Goal: Task Accomplishment & Management: Manage account settings

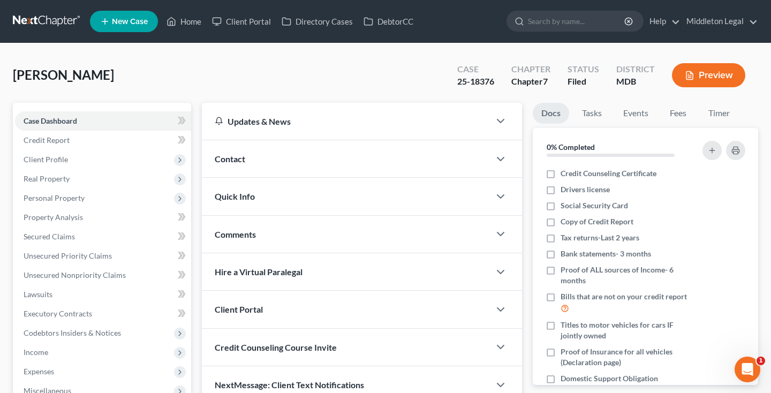
click at [52, 18] on link at bounding box center [47, 21] width 69 height 19
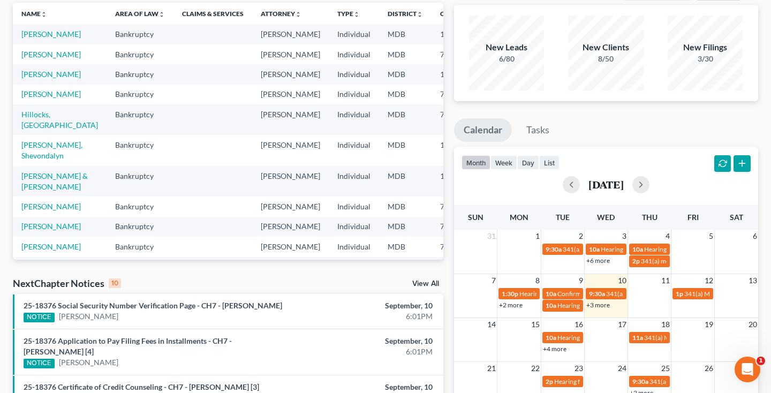
scroll to position [36, 0]
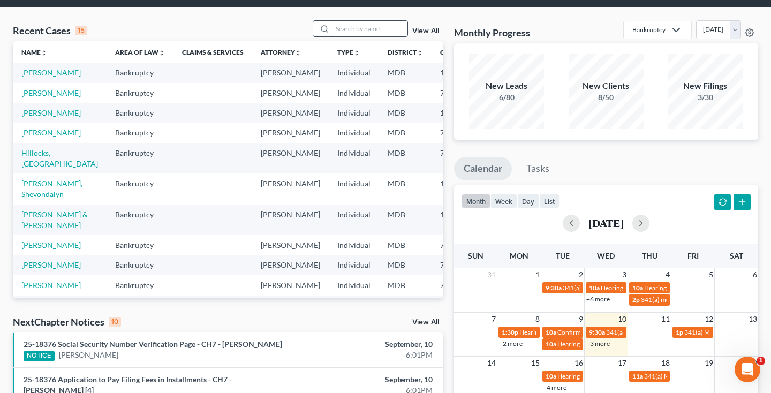
click at [369, 34] on input "search" at bounding box center [369, 29] width 75 height 16
type input "mcdaniel"
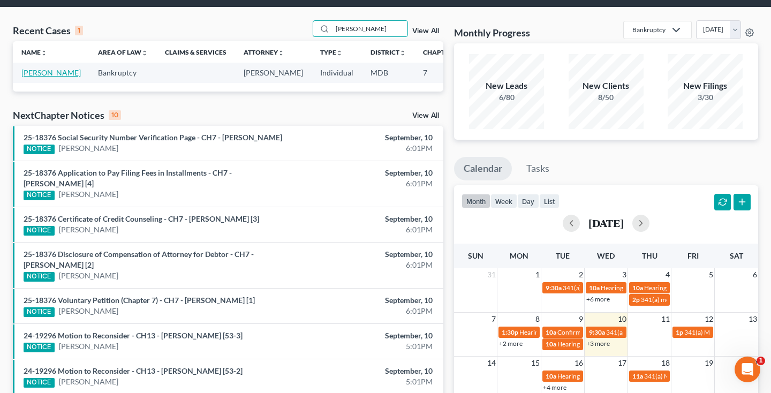
click at [40, 77] on link "McDaniel, Brandy" at bounding box center [50, 72] width 59 height 9
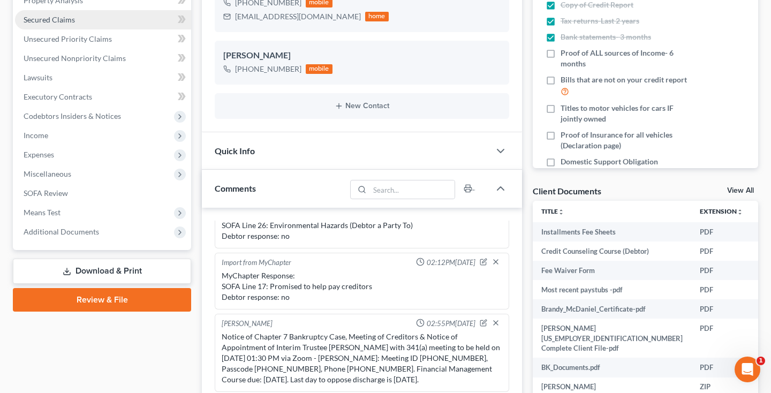
scroll to position [227, 0]
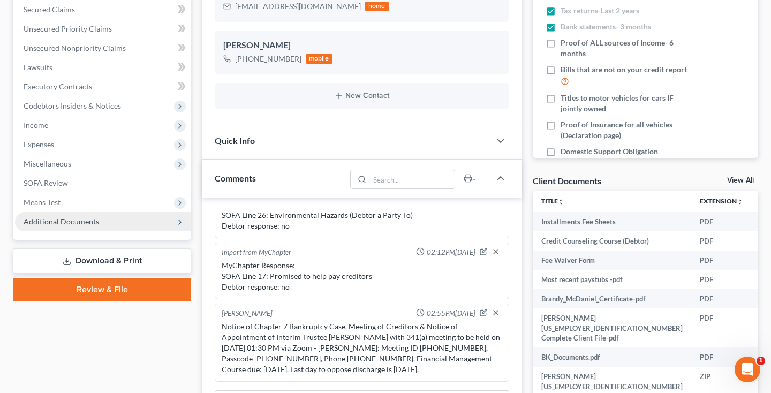
click at [50, 220] on span "Additional Documents" at bounding box center [61, 221] width 75 height 9
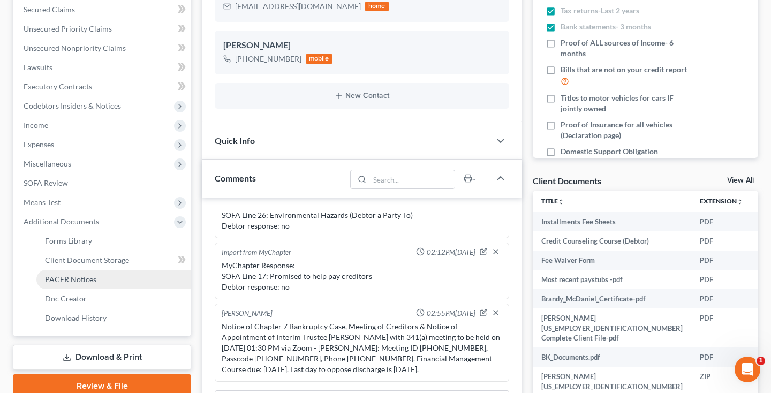
click at [49, 277] on span "PACER Notices" at bounding box center [70, 279] width 51 height 9
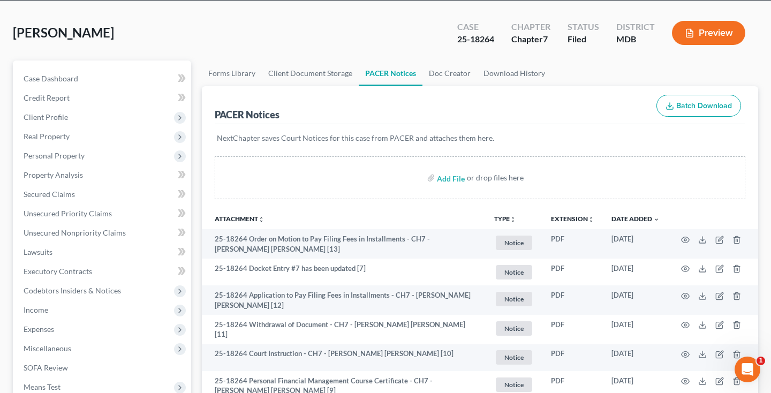
scroll to position [44, 0]
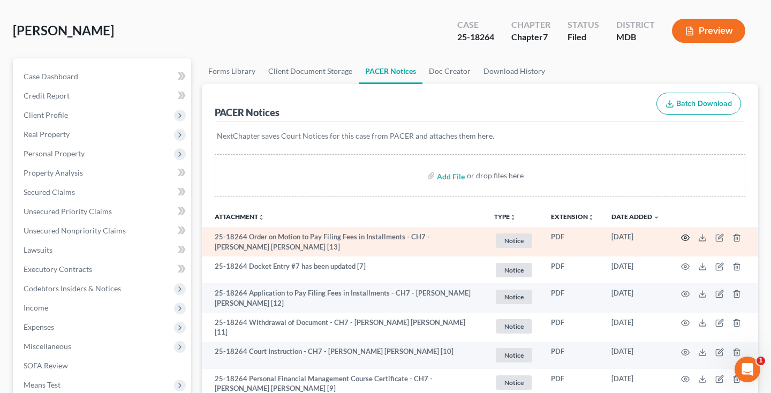
click at [683, 238] on icon "button" at bounding box center [685, 237] width 9 height 9
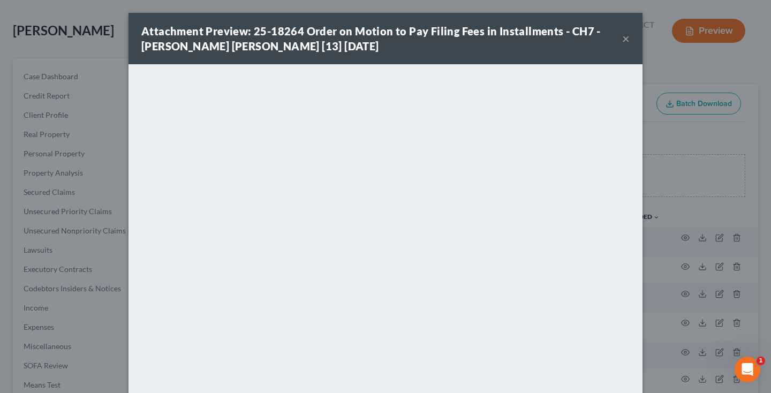
click at [626, 42] on button "×" at bounding box center [625, 38] width 7 height 13
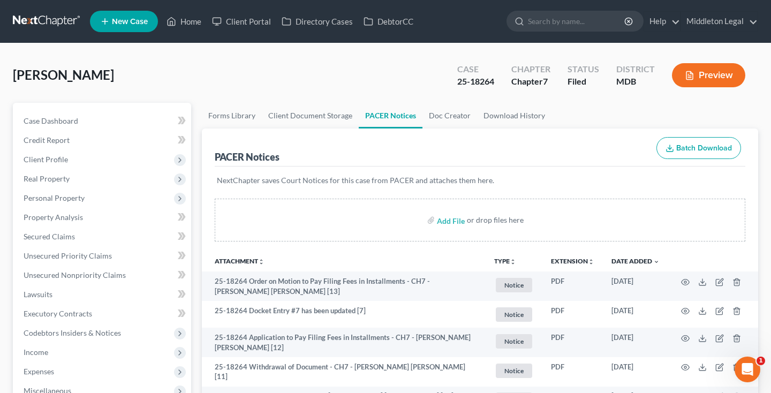
scroll to position [0, 0]
click at [40, 22] on link at bounding box center [47, 21] width 69 height 19
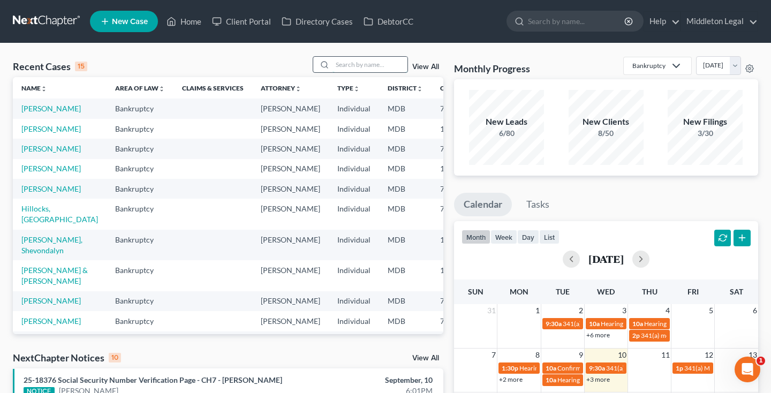
click at [368, 72] on input "search" at bounding box center [369, 65] width 75 height 16
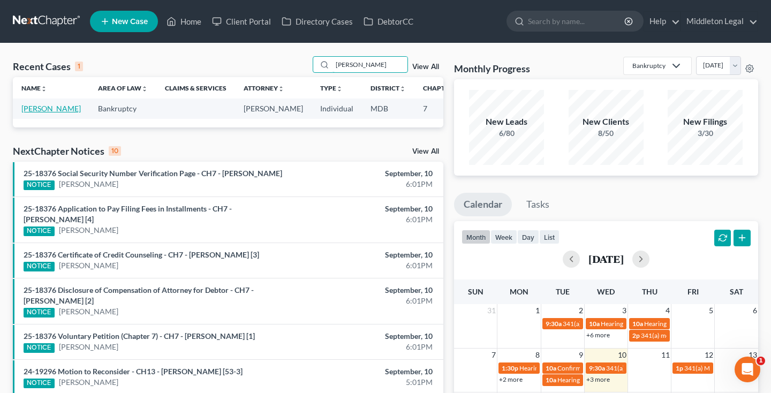
type input "Melanie"
click at [36, 113] on link "Cheatham, Melanie" at bounding box center [50, 108] width 59 height 9
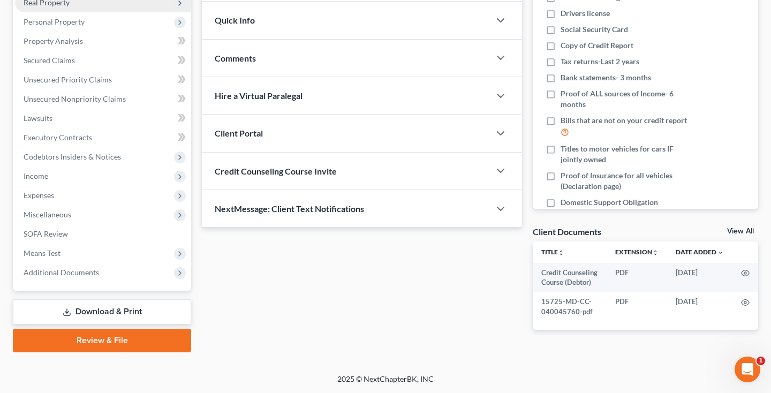
scroll to position [176, 0]
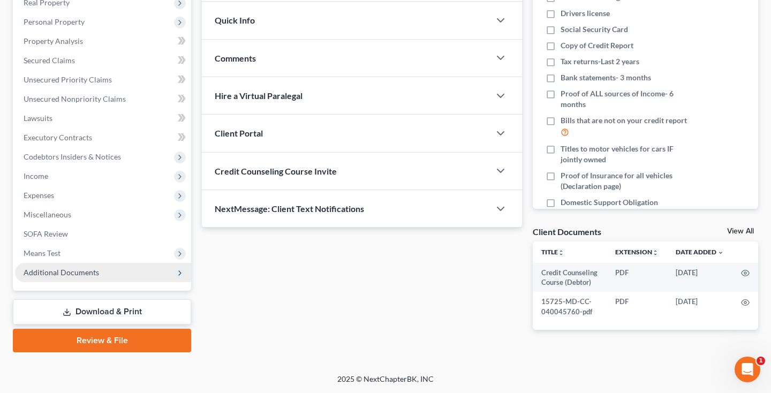
click at [62, 276] on span "Additional Documents" at bounding box center [61, 272] width 75 height 9
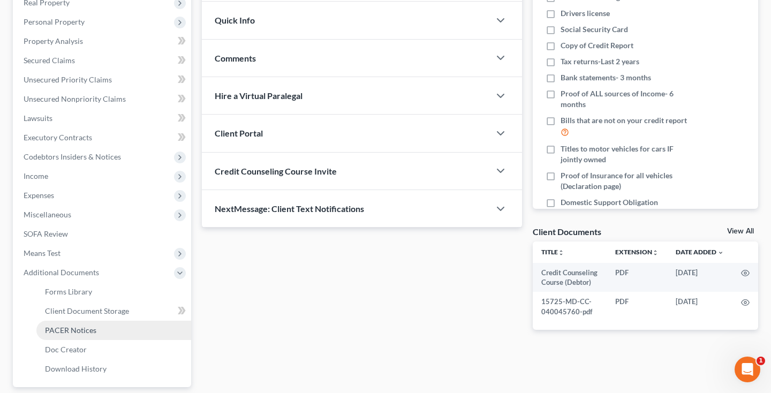
click at [59, 327] on span "PACER Notices" at bounding box center [70, 329] width 51 height 9
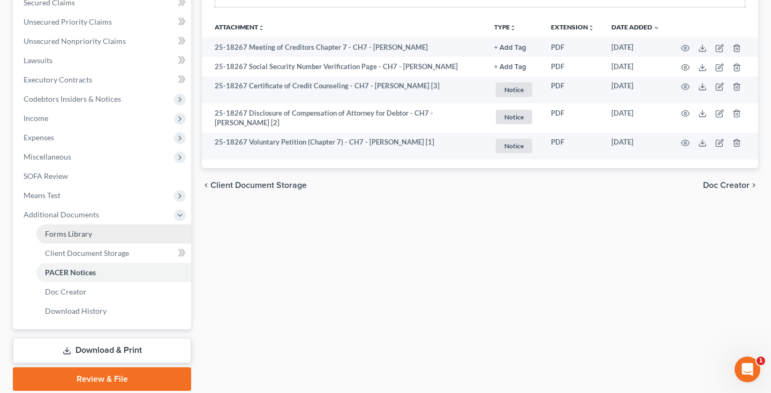
scroll to position [221, 0]
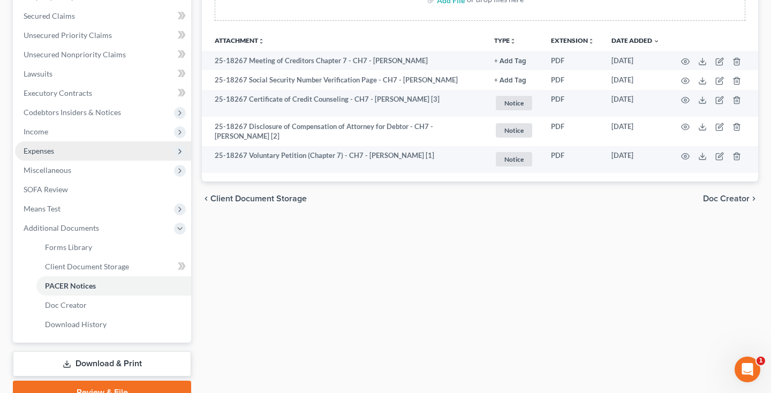
click at [69, 153] on span "Expenses" at bounding box center [103, 150] width 176 height 19
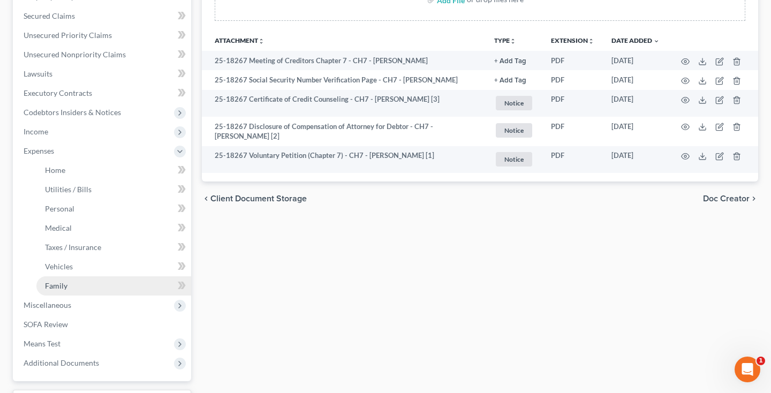
click at [71, 287] on link "Family" at bounding box center [113, 285] width 155 height 19
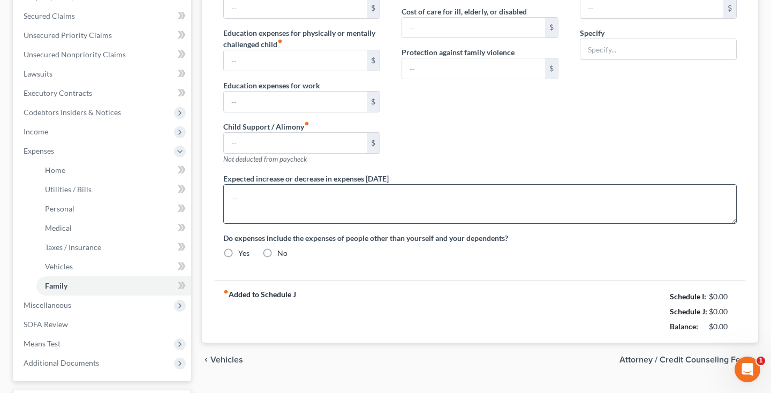
type input "0.00"
type input "230.00"
type input "0.00"
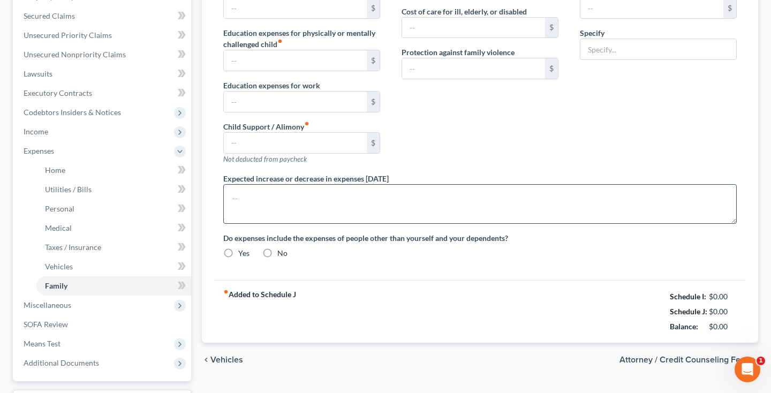
type input "200.00"
checkbox input "true"
type input "0.00"
type input "30.00"
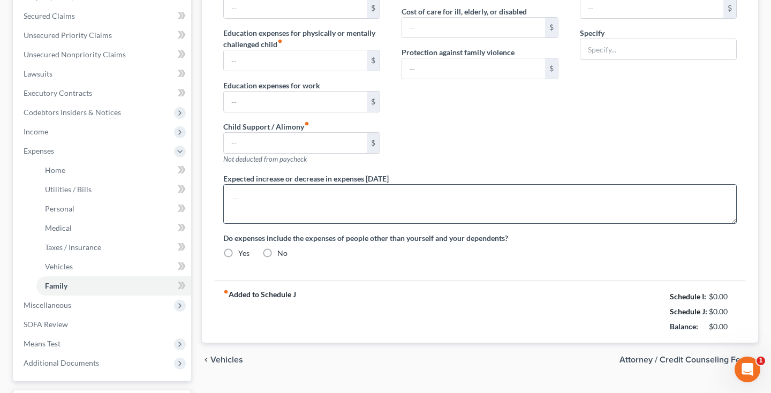
type input "200.00"
type input "Streaming Subscriptions"
radio input "true"
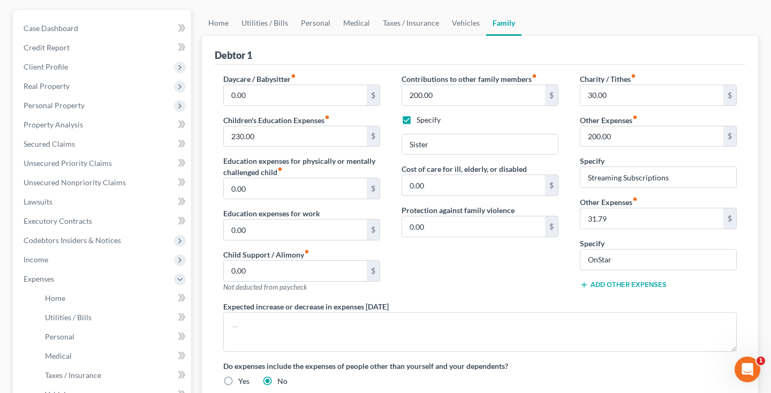
scroll to position [61, 0]
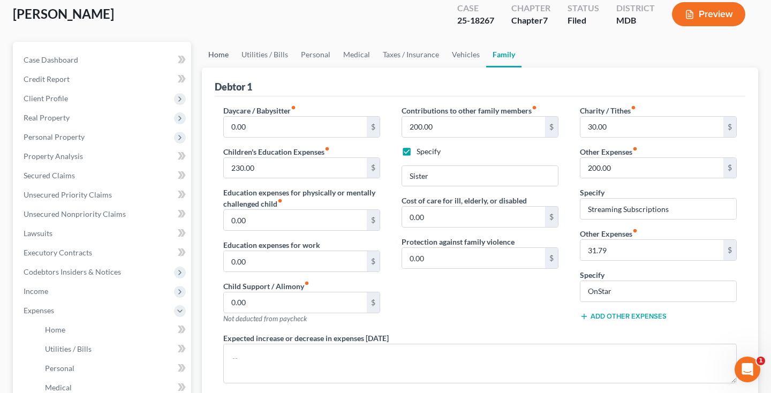
click at [224, 57] on link "Home" at bounding box center [218, 55] width 33 height 26
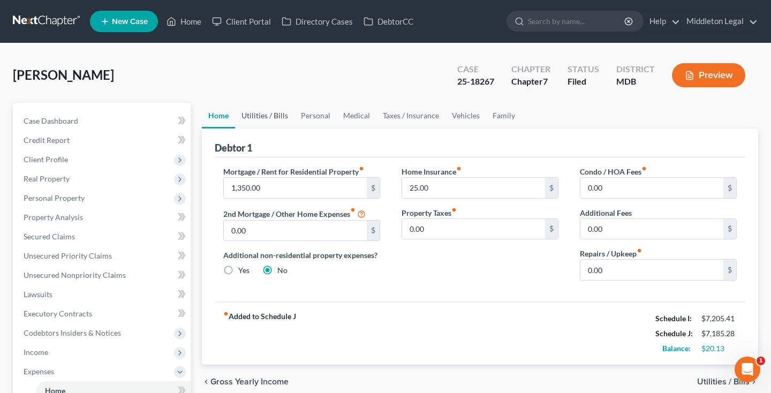
click at [260, 118] on link "Utilities / Bills" at bounding box center [264, 116] width 59 height 26
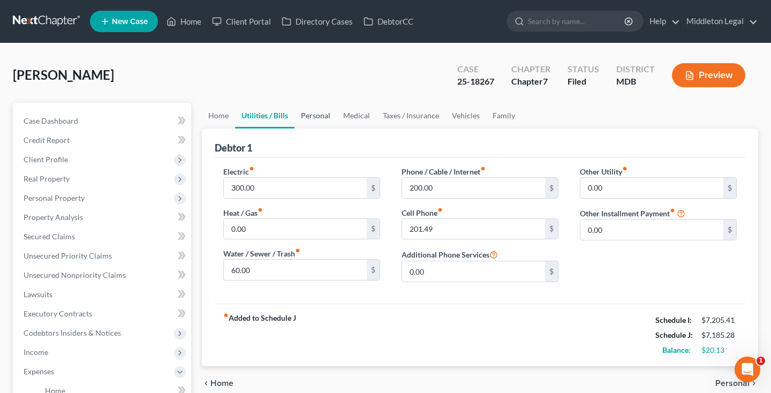
click at [314, 117] on link "Personal" at bounding box center [315, 116] width 42 height 26
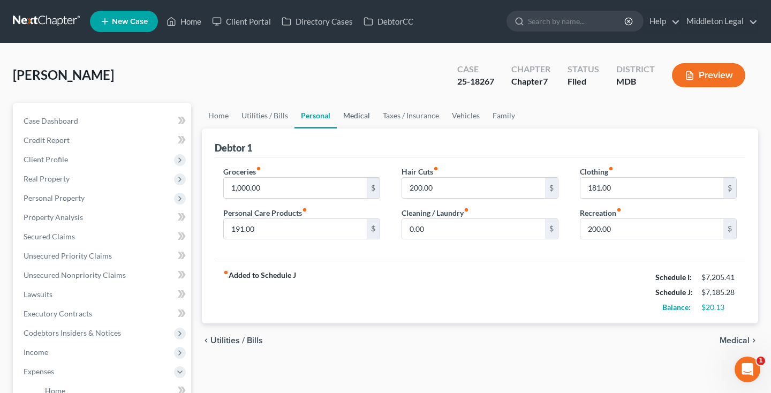
click at [353, 116] on link "Medical" at bounding box center [357, 116] width 40 height 26
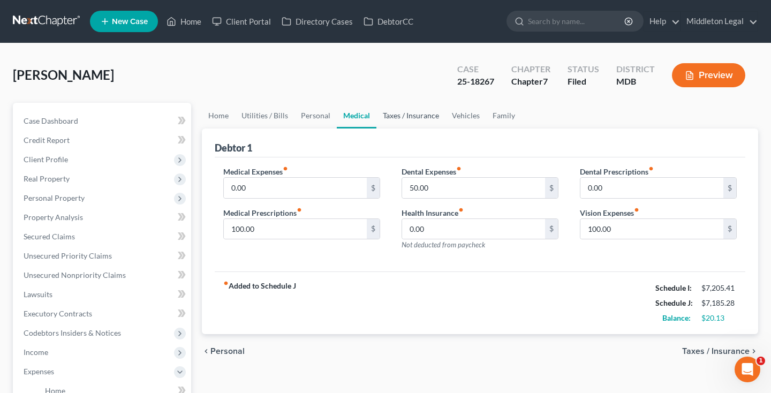
click at [393, 119] on link "Taxes / Insurance" at bounding box center [410, 116] width 69 height 26
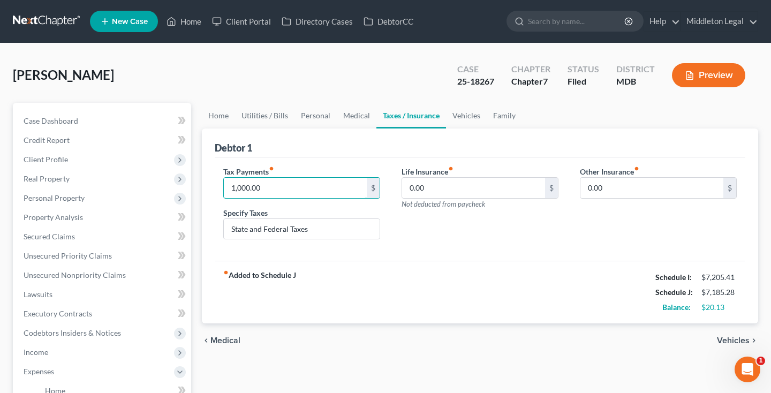
drag, startPoint x: 268, startPoint y: 188, endPoint x: 204, endPoint y: 185, distance: 64.3
click at [204, 186] on div "Debtor 1 Tax Payments fiber_manual_record 1,000.00 $ Specify Taxes State and Fe…" at bounding box center [480, 225] width 556 height 195
click at [501, 117] on link "Family" at bounding box center [504, 116] width 35 height 26
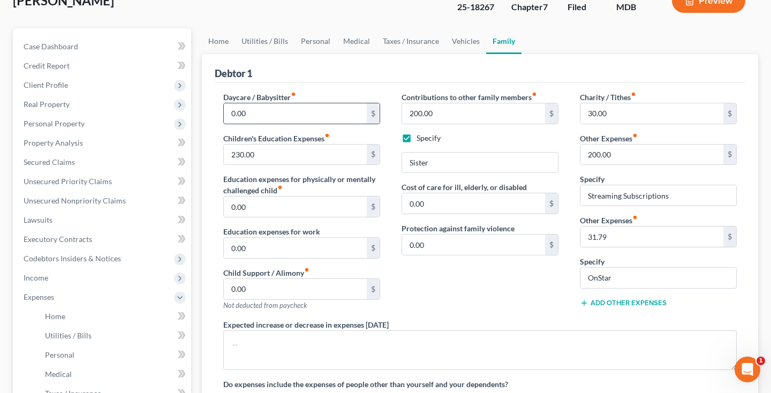
scroll to position [74, 0]
click at [217, 44] on link "Home" at bounding box center [218, 42] width 33 height 26
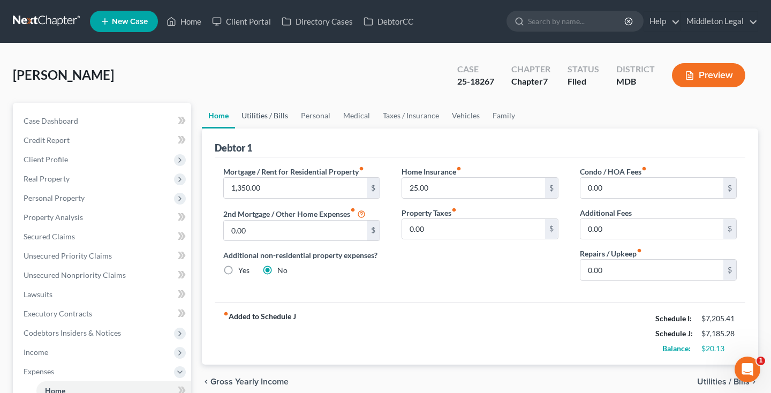
click at [266, 120] on link "Utilities / Bills" at bounding box center [264, 116] width 59 height 26
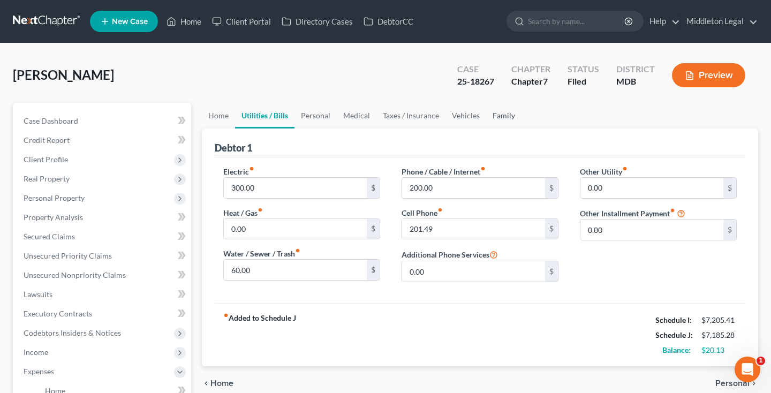
click at [499, 115] on link "Family" at bounding box center [503, 116] width 35 height 26
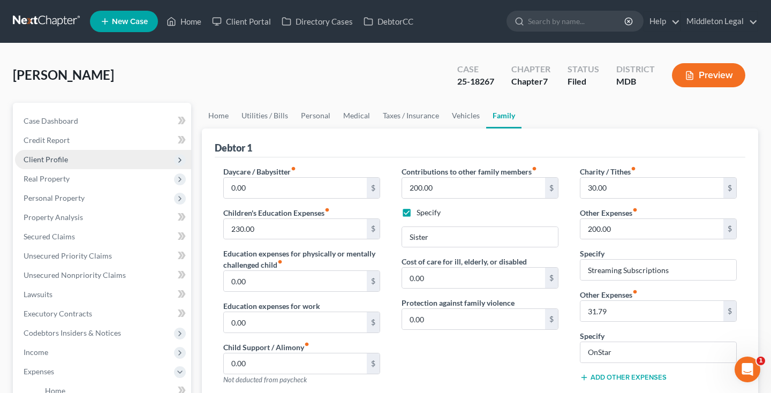
click at [44, 163] on span "Client Profile" at bounding box center [46, 159] width 44 height 9
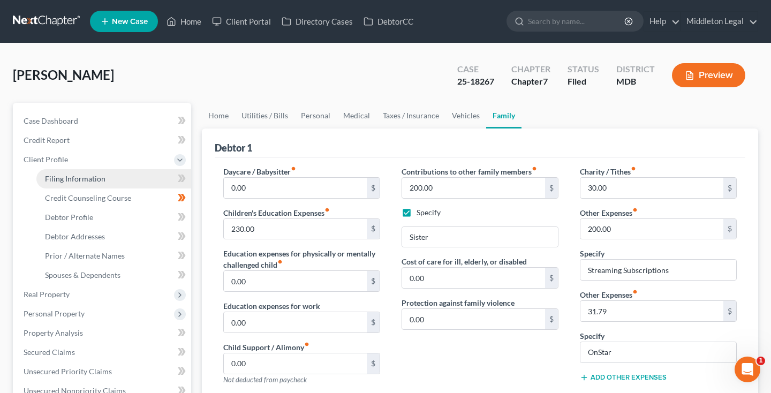
click at [58, 177] on span "Filing Information" at bounding box center [75, 178] width 60 height 9
select select "1"
select select "0"
select select "21"
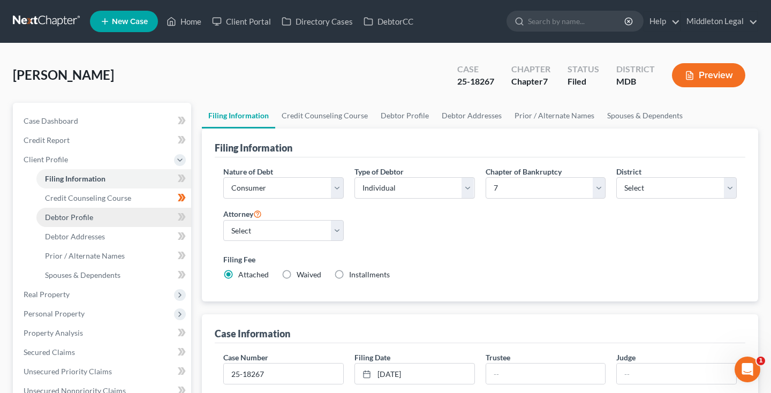
click at [97, 214] on link "Debtor Profile" at bounding box center [113, 217] width 155 height 19
select select "0"
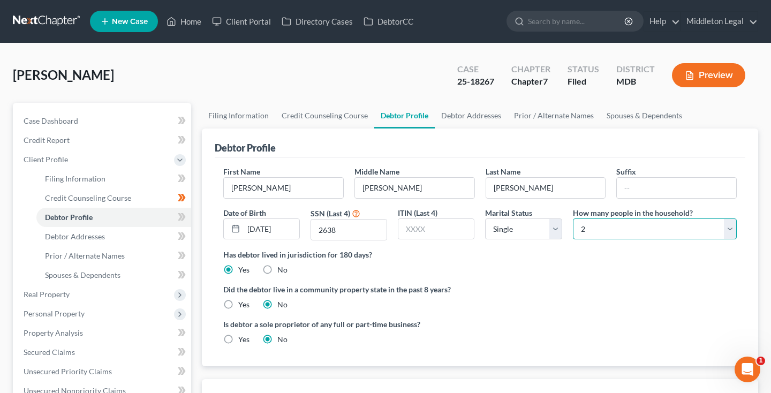
select select "2"
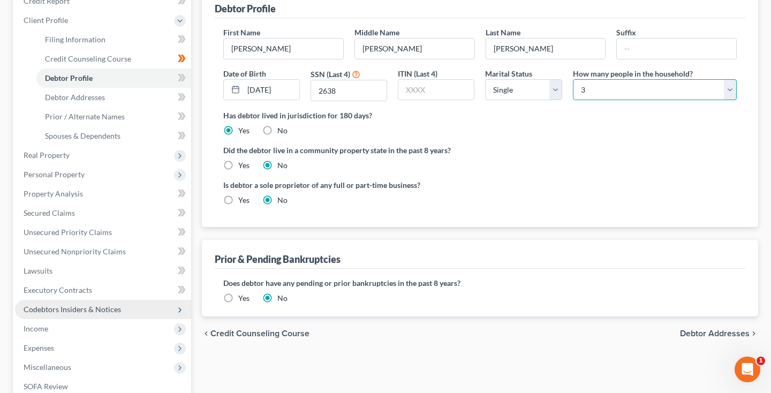
scroll to position [147, 0]
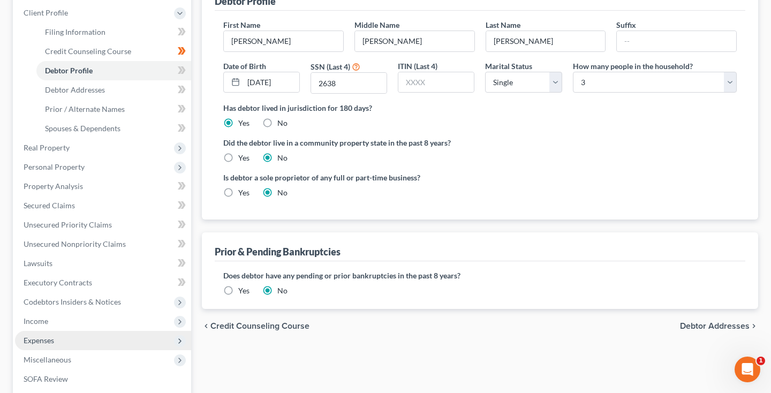
click at [49, 344] on span "Expenses" at bounding box center [39, 340] width 31 height 9
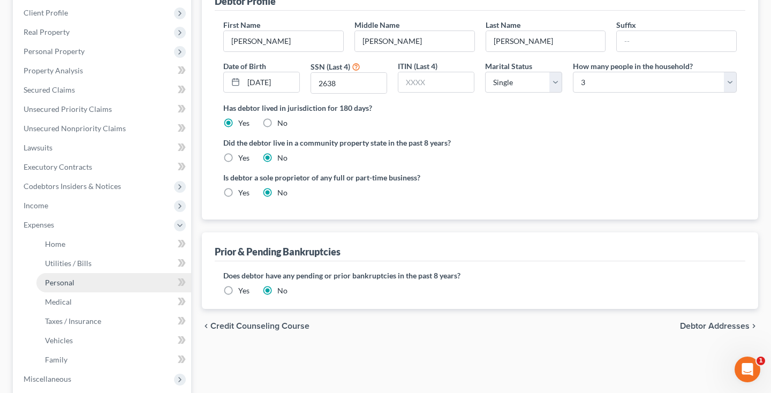
click at [71, 284] on span "Personal" at bounding box center [59, 282] width 29 height 9
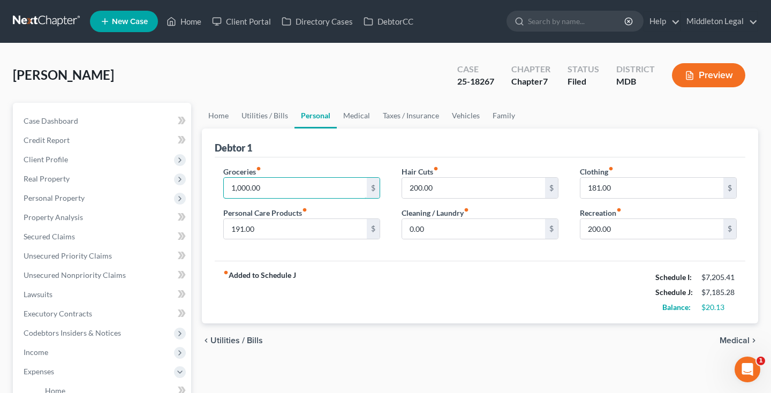
drag, startPoint x: 270, startPoint y: 191, endPoint x: 200, endPoint y: 183, distance: 71.0
click at [200, 184] on div "Home Utilities / Bills Personal Medical Taxes / Insurance Vehicles Family Debto…" at bounding box center [479, 383] width 567 height 560
type input "1,068"
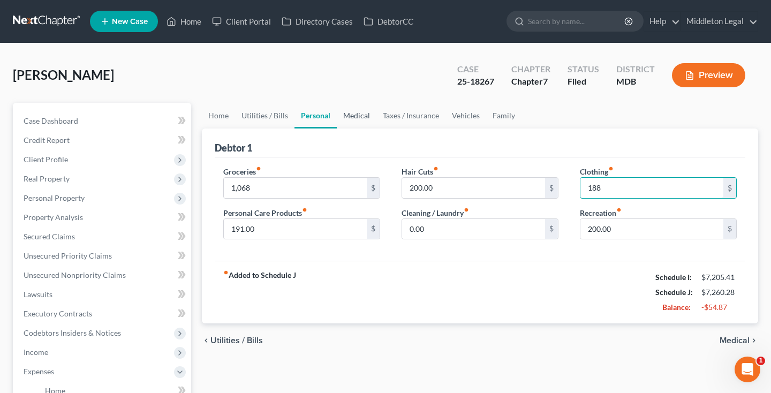
type input "188"
click at [360, 120] on link "Medical" at bounding box center [357, 116] width 40 height 26
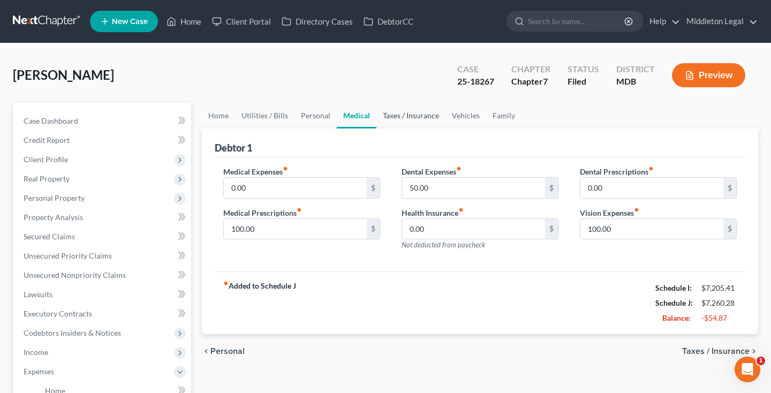
click at [403, 116] on link "Taxes / Insurance" at bounding box center [410, 116] width 69 height 26
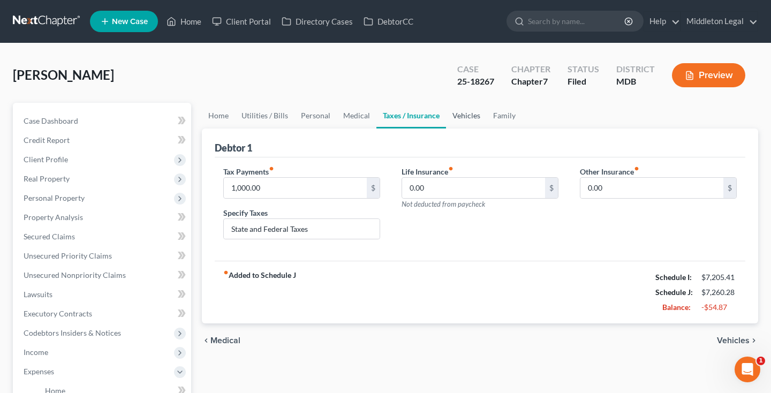
click at [466, 121] on link "Vehicles" at bounding box center [466, 116] width 41 height 26
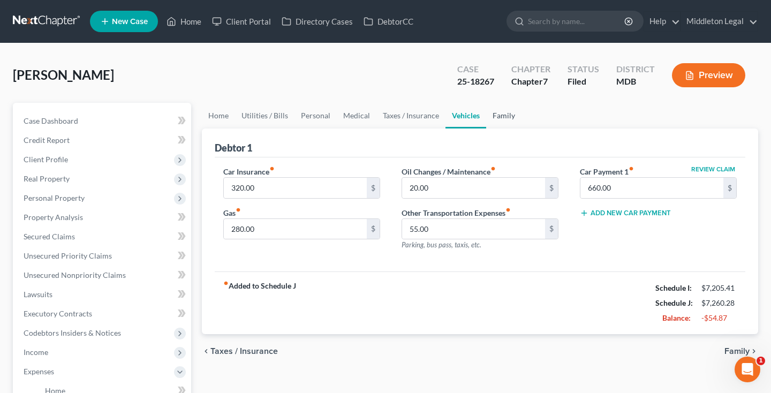
click at [506, 118] on link "Family" at bounding box center [503, 116] width 35 height 26
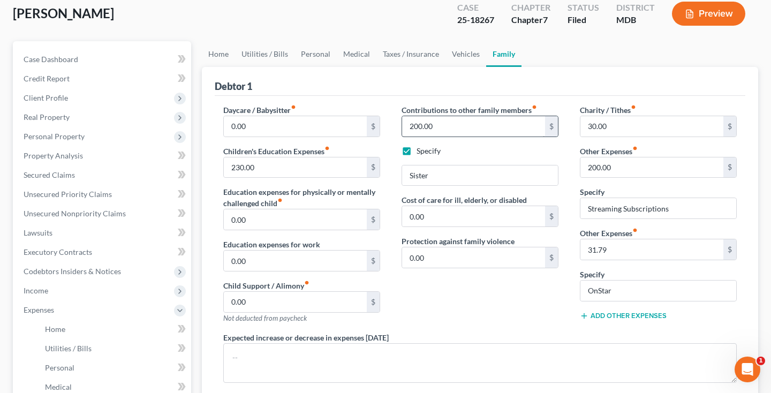
scroll to position [73, 0]
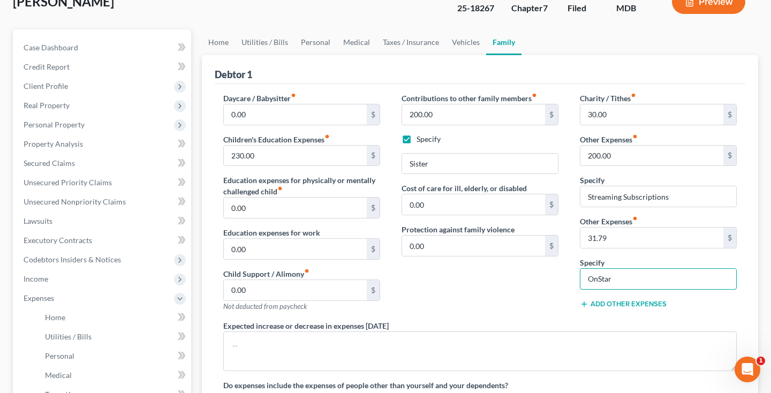
drag, startPoint x: 612, startPoint y: 277, endPoint x: 558, endPoint y: 275, distance: 54.1
click at [558, 276] on div "Daycare / Babysitter fiber_manual_record 0.00 $ Children's Education Expenses f…" at bounding box center [479, 254] width 535 height 322
drag, startPoint x: 613, startPoint y: 236, endPoint x: 578, endPoint y: 236, distance: 34.8
click at [578, 236] on div "Charity / Tithes fiber_manual_record 30.00 $ Other Expenses fiber_manual_record…" at bounding box center [658, 206] width 178 height 227
click at [594, 157] on input "200.00" at bounding box center [651, 156] width 143 height 20
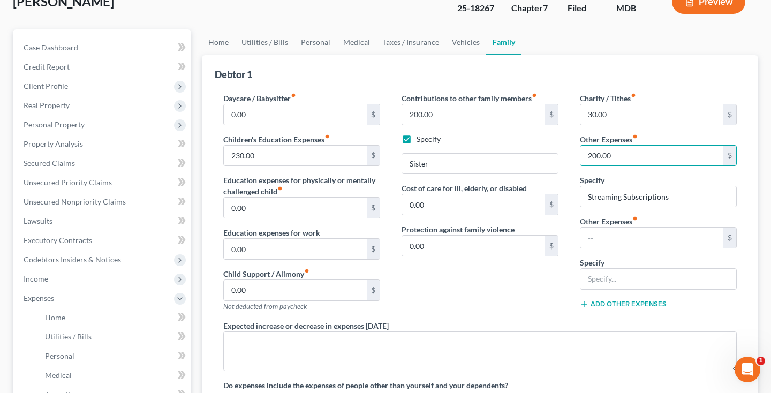
click at [416, 139] on label "Specify" at bounding box center [428, 139] width 24 height 11
click at [421, 139] on input "Specify" at bounding box center [424, 137] width 7 height 7
checkbox input "false"
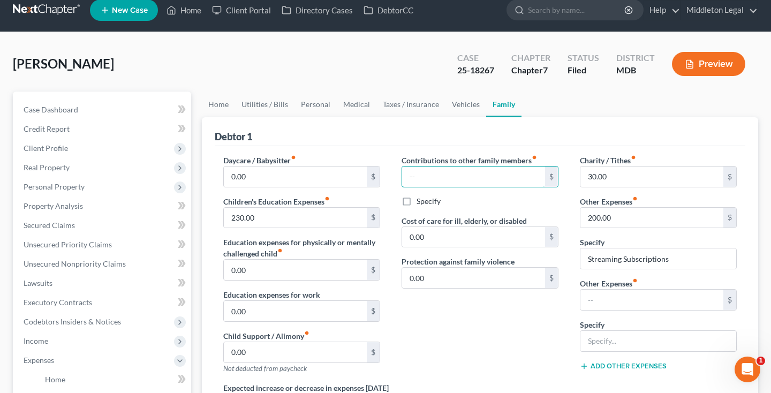
scroll to position [1, 0]
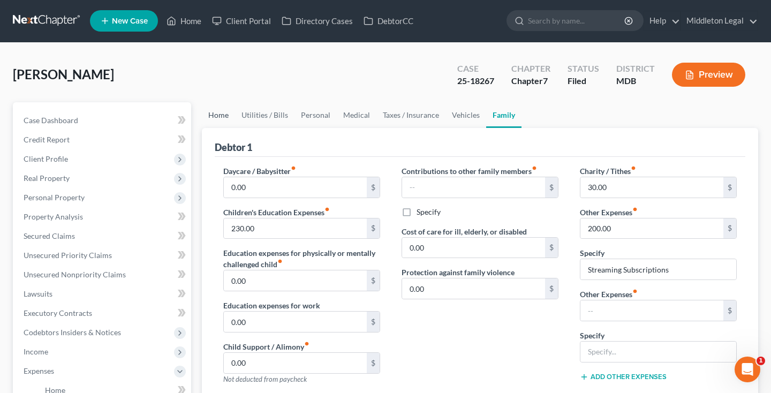
click at [219, 119] on link "Home" at bounding box center [218, 115] width 33 height 26
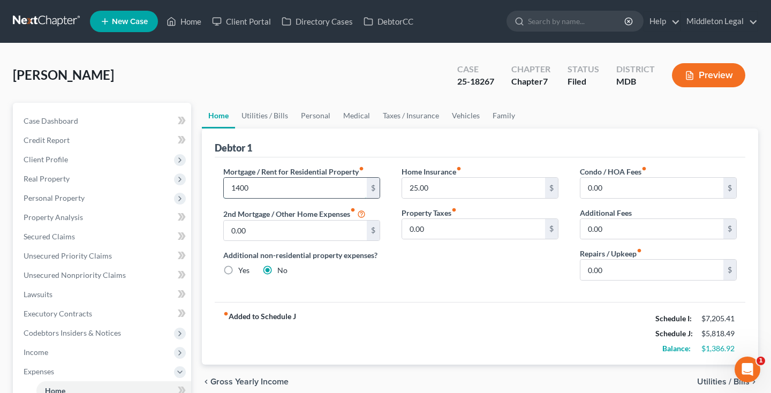
type input "1,400"
click at [261, 117] on link "Utilities / Bills" at bounding box center [264, 116] width 59 height 26
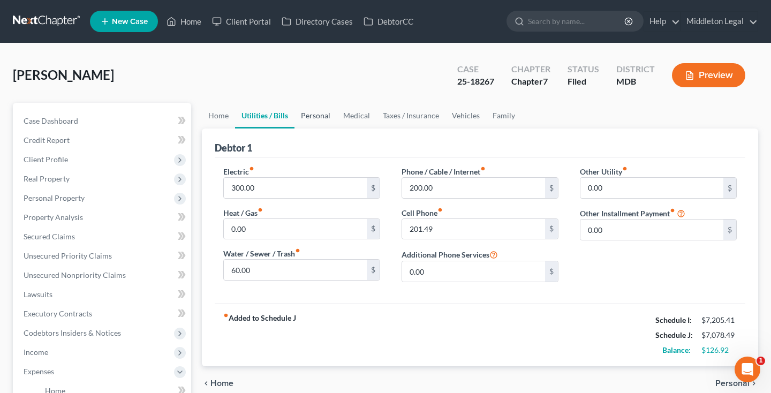
click at [316, 119] on link "Personal" at bounding box center [315, 116] width 42 height 26
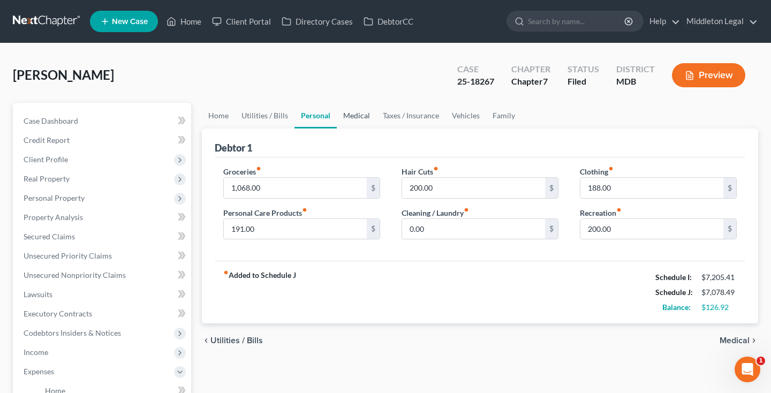
click at [355, 116] on link "Medical" at bounding box center [357, 116] width 40 height 26
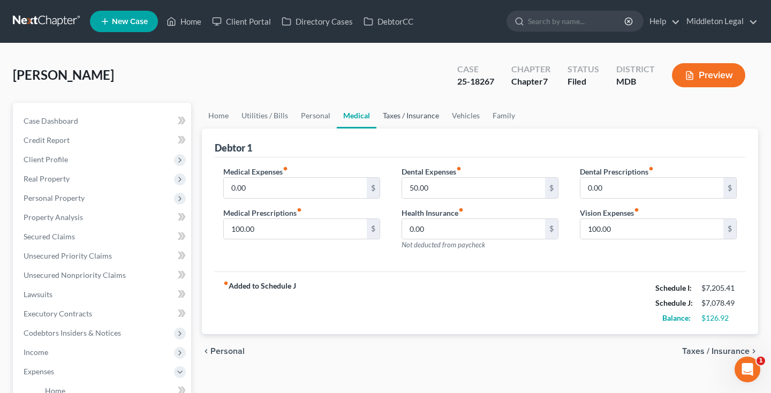
click at [404, 118] on link "Taxes / Insurance" at bounding box center [410, 116] width 69 height 26
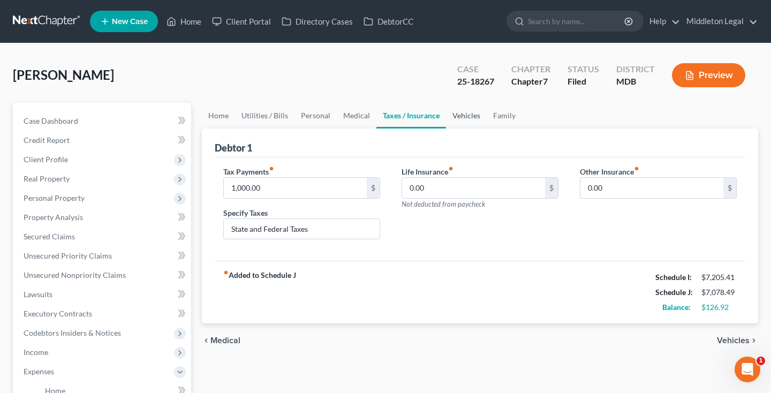
click at [466, 116] on link "Vehicles" at bounding box center [466, 116] width 41 height 26
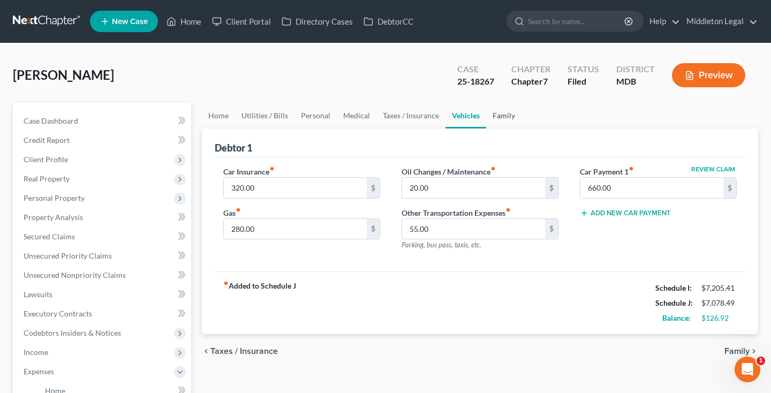
click at [500, 123] on link "Family" at bounding box center [503, 116] width 35 height 26
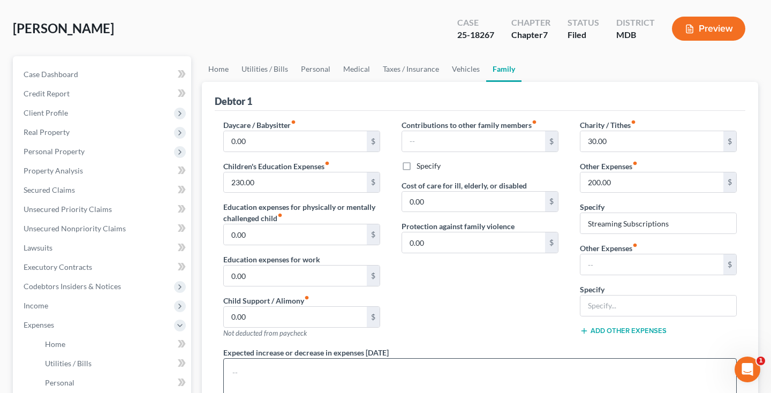
scroll to position [44, 0]
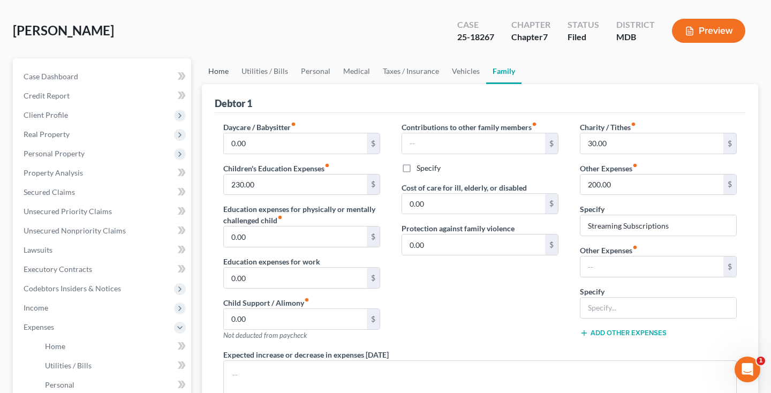
click at [222, 72] on link "Home" at bounding box center [218, 71] width 33 height 26
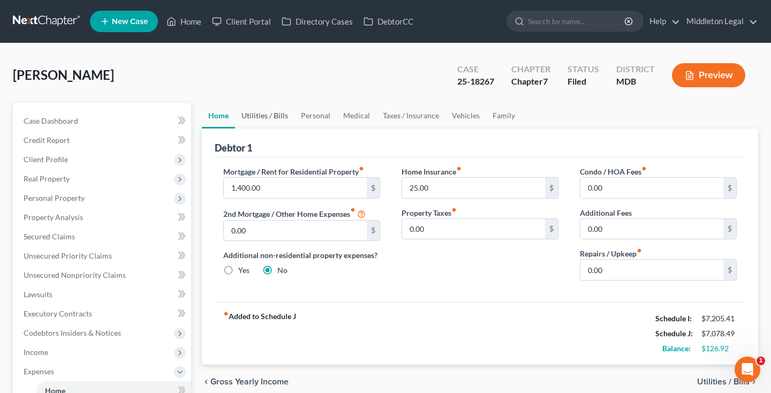
click at [272, 119] on link "Utilities / Bills" at bounding box center [264, 116] width 59 height 26
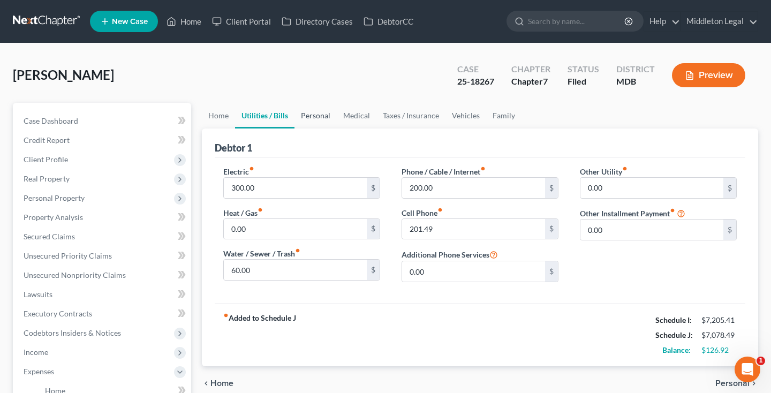
click at [317, 117] on link "Personal" at bounding box center [315, 116] width 42 height 26
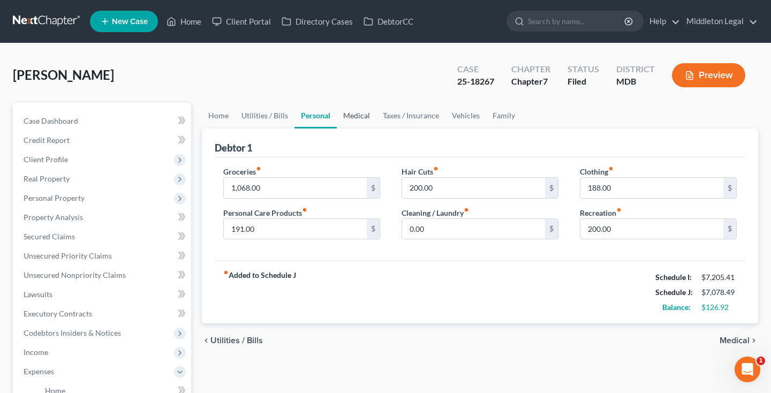
click at [348, 117] on link "Medical" at bounding box center [357, 116] width 40 height 26
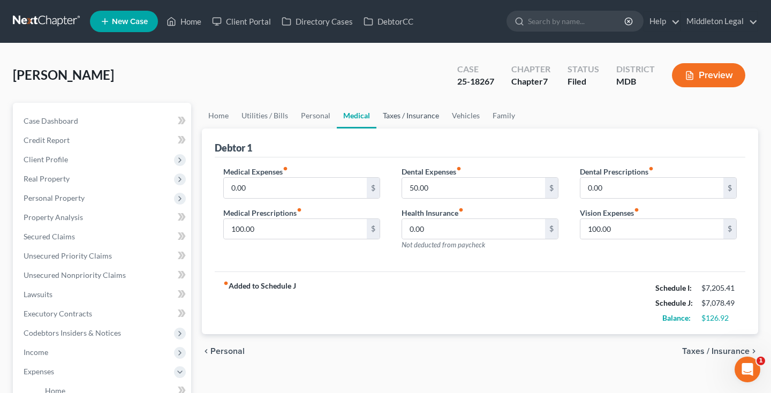
click at [402, 116] on link "Taxes / Insurance" at bounding box center [410, 116] width 69 height 26
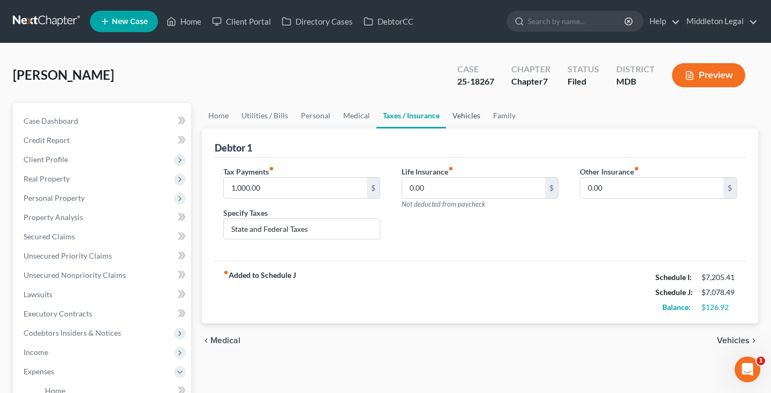
click at [468, 118] on link "Vehicles" at bounding box center [466, 116] width 41 height 26
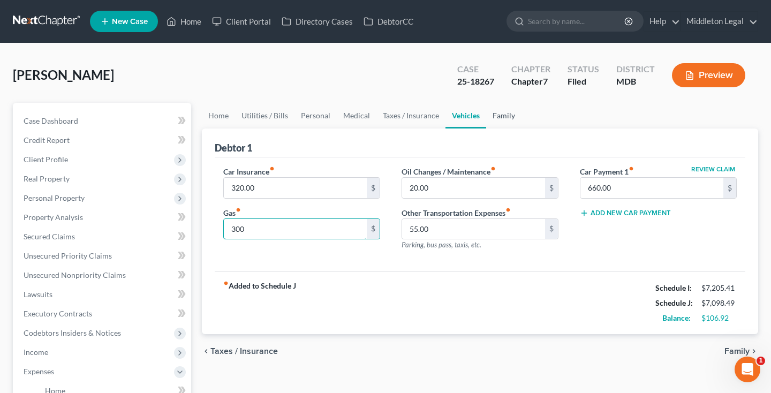
type input "300"
click at [500, 117] on link "Family" at bounding box center [503, 116] width 35 height 26
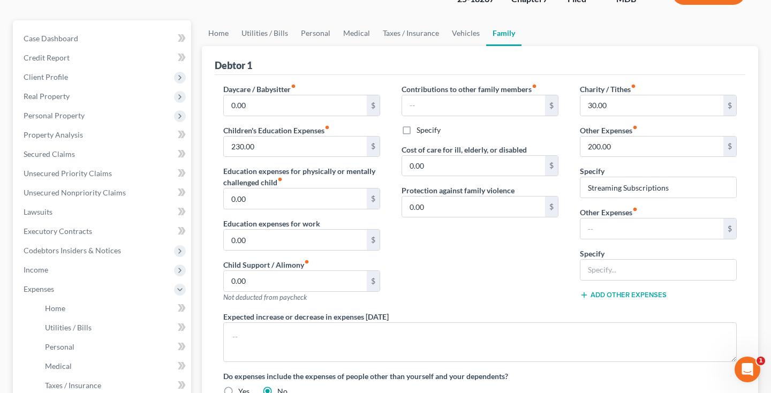
scroll to position [69, 0]
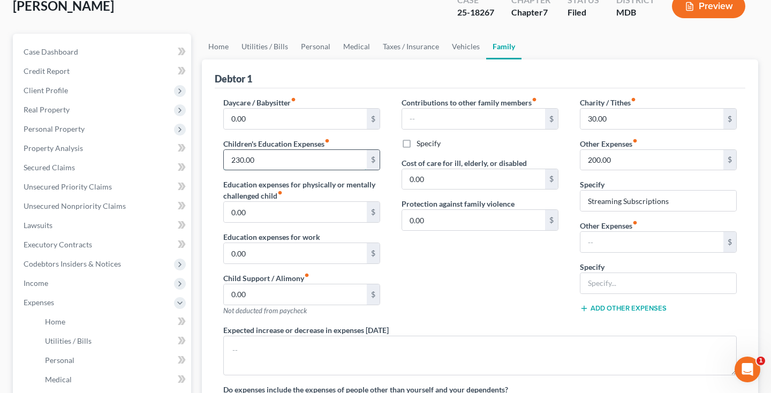
click at [238, 160] on input "230.00" at bounding box center [295, 160] width 143 height 20
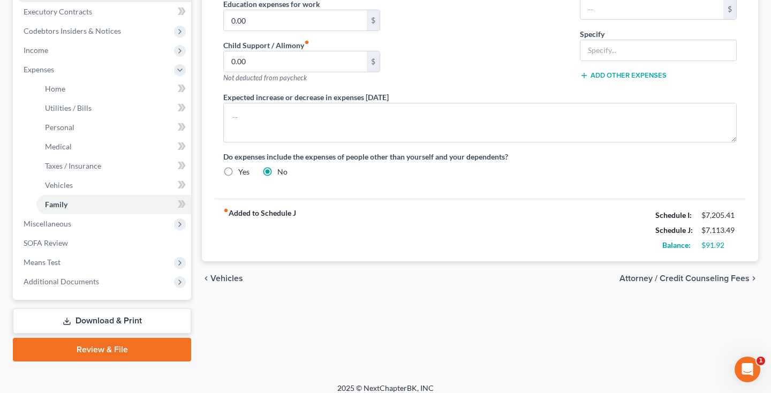
scroll to position [311, 0]
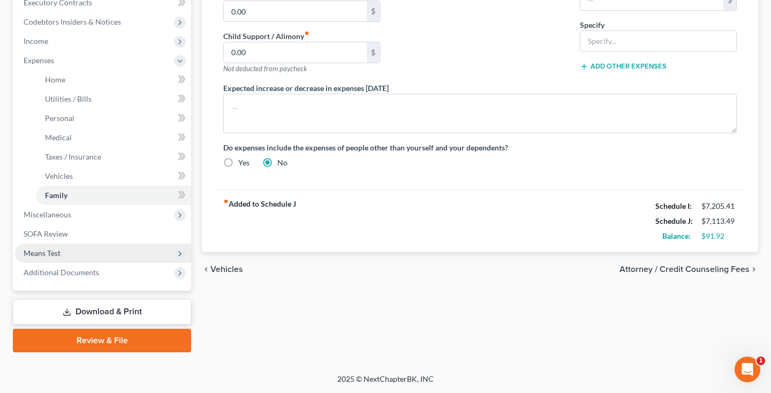
click at [85, 256] on span "Means Test" at bounding box center [103, 253] width 176 height 19
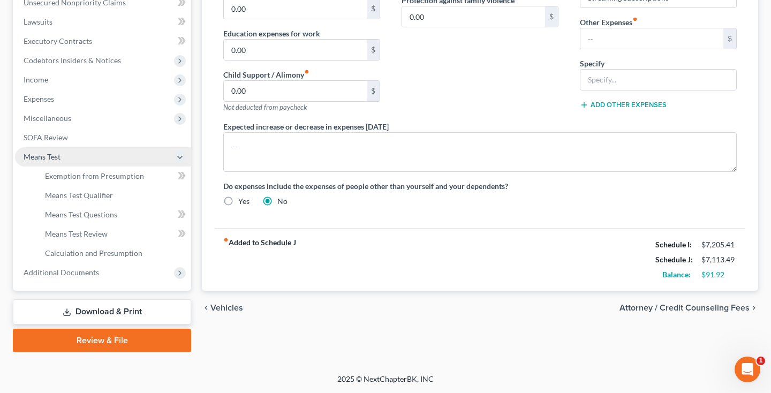
scroll to position [272, 0]
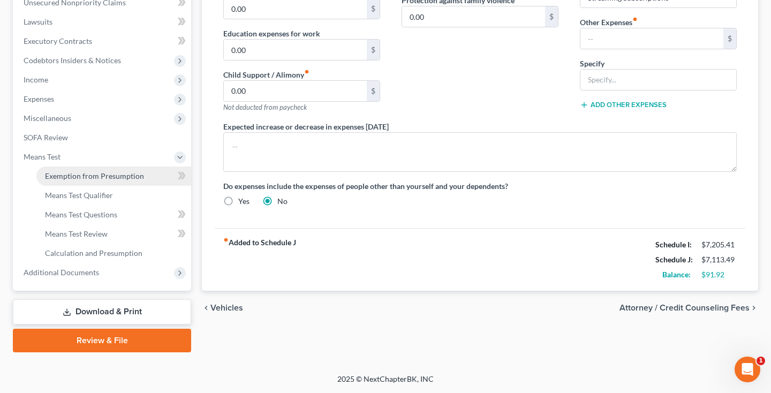
click at [87, 178] on span "Exemption from Presumption" at bounding box center [94, 175] width 99 height 9
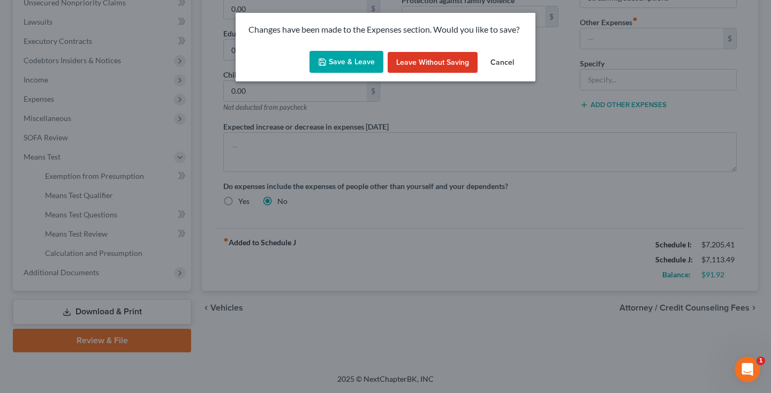
click at [333, 67] on button "Save & Leave" at bounding box center [346, 62] width 74 height 22
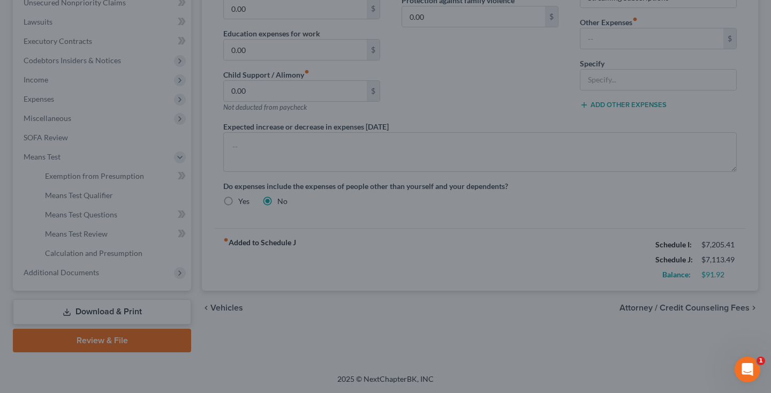
type input "245.00"
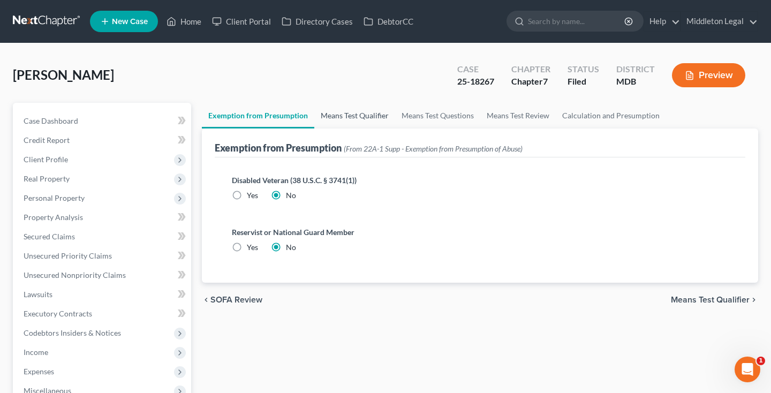
click at [350, 112] on link "Means Test Qualifier" at bounding box center [354, 116] width 81 height 26
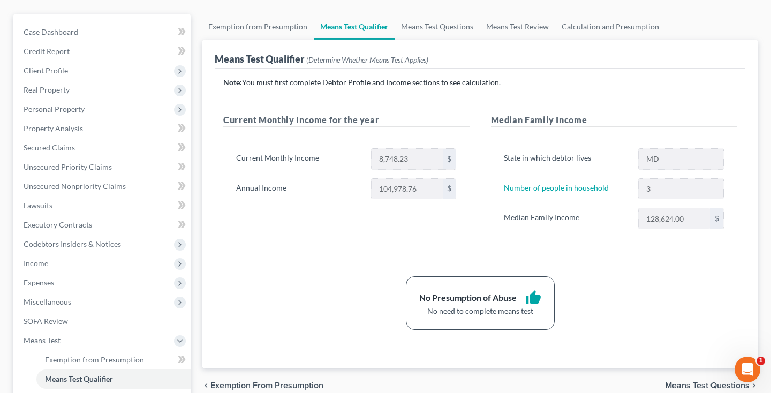
scroll to position [89, 0]
click at [461, 27] on link "Means Test Questions" at bounding box center [436, 26] width 85 height 26
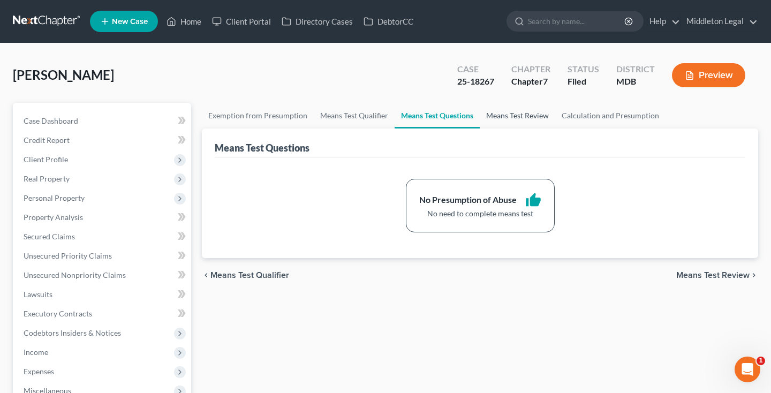
click at [515, 118] on link "Means Test Review" at bounding box center [517, 116] width 75 height 26
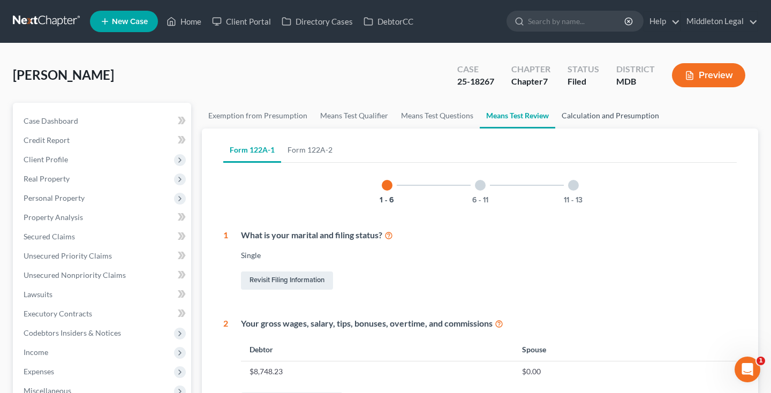
click at [591, 116] on link "Calculation and Presumption" at bounding box center [610, 116] width 110 height 26
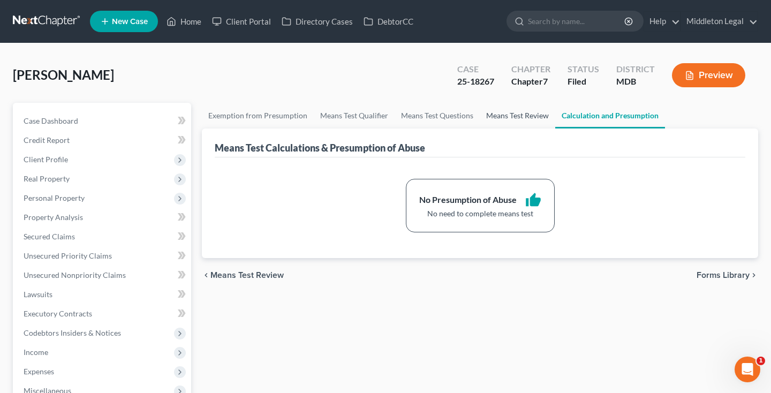
click at [521, 117] on link "Means Test Review" at bounding box center [517, 116] width 75 height 26
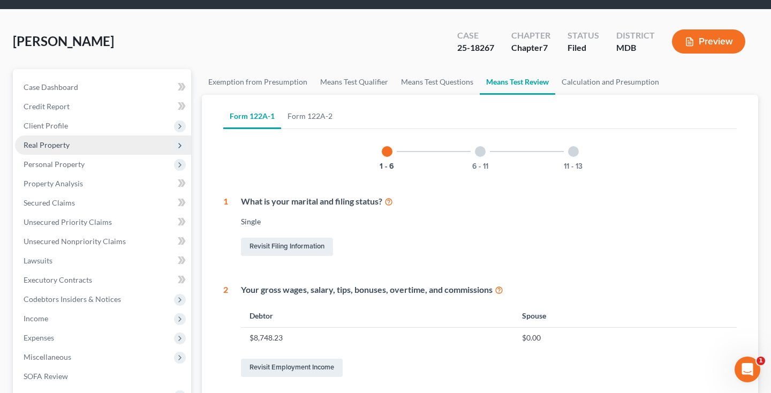
scroll to position [35, 0]
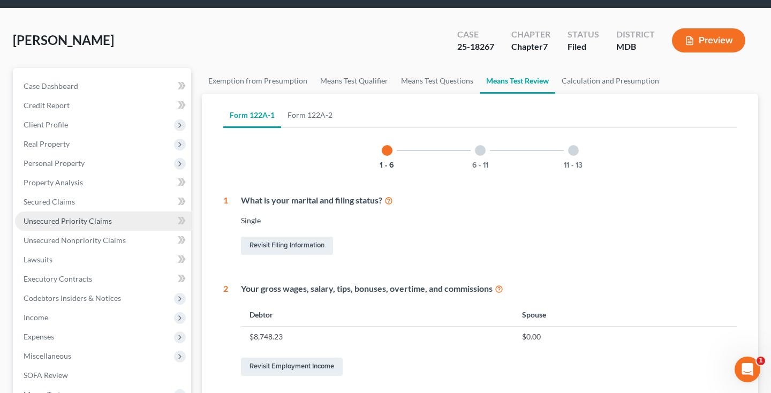
click at [66, 223] on span "Unsecured Priority Claims" at bounding box center [68, 220] width 88 height 9
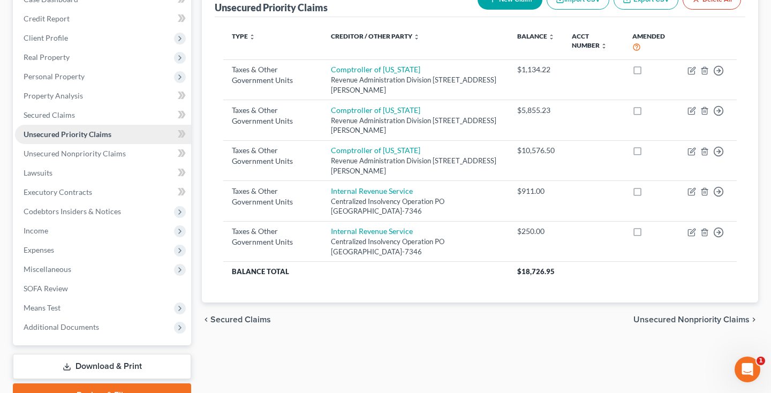
scroll to position [110, 0]
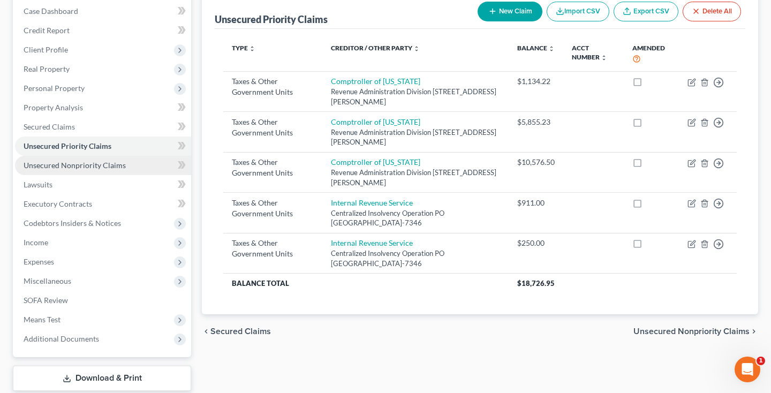
click at [85, 171] on link "Unsecured Nonpriority Claims" at bounding box center [103, 165] width 176 height 19
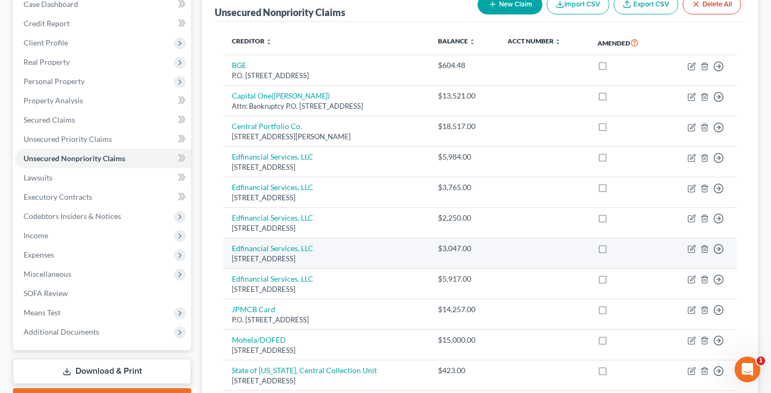
scroll to position [107, 0]
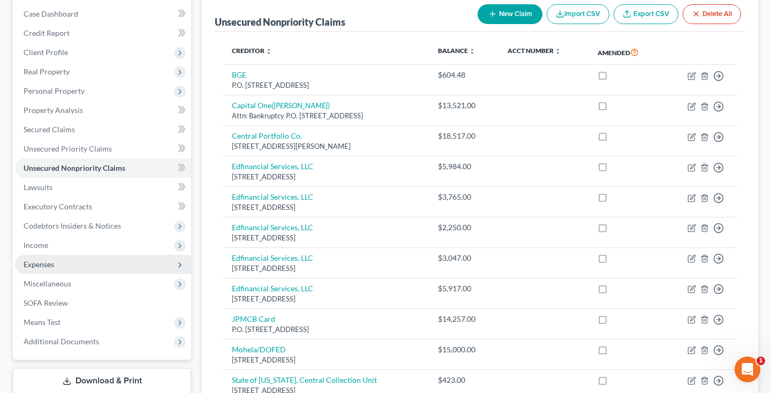
click at [39, 264] on span "Expenses" at bounding box center [39, 264] width 31 height 9
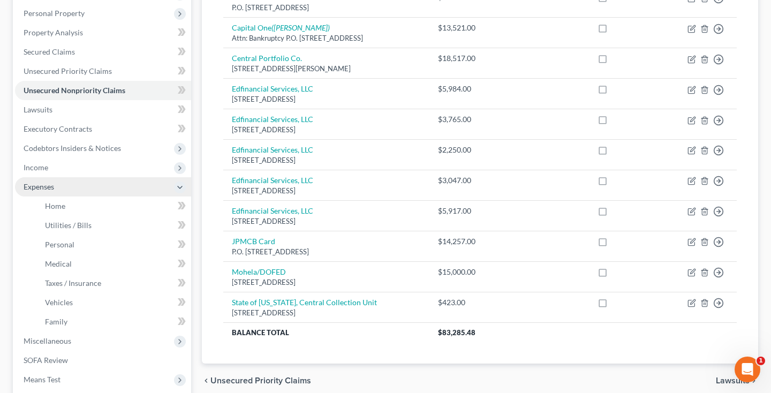
scroll to position [206, 0]
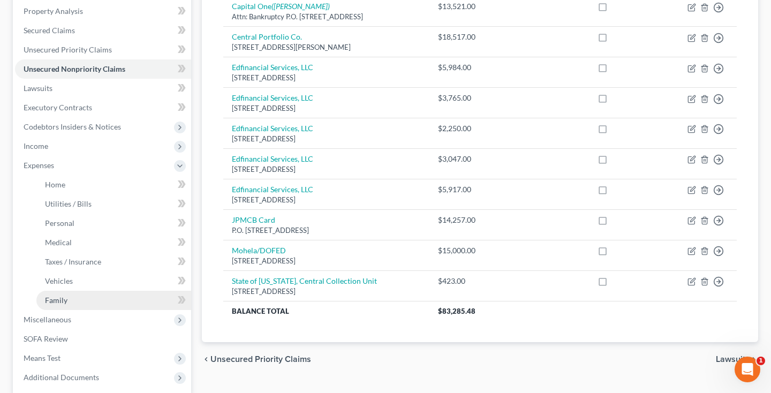
click at [52, 297] on span "Family" at bounding box center [56, 299] width 22 height 9
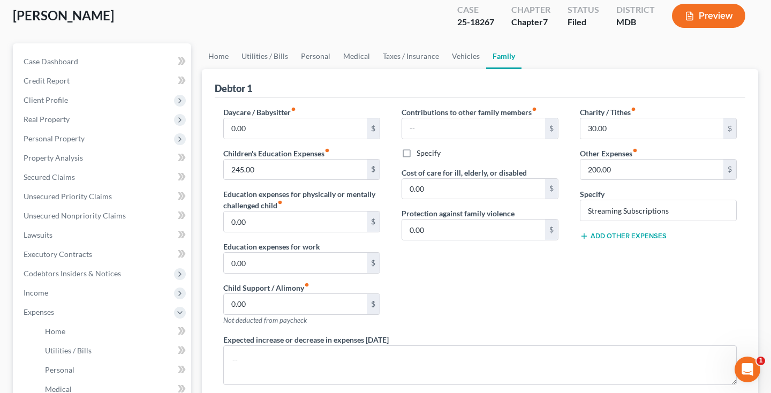
scroll to position [63, 0]
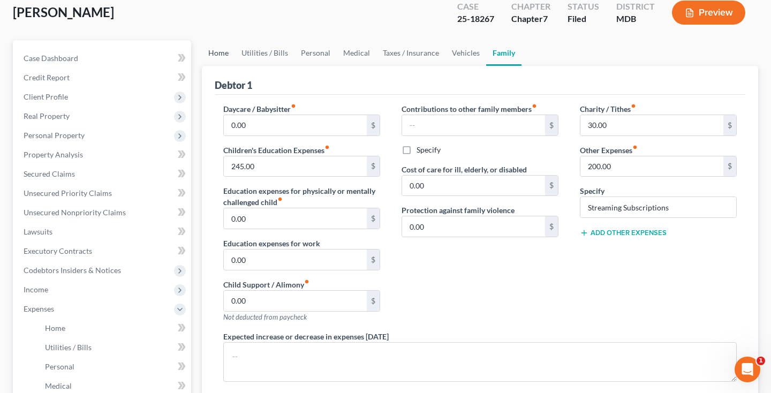
click at [223, 56] on link "Home" at bounding box center [218, 53] width 33 height 26
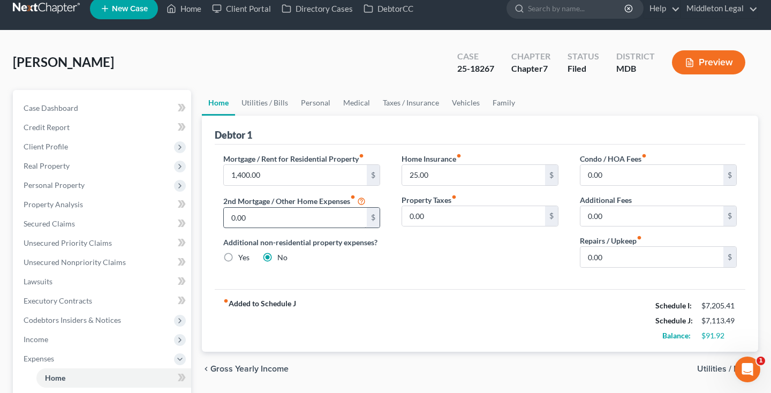
scroll to position [16, 0]
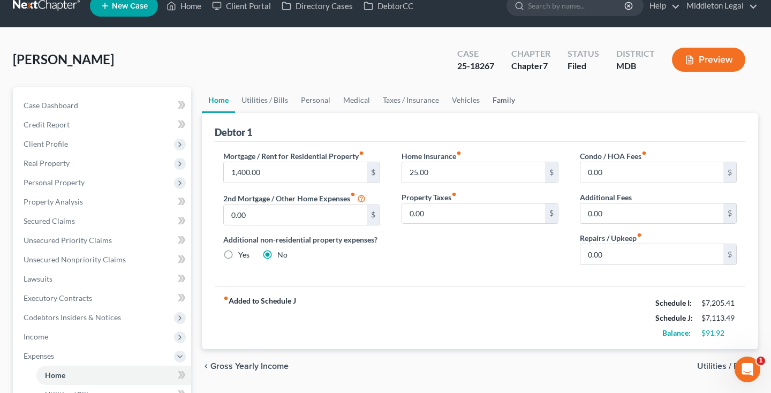
click at [495, 104] on link "Family" at bounding box center [503, 100] width 35 height 26
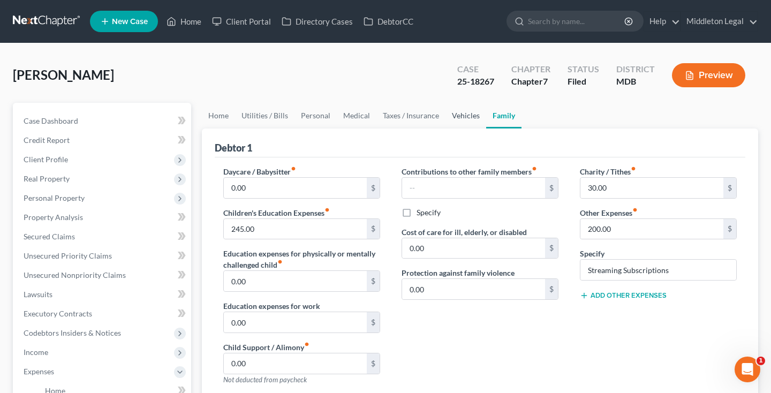
click at [465, 118] on link "Vehicles" at bounding box center [465, 116] width 41 height 26
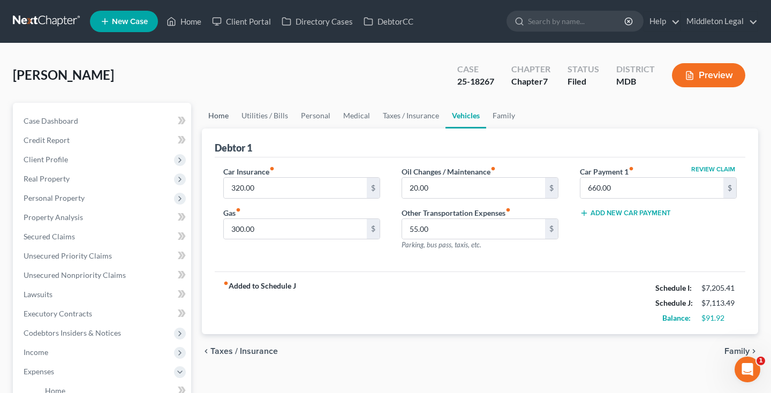
click at [219, 120] on link "Home" at bounding box center [218, 116] width 33 height 26
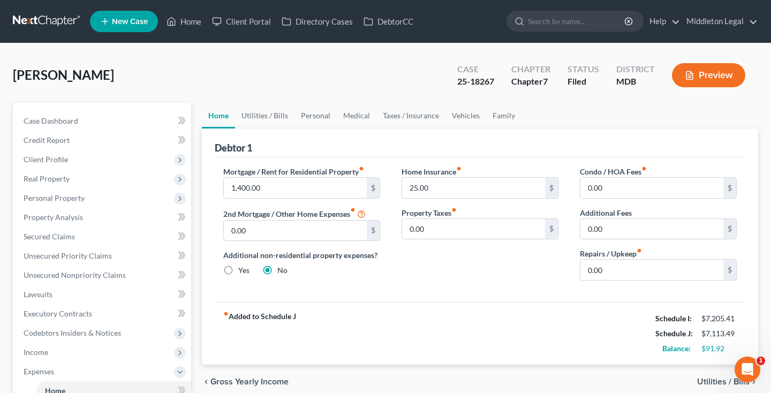
click at [58, 20] on link at bounding box center [47, 21] width 69 height 19
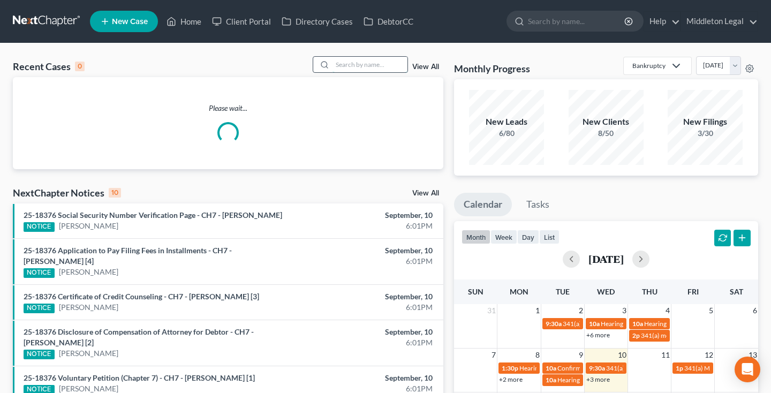
click at [361, 70] on input "search" at bounding box center [369, 65] width 75 height 16
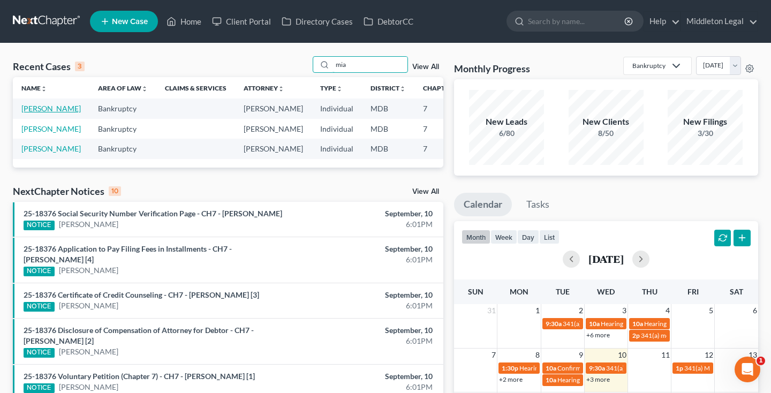
type input "mia"
click at [25, 113] on link "[PERSON_NAME]" at bounding box center [50, 108] width 59 height 9
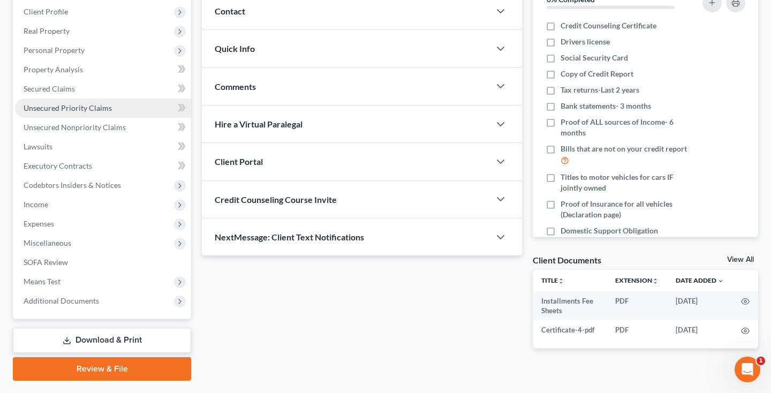
scroll to position [147, 0]
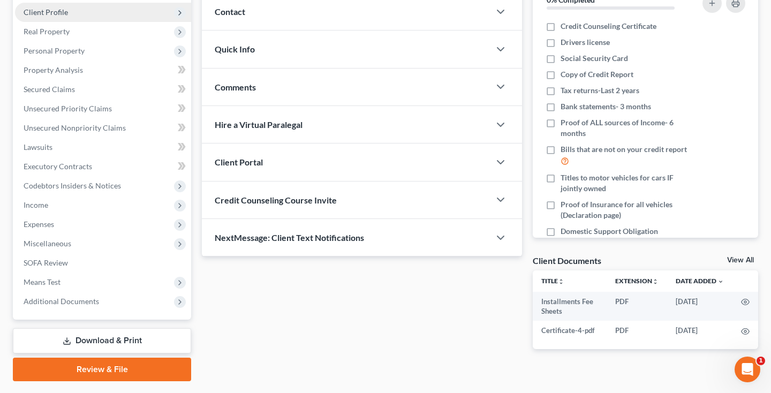
click at [54, 12] on span "Client Profile" at bounding box center [46, 11] width 44 height 9
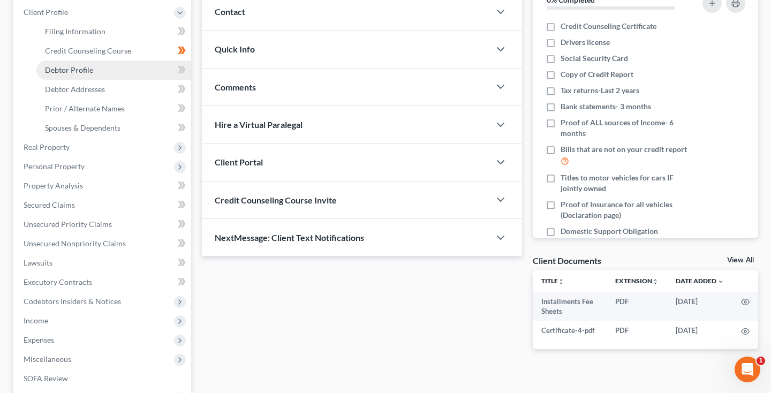
click at [67, 73] on span "Debtor Profile" at bounding box center [69, 69] width 48 height 9
select select "0"
select select "1"
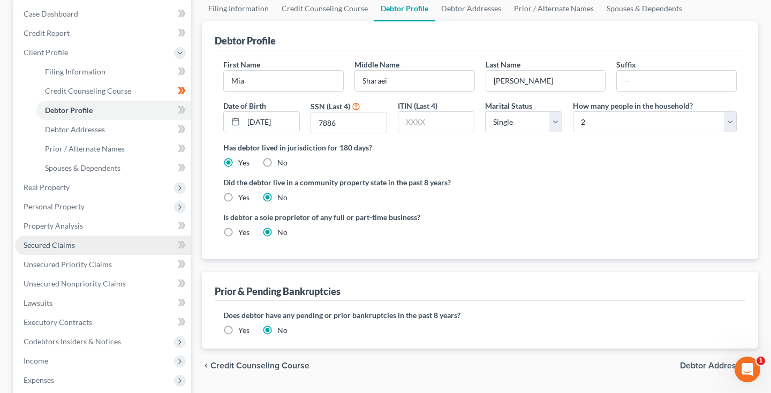
scroll to position [115, 0]
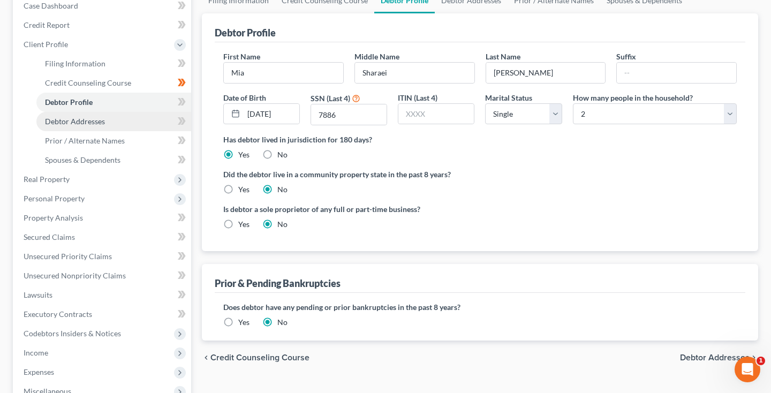
click at [98, 126] on link "Debtor Addresses" at bounding box center [113, 121] width 155 height 19
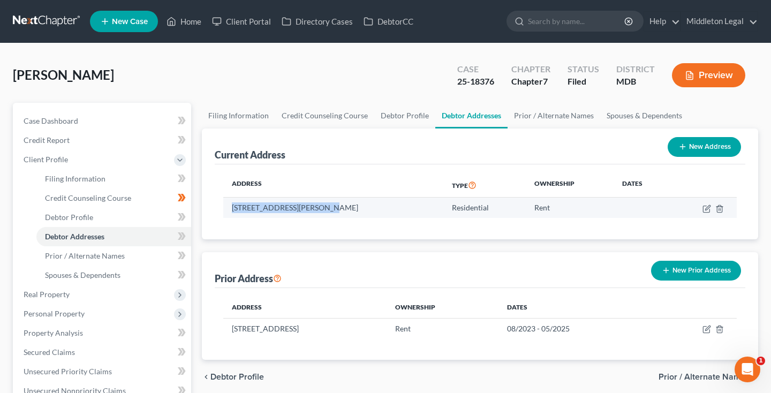
drag, startPoint x: 233, startPoint y: 207, endPoint x: 312, endPoint y: 206, distance: 78.1
click at [312, 206] on td "7914 Marfield Pl, Apt B, Nottingham, MD 21236" at bounding box center [333, 208] width 220 height 20
copy td "7914 Marfield Pl, Apt B,"
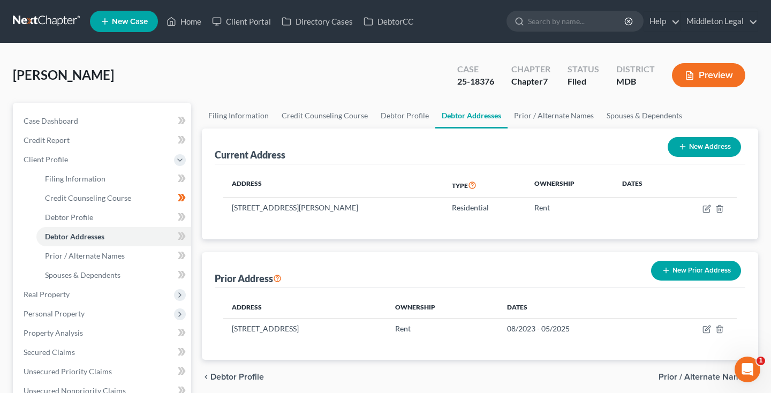
click at [340, 221] on div "Address Type Ownership Dates 7914 Marfield Pl, Apt B, Nottingham, MD 21236 Resi…" at bounding box center [480, 201] width 530 height 75
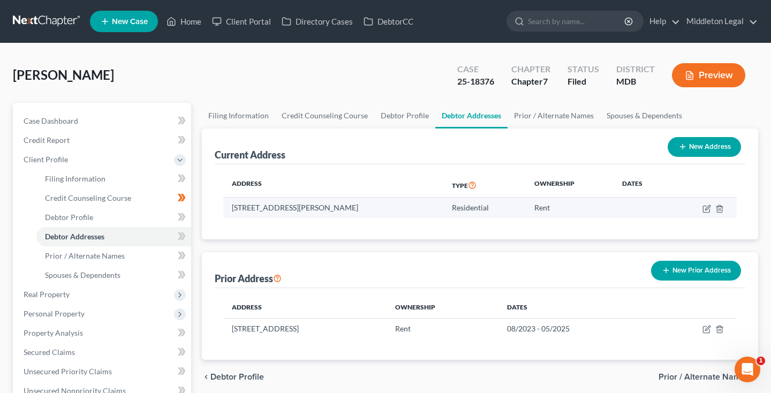
drag, startPoint x: 313, startPoint y: 206, endPoint x: 348, endPoint y: 208, distance: 35.4
click at [348, 208] on td "7914 Marfield Pl, Apt B, Nottingham, MD 21236" at bounding box center [333, 208] width 220 height 20
copy td "Nottingham"
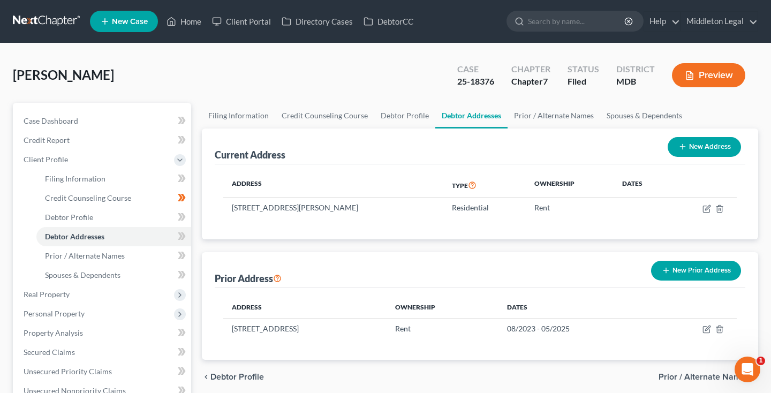
click at [61, 22] on link at bounding box center [47, 21] width 69 height 19
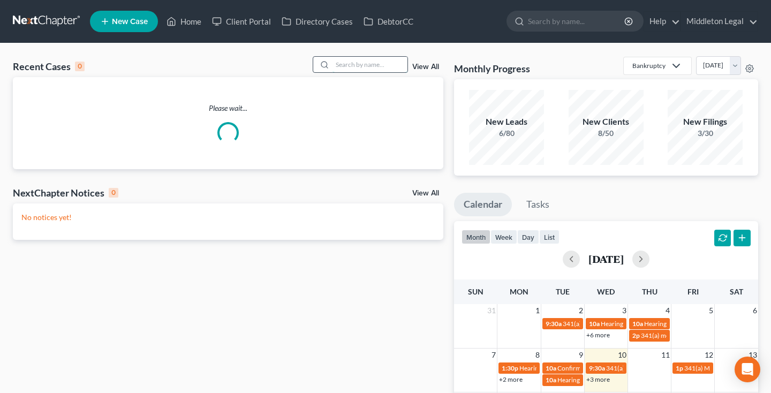
click at [342, 67] on input "search" at bounding box center [369, 65] width 75 height 16
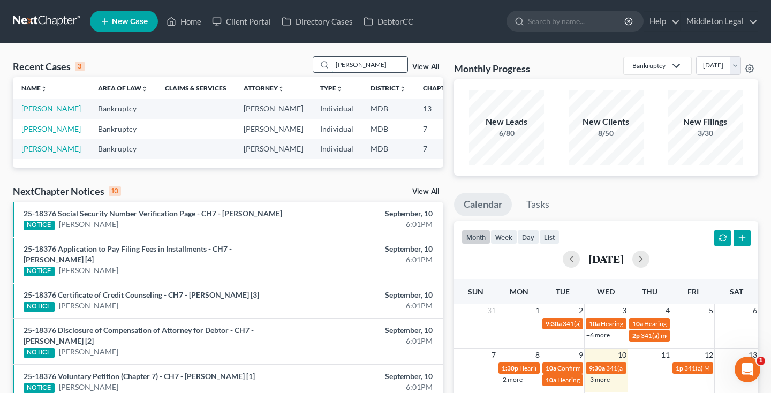
type input "[PERSON_NAME]"
drag, startPoint x: 332, startPoint y: 72, endPoint x: 28, endPoint y: 119, distance: 307.6
click at [28, 113] on link "[PERSON_NAME]" at bounding box center [50, 108] width 59 height 9
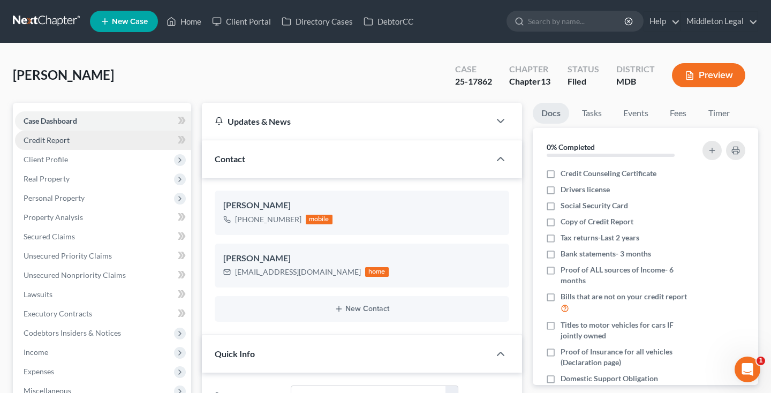
click at [83, 143] on link "Credit Report" at bounding box center [103, 140] width 176 height 19
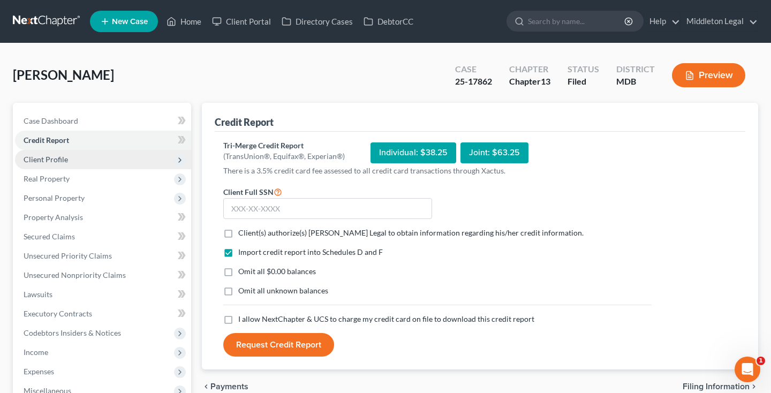
click at [65, 162] on span "Client Profile" at bounding box center [46, 159] width 44 height 9
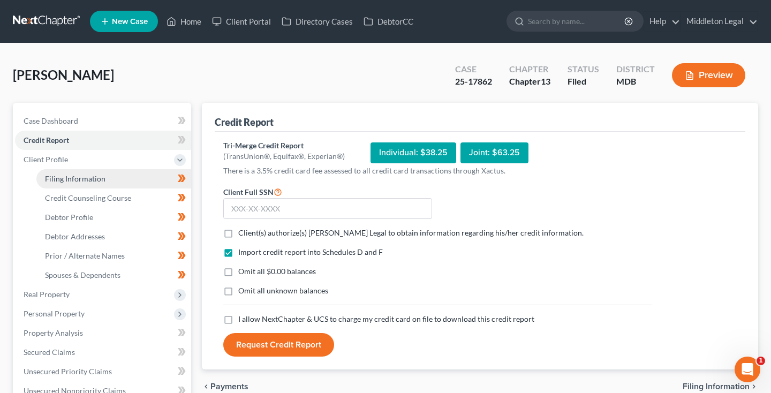
click at [65, 177] on span "Filing Information" at bounding box center [75, 178] width 60 height 9
select select "1"
select select "0"
select select "3"
select select "21"
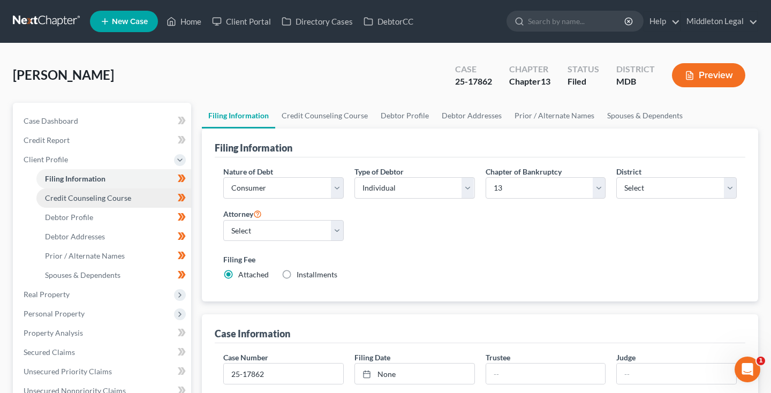
click at [70, 198] on span "Credit Counseling Course" at bounding box center [88, 197] width 86 height 9
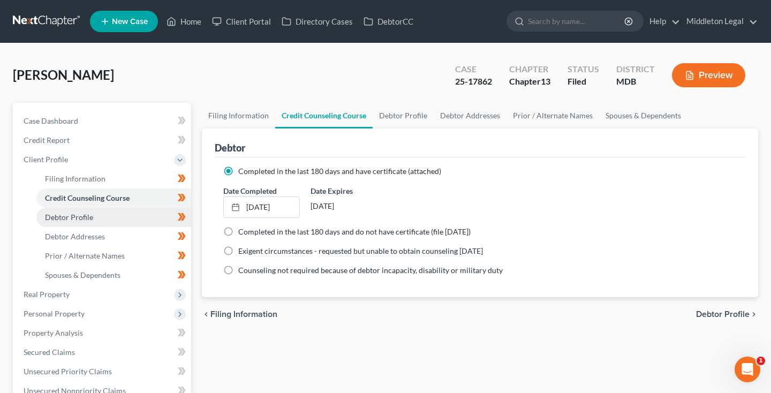
click at [70, 214] on span "Debtor Profile" at bounding box center [69, 216] width 48 height 9
select select "0"
select select "1"
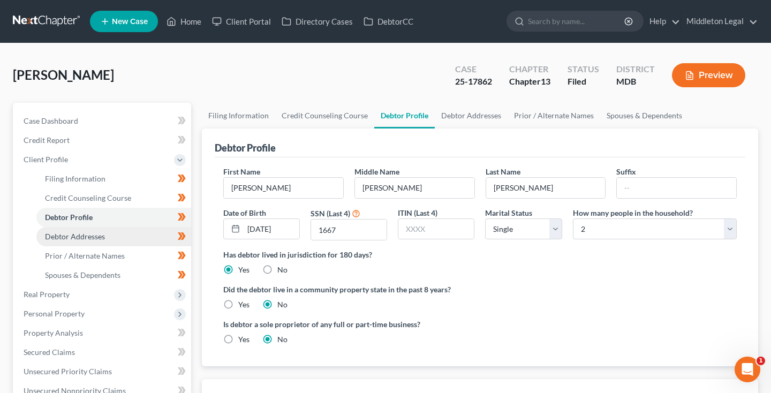
click at [71, 236] on span "Debtor Addresses" at bounding box center [75, 236] width 60 height 9
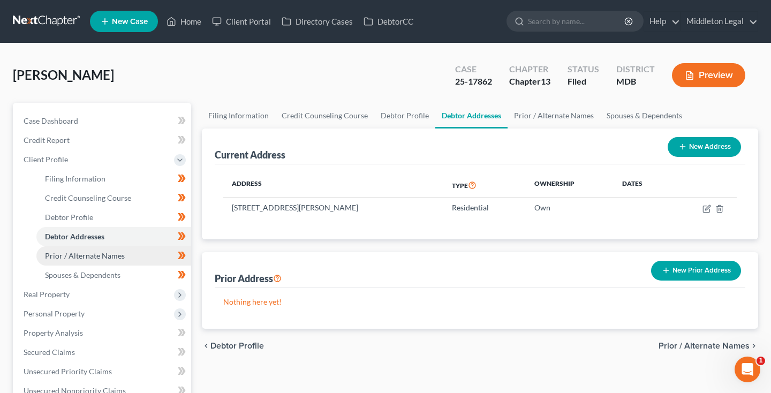
click at [72, 251] on span "Prior / Alternate Names" at bounding box center [85, 255] width 80 height 9
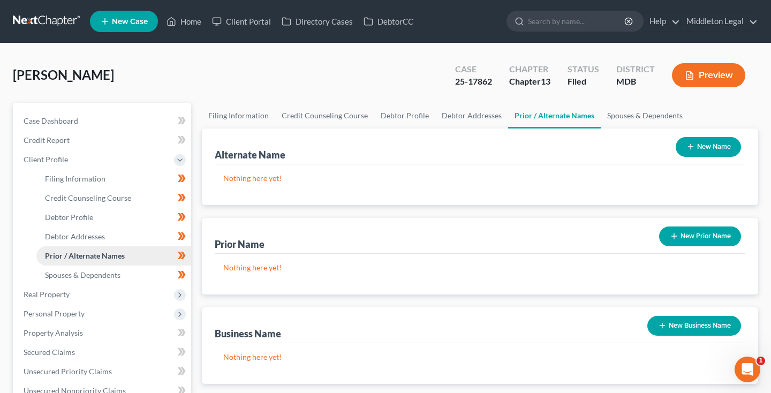
click at [73, 264] on link "Prior / Alternate Names" at bounding box center [113, 255] width 155 height 19
click at [73, 269] on link "Spouses & Dependents" at bounding box center [113, 274] width 155 height 19
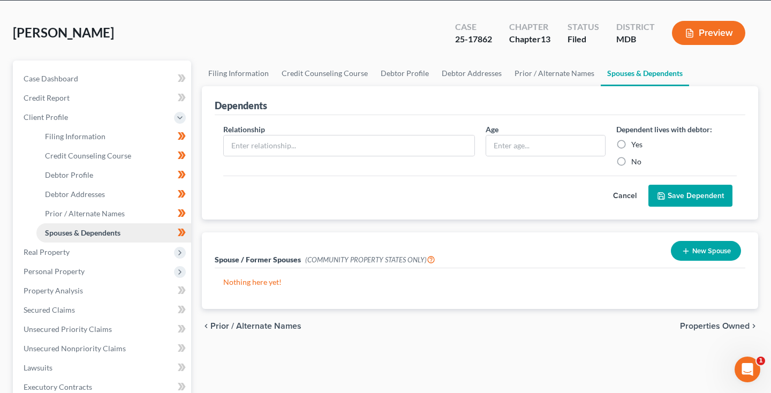
scroll to position [45, 0]
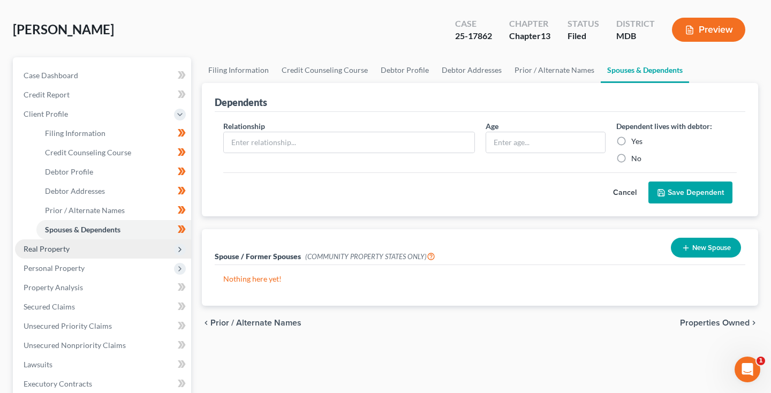
click at [67, 255] on span "Real Property" at bounding box center [103, 248] width 176 height 19
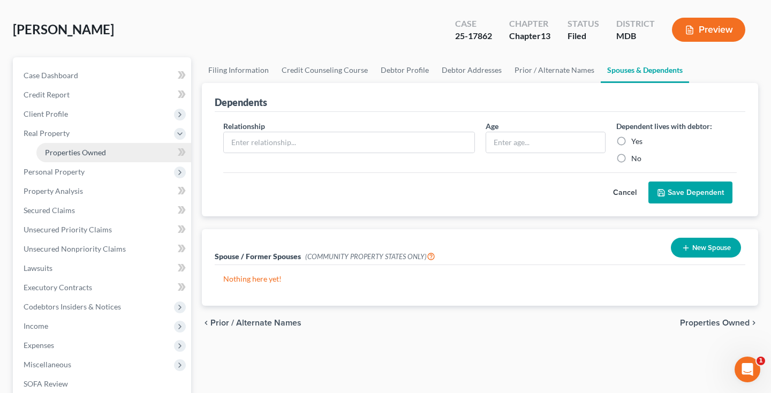
click at [83, 156] on span "Properties Owned" at bounding box center [75, 152] width 61 height 9
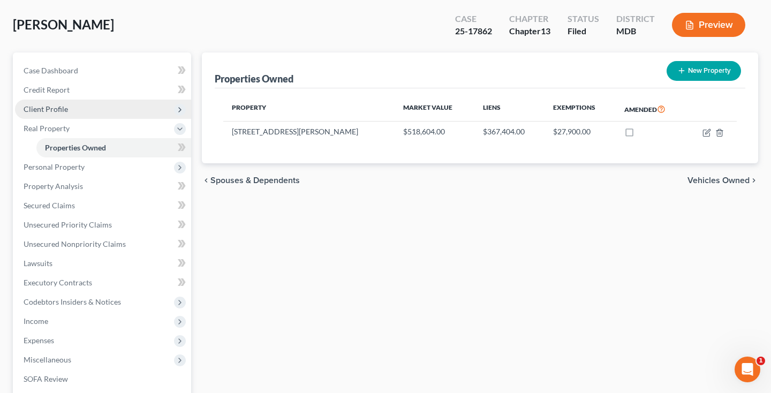
scroll to position [54, 0]
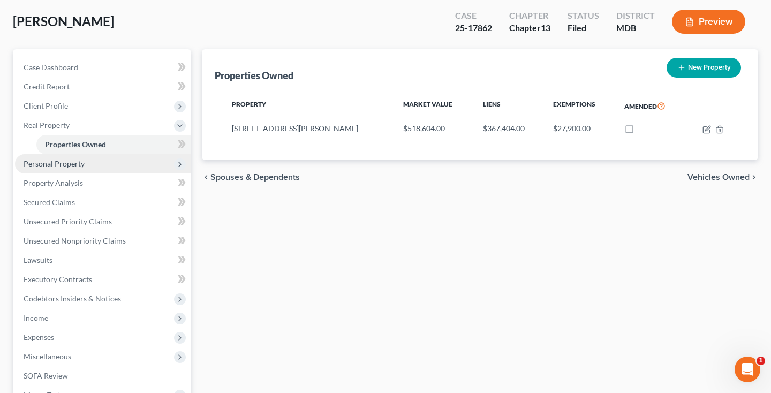
click at [83, 161] on span "Personal Property" at bounding box center [103, 163] width 176 height 19
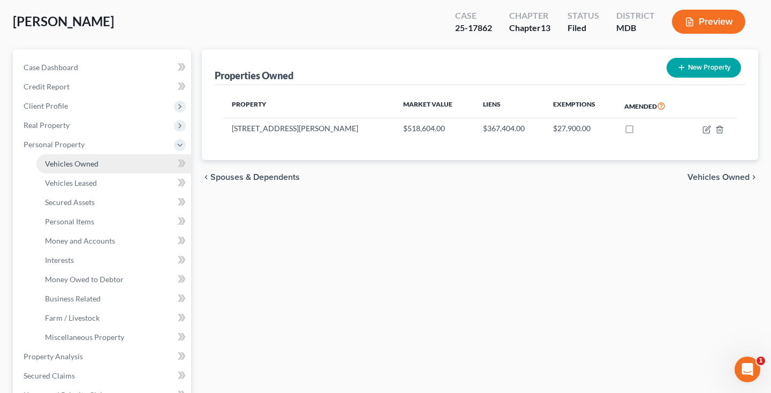
click at [83, 162] on span "Vehicles Owned" at bounding box center [72, 163] width 54 height 9
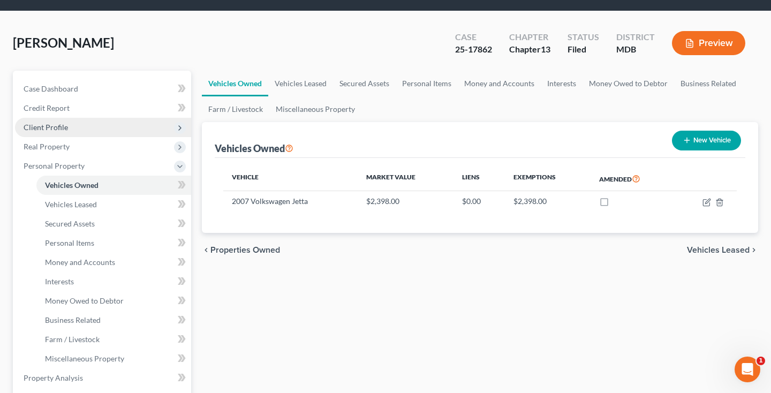
scroll to position [51, 0]
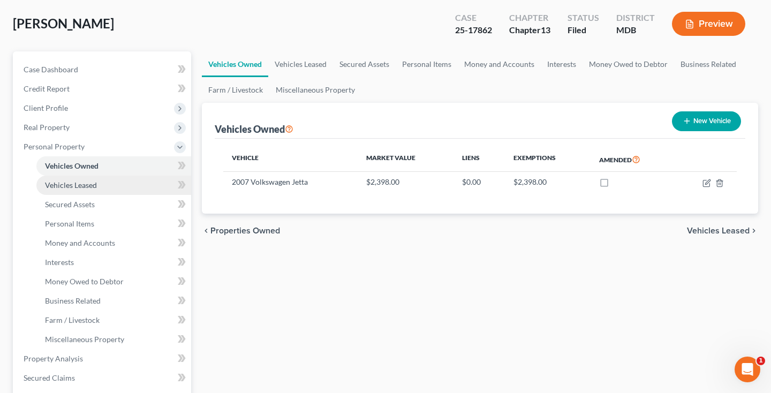
click at [85, 188] on span "Vehicles Leased" at bounding box center [71, 184] width 52 height 9
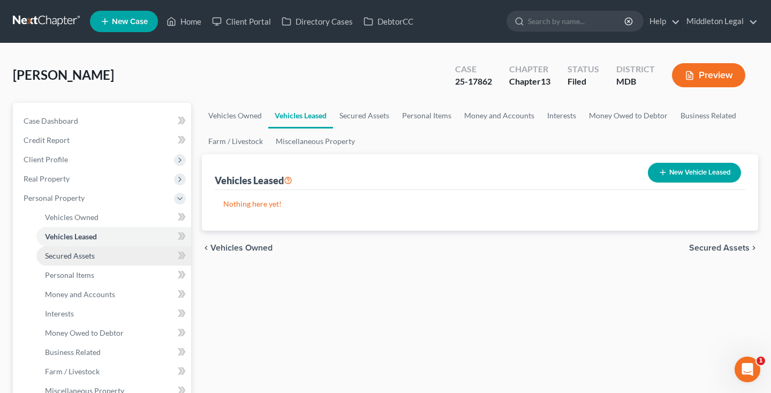
click at [78, 251] on span "Secured Assets" at bounding box center [70, 255] width 50 height 9
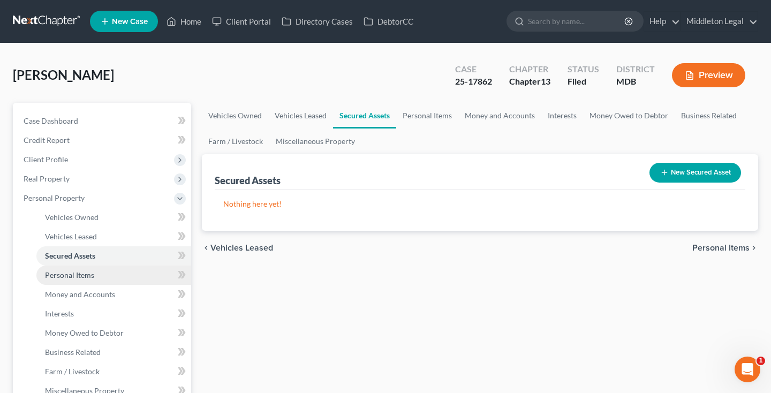
click at [73, 280] on link "Personal Items" at bounding box center [113, 274] width 155 height 19
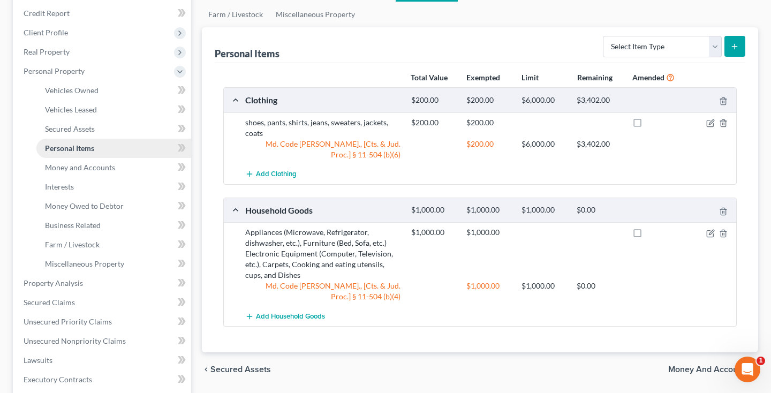
scroll to position [141, 0]
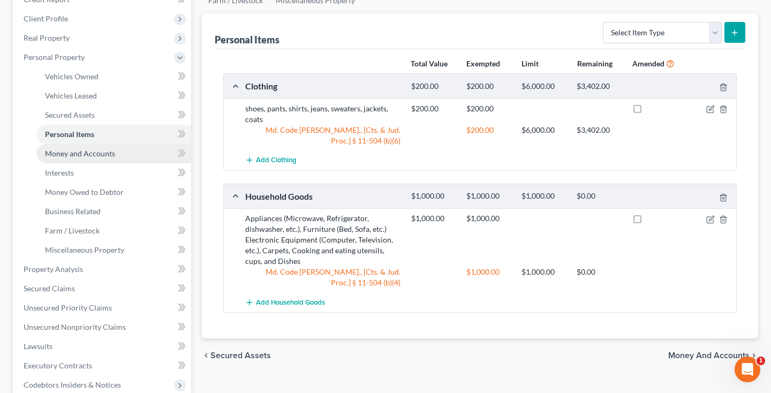
click at [107, 154] on span "Money and Accounts" at bounding box center [80, 153] width 70 height 9
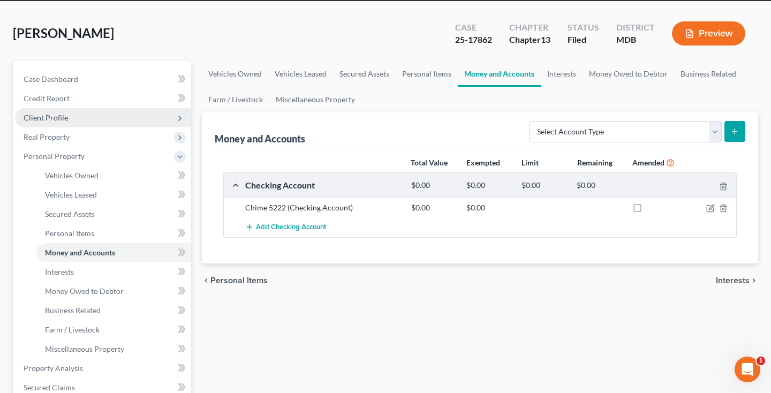
scroll to position [55, 0]
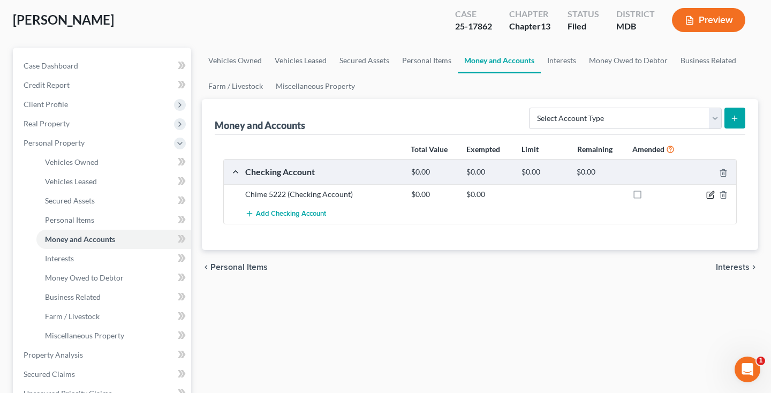
click at [708, 195] on icon "button" at bounding box center [710, 195] width 9 height 9
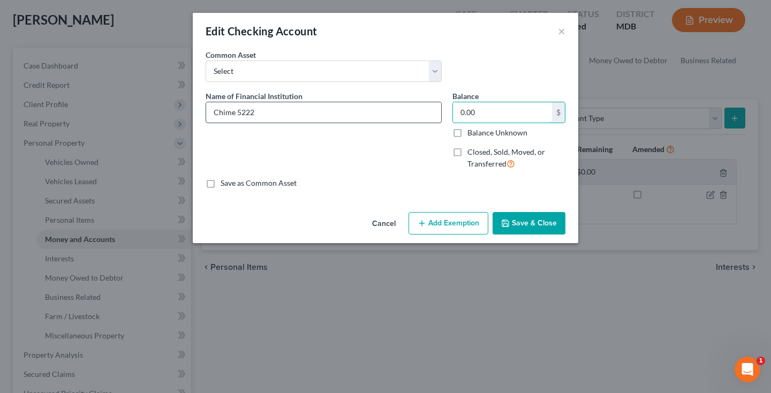
drag, startPoint x: 489, startPoint y: 108, endPoint x: 420, endPoint y: 113, distance: 68.7
click at [423, 115] on div "Name of Financial Institution * Chime 5222 Balance 0.00 $ Balance Unknown Balan…" at bounding box center [385, 134] width 370 height 88
type input "300"
click at [438, 224] on button "Add Exemption" at bounding box center [448, 223] width 80 height 22
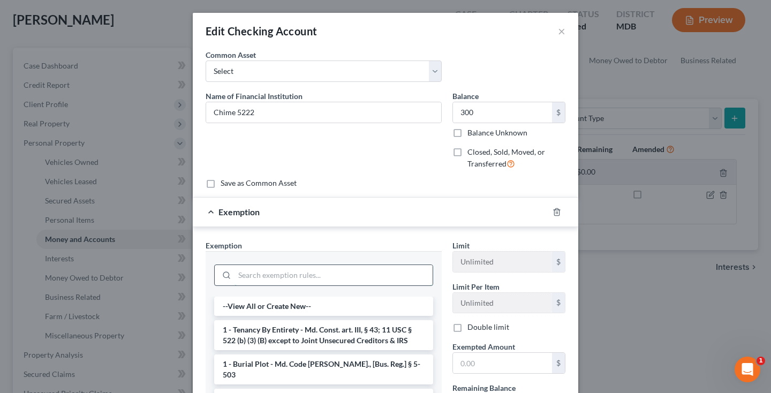
click at [346, 269] on input "search" at bounding box center [333, 275] width 198 height 20
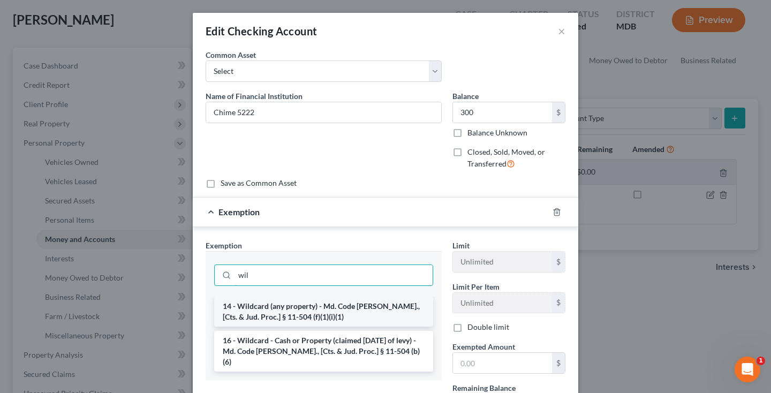
type input "wil"
click at [366, 299] on li "14 - Wildcard (any property) - Md. Code Ann., [Cts. & Jud. Proc.] § 11-504 (f)(…" at bounding box center [323, 312] width 219 height 30
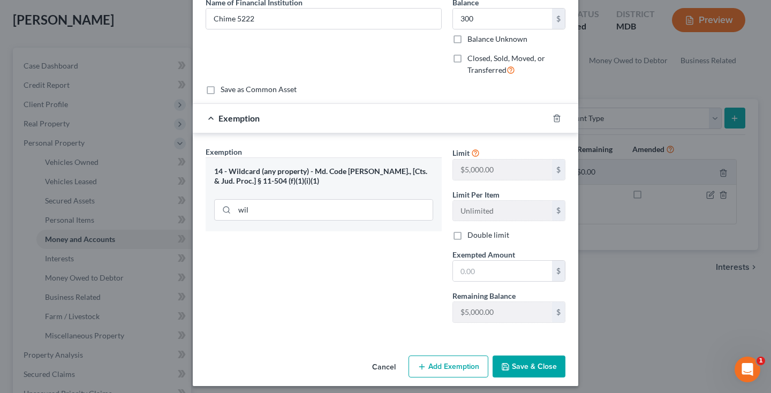
scroll to position [96, 0]
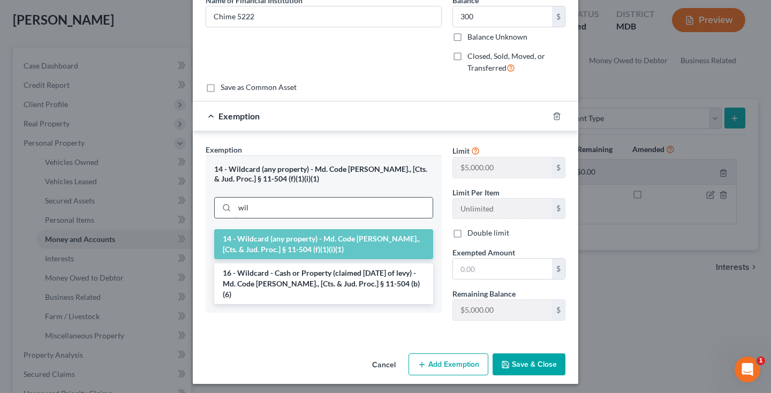
click at [383, 206] on input "wil" at bounding box center [333, 208] width 198 height 20
click at [347, 292] on div "14 - Wildcard (any property) - Md. Code Ann., [Cts. & Jud. Proc.] § 11-504 (f)(…" at bounding box center [324, 270] width 236 height 83
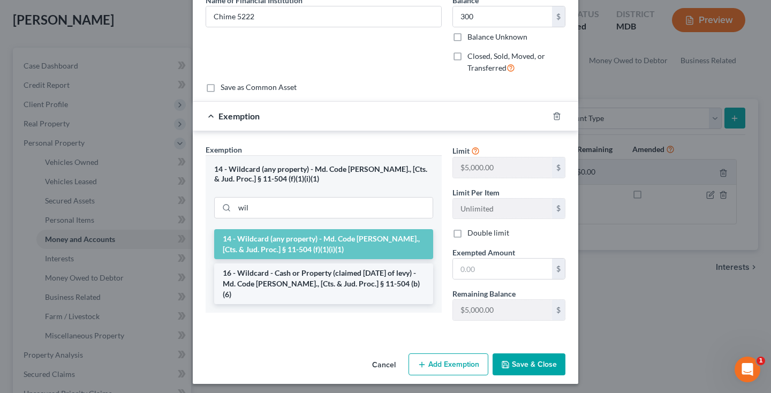
click at [348, 280] on li "16 - Wildcard - Cash or Property (claimed within Thirty Days of levy) - Md. Cod…" at bounding box center [323, 283] width 219 height 41
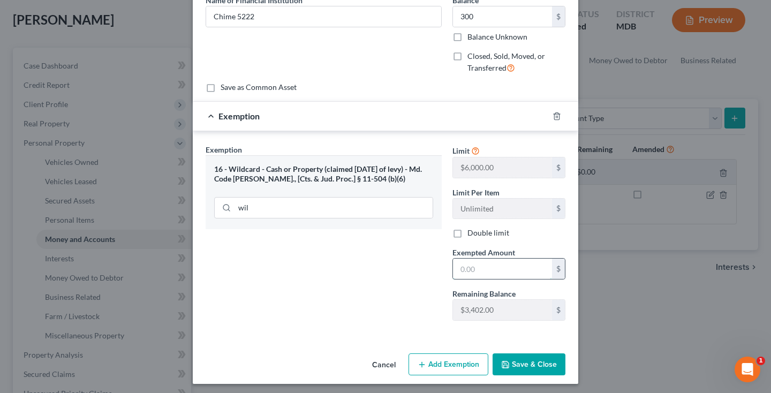
click at [462, 270] on input "text" at bounding box center [502, 269] width 99 height 20
type input "300"
click at [536, 365] on button "Save & Close" at bounding box center [528, 364] width 73 height 22
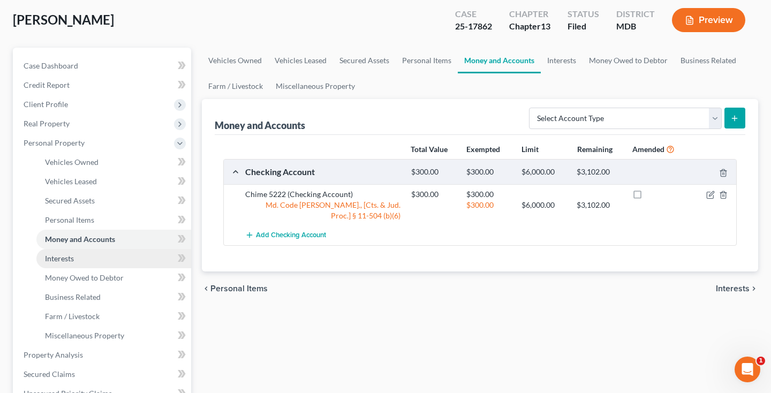
click at [107, 255] on link "Interests" at bounding box center [113, 258] width 155 height 19
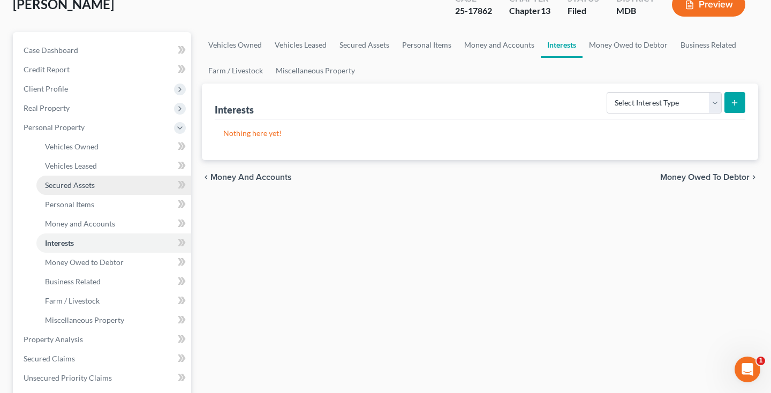
scroll to position [92, 0]
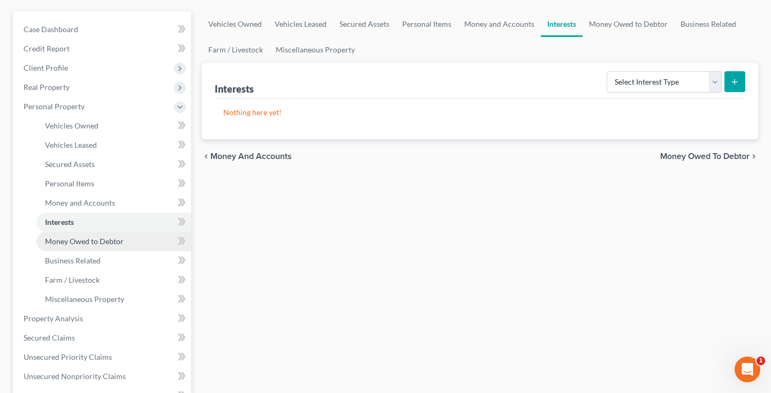
click at [91, 240] on span "Money Owed to Debtor" at bounding box center [84, 241] width 79 height 9
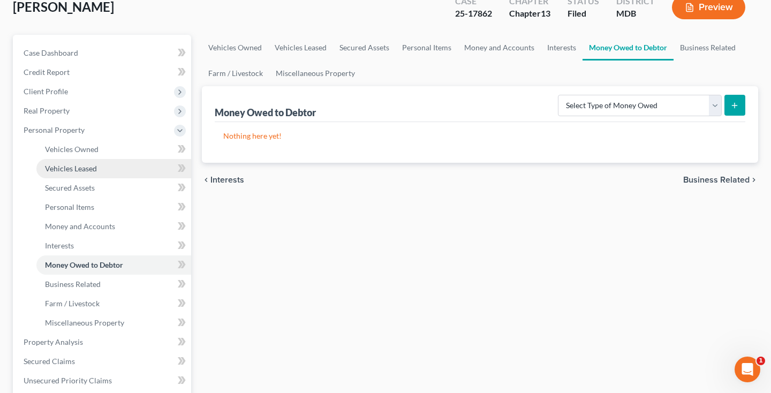
scroll to position [120, 0]
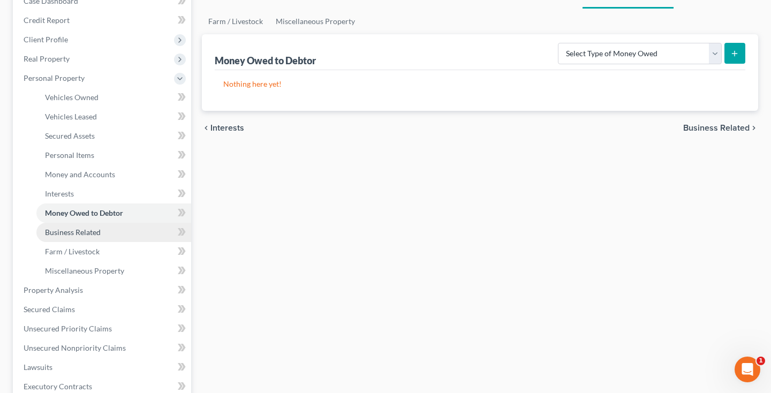
click at [74, 236] on span "Business Related" at bounding box center [73, 231] width 56 height 9
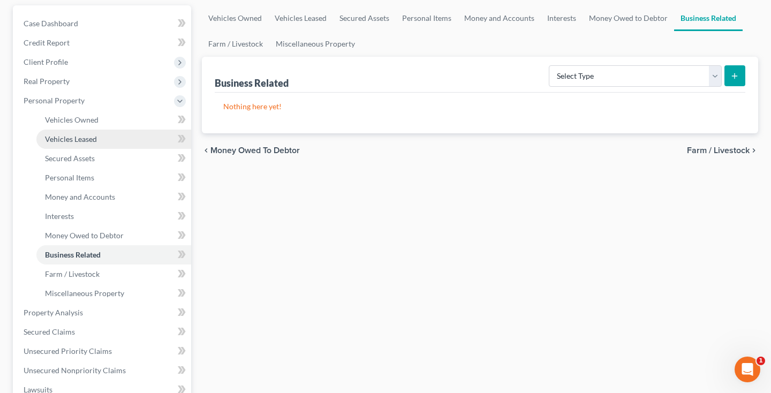
scroll to position [127, 0]
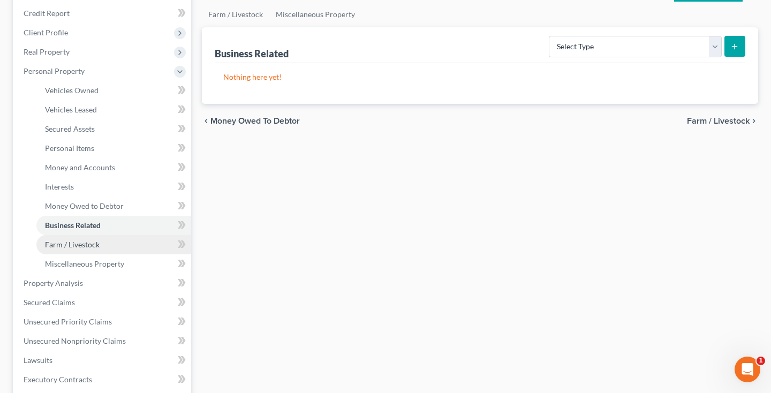
click at [73, 242] on span "Farm / Livestock" at bounding box center [72, 244] width 55 height 9
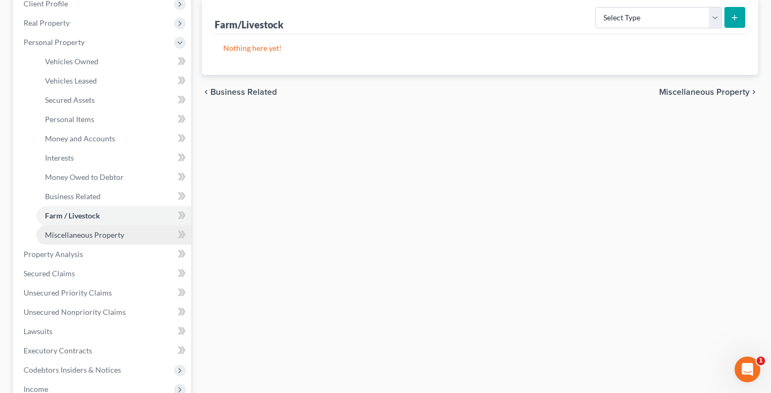
click at [69, 241] on link "Miscellaneous Property" at bounding box center [113, 234] width 155 height 19
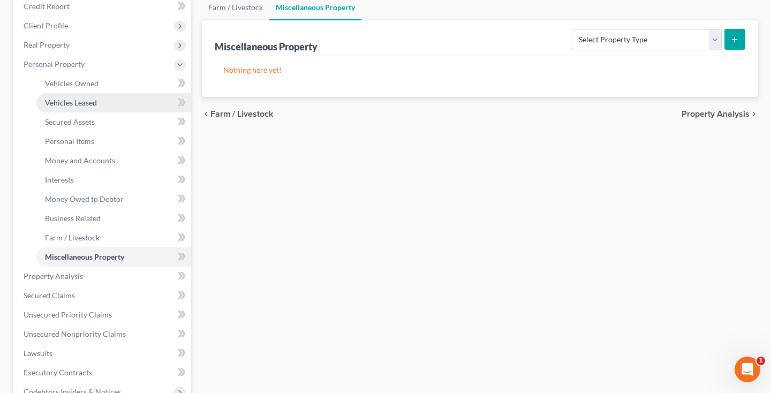
scroll to position [237, 0]
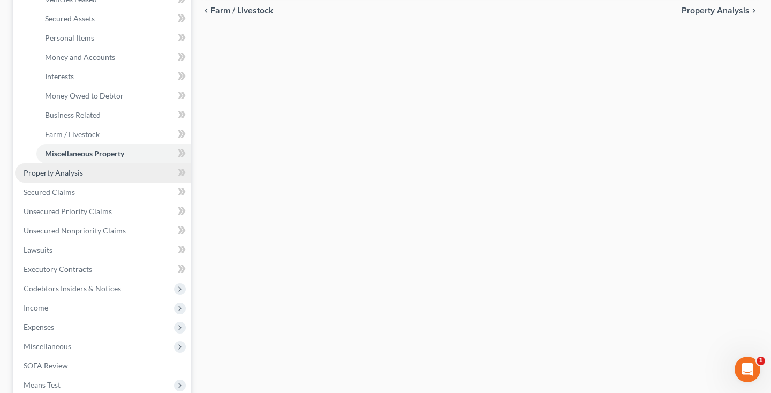
click at [61, 176] on span "Property Analysis" at bounding box center [53, 172] width 59 height 9
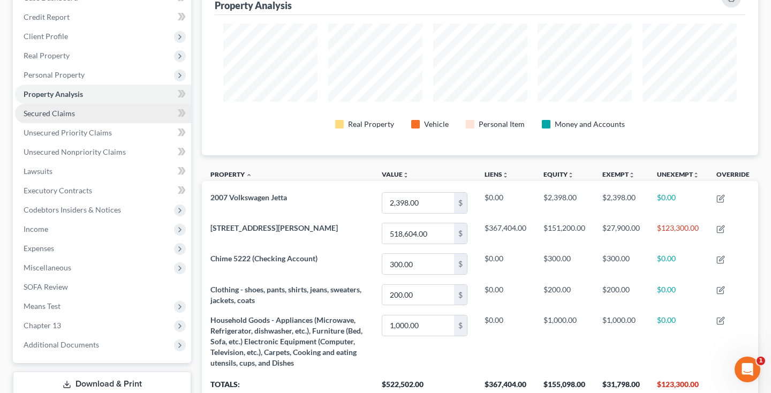
click at [63, 117] on span "Secured Claims" at bounding box center [49, 113] width 51 height 9
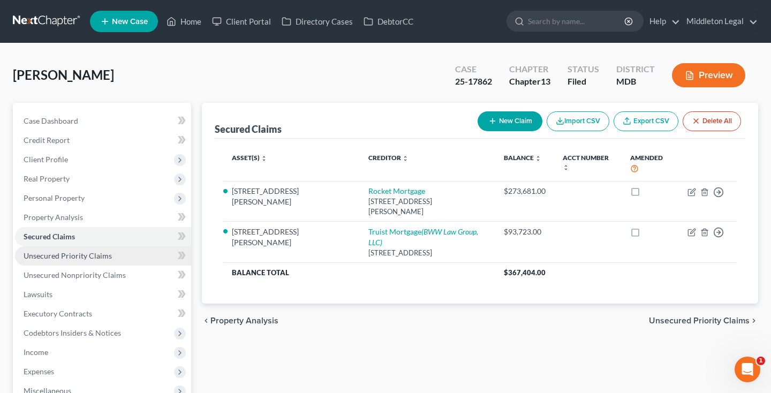
click at [74, 254] on span "Unsecured Priority Claims" at bounding box center [68, 255] width 88 height 9
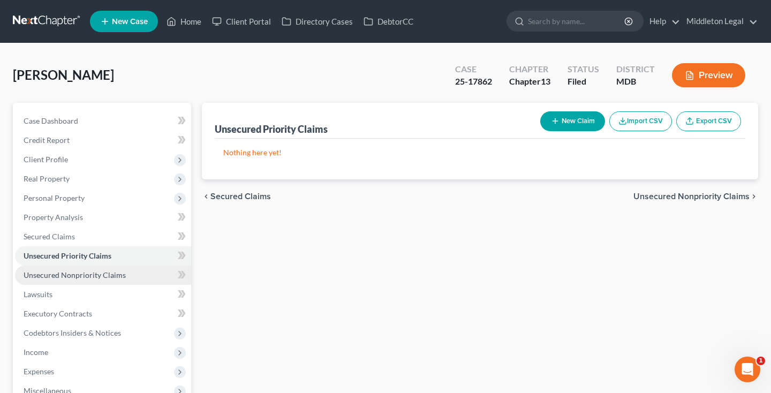
click at [73, 270] on span "Unsecured Nonpriority Claims" at bounding box center [75, 274] width 102 height 9
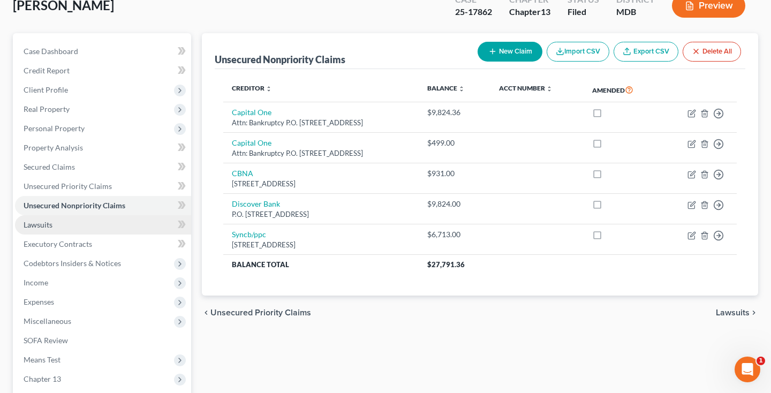
click at [65, 229] on link "Lawsuits" at bounding box center [103, 224] width 176 height 19
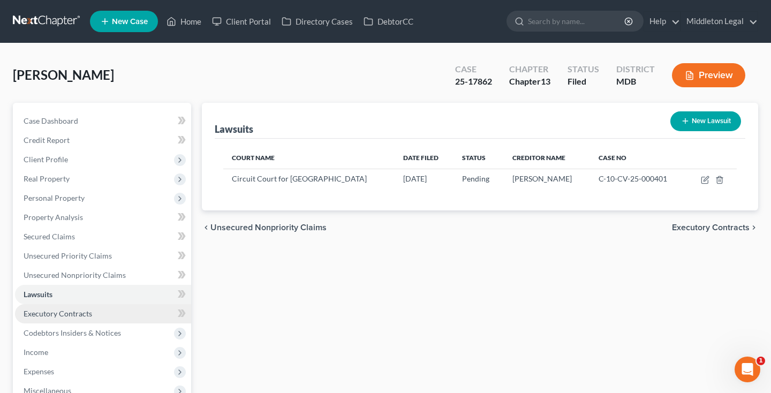
click at [45, 314] on span "Executory Contracts" at bounding box center [58, 313] width 69 height 9
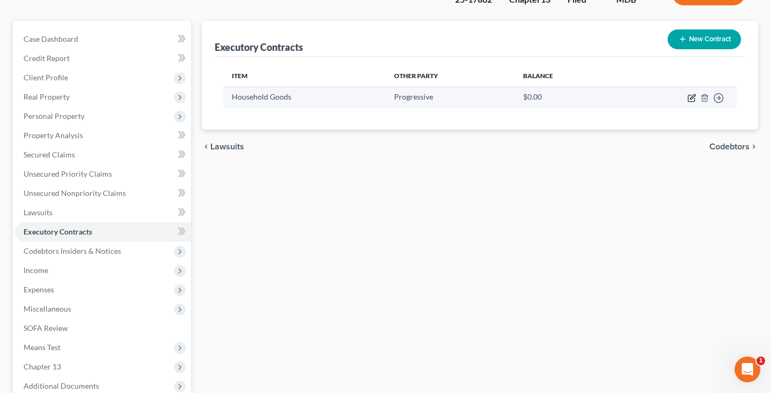
click at [694, 96] on icon "button" at bounding box center [692, 96] width 5 height 5
select select "3"
select select "4"
select select "0"
select select "2"
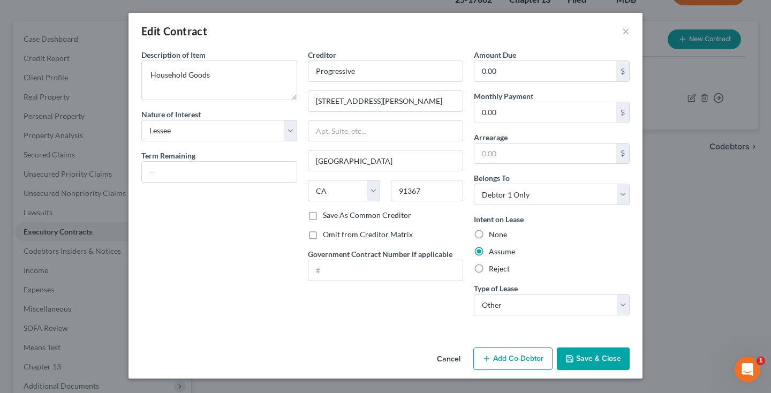
click at [584, 364] on button "Save & Close" at bounding box center [593, 358] width 73 height 22
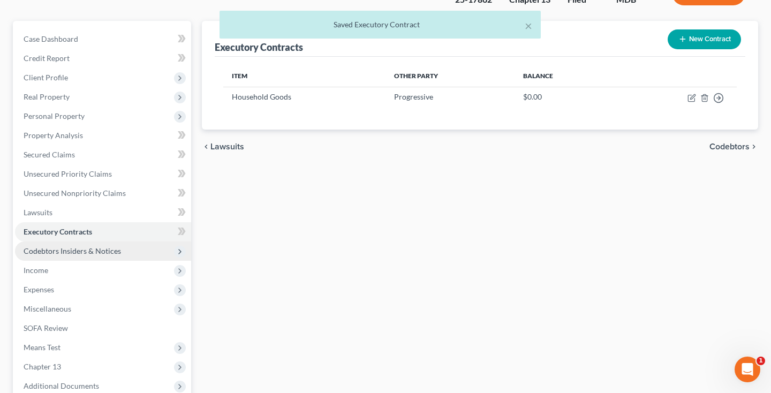
click at [80, 256] on span "Codebtors Insiders & Notices" at bounding box center [103, 250] width 176 height 19
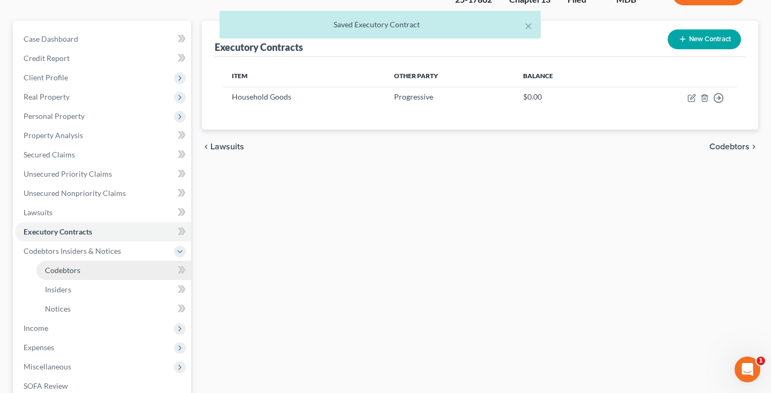
click at [74, 268] on span "Codebtors" at bounding box center [62, 269] width 35 height 9
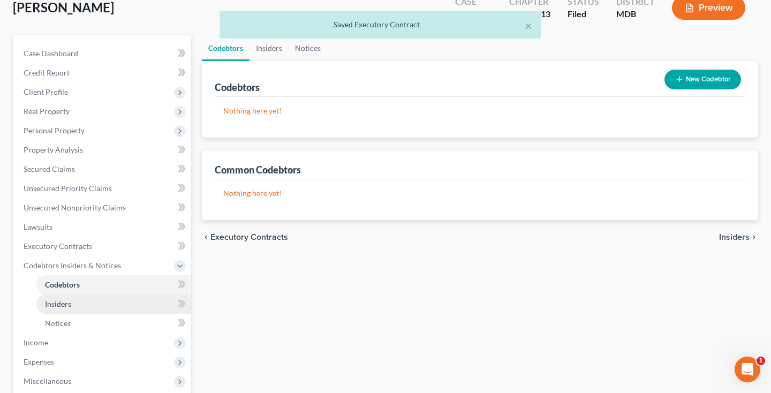
click at [65, 307] on span "Insiders" at bounding box center [58, 303] width 26 height 9
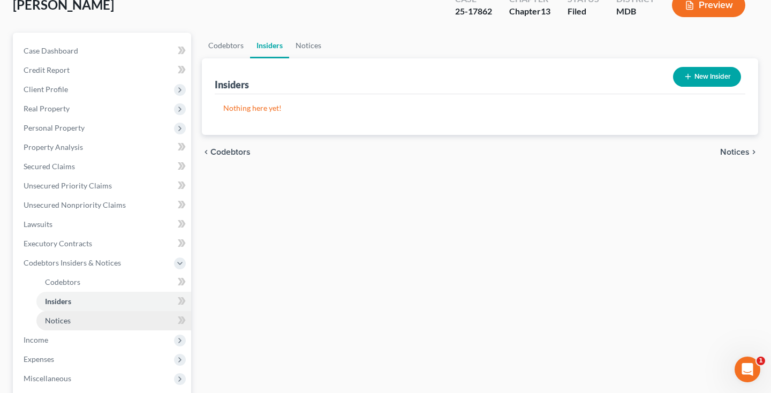
click at [63, 327] on link "Notices" at bounding box center [113, 320] width 155 height 19
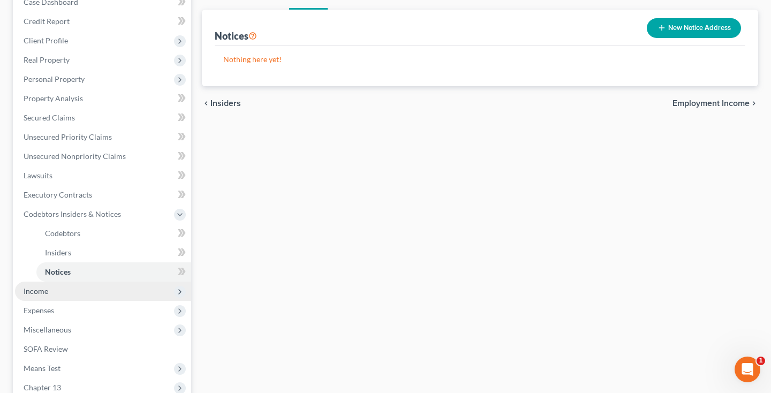
click at [55, 293] on span "Income" at bounding box center [103, 291] width 176 height 19
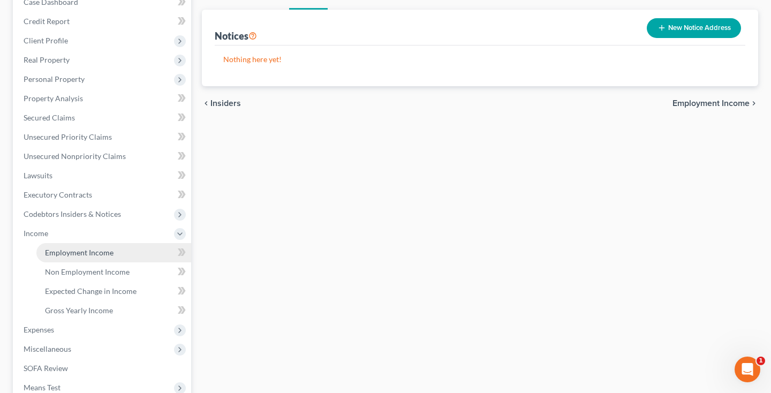
click at [66, 256] on span "Employment Income" at bounding box center [79, 252] width 69 height 9
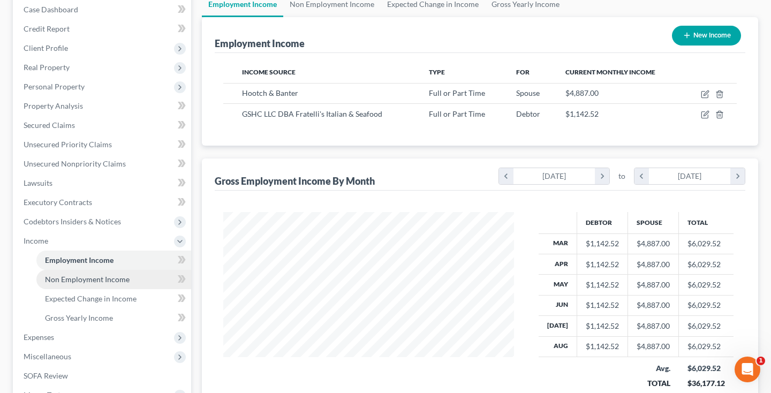
click at [66, 278] on span "Non Employment Income" at bounding box center [87, 279] width 85 height 9
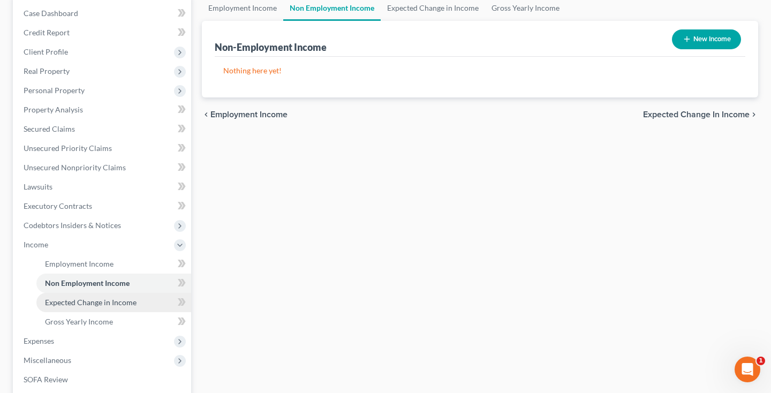
click at [67, 300] on span "Expected Change in Income" at bounding box center [91, 302] width 92 height 9
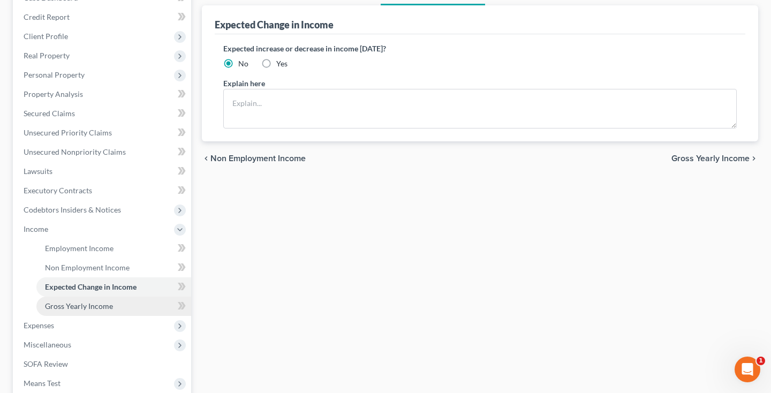
click at [67, 303] on span "Gross Yearly Income" at bounding box center [79, 305] width 68 height 9
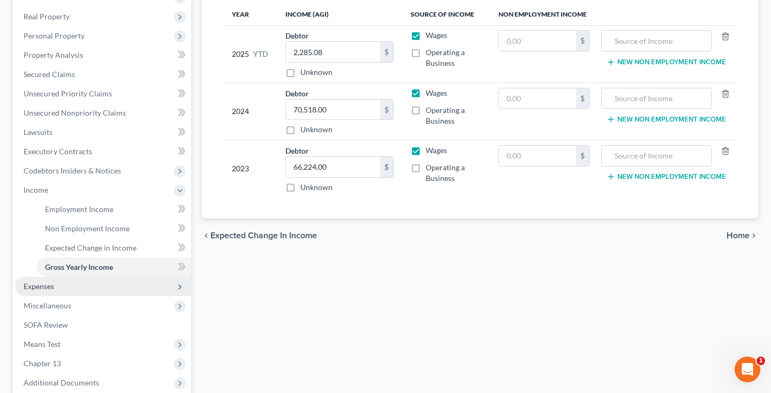
click at [58, 288] on span "Expenses" at bounding box center [103, 286] width 176 height 19
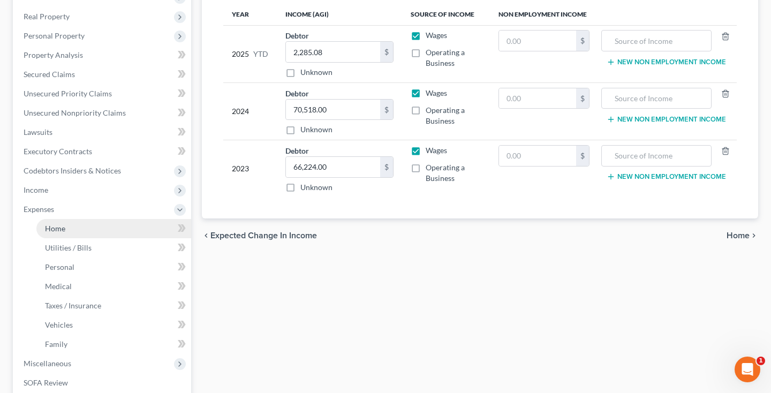
click at [60, 233] on link "Home" at bounding box center [113, 228] width 155 height 19
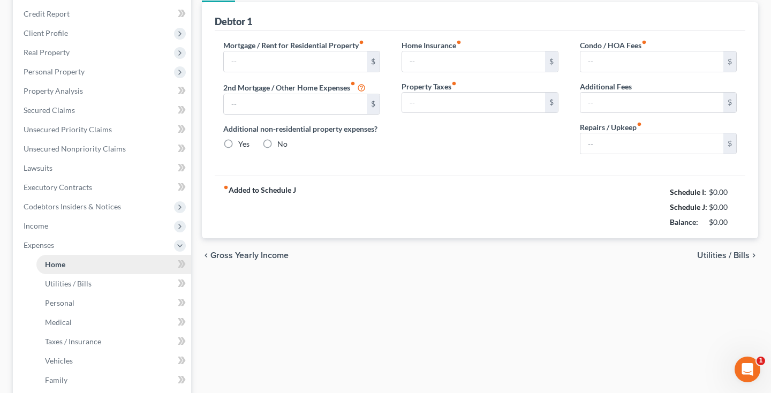
type input "0.00"
radio input "true"
type input "0.00"
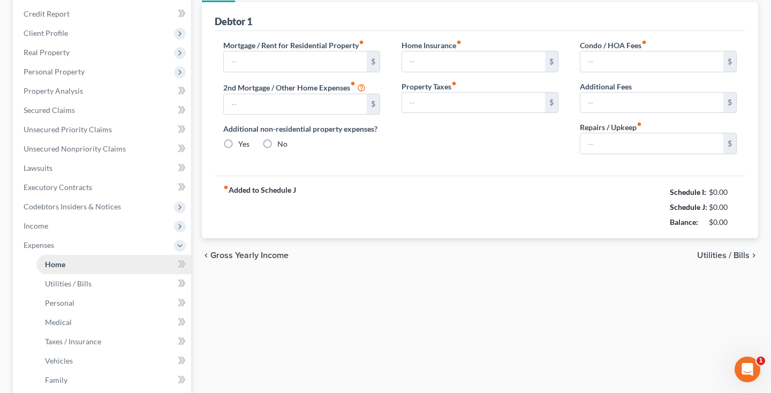
type input "0.00"
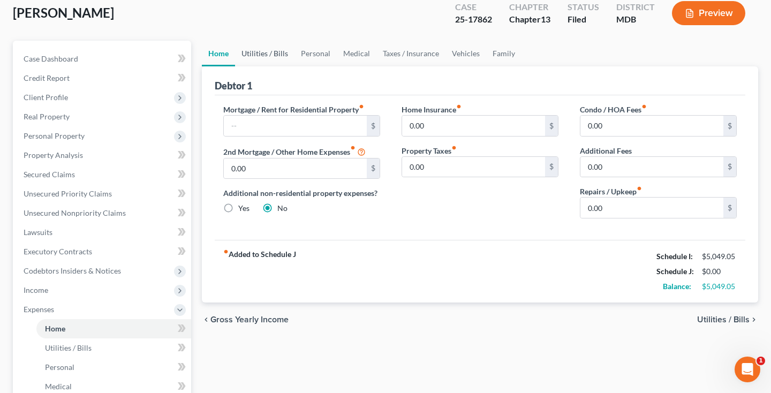
click at [263, 59] on link "Utilities / Bills" at bounding box center [264, 54] width 59 height 26
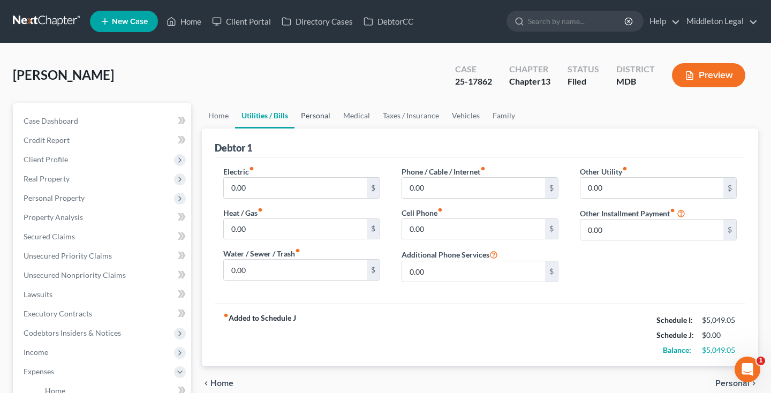
click at [322, 119] on link "Personal" at bounding box center [315, 116] width 42 height 26
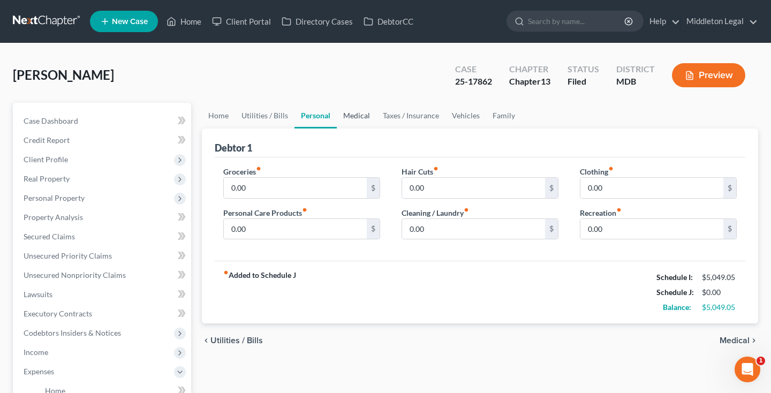
click at [351, 119] on link "Medical" at bounding box center [357, 116] width 40 height 26
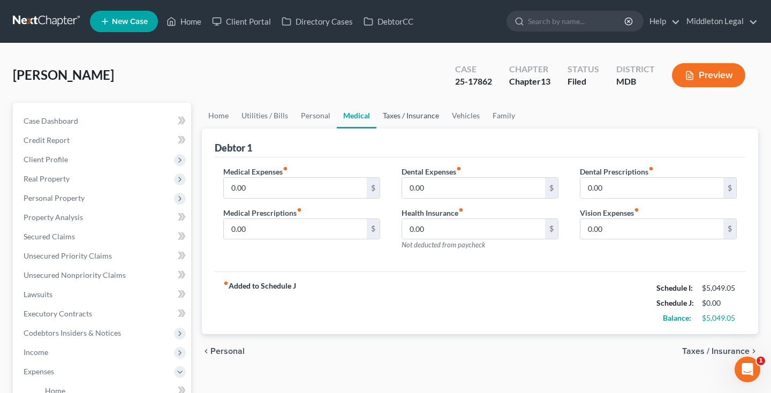
click at [402, 121] on link "Taxes / Insurance" at bounding box center [410, 116] width 69 height 26
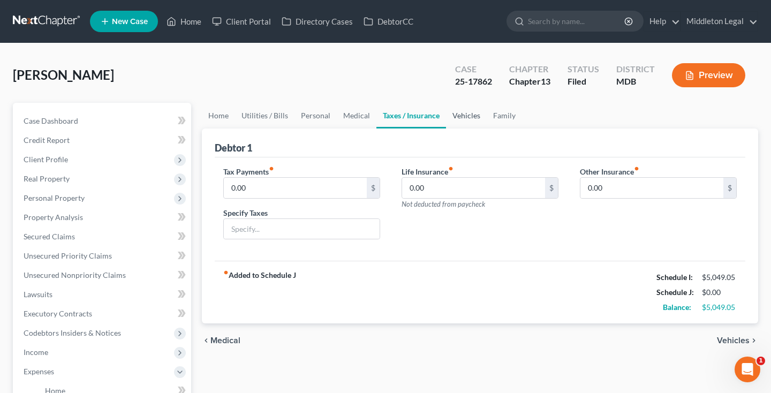
click at [453, 124] on link "Vehicles" at bounding box center [466, 116] width 41 height 26
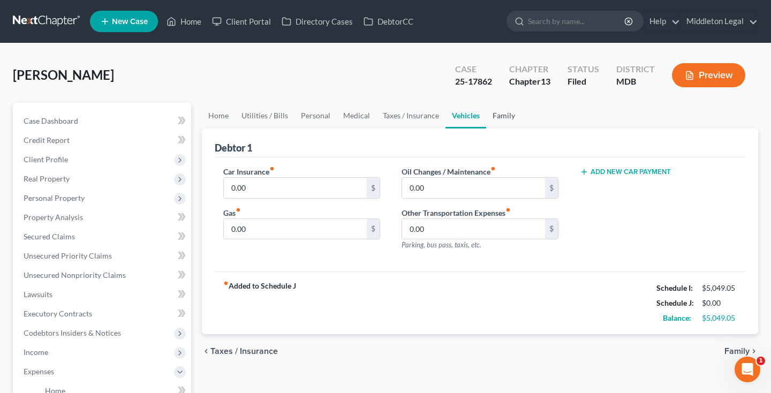
click at [498, 120] on link "Family" at bounding box center [503, 116] width 35 height 26
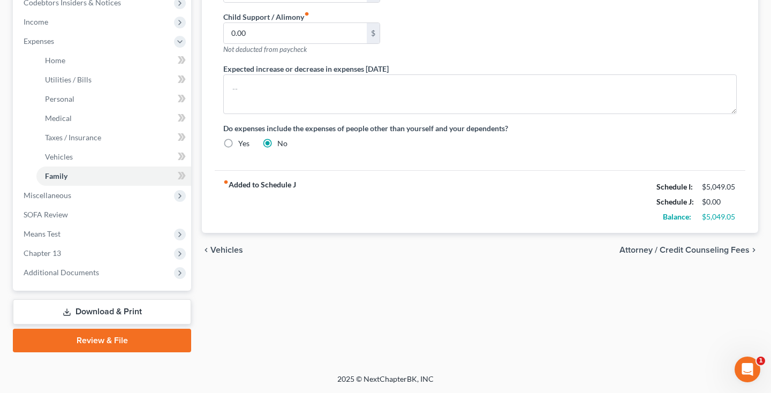
scroll to position [330, 0]
click at [113, 310] on link "Download & Print" at bounding box center [102, 311] width 178 height 25
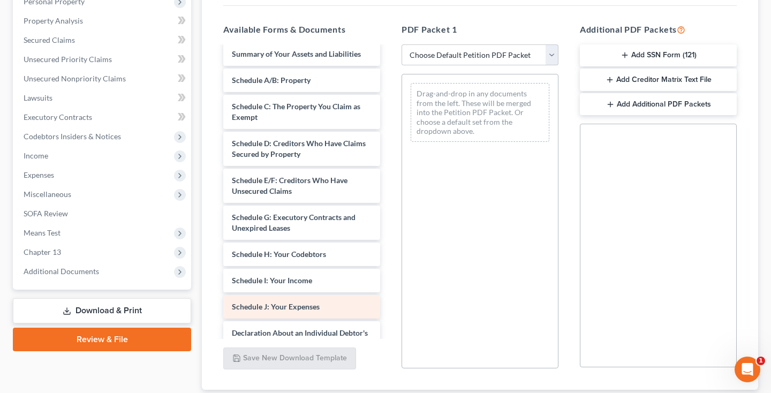
scroll to position [80, 0]
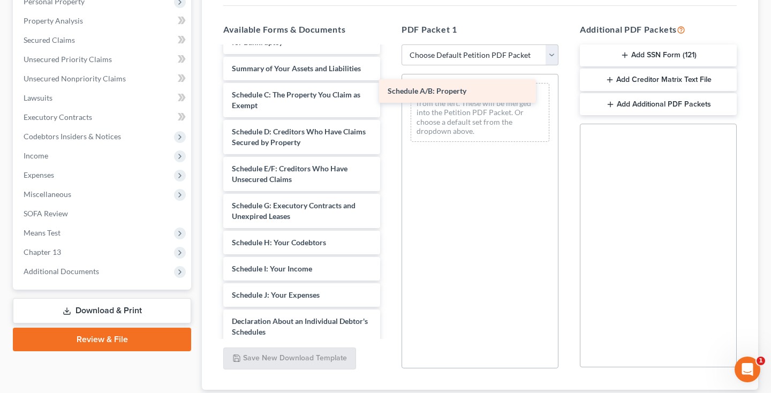
drag, startPoint x: 331, startPoint y: 98, endPoint x: 494, endPoint y: 90, distance: 162.9
click at [389, 90] on div "Schedule A/B: Property Credit Counseling Course (Debtor) 15725-MD-CC-040021813-…" at bounding box center [302, 250] width 174 height 566
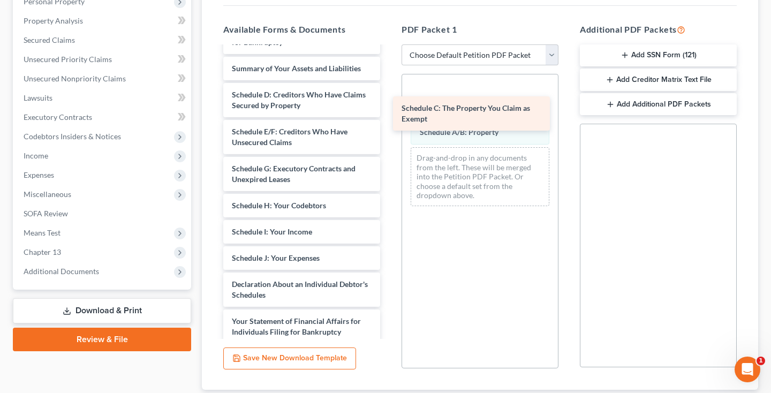
drag, startPoint x: 302, startPoint y: 94, endPoint x: 473, endPoint y: 108, distance: 171.9
click at [389, 108] on div "Schedule C: The Property You Claim as Exempt Credit Counseling Course (Debtor) …" at bounding box center [302, 231] width 174 height 529
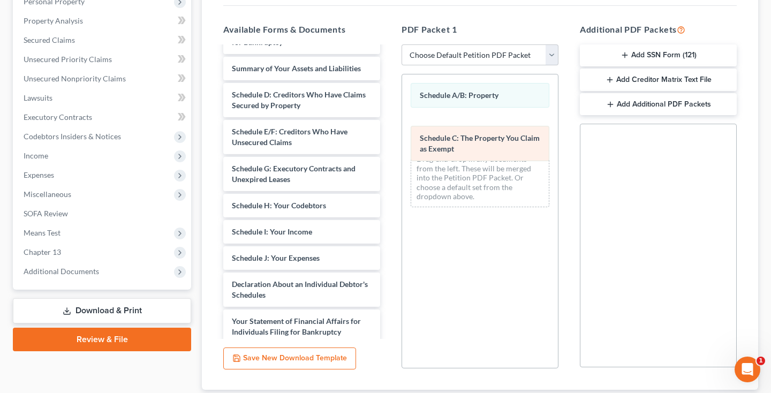
drag, startPoint x: 459, startPoint y: 107, endPoint x: 459, endPoint y: 170, distance: 62.6
click at [459, 170] on div "Schedule C: The Property You Claim as Exempt Schedule C: The Property You Claim…" at bounding box center [480, 144] width 156 height 141
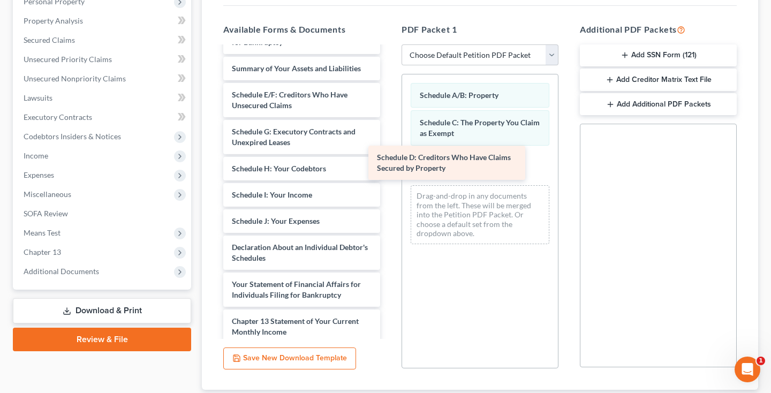
drag, startPoint x: 278, startPoint y: 102, endPoint x: 421, endPoint y: 164, distance: 155.3
click at [389, 165] on div "Schedule D: Creditors Who Have Claims Secured by Property Credit Counseling Cou…" at bounding box center [302, 213] width 174 height 492
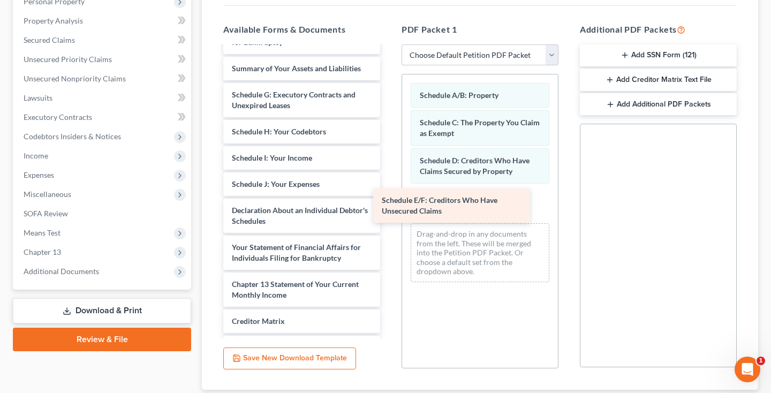
drag, startPoint x: 289, startPoint y: 98, endPoint x: 463, endPoint y: 209, distance: 206.0
click at [389, 209] on div "Schedule E/F: Creditors Who Have Unsecured Claims Credit Counseling Course (Deb…" at bounding box center [302, 194] width 174 height 455
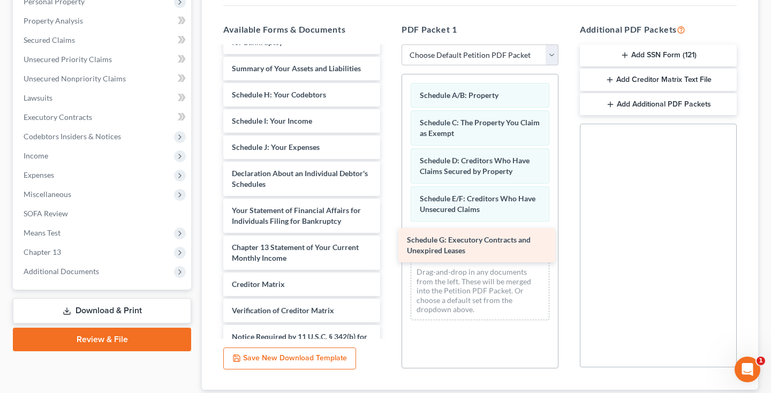
drag, startPoint x: 309, startPoint y: 99, endPoint x: 484, endPoint y: 245, distance: 227.7
click at [389, 245] on div "Schedule G: Executory Contracts and Unexpired Leases Credit Counseling Course (…" at bounding box center [302, 176] width 174 height 418
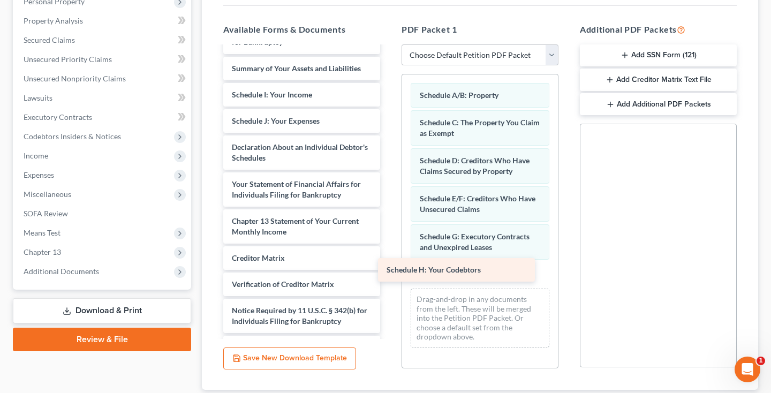
drag, startPoint x: 341, startPoint y: 97, endPoint x: 495, endPoint y: 271, distance: 232.4
click at [389, 271] on div "Schedule H: Your Codebtors Credit Counseling Course (Debtor) 15725-MD-CC-040021…" at bounding box center [302, 163] width 174 height 392
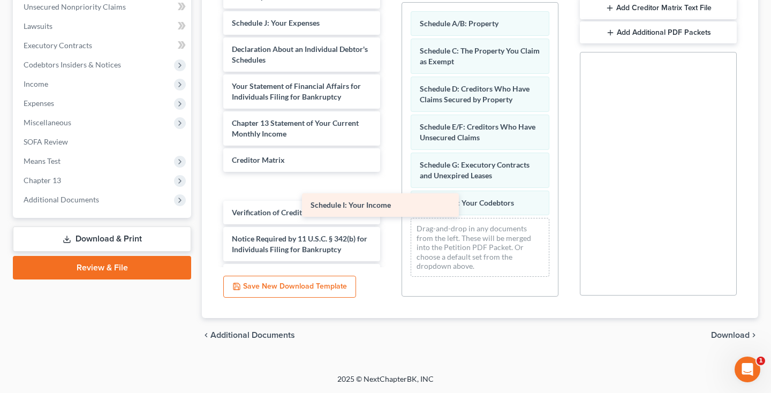
scroll to position [77, 0]
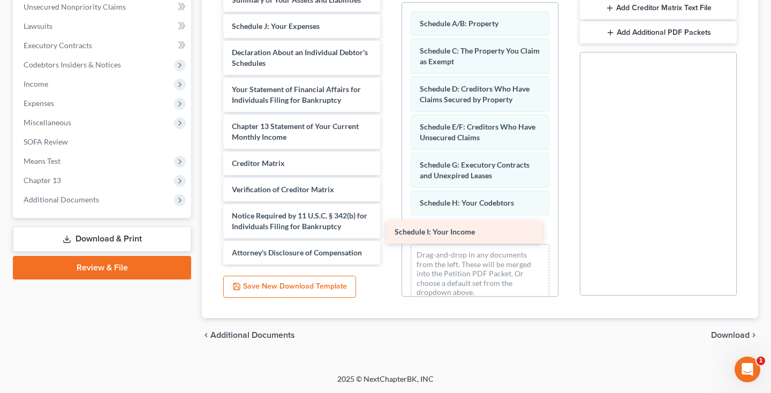
drag, startPoint x: 308, startPoint y: 22, endPoint x: 470, endPoint y: 231, distance: 265.1
click at [389, 231] on div "Schedule I: Your Income Credit Counseling Course (Debtor) 15725-MD-CC-040021813…" at bounding box center [302, 82] width 174 height 366
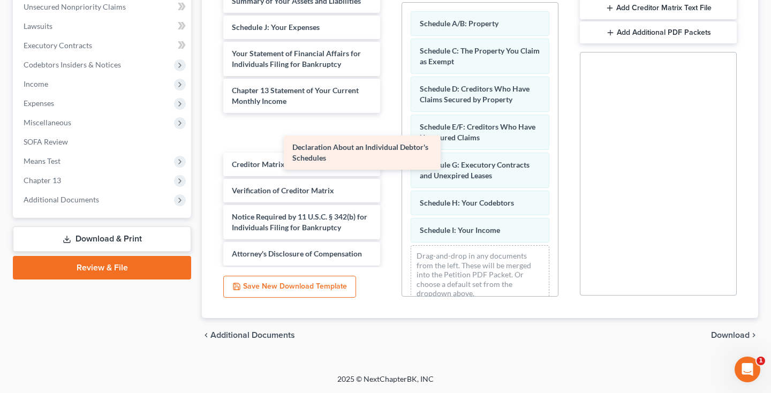
scroll to position [40, 0]
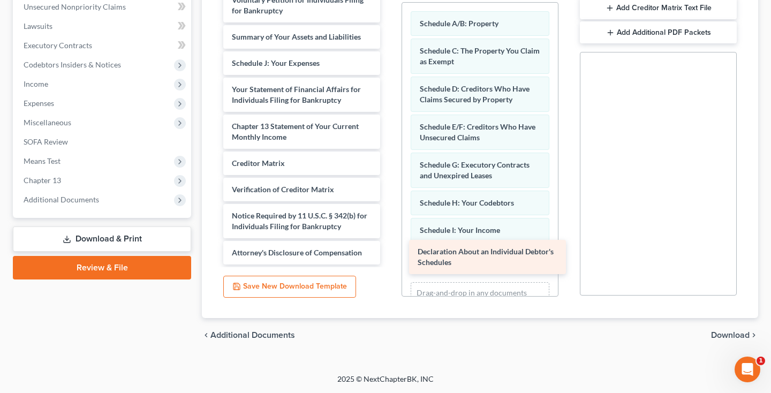
drag, startPoint x: 320, startPoint y: 60, endPoint x: 503, endPoint y: 257, distance: 269.3
click at [389, 257] on div "Declaration About an Individual Debtor's Schedules Credit Counseling Course (De…" at bounding box center [302, 100] width 174 height 329
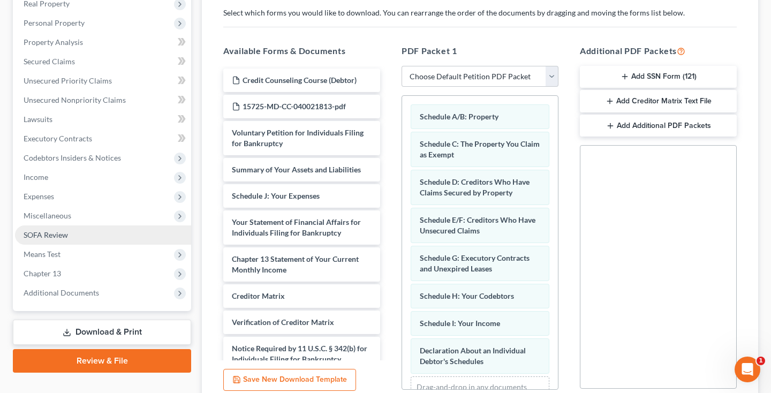
scroll to position [157, 0]
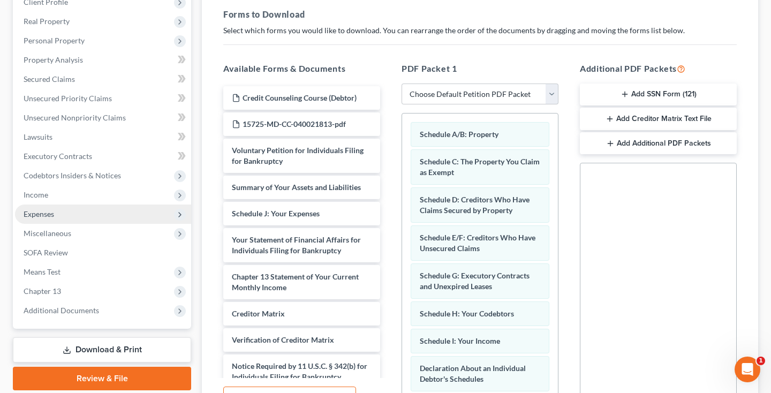
click at [52, 215] on span "Expenses" at bounding box center [39, 213] width 31 height 9
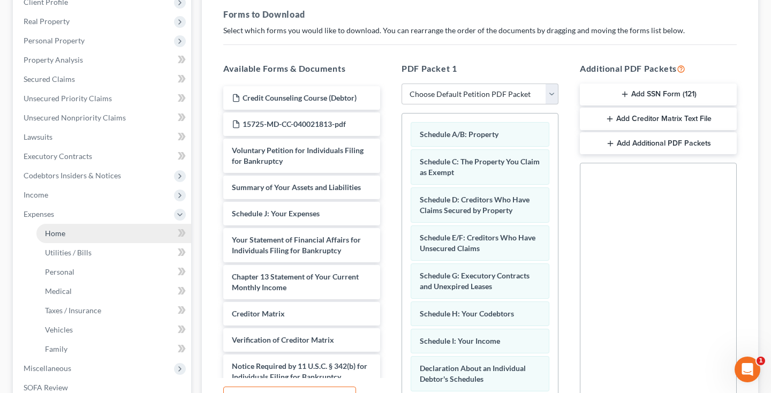
click at [52, 232] on span "Home" at bounding box center [55, 233] width 20 height 9
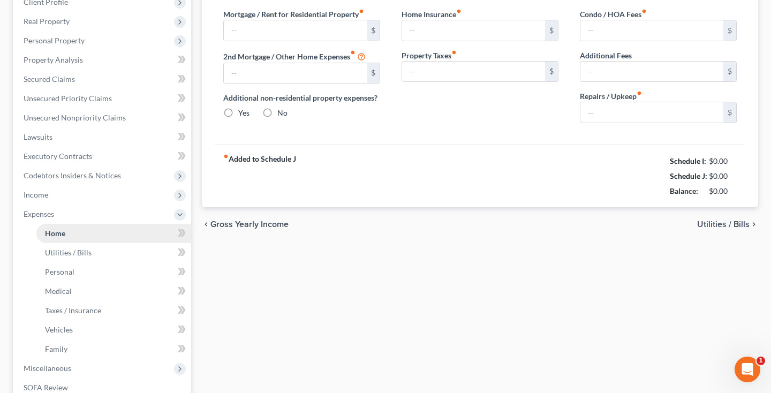
type input "0.00"
radio input "true"
type input "0.00"
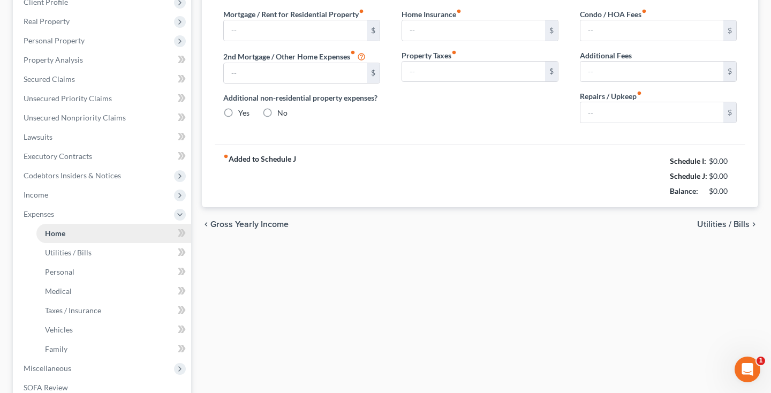
type input "0.00"
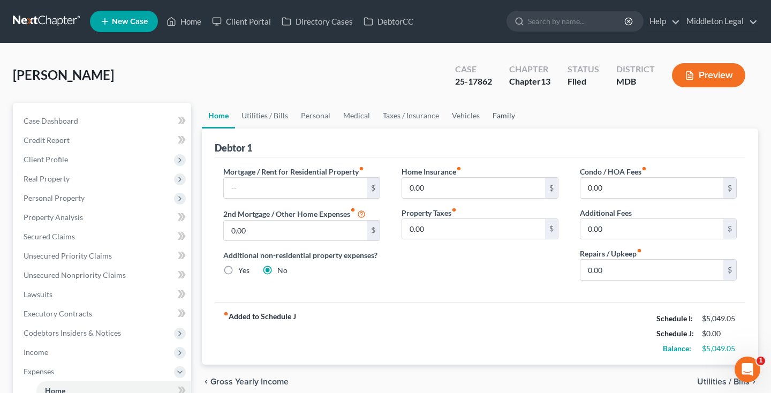
click at [507, 115] on link "Family" at bounding box center [503, 116] width 35 height 26
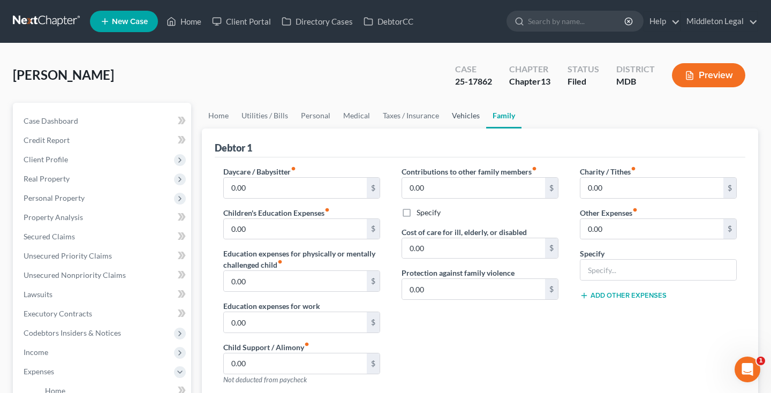
click at [468, 119] on link "Vehicles" at bounding box center [465, 116] width 41 height 26
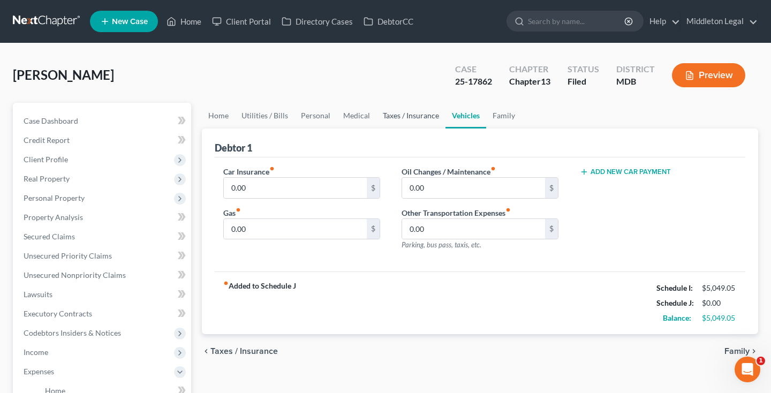
click at [423, 118] on link "Taxes / Insurance" at bounding box center [410, 116] width 69 height 26
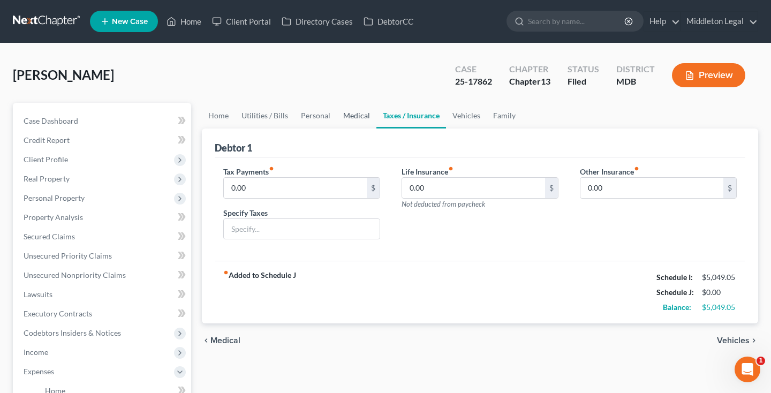
click at [352, 116] on link "Medical" at bounding box center [357, 116] width 40 height 26
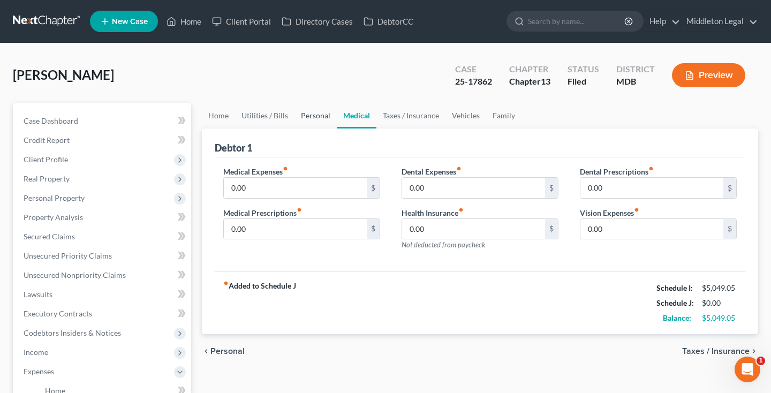
click at [320, 115] on link "Personal" at bounding box center [315, 116] width 42 height 26
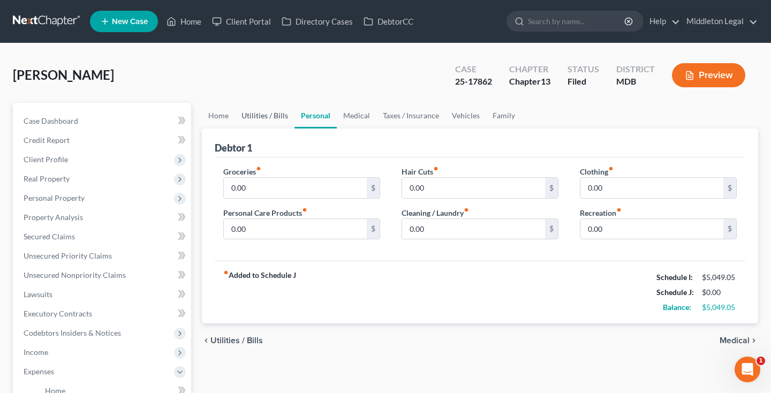
click at [267, 119] on link "Utilities / Bills" at bounding box center [264, 116] width 59 height 26
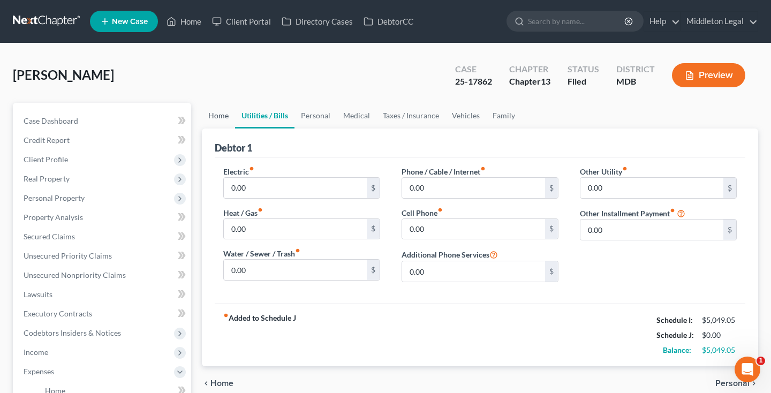
click at [221, 121] on link "Home" at bounding box center [218, 116] width 33 height 26
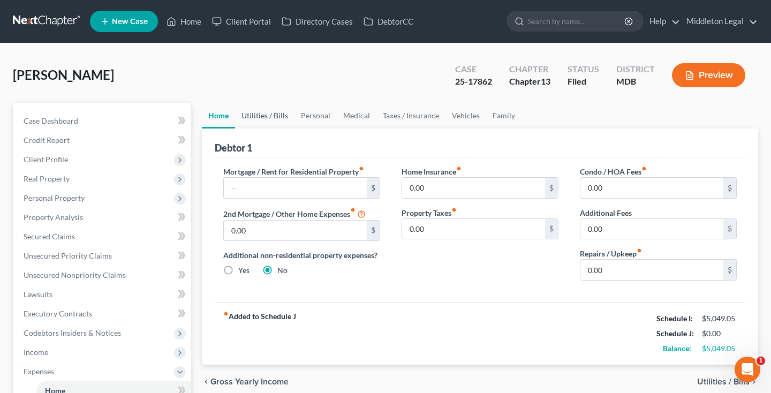
click at [268, 117] on link "Utilities / Bills" at bounding box center [264, 116] width 59 height 26
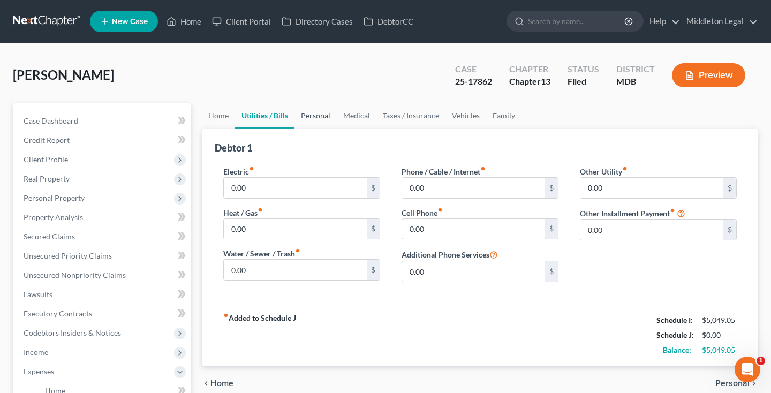
click at [316, 120] on link "Personal" at bounding box center [315, 116] width 42 height 26
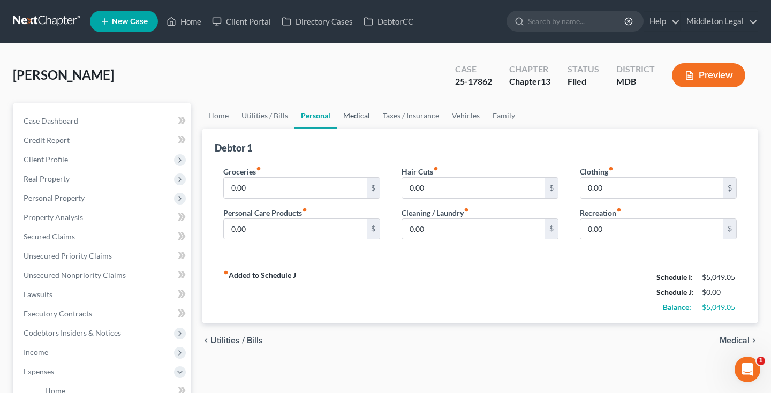
click at [362, 120] on link "Medical" at bounding box center [357, 116] width 40 height 26
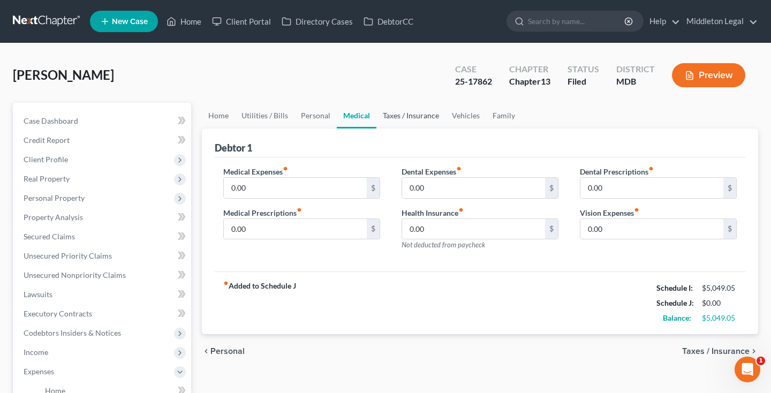
click at [406, 116] on link "Taxes / Insurance" at bounding box center [410, 116] width 69 height 26
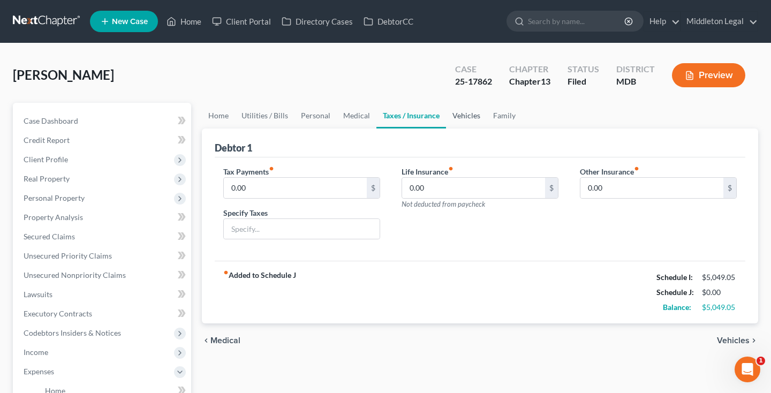
click at [447, 119] on link "Vehicles" at bounding box center [466, 116] width 41 height 26
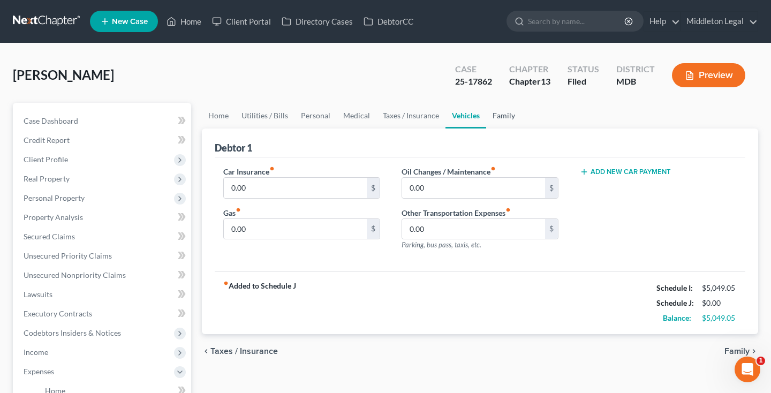
click at [505, 120] on link "Family" at bounding box center [503, 116] width 35 height 26
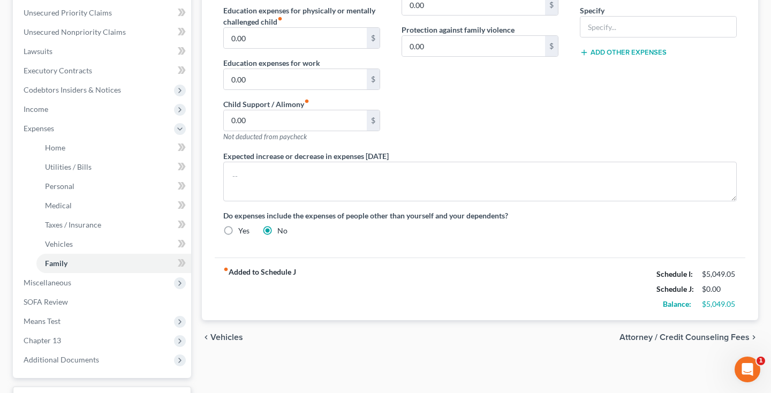
scroll to position [277, 0]
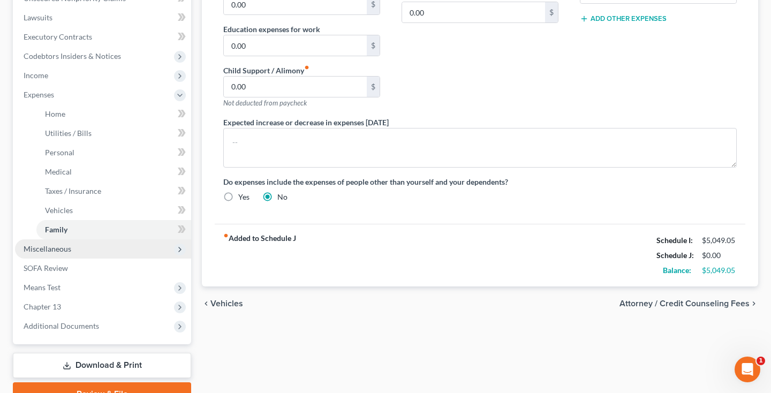
click at [59, 249] on span "Miscellaneous" at bounding box center [48, 248] width 48 height 9
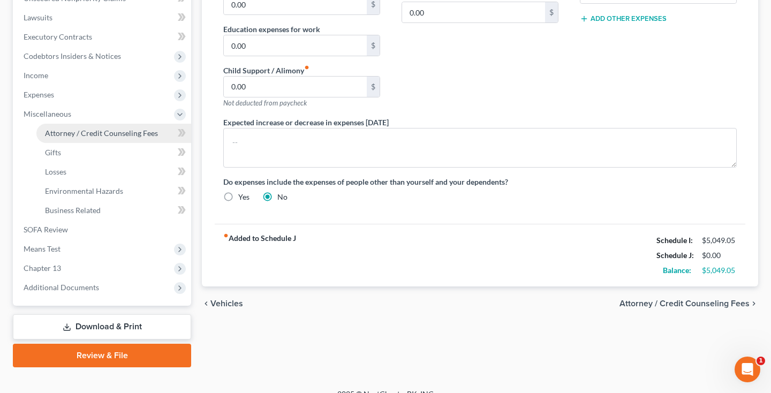
click at [97, 138] on link "Attorney / Credit Counseling Fees" at bounding box center [113, 133] width 155 height 19
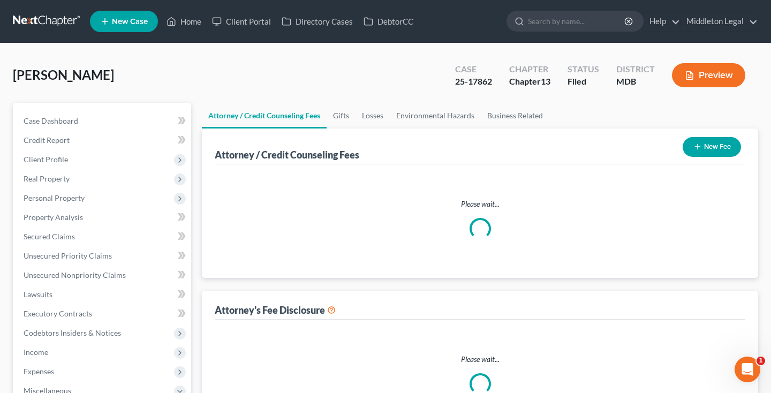
select select "3"
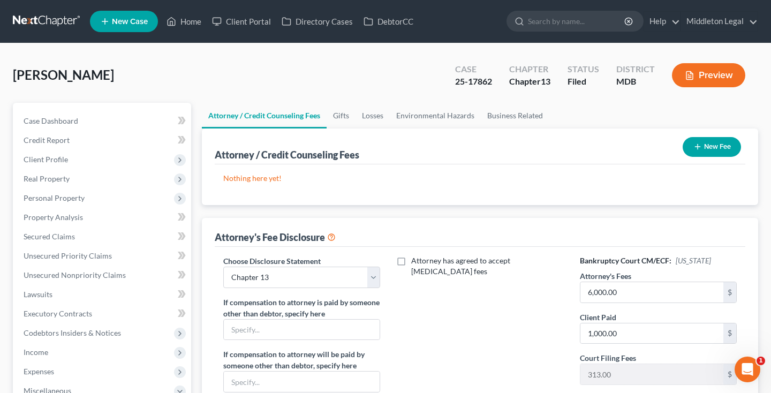
click at [705, 147] on button "New Fee" at bounding box center [711, 147] width 58 height 20
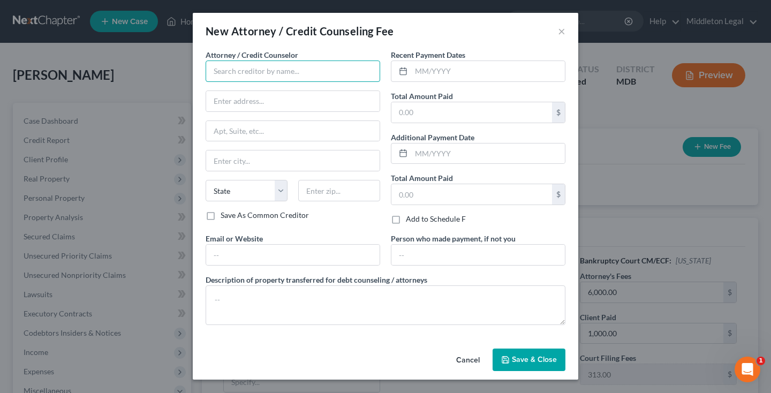
click at [345, 71] on input "text" at bounding box center [293, 70] width 174 height 21
type input "Middleton Legal"
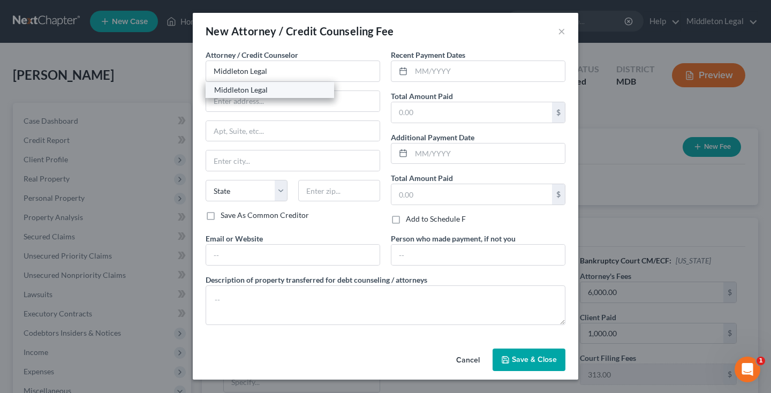
click at [319, 90] on div "Middleton Legal" at bounding box center [269, 90] width 111 height 11
type input "P.O. Box 10490"
type input "Silver Spring"
select select "21"
type input "20914"
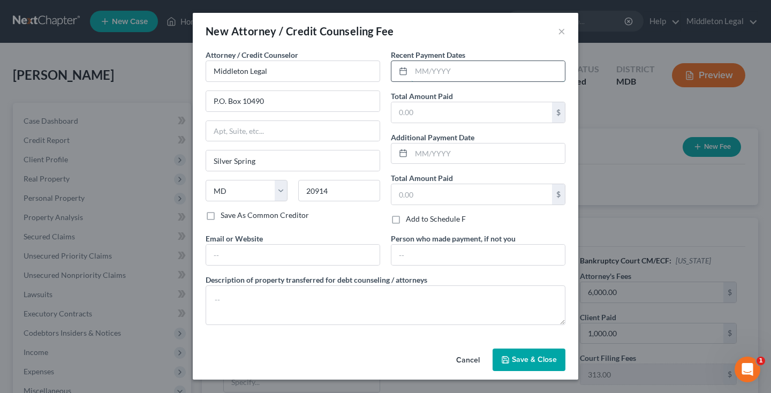
click at [430, 77] on input "text" at bounding box center [488, 71] width 154 height 20
type input "08/2025"
click at [434, 108] on input "text" at bounding box center [471, 112] width 161 height 20
type input "1,000"
click at [519, 360] on span "Save & Close" at bounding box center [534, 359] width 45 height 9
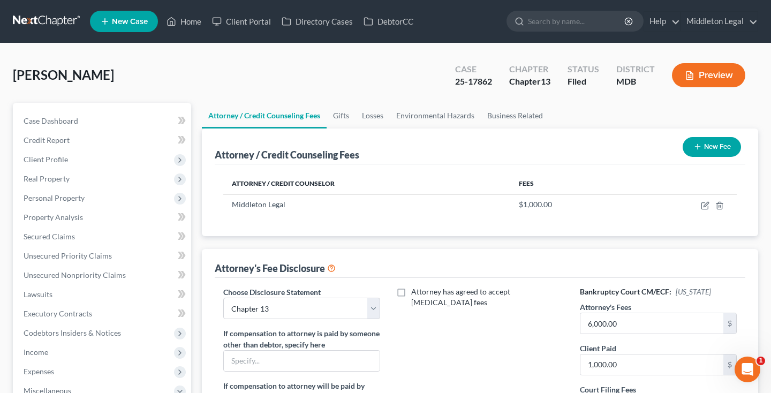
click at [717, 147] on button "New Fee" at bounding box center [711, 147] width 58 height 20
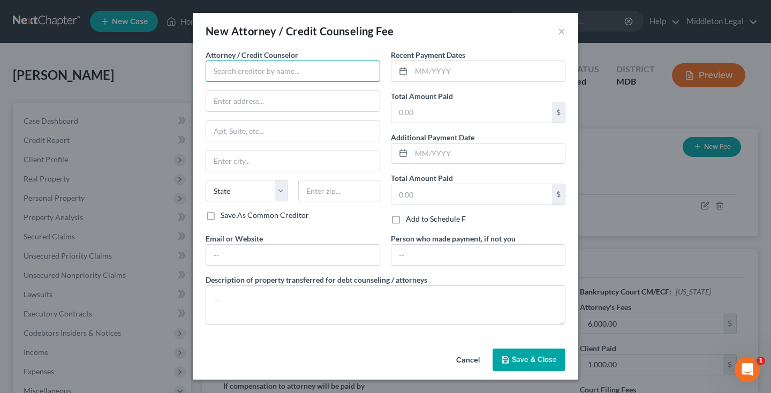
click at [297, 77] on input "text" at bounding box center [293, 70] width 174 height 21
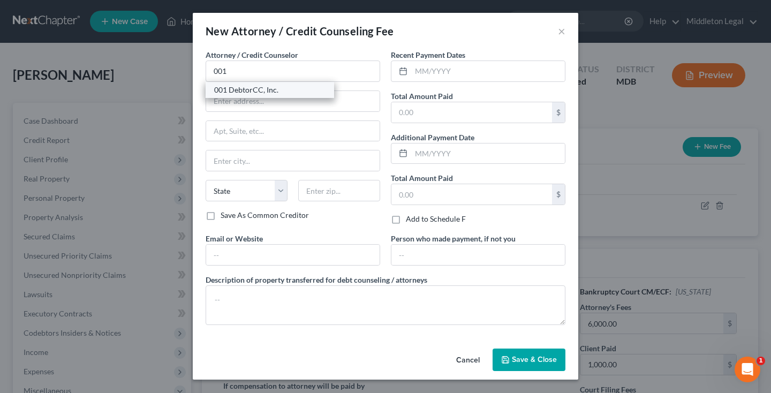
click at [249, 92] on div "001 DebtorCC, Inc." at bounding box center [269, 90] width 111 height 11
type input "001 DebtorCC, Inc."
type input "378 Summit Avenue"
type input "Jersey City"
select select "33"
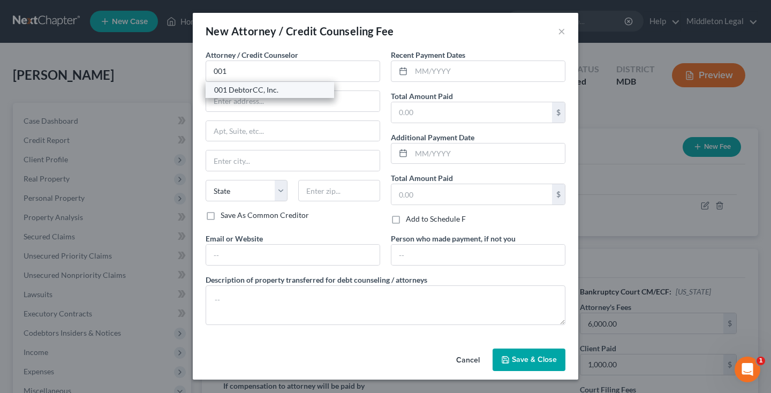
type input "07306"
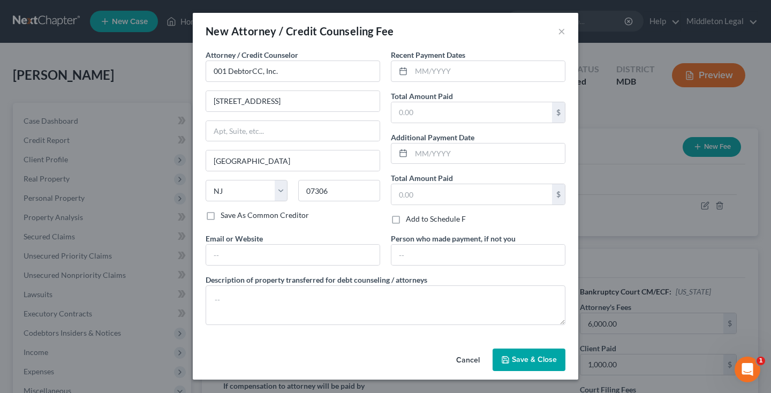
click at [428, 82] on div "Recent Payment Dates Total Amount Paid $ Additional Payment Date Total Amount P…" at bounding box center [477, 141] width 185 height 184
click at [428, 79] on input "text" at bounding box center [488, 71] width 154 height 20
type input "08/2025"
click at [426, 111] on input "text" at bounding box center [471, 112] width 161 height 20
type input "19.95"
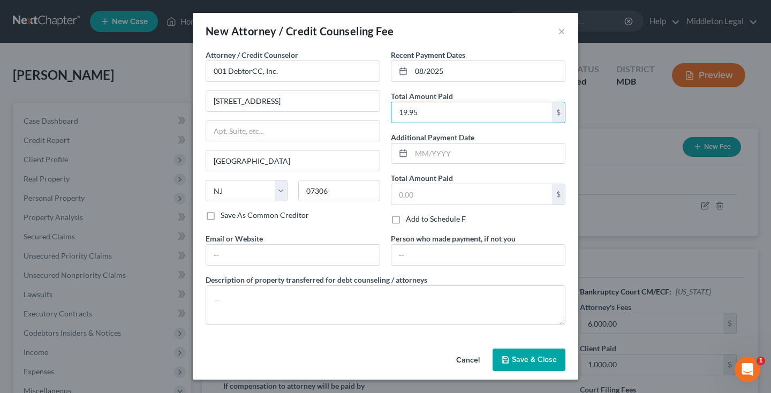
click at [527, 360] on span "Save & Close" at bounding box center [534, 359] width 45 height 9
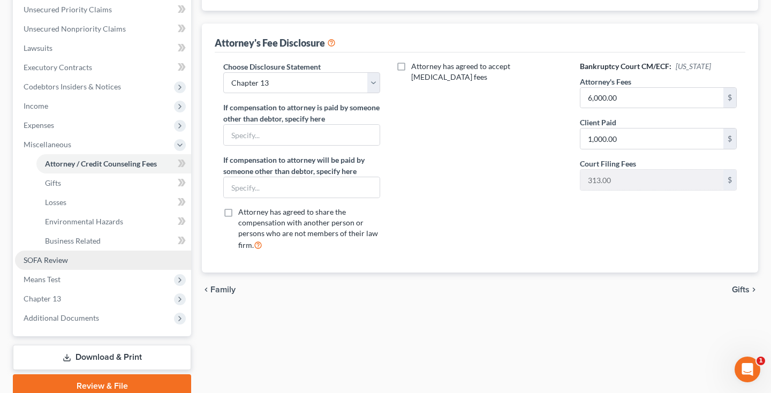
scroll to position [249, 0]
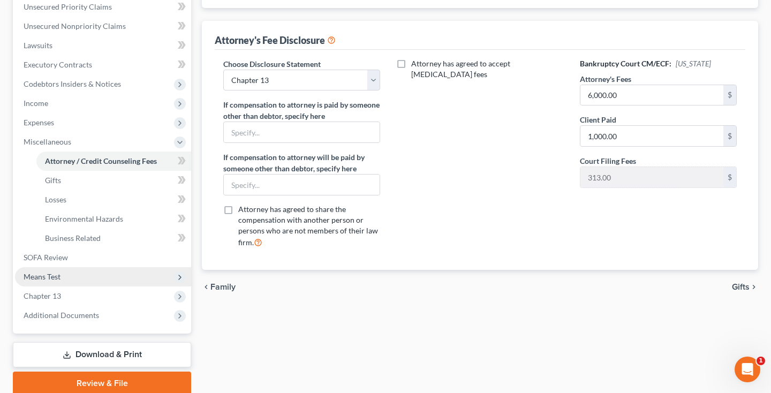
click at [74, 276] on span "Means Test" at bounding box center [103, 276] width 176 height 19
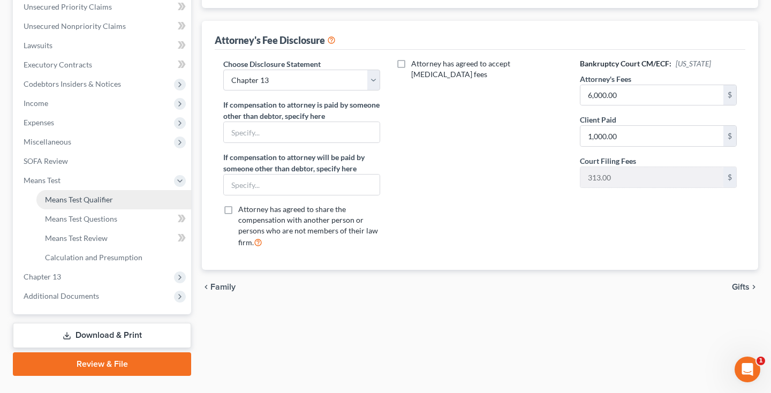
click at [102, 195] on span "Means Test Qualifier" at bounding box center [79, 199] width 68 height 9
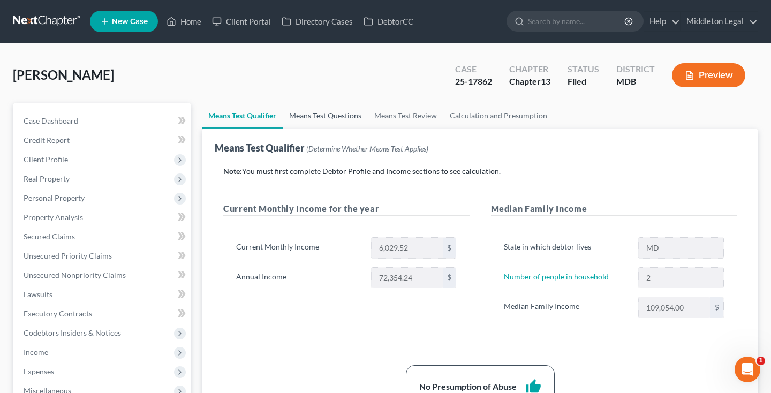
click at [340, 119] on link "Means Test Questions" at bounding box center [325, 116] width 85 height 26
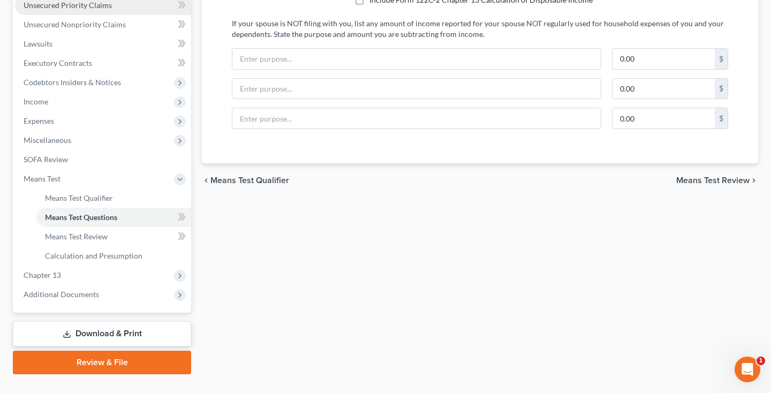
scroll to position [271, 0]
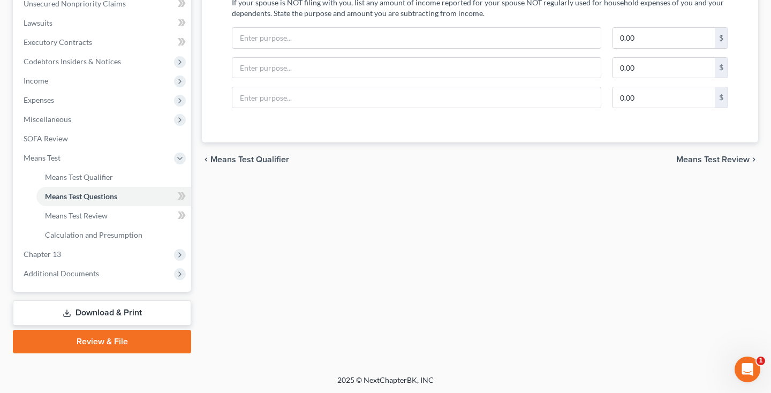
click at [109, 317] on link "Download & Print" at bounding box center [102, 312] width 178 height 25
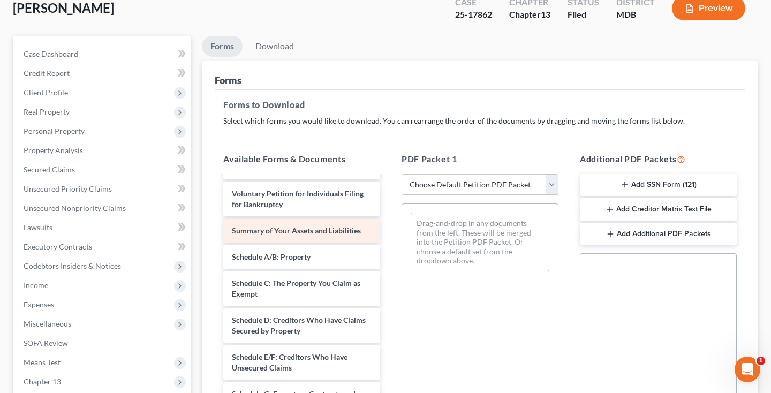
scroll to position [50, 0]
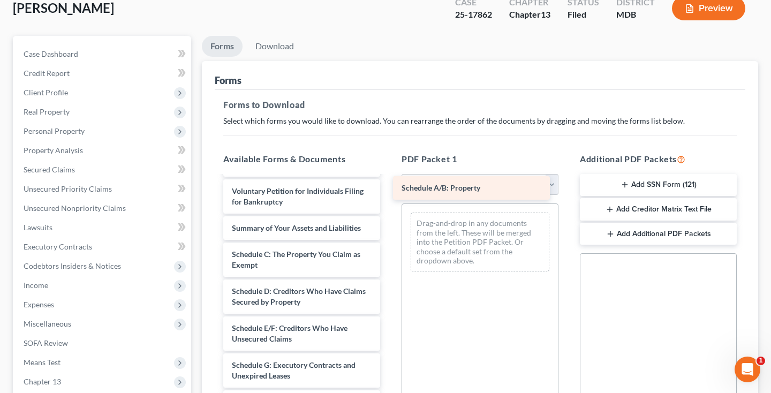
drag, startPoint x: 295, startPoint y: 256, endPoint x: 474, endPoint y: 203, distance: 186.5
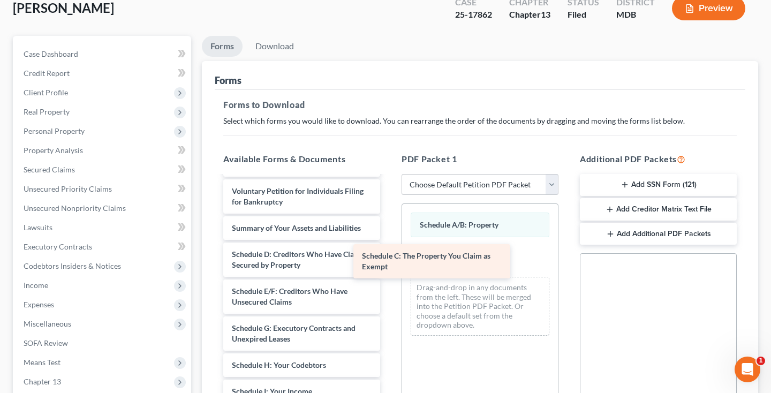
drag, startPoint x: 313, startPoint y: 253, endPoint x: 443, endPoint y: 255, distance: 130.1
click at [389, 255] on div "Schedule C: The Property You Claim as Exempt Credit Counseling Course (Debtor) …" at bounding box center [302, 391] width 174 height 529
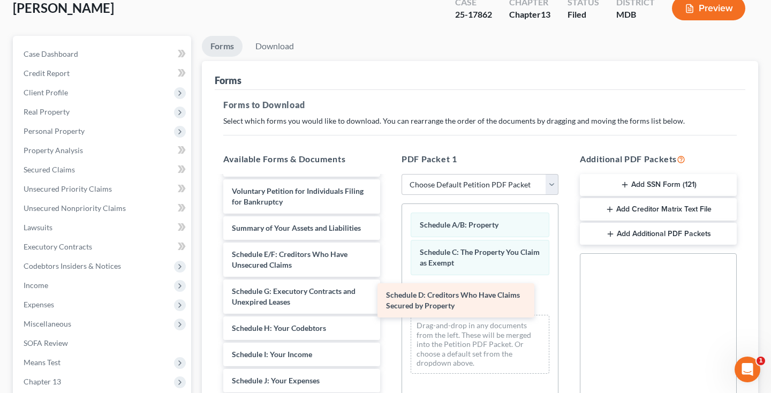
drag, startPoint x: 305, startPoint y: 254, endPoint x: 460, endPoint y: 292, distance: 160.5
click at [389, 292] on div "Schedule D: Creditors Who Have Claims Secured by Property Credit Counseling Cou…" at bounding box center [302, 373] width 174 height 492
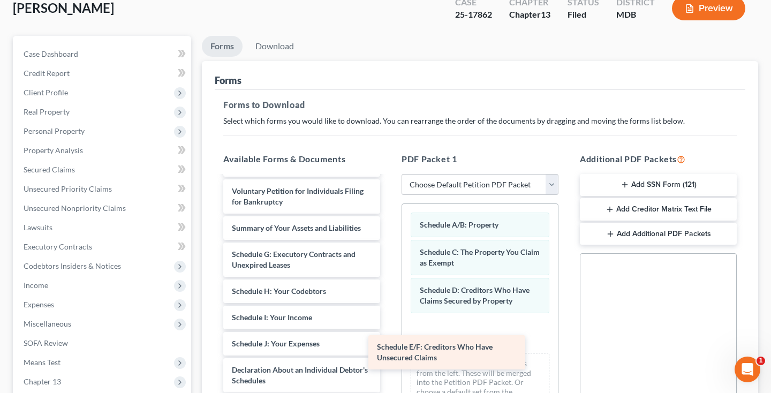
drag, startPoint x: 310, startPoint y: 264, endPoint x: 468, endPoint y: 350, distance: 179.6
click at [389, 350] on div "Schedule E/F: Creditors Who Have Unsecured Claims Credit Counseling Course (Deb…" at bounding box center [302, 354] width 174 height 455
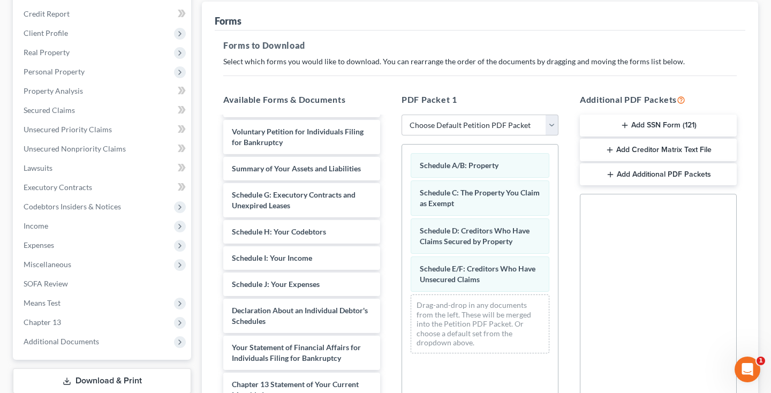
scroll to position [149, 0]
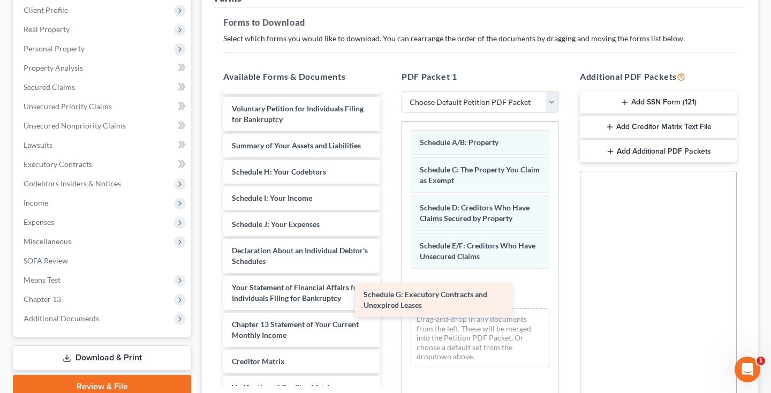
drag, startPoint x: 323, startPoint y: 181, endPoint x: 461, endPoint y: 302, distance: 183.2
click at [389, 302] on div "Schedule G: Executory Contracts and Unexpired Leases Credit Counseling Course (…" at bounding box center [302, 253] width 174 height 418
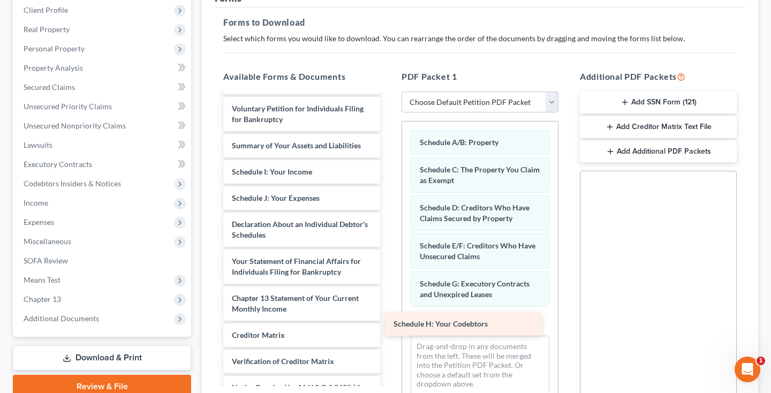
drag, startPoint x: 303, startPoint y: 171, endPoint x: 469, endPoint y: 321, distance: 223.6
click at [389, 321] on div "Schedule H: Your Codebtors Credit Counseling Course (Debtor) 15725-MD-CC-040021…" at bounding box center [302, 240] width 174 height 392
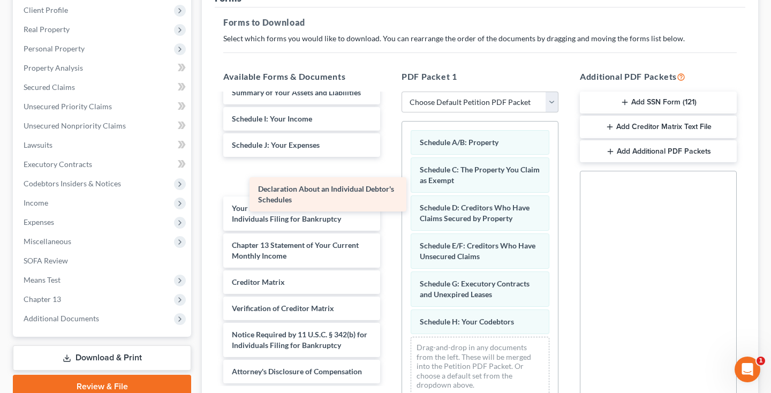
scroll to position [66, 0]
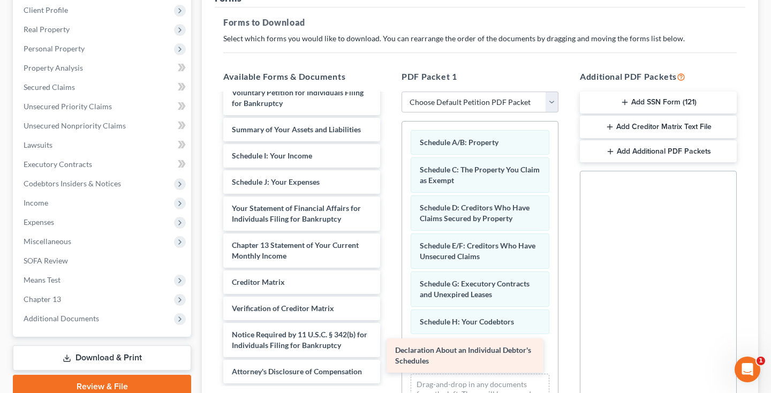
drag, startPoint x: 339, startPoint y: 174, endPoint x: 503, endPoint y: 352, distance: 241.7
click at [389, 352] on div "Declaration About an Individual Debtor's Schedules Credit Counseling Course (De…" at bounding box center [302, 205] width 174 height 355
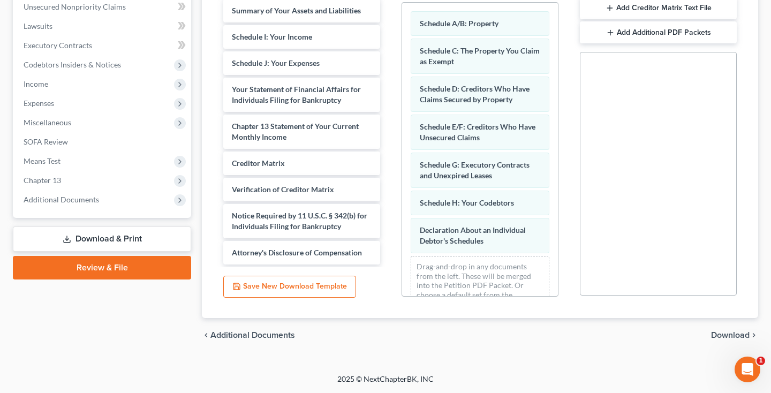
click at [727, 331] on span "Download" at bounding box center [730, 335] width 39 height 9
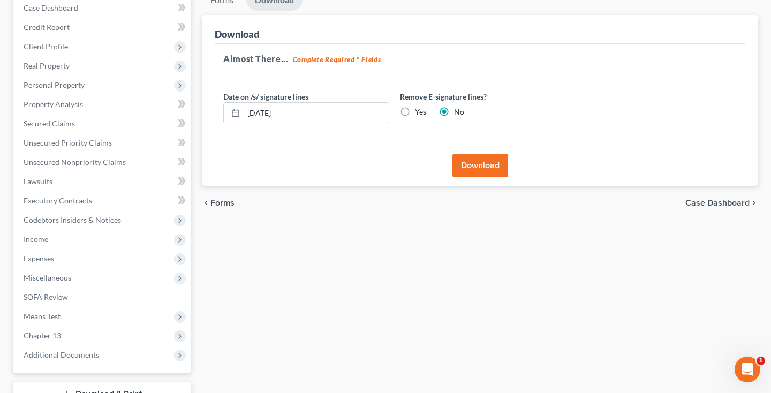
scroll to position [108, 0]
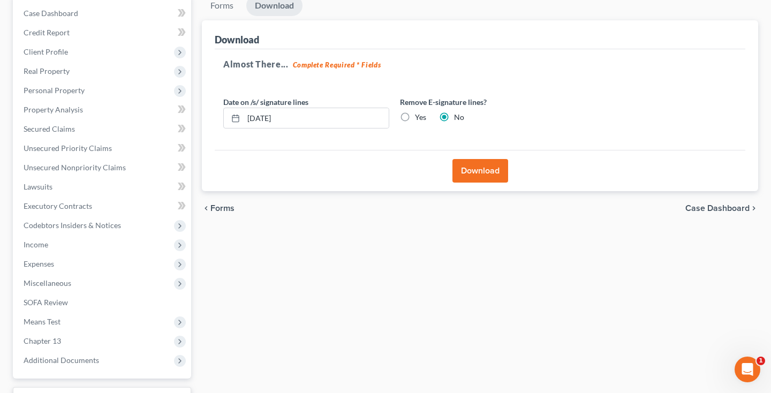
click at [476, 178] on button "Download" at bounding box center [480, 171] width 56 height 24
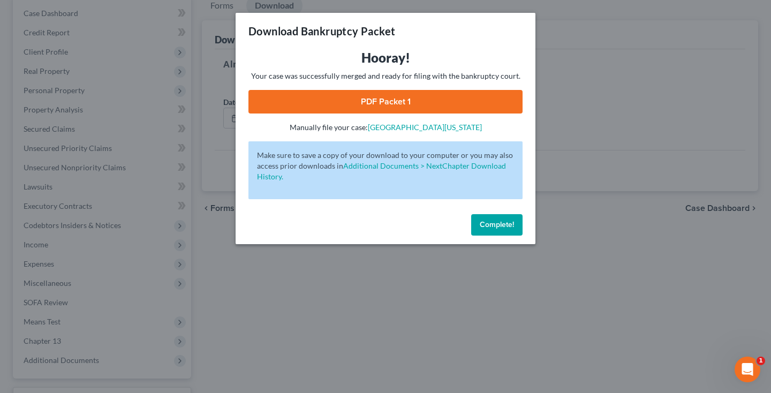
click at [427, 104] on link "PDF Packet 1" at bounding box center [385, 102] width 274 height 24
click at [491, 231] on button "Complete!" at bounding box center [496, 224] width 51 height 21
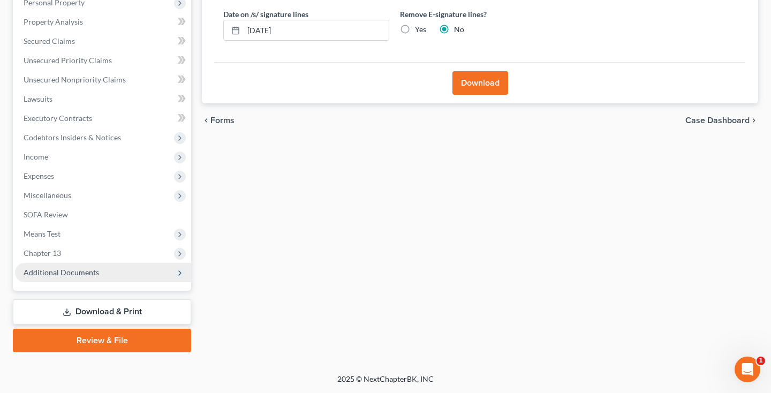
scroll to position [195, 0]
click at [94, 312] on link "Download & Print" at bounding box center [102, 311] width 178 height 25
click at [127, 282] on div "Case Dashboard Payments Invoices Payments Payments Credit Report Client Profile…" at bounding box center [102, 98] width 178 height 383
click at [101, 274] on span "Additional Documents" at bounding box center [103, 272] width 176 height 19
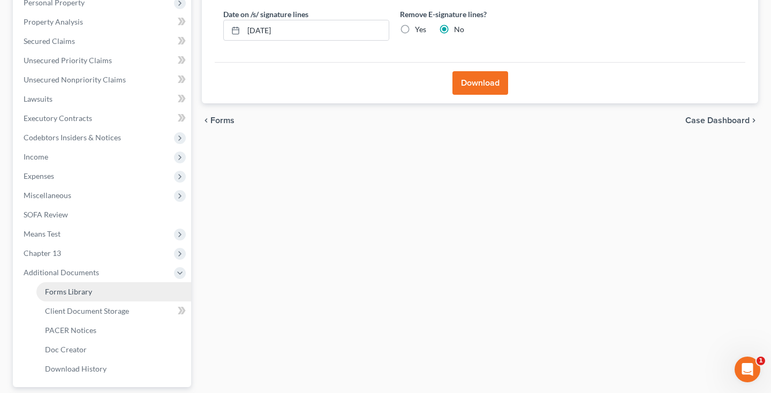
click at [82, 292] on span "Forms Library" at bounding box center [68, 291] width 47 height 9
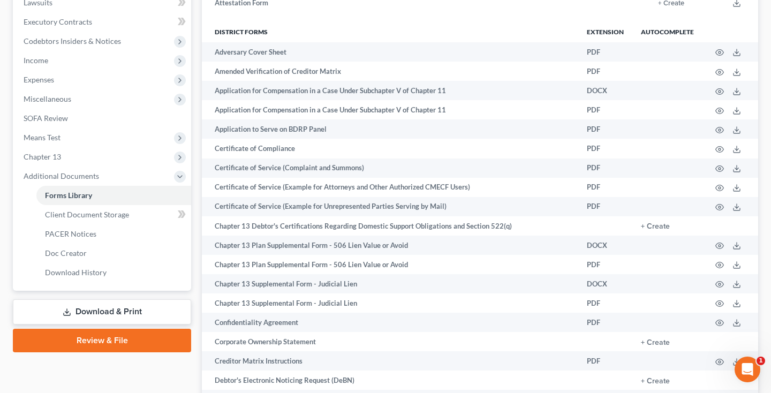
click at [82, 307] on link "Download & Print" at bounding box center [102, 311] width 178 height 25
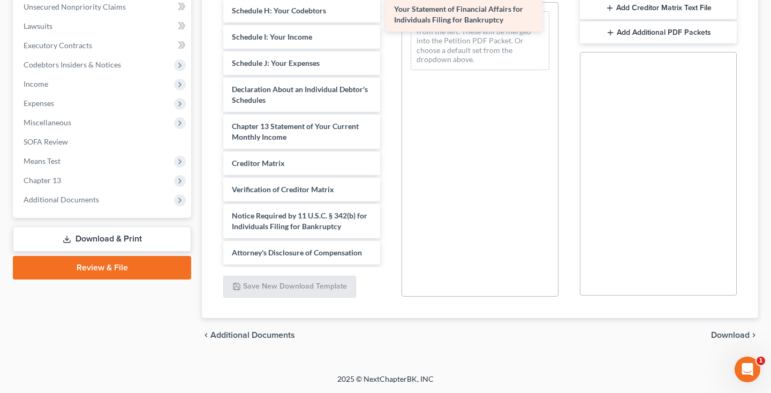
scroll to position [266, 0]
drag, startPoint x: 351, startPoint y: 109, endPoint x: 521, endPoint y: 1, distance: 201.8
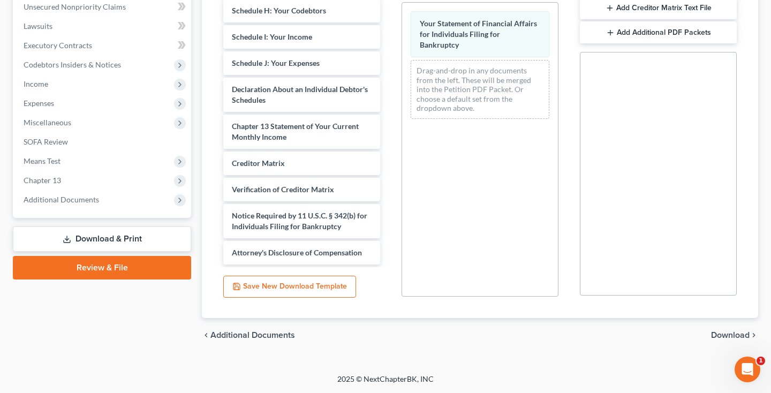
click at [726, 338] on span "Download" at bounding box center [730, 335] width 39 height 9
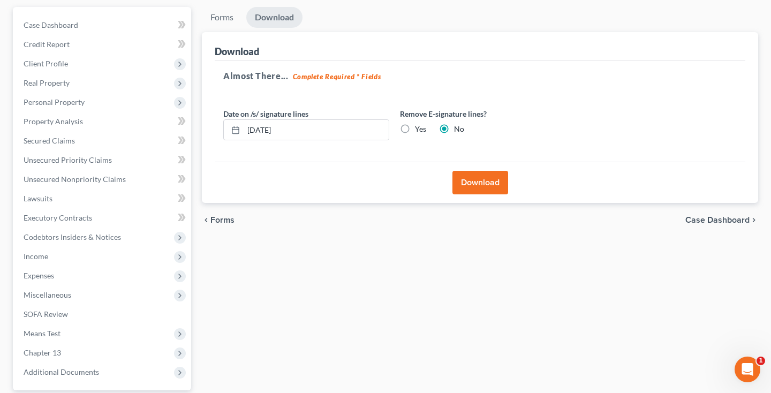
scroll to position [59, 0]
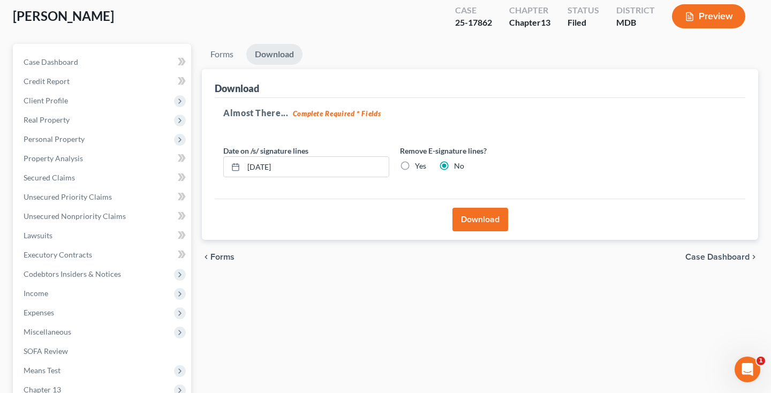
click at [495, 225] on button "Download" at bounding box center [480, 220] width 56 height 24
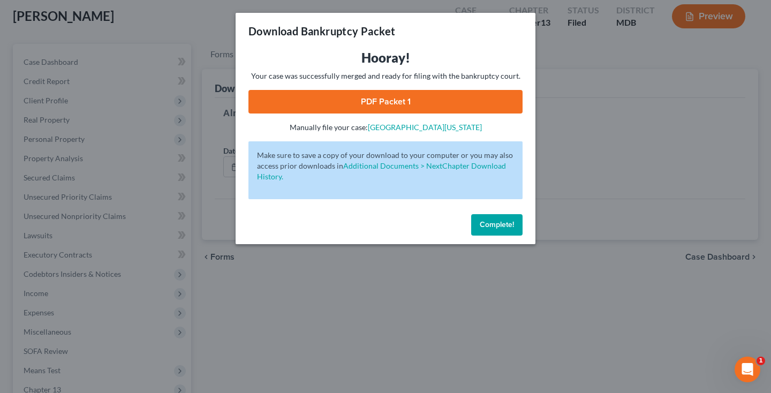
click at [493, 224] on span "Complete!" at bounding box center [497, 224] width 34 height 9
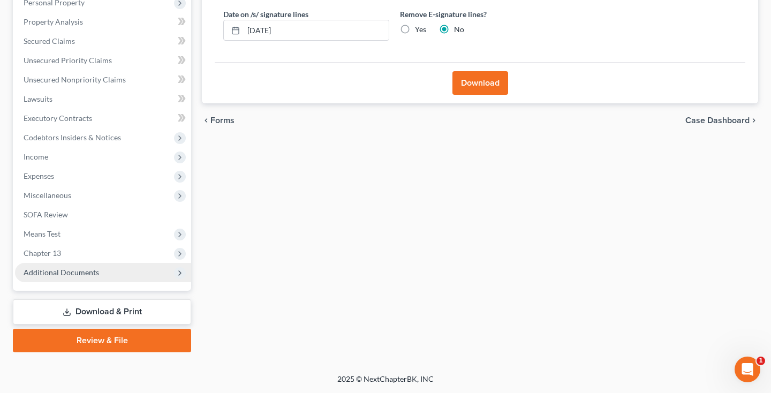
scroll to position [195, 0]
click at [88, 274] on span "Additional Documents" at bounding box center [61, 272] width 75 height 9
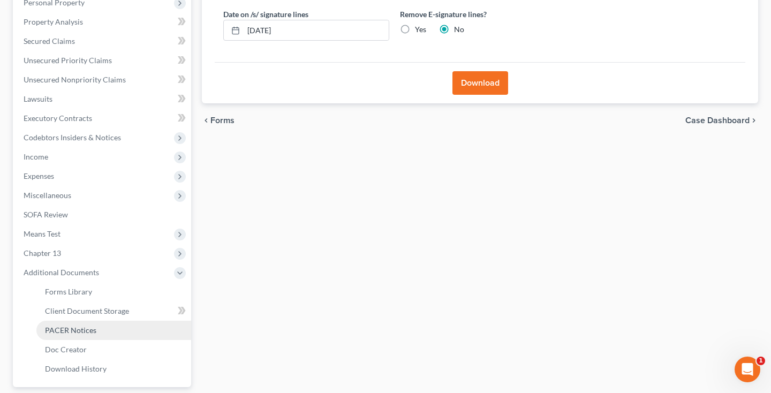
click at [72, 330] on span "PACER Notices" at bounding box center [70, 329] width 51 height 9
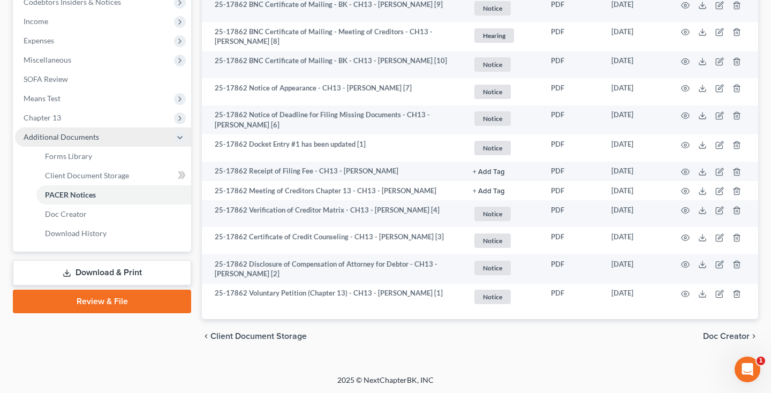
scroll to position [25, 0]
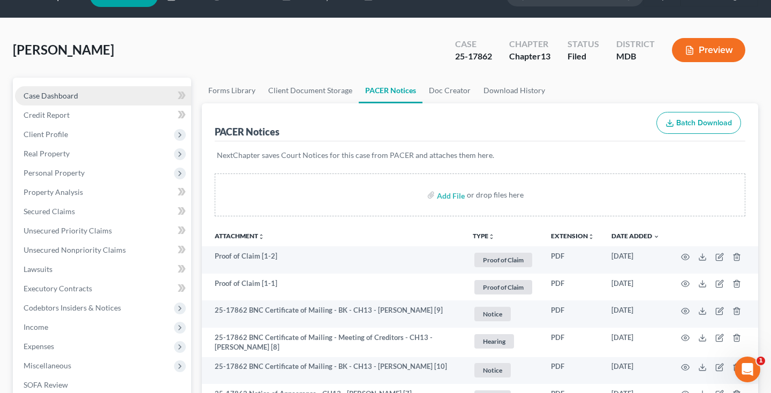
click at [86, 105] on link "Case Dashboard" at bounding box center [103, 95] width 176 height 19
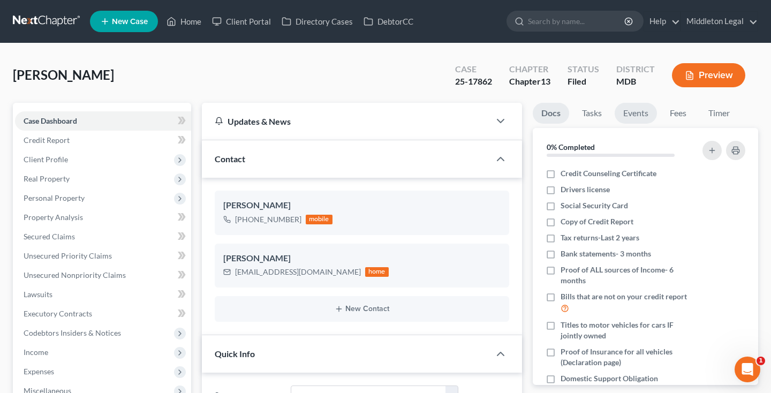
click at [635, 117] on link "Events" at bounding box center [635, 113] width 42 height 21
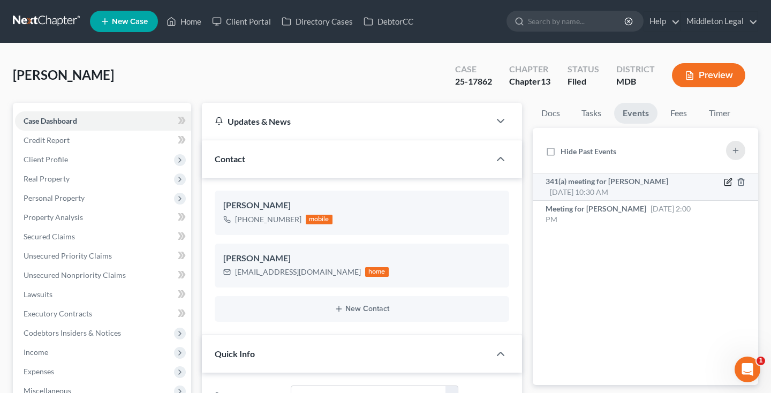
click at [727, 185] on icon "button" at bounding box center [727, 182] width 6 height 6
select select "Days"
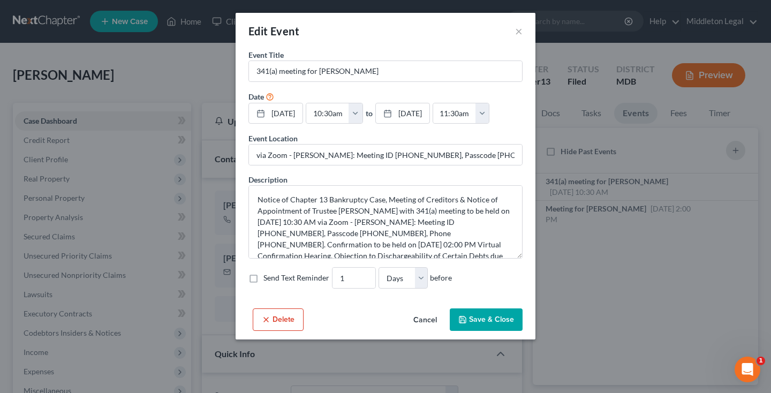
click at [420, 318] on button "Cancel" at bounding box center [425, 319] width 41 height 21
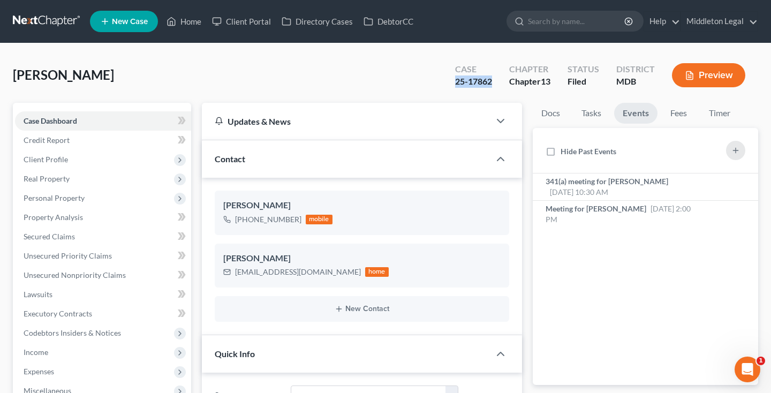
drag, startPoint x: 455, startPoint y: 81, endPoint x: 488, endPoint y: 86, distance: 32.4
click at [488, 86] on div "25-17862" at bounding box center [473, 81] width 37 height 12
copy div "25-17862"
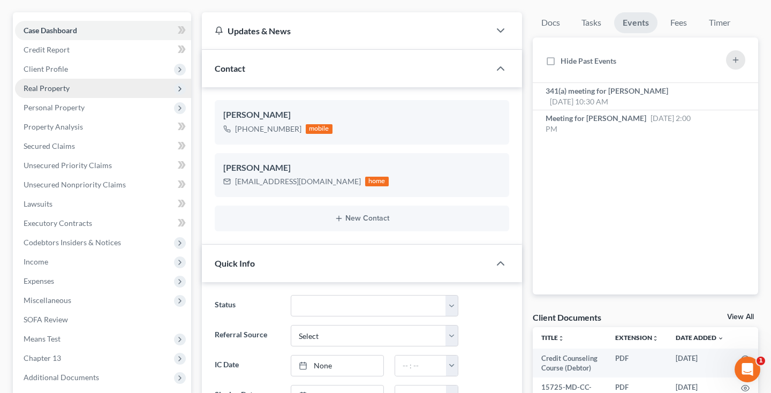
scroll to position [249, 0]
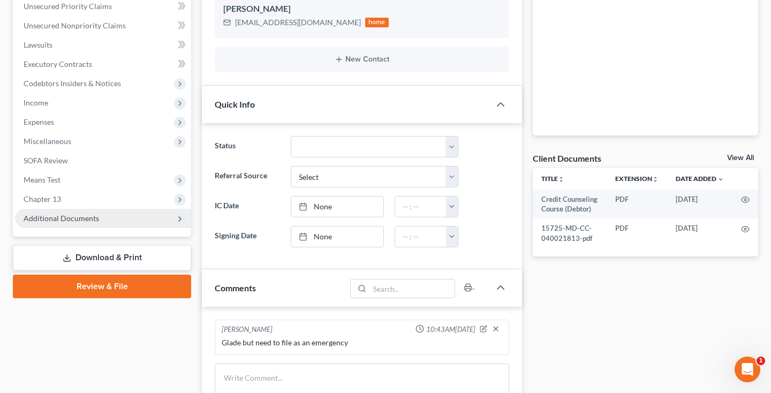
click at [95, 221] on span "Additional Documents" at bounding box center [61, 218] width 75 height 9
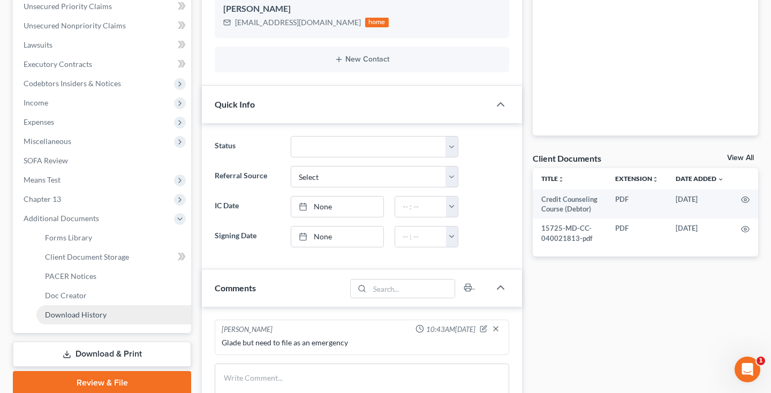
click at [63, 316] on span "Download History" at bounding box center [76, 314] width 62 height 9
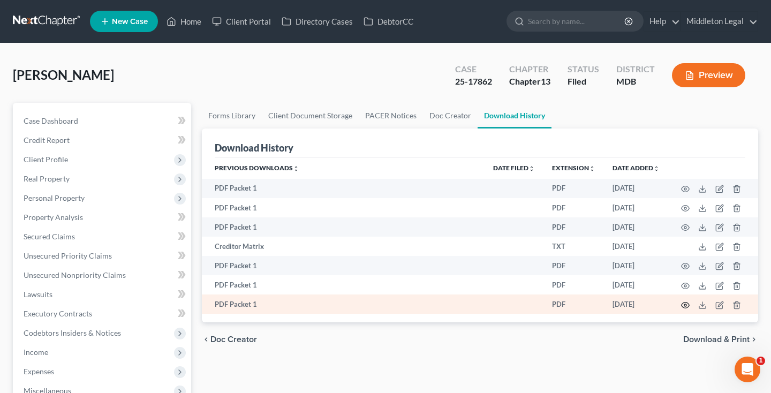
click at [688, 306] on icon "button" at bounding box center [685, 305] width 9 height 9
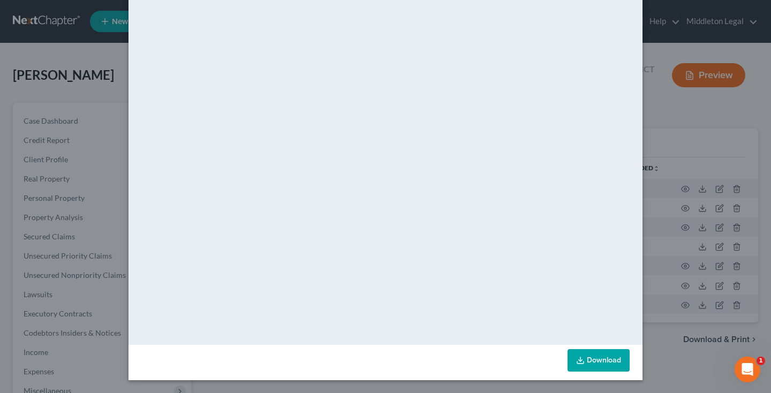
scroll to position [55, 0]
click at [591, 365] on link "Download" at bounding box center [598, 360] width 62 height 22
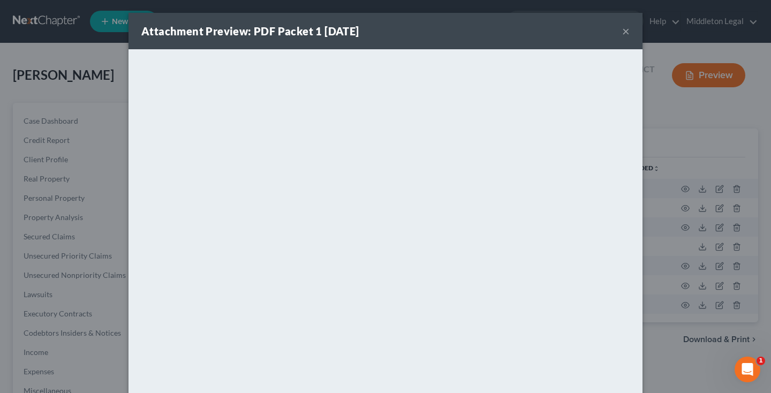
click at [626, 34] on button "×" at bounding box center [625, 31] width 7 height 13
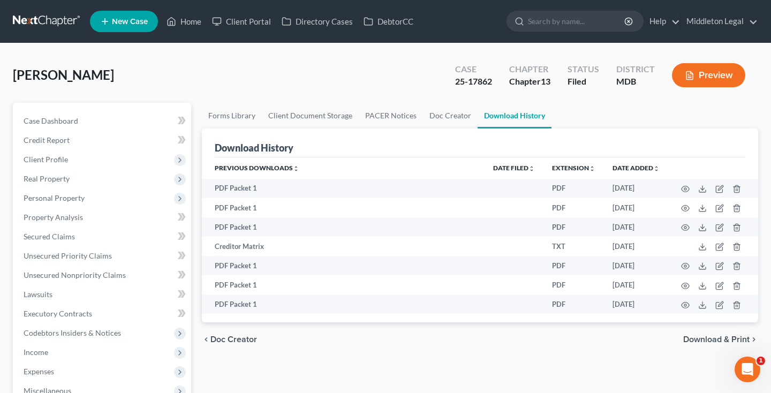
scroll to position [292, 0]
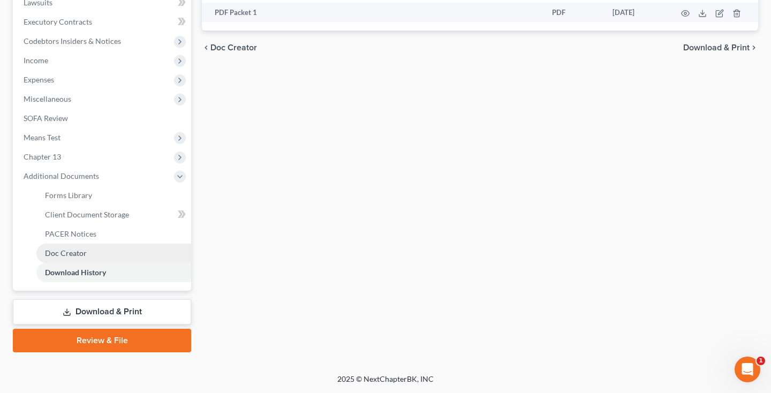
click at [65, 248] on span "Doc Creator" at bounding box center [66, 252] width 42 height 9
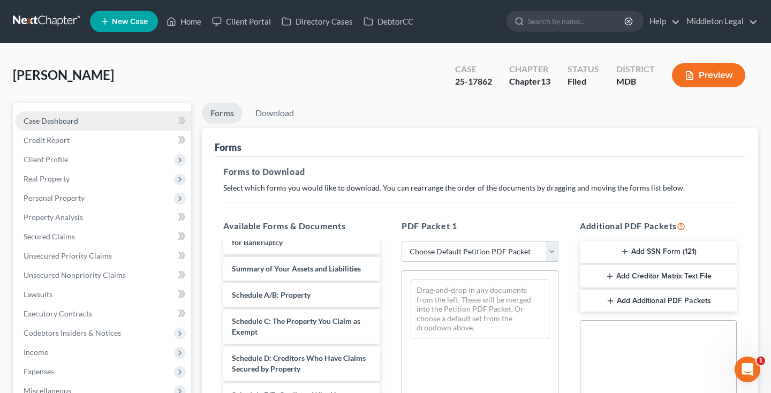
click at [100, 119] on link "Case Dashboard" at bounding box center [103, 120] width 176 height 19
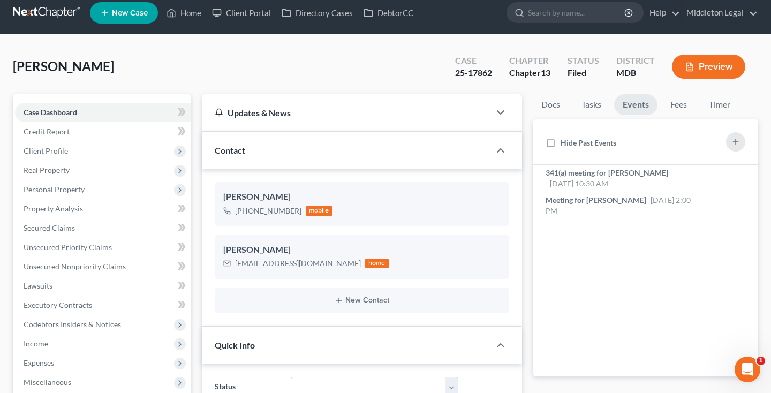
scroll to position [273, 0]
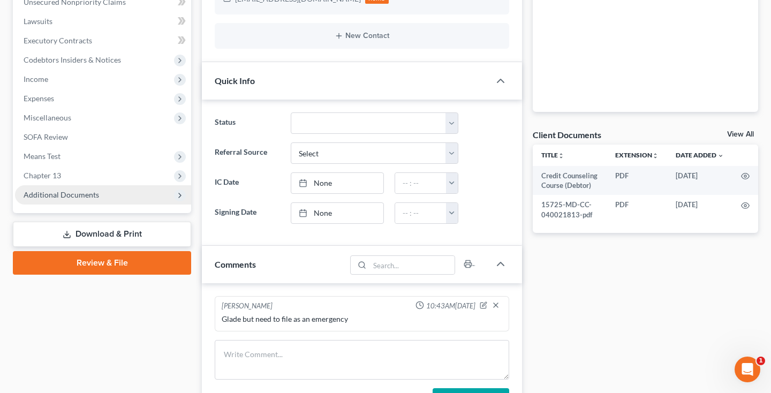
click at [89, 200] on span "Additional Documents" at bounding box center [103, 194] width 176 height 19
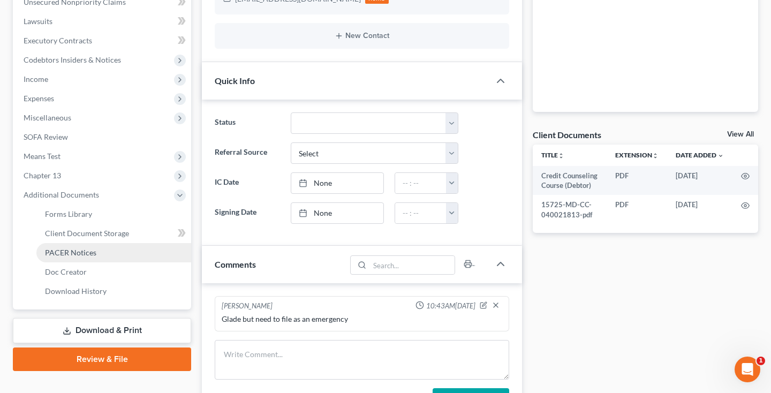
click at [78, 255] on span "PACER Notices" at bounding box center [70, 252] width 51 height 9
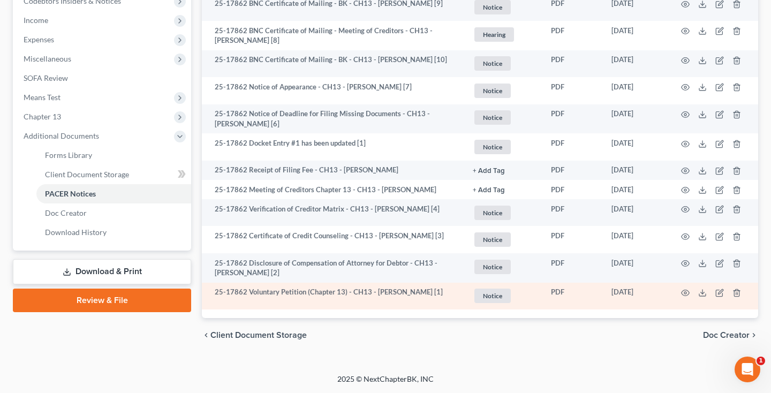
scroll to position [331, 0]
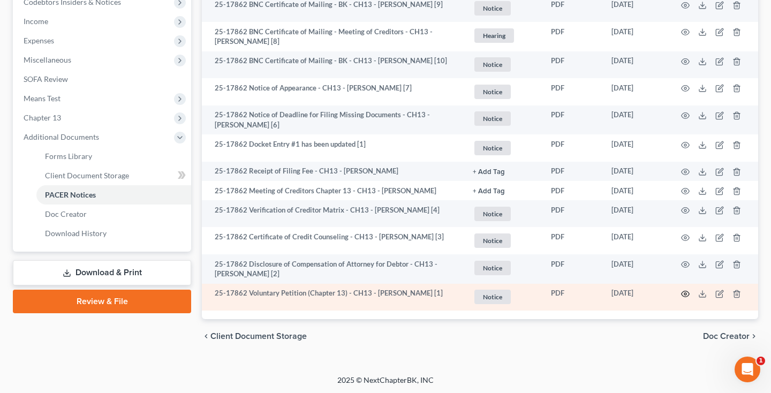
click at [683, 293] on icon "button" at bounding box center [685, 294] width 9 height 9
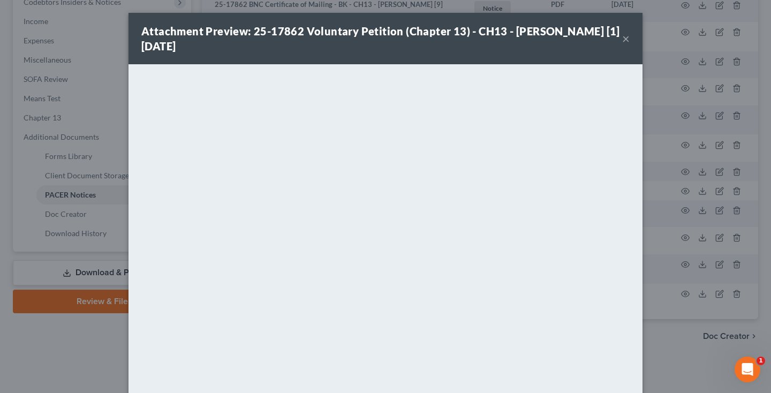
click at [624, 41] on button "×" at bounding box center [625, 38] width 7 height 13
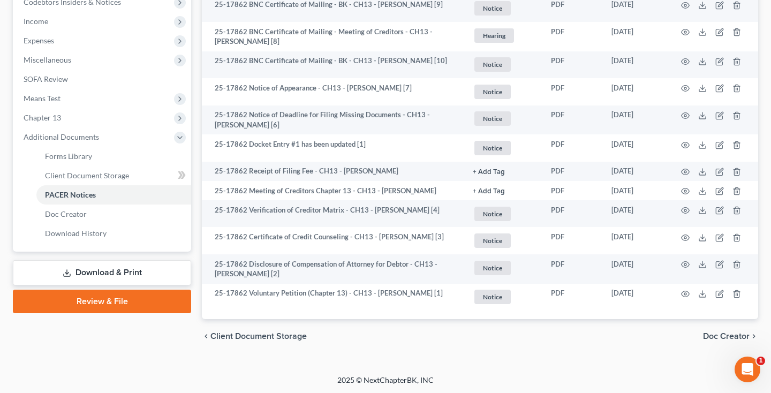
scroll to position [0, 0]
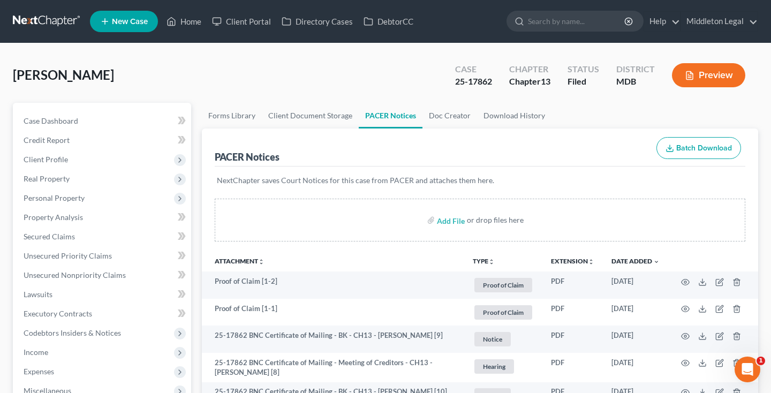
click at [51, 26] on link at bounding box center [47, 21] width 69 height 19
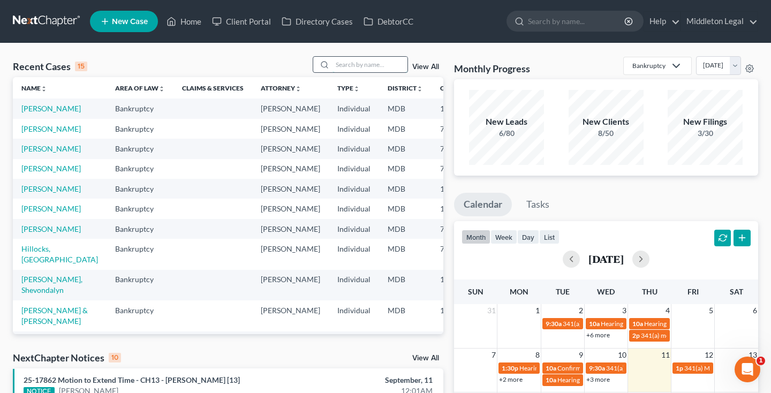
click at [381, 71] on input "search" at bounding box center [369, 65] width 75 height 16
type input "[PERSON_NAME]"
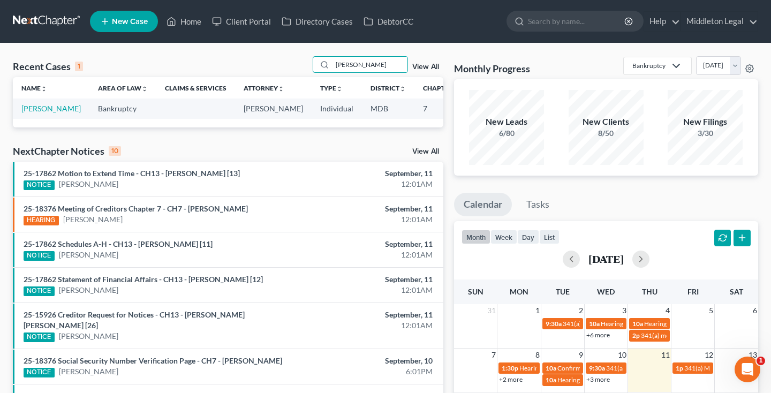
click at [20, 118] on td "[PERSON_NAME]" at bounding box center [51, 108] width 77 height 20
click at [27, 113] on link "[PERSON_NAME]" at bounding box center [50, 108] width 59 height 9
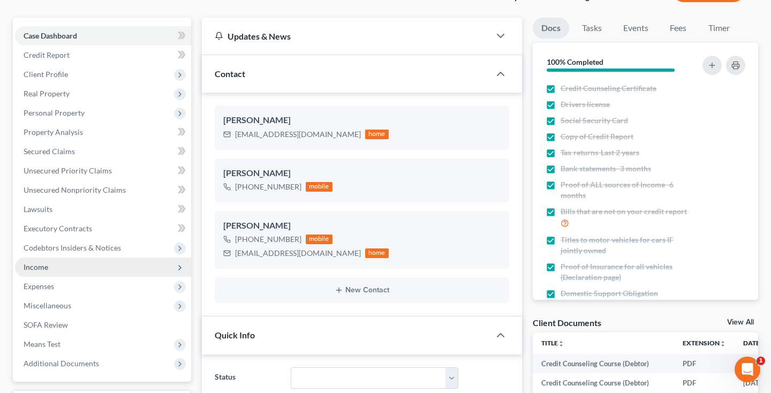
scroll to position [73, 0]
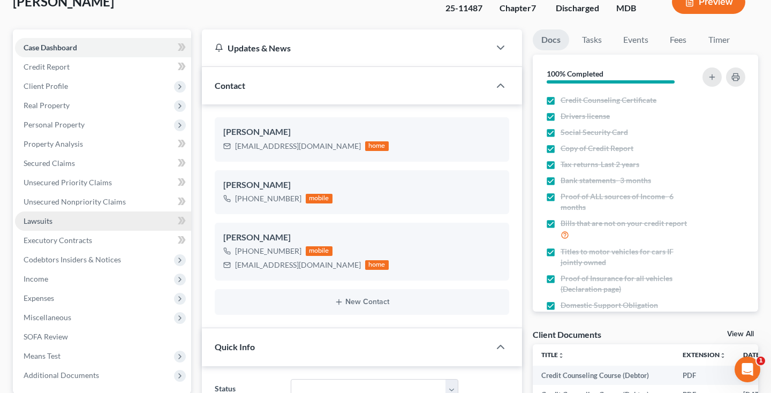
click at [38, 216] on span "Lawsuits" at bounding box center [38, 220] width 29 height 9
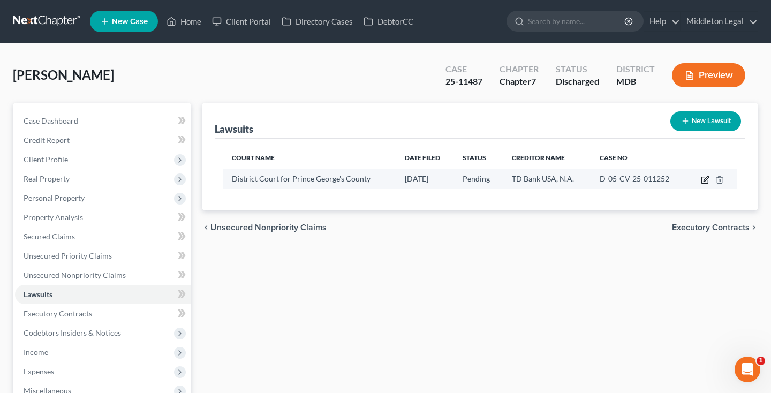
click at [705, 180] on icon "button" at bounding box center [705, 180] width 9 height 9
select select "21"
select select "0"
select select "4"
select select "24"
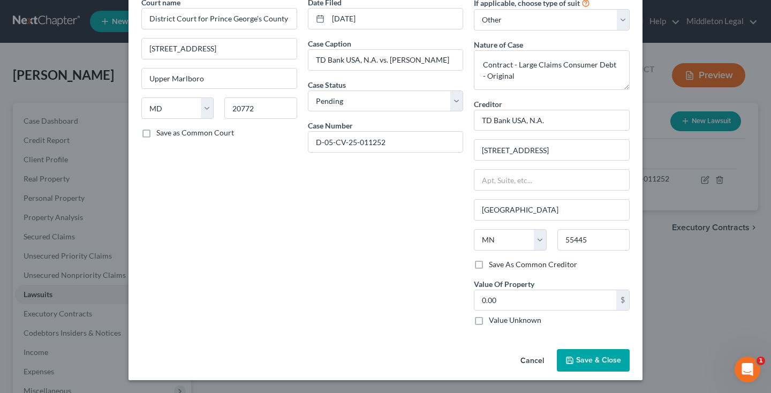
scroll to position [52, 0]
click at [532, 361] on button "Cancel" at bounding box center [532, 361] width 41 height 21
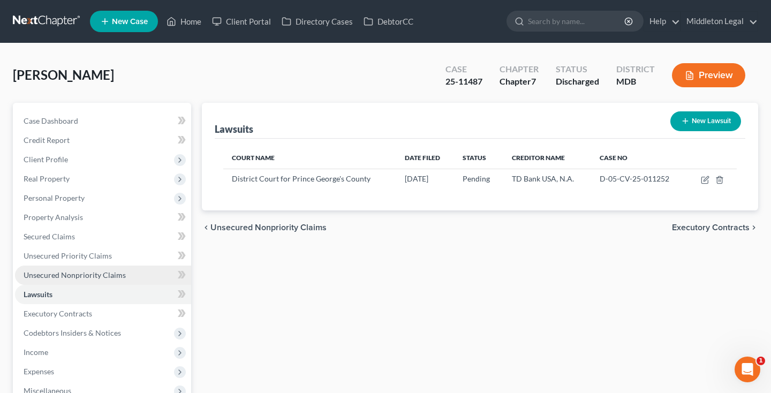
click at [83, 275] on span "Unsecured Nonpriority Claims" at bounding box center [75, 274] width 102 height 9
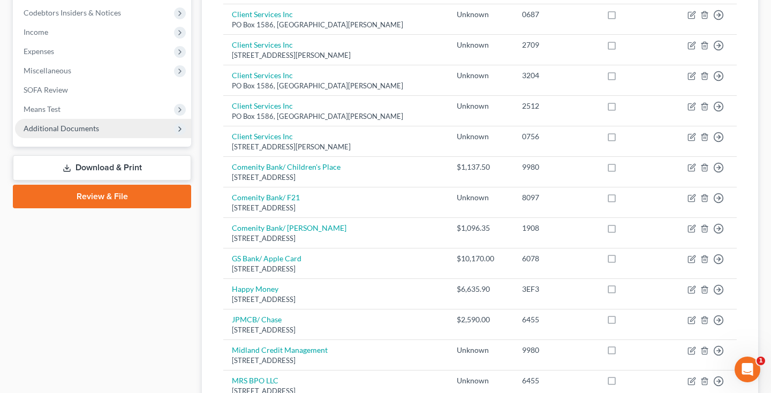
scroll to position [315, 0]
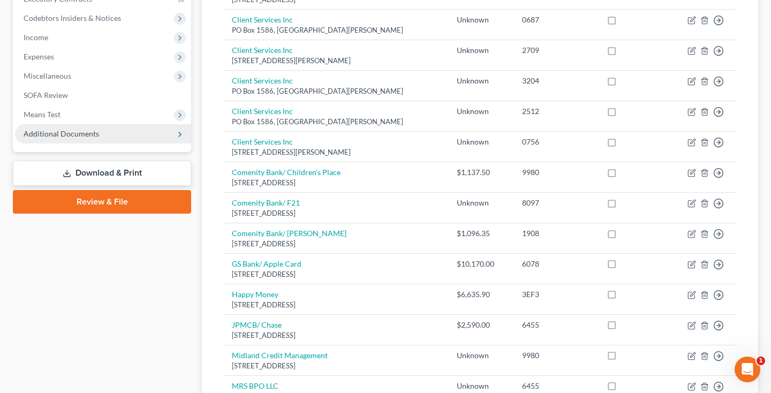
click at [87, 131] on span "Additional Documents" at bounding box center [61, 133] width 75 height 9
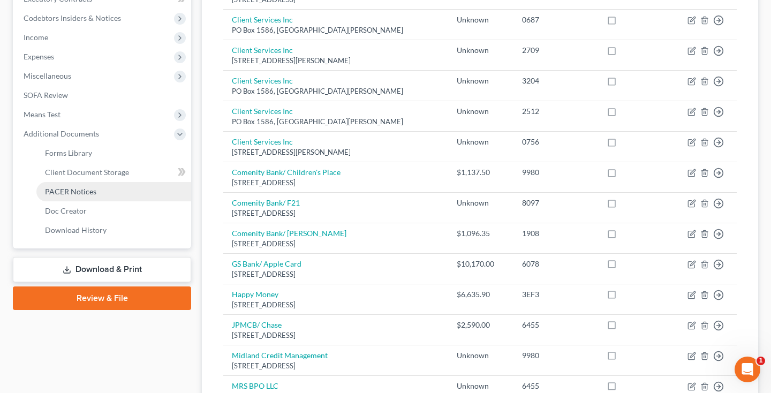
click at [70, 191] on span "PACER Notices" at bounding box center [70, 191] width 51 height 9
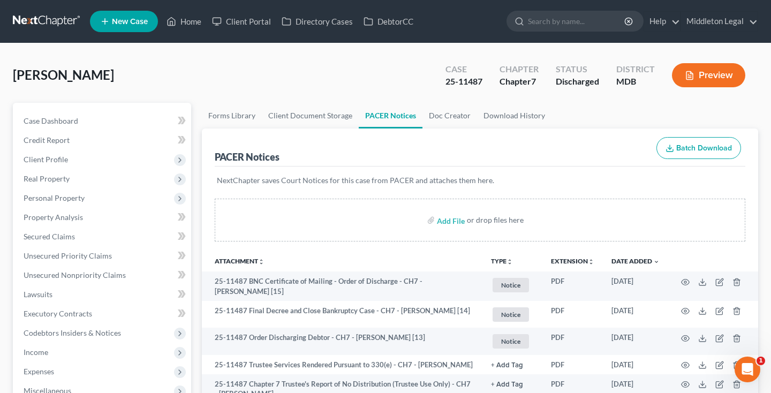
click at [61, 20] on link at bounding box center [47, 21] width 69 height 19
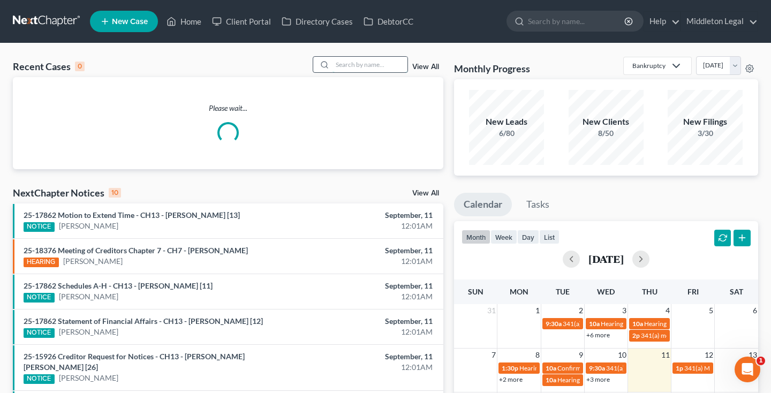
click at [365, 67] on input "search" at bounding box center [369, 65] width 75 height 16
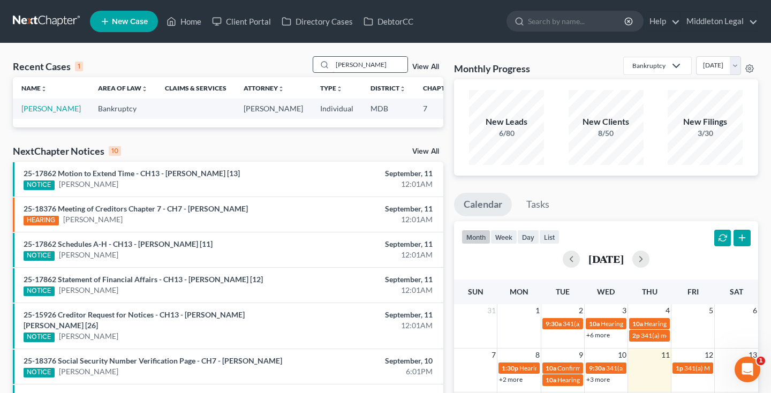
type input "[PERSON_NAME]"
drag, startPoint x: 365, startPoint y: 67, endPoint x: 28, endPoint y: 123, distance: 341.2
click at [28, 113] on link "[PERSON_NAME]" at bounding box center [50, 108] width 59 height 9
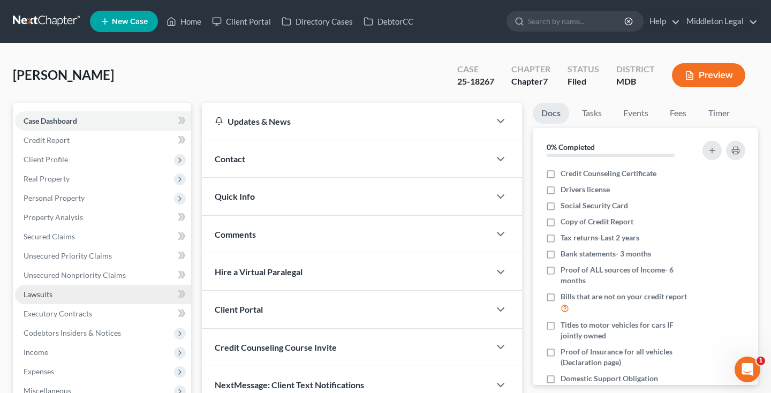
click at [45, 296] on span "Lawsuits" at bounding box center [38, 294] width 29 height 9
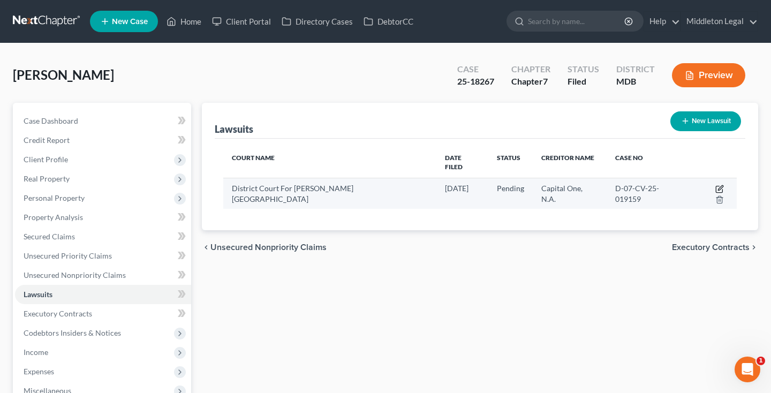
click at [715, 185] on icon "button" at bounding box center [719, 189] width 9 height 9
select select "21"
select select "0"
select select "4"
select select "46"
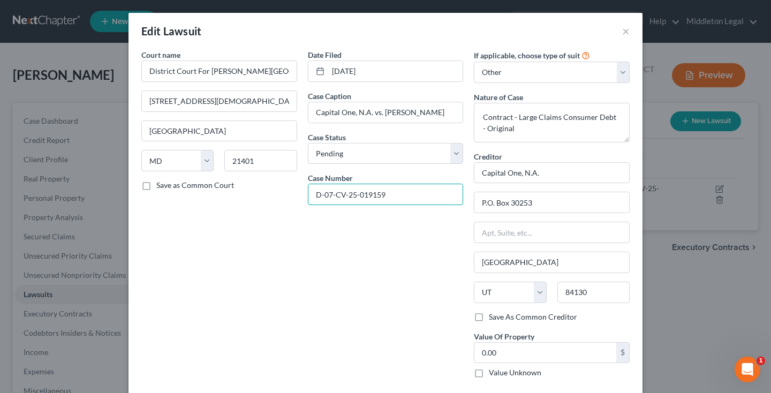
drag, startPoint x: 389, startPoint y: 195, endPoint x: 290, endPoint y: 195, distance: 99.0
click at [290, 195] on div "Court name * District Court For Anne Arundel County 8 Church Circle Annapolis S…" at bounding box center [385, 217] width 499 height 337
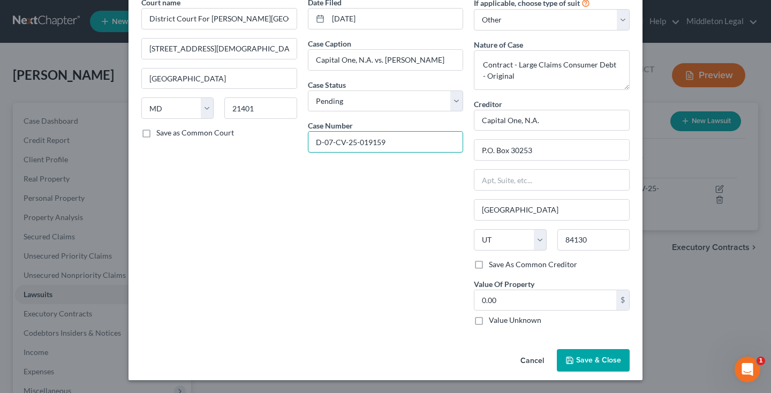
scroll to position [52, 0]
click at [532, 363] on button "Cancel" at bounding box center [532, 361] width 41 height 21
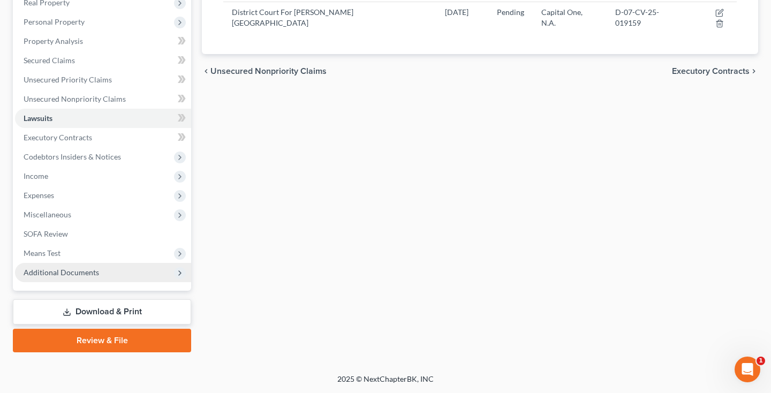
scroll to position [176, 0]
click at [102, 274] on span "Additional Documents" at bounding box center [103, 272] width 176 height 19
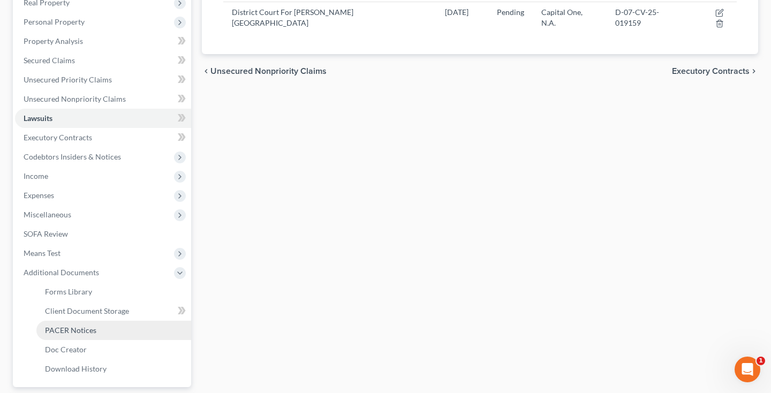
click at [82, 334] on span "PACER Notices" at bounding box center [70, 329] width 51 height 9
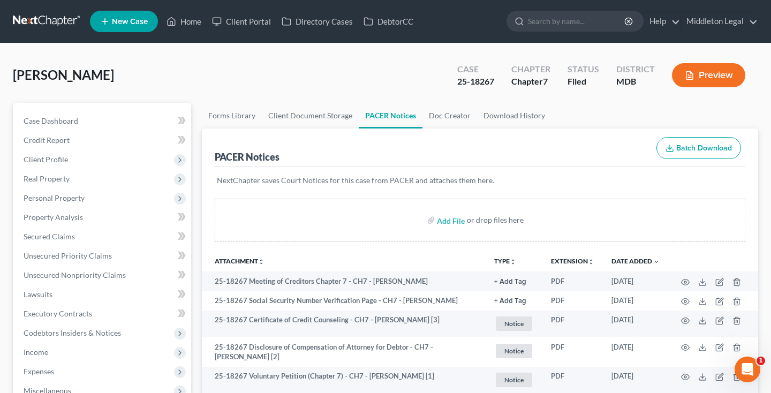
click at [524, 0] on nav "Home New Case Client Portal Directory Cases DebtorCC Middleton Legal middletonl…" at bounding box center [385, 21] width 771 height 43
click at [37, 25] on link at bounding box center [47, 21] width 69 height 19
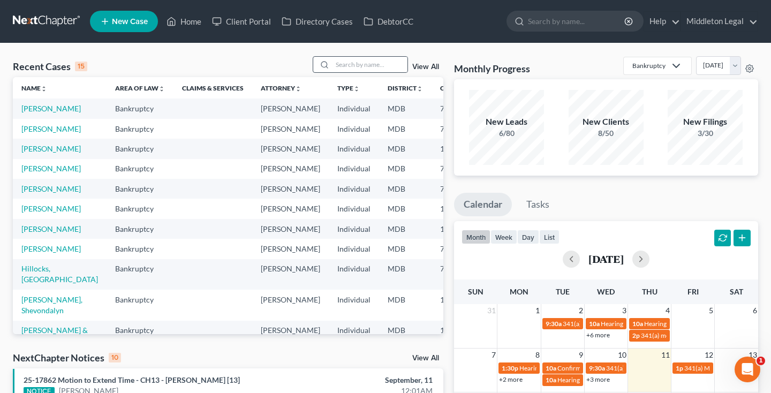
click at [375, 73] on div at bounding box center [360, 64] width 95 height 17
click at [374, 65] on input "search" at bounding box center [369, 65] width 75 height 16
type input "mia"
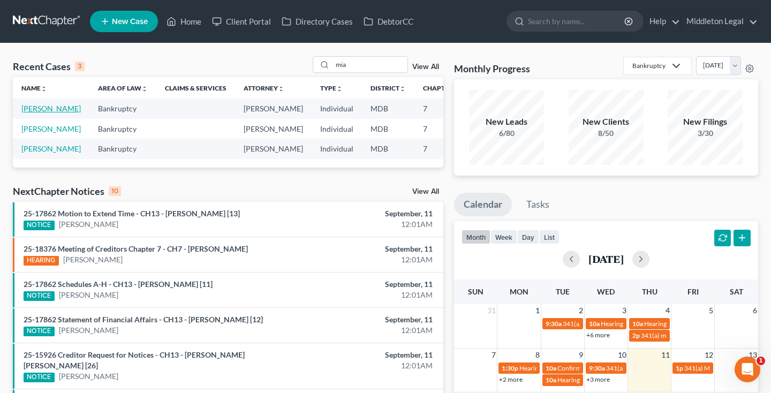
click at [28, 113] on link "[PERSON_NAME]" at bounding box center [50, 108] width 59 height 9
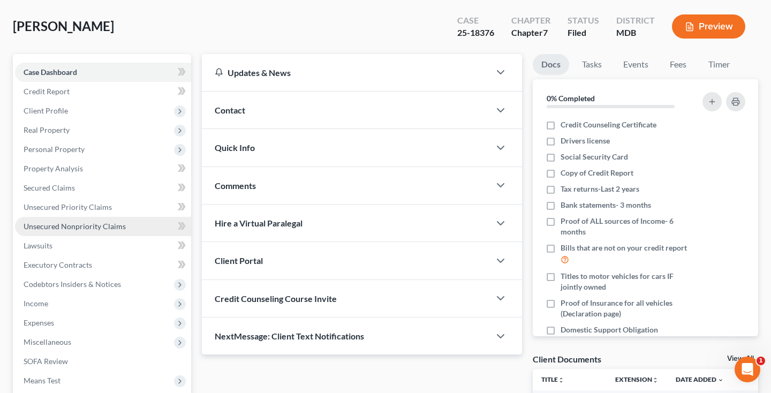
scroll to position [52, 0]
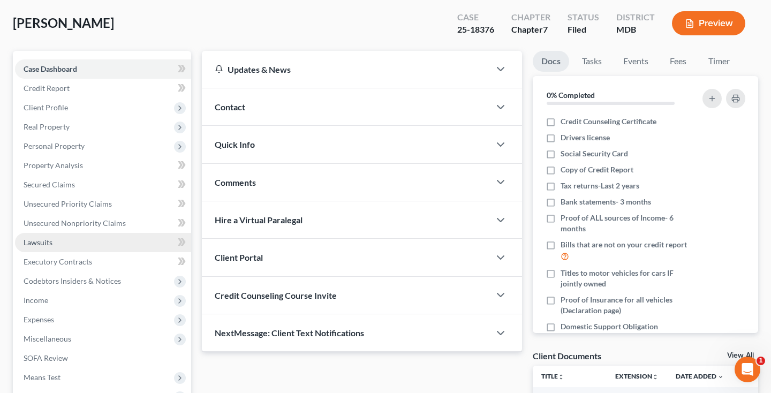
click at [51, 245] on span "Lawsuits" at bounding box center [38, 242] width 29 height 9
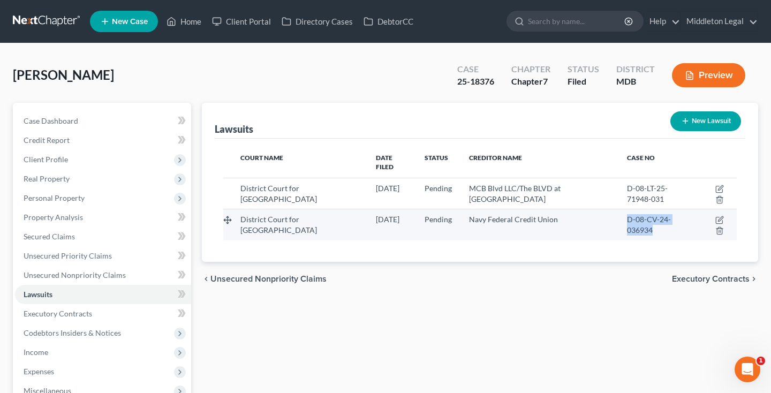
drag, startPoint x: 611, startPoint y: 211, endPoint x: 693, endPoint y: 211, distance: 81.9
click at [693, 211] on td "D-08-CV-24-036934" at bounding box center [657, 224] width 79 height 31
copy span "D-08-CV-24-036934"
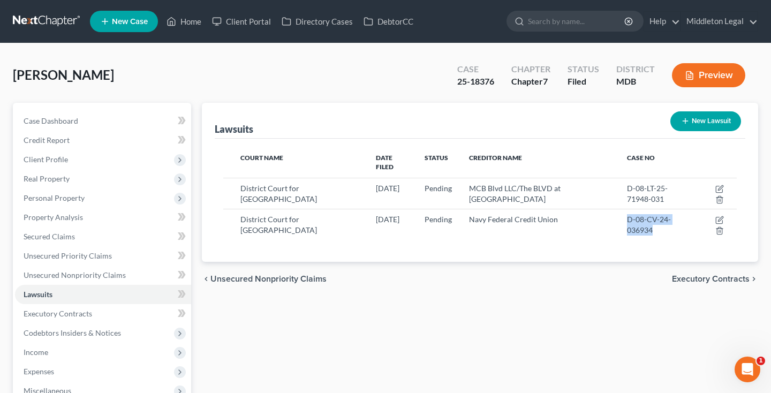
click at [69, 23] on link at bounding box center [47, 21] width 69 height 19
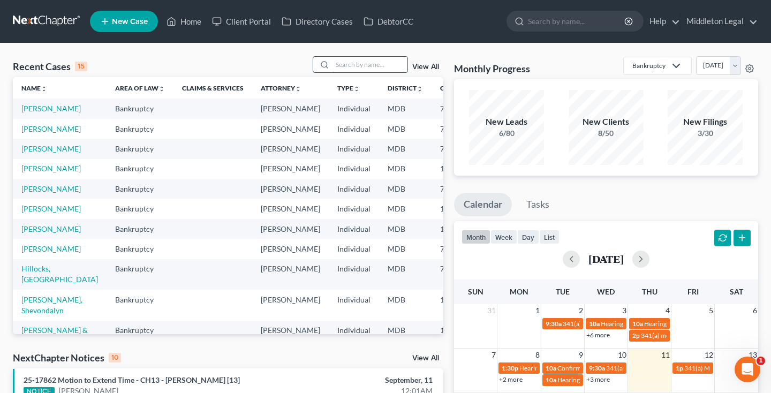
click at [353, 63] on input "search" at bounding box center [369, 65] width 75 height 16
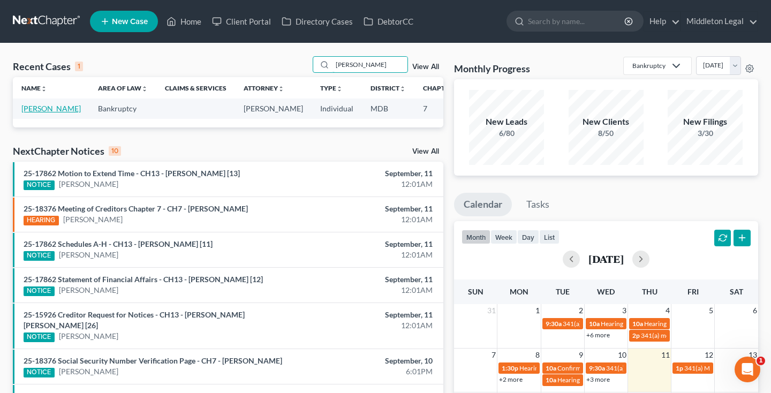
type input "[PERSON_NAME]"
click at [43, 113] on link "[PERSON_NAME]" at bounding box center [50, 108] width 59 height 9
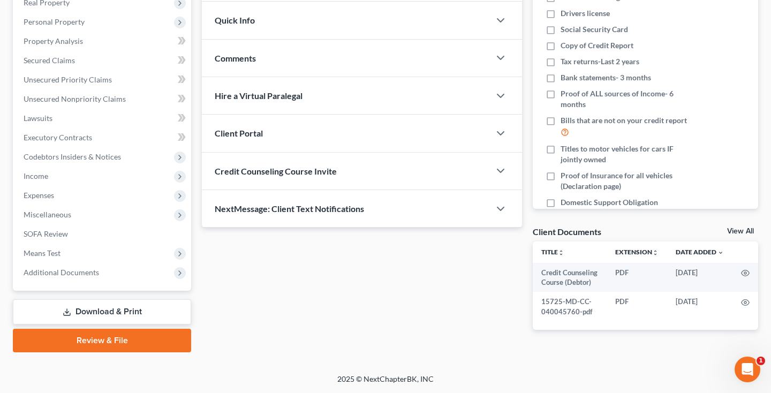
scroll to position [176, 0]
click at [90, 193] on span "Expenses" at bounding box center [103, 195] width 176 height 19
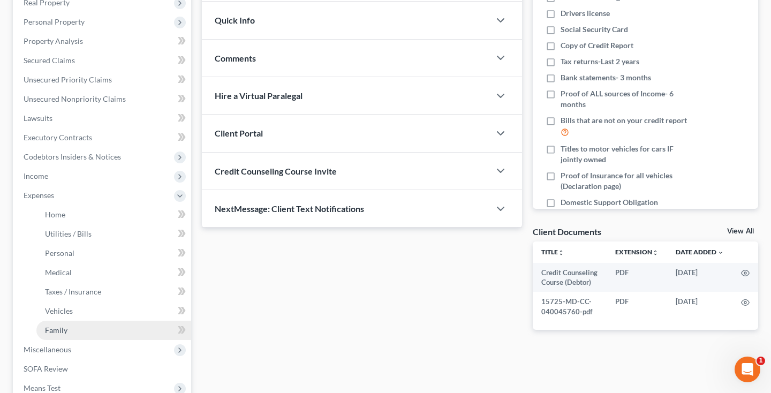
click at [71, 324] on link "Family" at bounding box center [113, 330] width 155 height 19
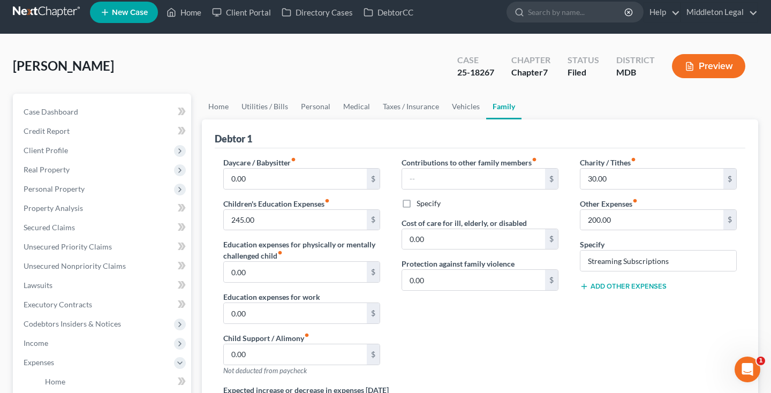
scroll to position [9, 0]
click at [218, 111] on link "Home" at bounding box center [218, 107] width 33 height 26
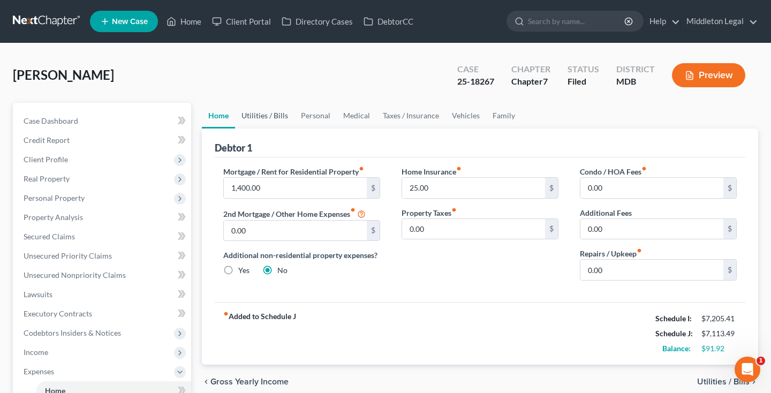
click at [261, 116] on link "Utilities / Bills" at bounding box center [264, 116] width 59 height 26
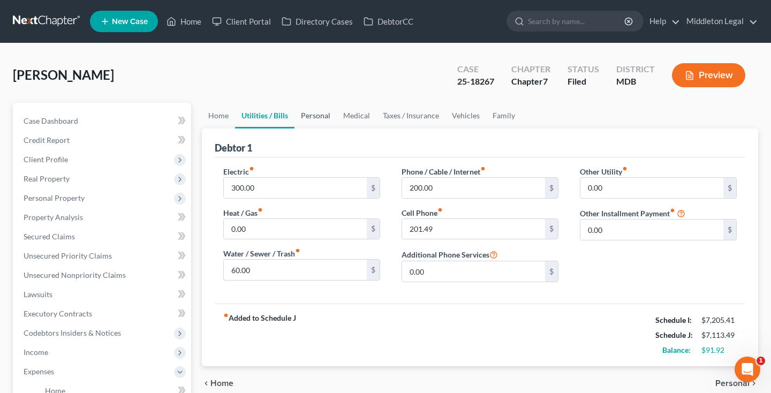
click at [315, 117] on link "Personal" at bounding box center [315, 116] width 42 height 26
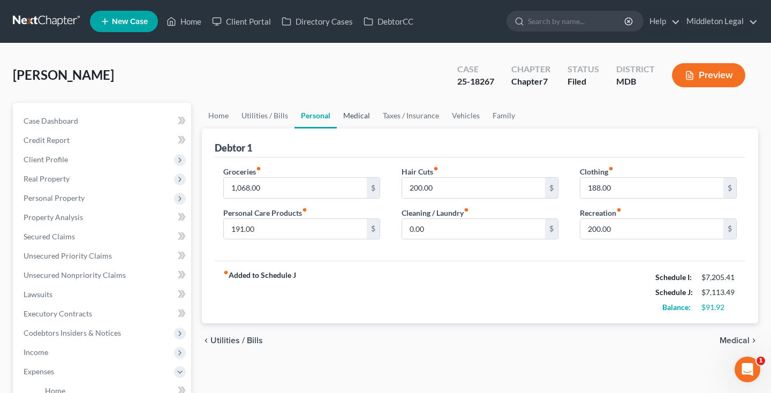
click at [353, 117] on link "Medical" at bounding box center [357, 116] width 40 height 26
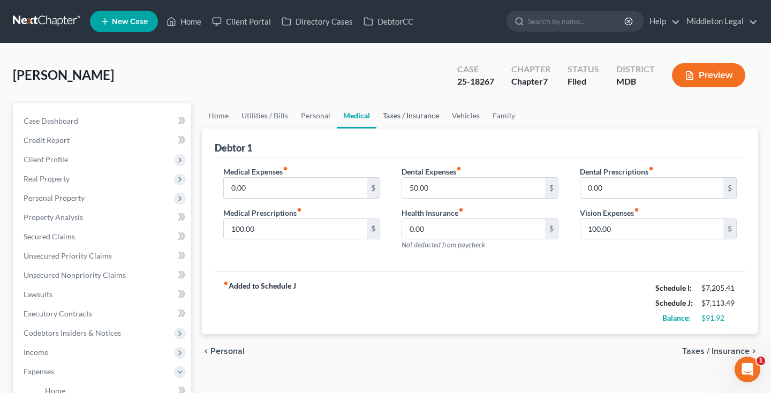
click at [394, 115] on link "Taxes / Insurance" at bounding box center [410, 116] width 69 height 26
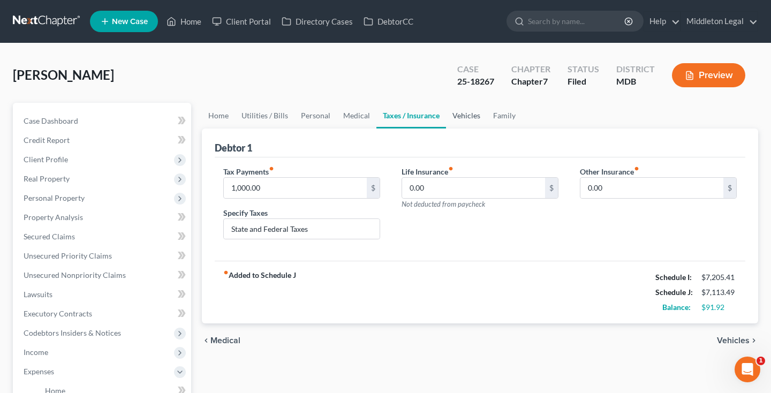
click at [466, 118] on link "Vehicles" at bounding box center [466, 116] width 41 height 26
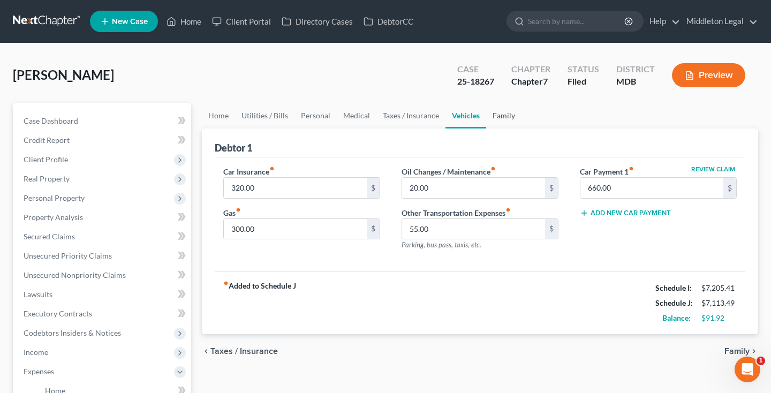
click at [501, 116] on link "Family" at bounding box center [503, 116] width 35 height 26
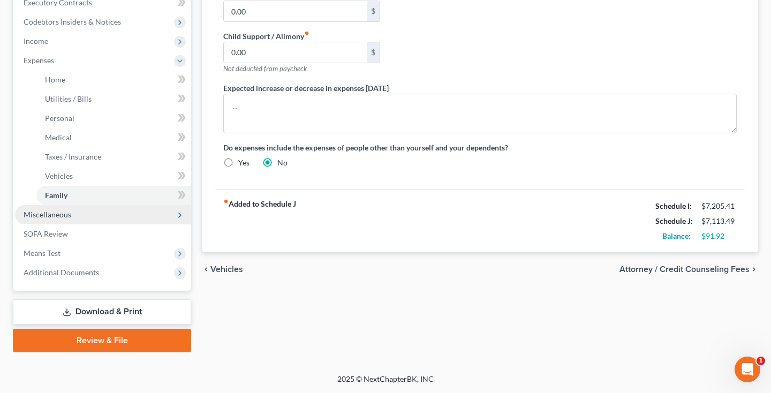
scroll to position [311, 0]
click at [81, 215] on span "Miscellaneous" at bounding box center [103, 214] width 176 height 19
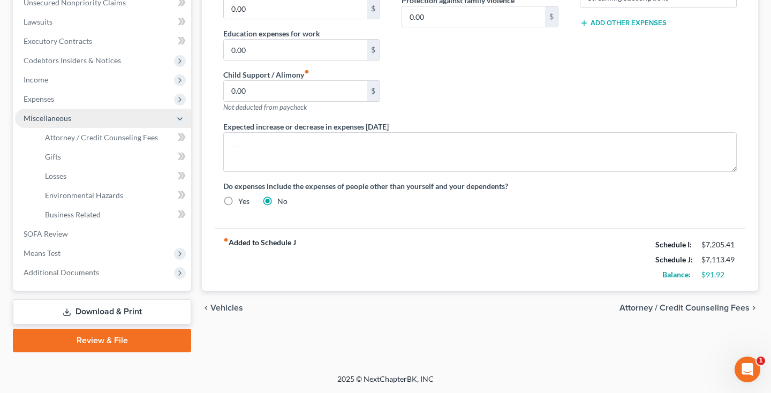
scroll to position [272, 0]
click at [104, 311] on link "Download & Print" at bounding box center [102, 311] width 178 height 25
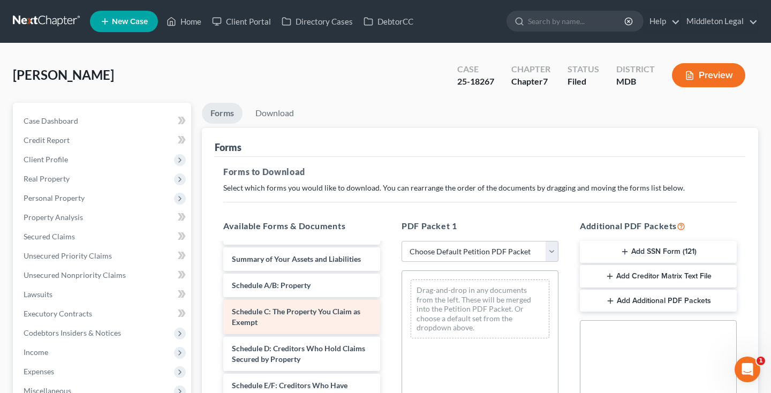
scroll to position [84, 0]
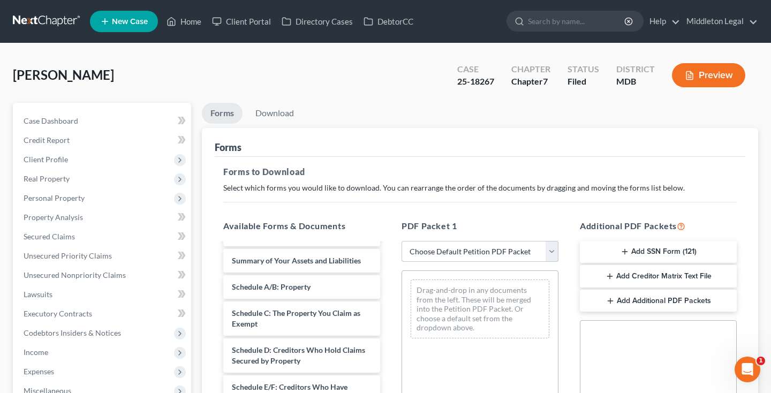
select select "4"
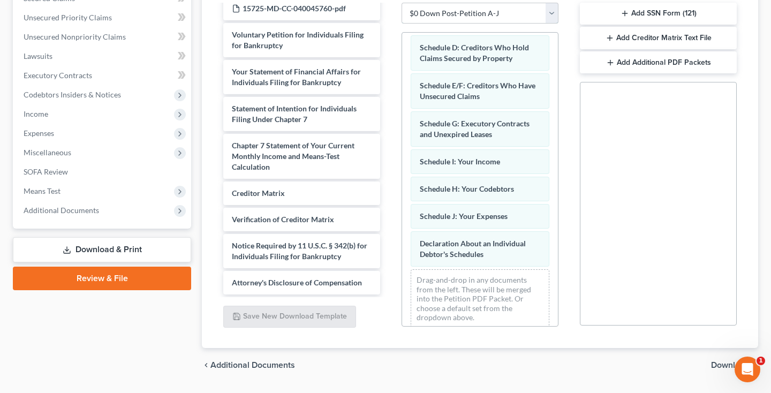
scroll to position [239, 0]
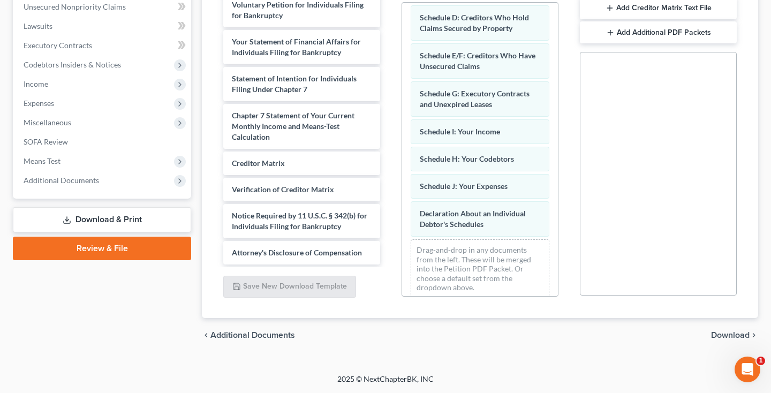
click at [716, 336] on span "Download" at bounding box center [730, 335] width 39 height 9
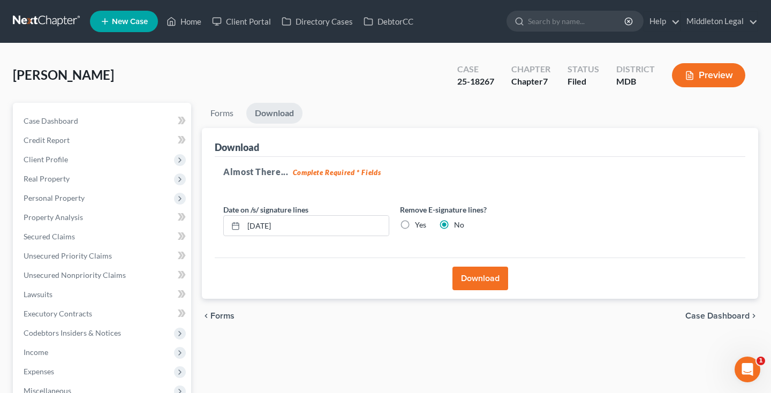
scroll to position [0, 0]
click at [477, 279] on button "Download" at bounding box center [480, 279] width 56 height 24
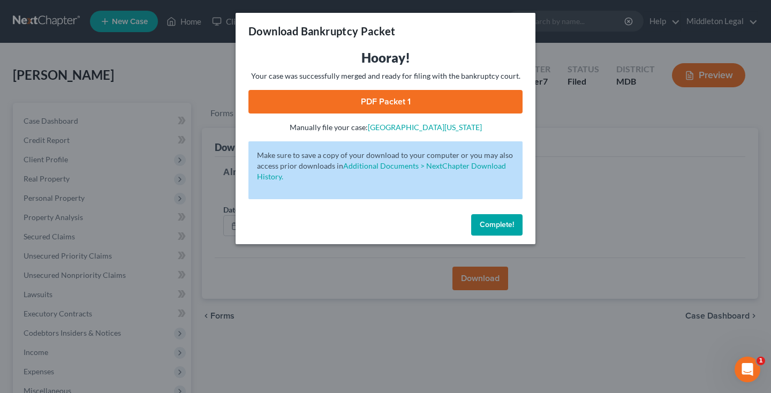
click at [333, 103] on link "PDF Packet 1" at bounding box center [385, 102] width 274 height 24
click at [499, 224] on span "Complete!" at bounding box center [497, 224] width 34 height 9
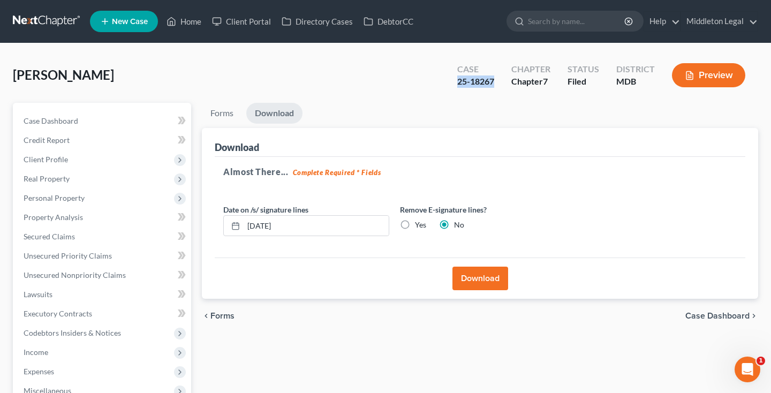
drag, startPoint x: 457, startPoint y: 81, endPoint x: 498, endPoint y: 85, distance: 41.3
click at [498, 85] on div "Case 25-18267" at bounding box center [476, 76] width 54 height 32
copy div "25-18267"
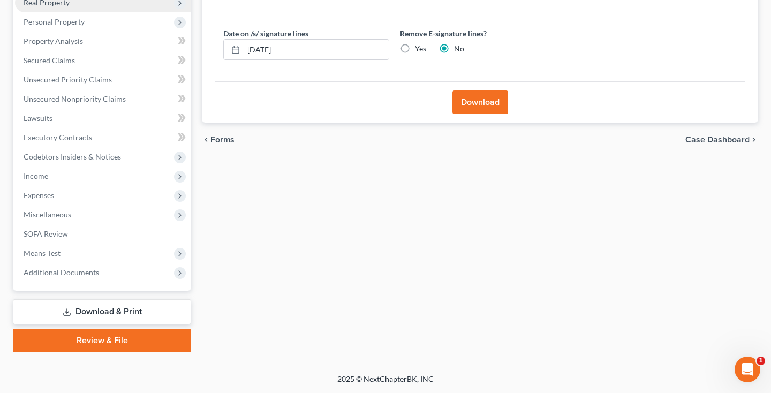
scroll to position [176, 0]
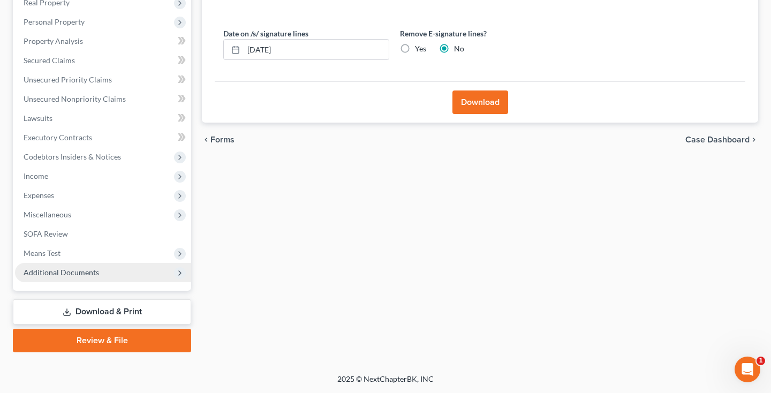
click at [89, 278] on span "Additional Documents" at bounding box center [103, 272] width 176 height 19
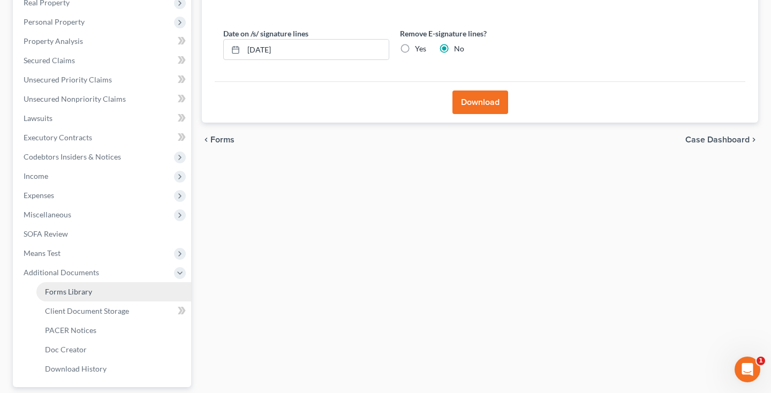
click at [87, 288] on span "Forms Library" at bounding box center [68, 291] width 47 height 9
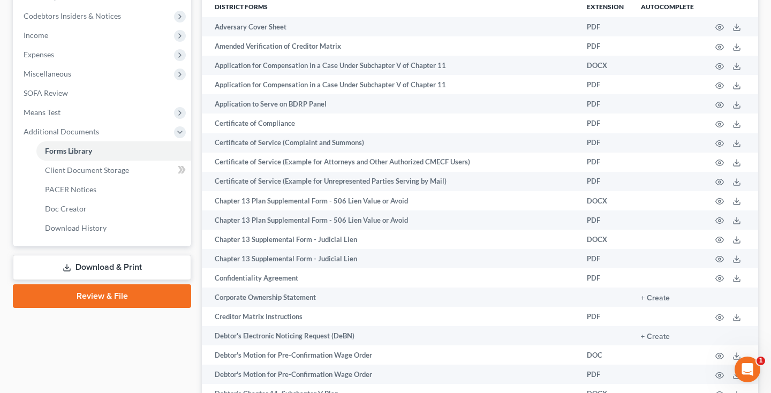
scroll to position [326, 0]
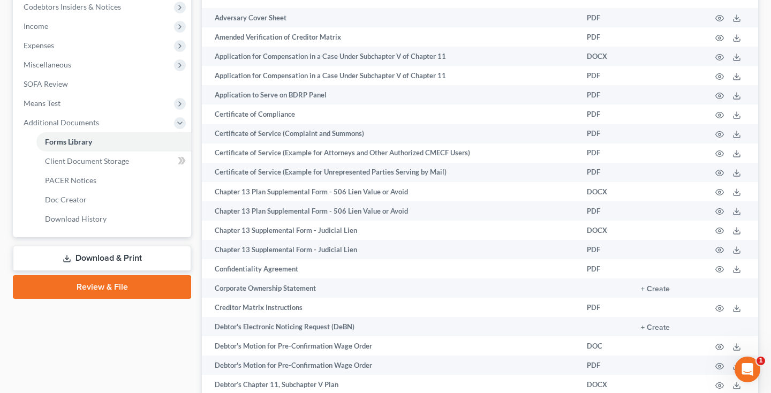
click at [96, 258] on link "Download & Print" at bounding box center [102, 258] width 178 height 25
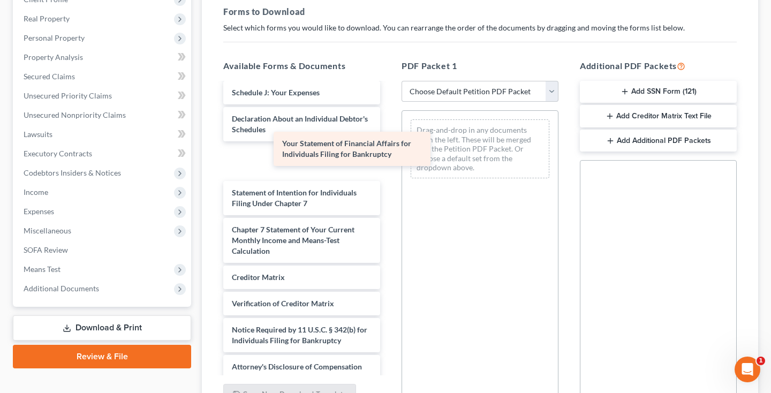
scroll to position [314, 0]
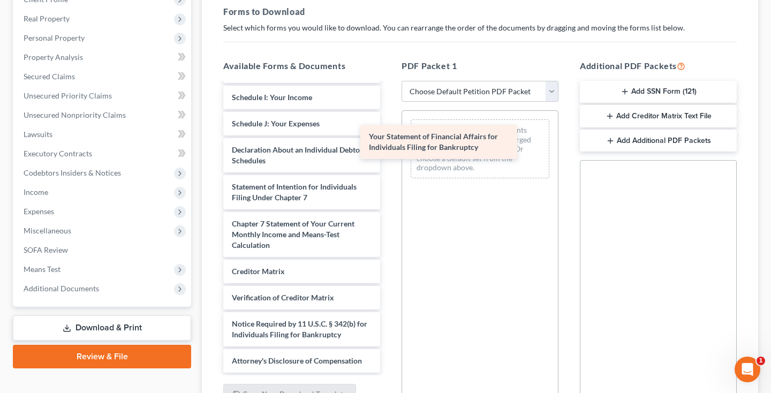
drag, startPoint x: 302, startPoint y: 158, endPoint x: 443, endPoint y: 138, distance: 142.2
click at [389, 138] on div "Your Statement of Financial Affairs for Individuals Filing for Bankruptcy Credi…" at bounding box center [302, 71] width 174 height 603
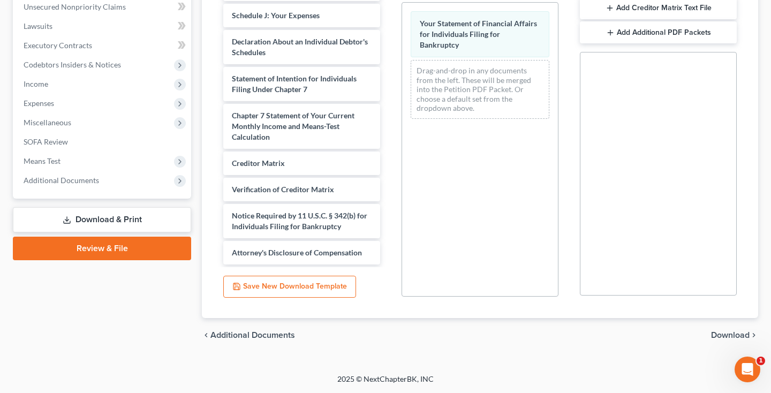
click at [730, 331] on span "Download" at bounding box center [730, 335] width 39 height 9
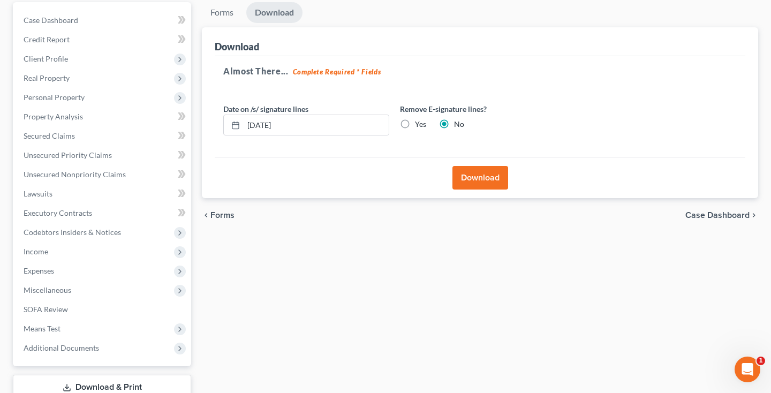
scroll to position [94, 0]
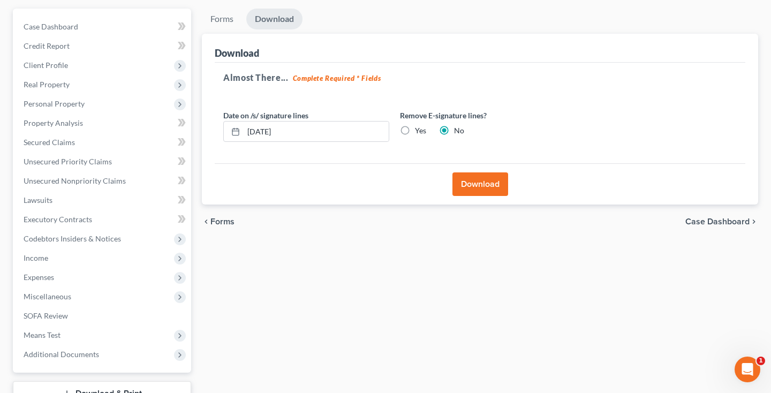
click at [479, 188] on button "Download" at bounding box center [480, 184] width 56 height 24
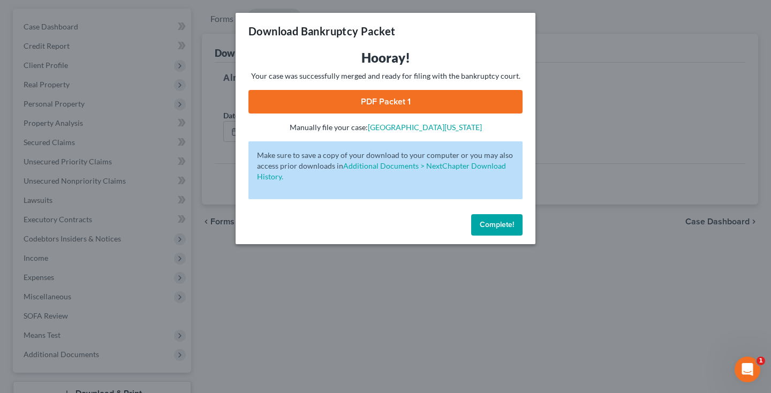
click at [329, 100] on link "PDF Packet 1" at bounding box center [385, 102] width 274 height 24
click at [505, 223] on span "Complete!" at bounding box center [497, 224] width 34 height 9
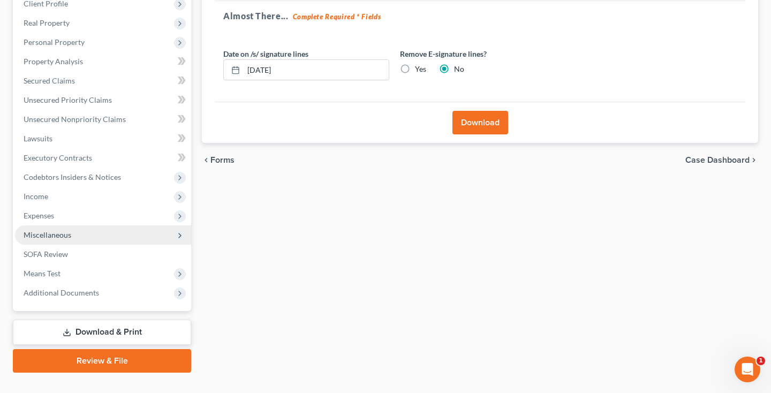
scroll to position [158, 0]
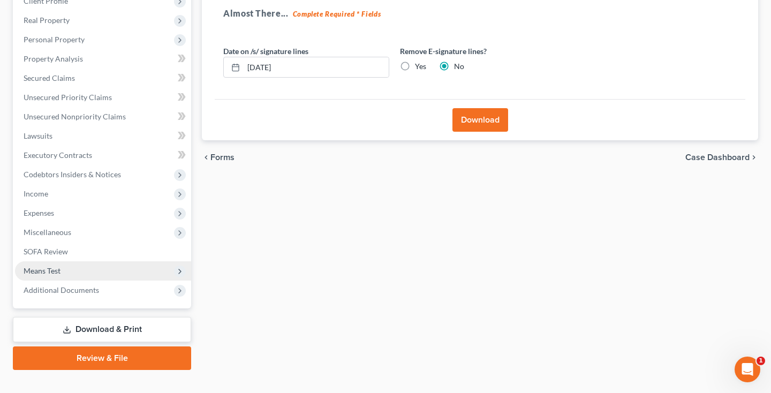
click at [81, 278] on span "Means Test" at bounding box center [103, 270] width 176 height 19
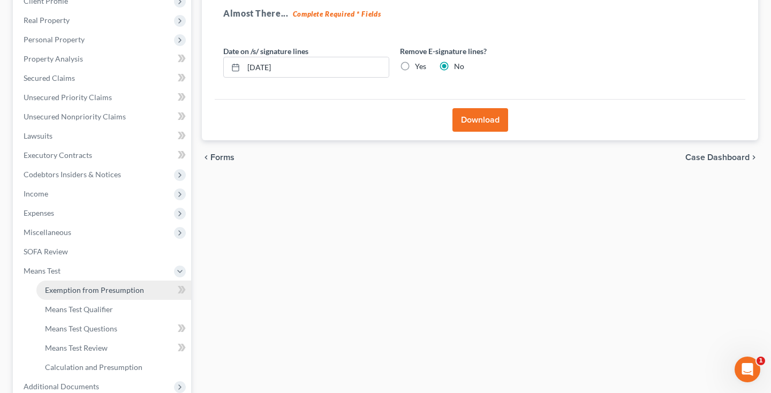
click at [81, 285] on span "Exemption from Presumption" at bounding box center [94, 289] width 99 height 9
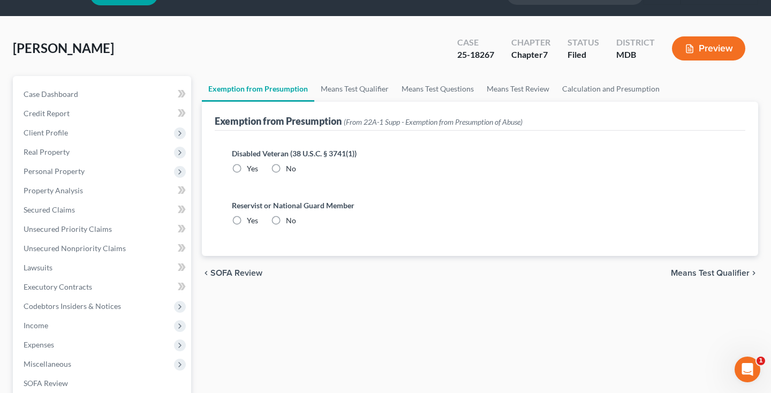
radio input "true"
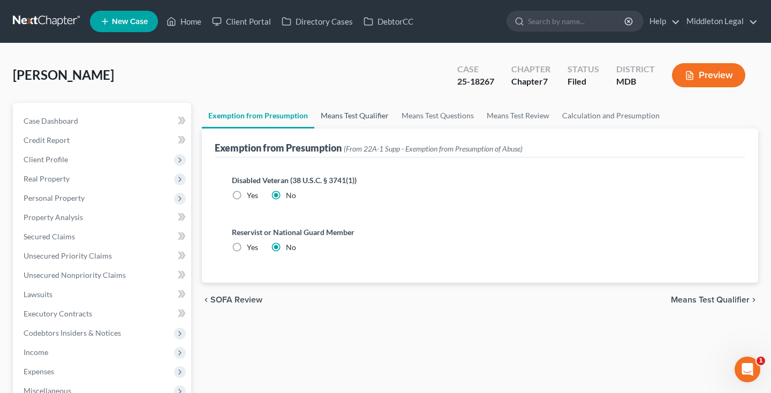
click at [333, 109] on link "Means Test Qualifier" at bounding box center [354, 116] width 81 height 26
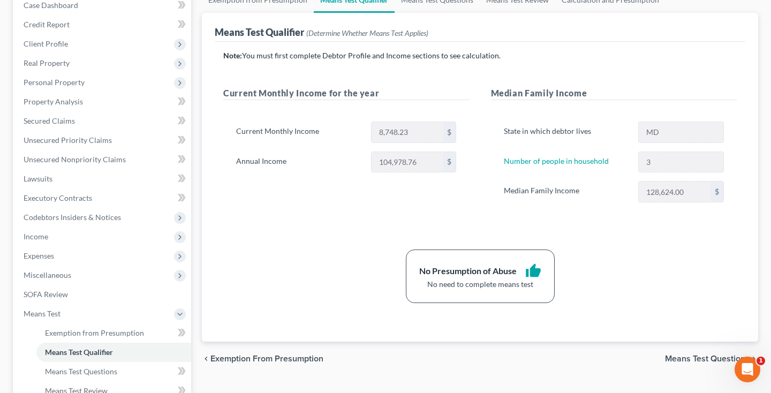
scroll to position [132, 0]
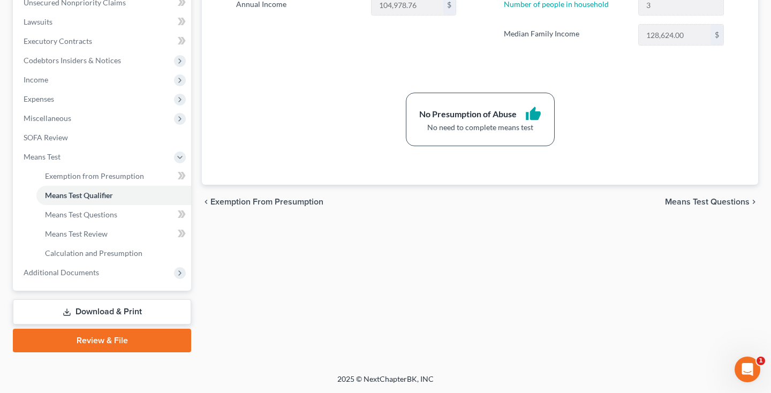
click at [114, 314] on link "Download & Print" at bounding box center [102, 311] width 178 height 25
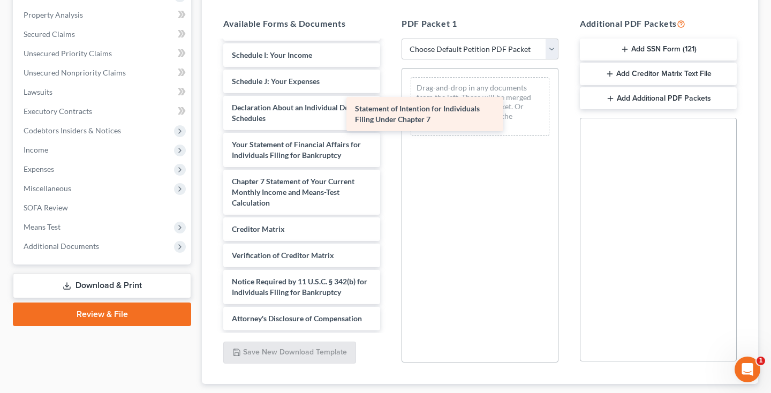
scroll to position [314, 0]
drag, startPoint x: 294, startPoint y: 147, endPoint x: 435, endPoint y: 98, distance: 149.0
click at [389, 98] on div "Statement of Intention for Individuals Filing Under Chapter 7 Credit Counseling…" at bounding box center [302, 29] width 174 height 603
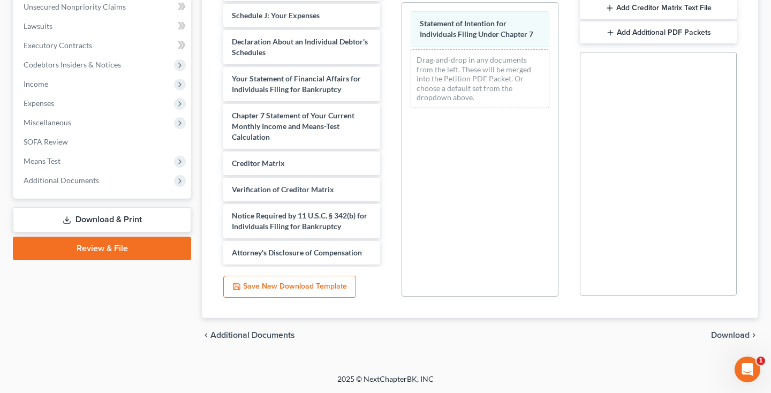
click at [719, 337] on span "Download" at bounding box center [730, 335] width 39 height 9
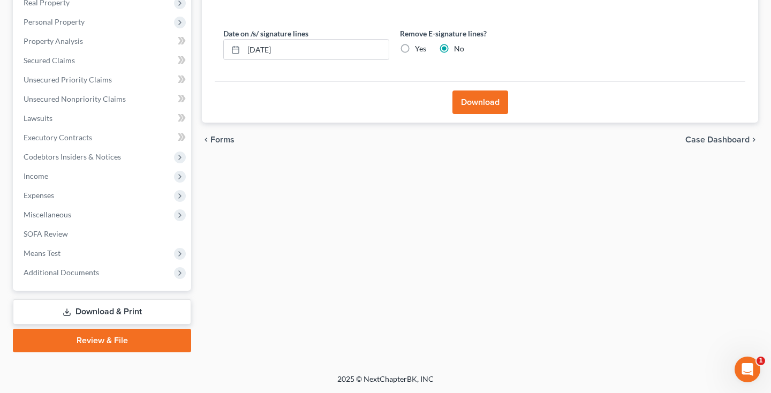
click at [475, 104] on button "Download" at bounding box center [480, 102] width 56 height 24
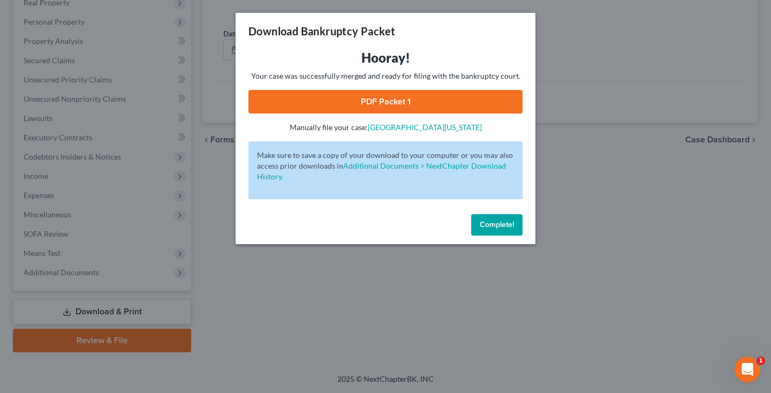
click at [324, 103] on link "PDF Packet 1" at bounding box center [385, 102] width 274 height 24
click at [491, 224] on span "Complete!" at bounding box center [497, 224] width 34 height 9
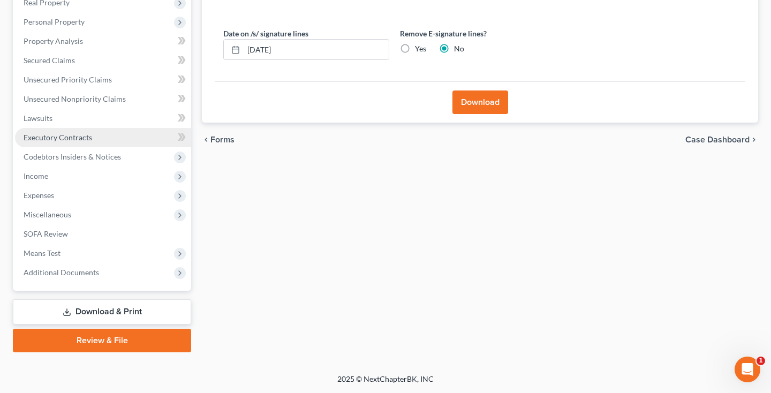
click at [66, 134] on span "Executory Contracts" at bounding box center [58, 137] width 69 height 9
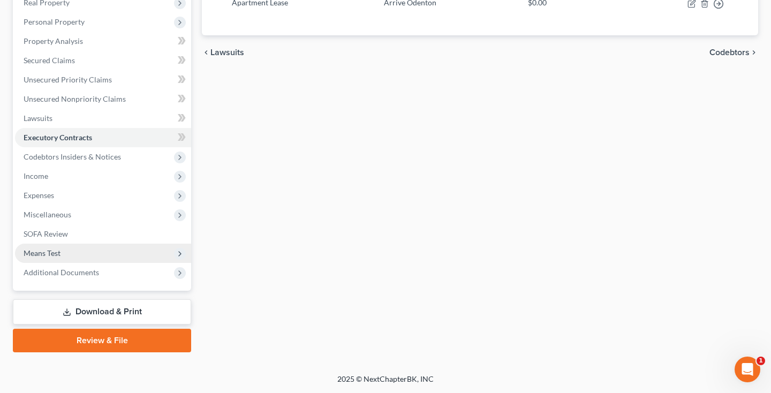
scroll to position [176, 0]
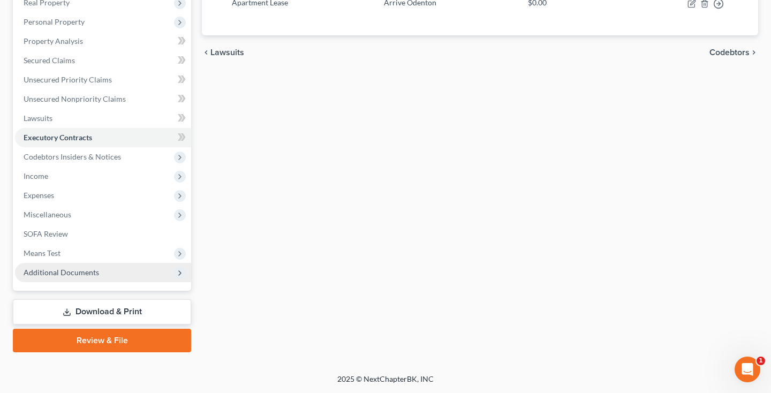
click at [84, 275] on span "Additional Documents" at bounding box center [61, 272] width 75 height 9
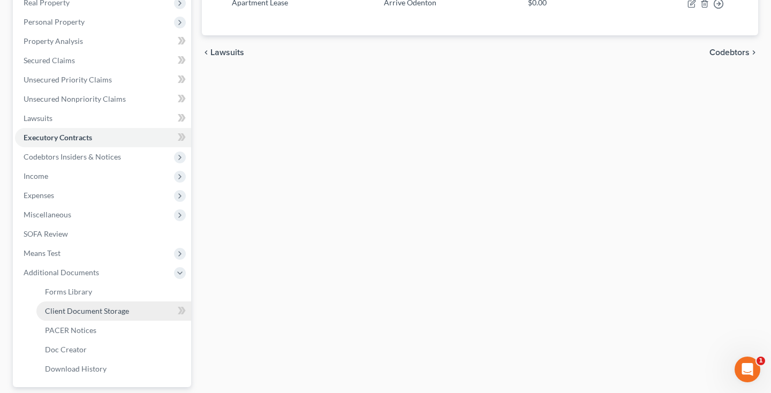
click at [86, 308] on span "Client Document Storage" at bounding box center [87, 310] width 84 height 9
select select "14"
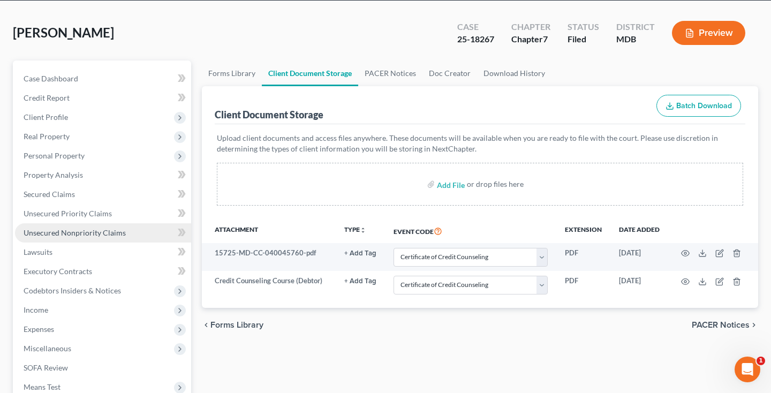
scroll to position [43, 0]
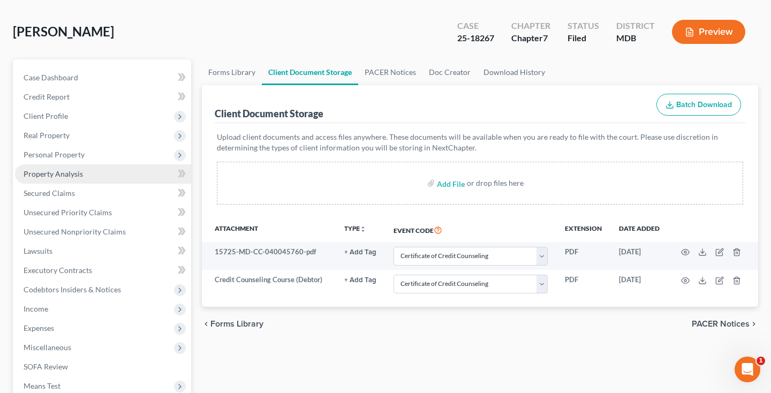
click at [67, 183] on link "Property Analysis" at bounding box center [103, 173] width 176 height 19
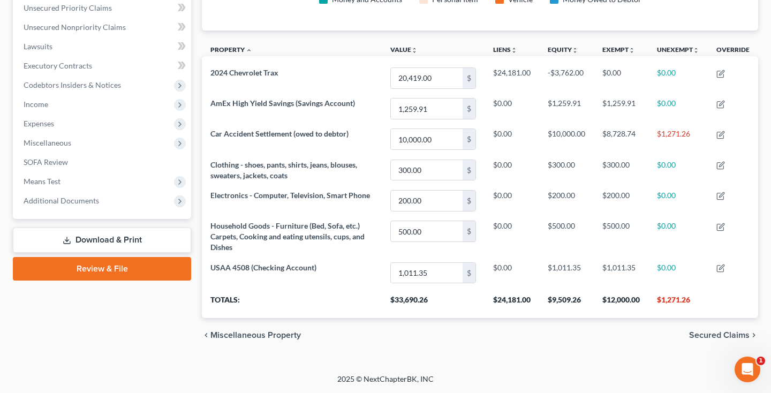
scroll to position [248, 0]
click at [96, 242] on link "Download & Print" at bounding box center [102, 239] width 178 height 25
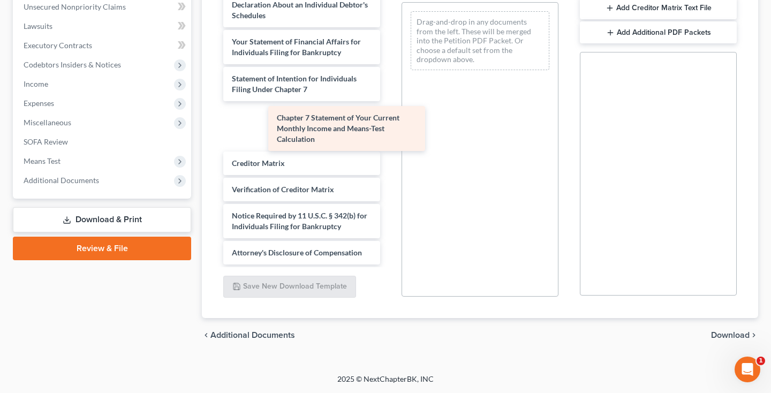
scroll to position [303, 0]
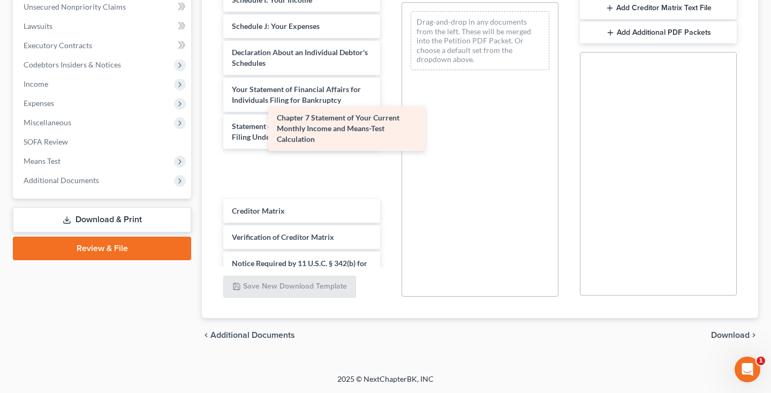
drag, startPoint x: 302, startPoint y: 136, endPoint x: 469, endPoint y: 111, distance: 169.5
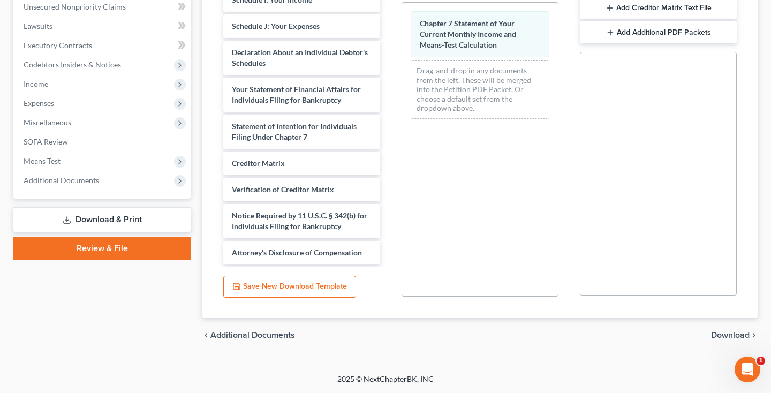
scroll to position [268, 0]
click at [719, 325] on div "chevron_left Additional Documents Download chevron_right" at bounding box center [480, 335] width 556 height 34
click at [719, 333] on span "Download" at bounding box center [730, 335] width 39 height 9
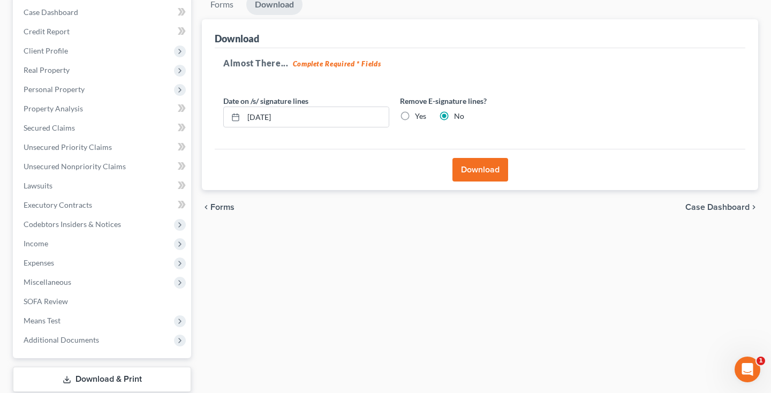
scroll to position [88, 0]
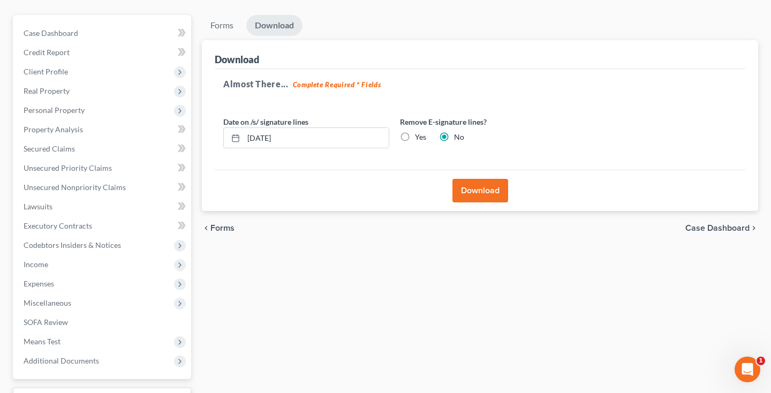
click at [476, 187] on button "Download" at bounding box center [480, 191] width 56 height 24
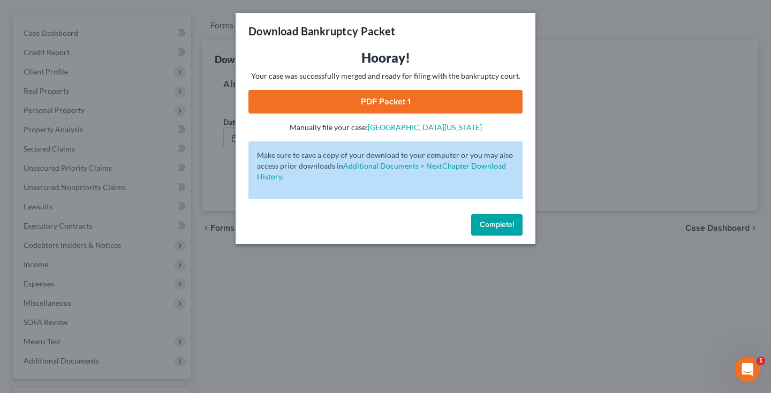
click at [362, 101] on link "PDF Packet 1" at bounding box center [385, 102] width 274 height 24
click at [501, 225] on span "Complete!" at bounding box center [497, 224] width 34 height 9
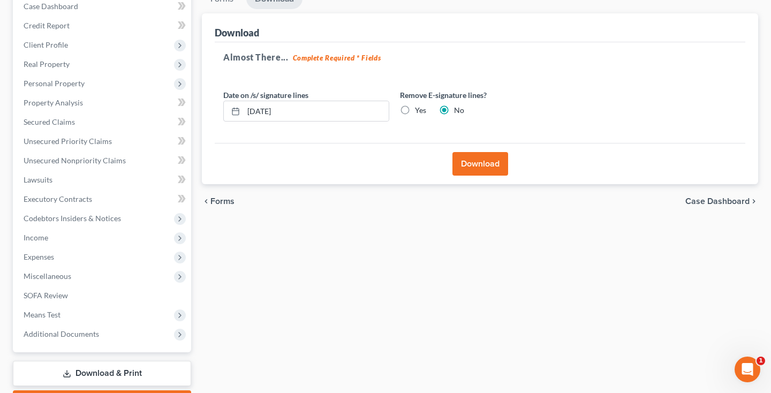
scroll to position [125, 0]
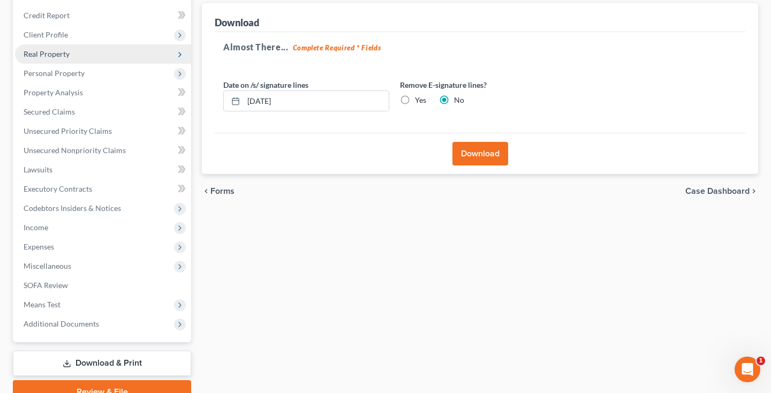
click at [41, 52] on span "Real Property" at bounding box center [47, 53] width 46 height 9
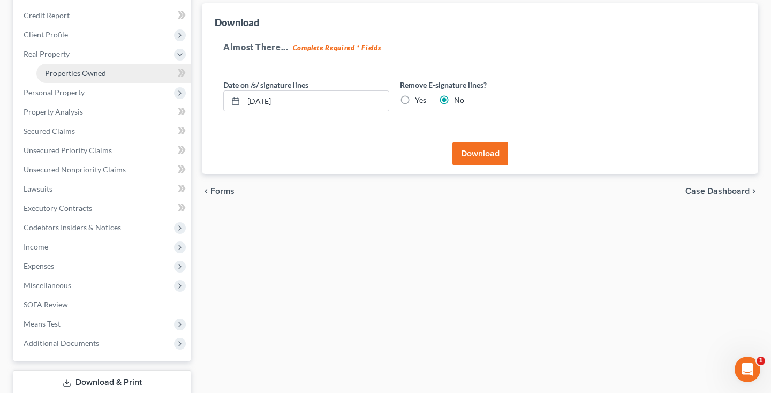
click at [62, 74] on span "Properties Owned" at bounding box center [75, 73] width 61 height 9
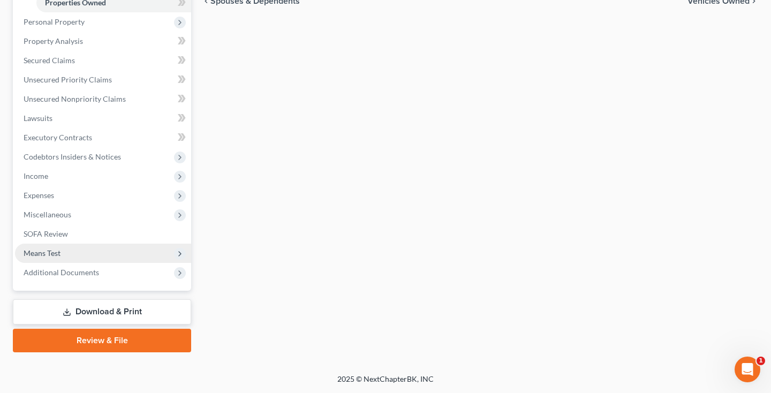
scroll to position [195, 0]
click at [96, 312] on link "Download & Print" at bounding box center [102, 311] width 178 height 25
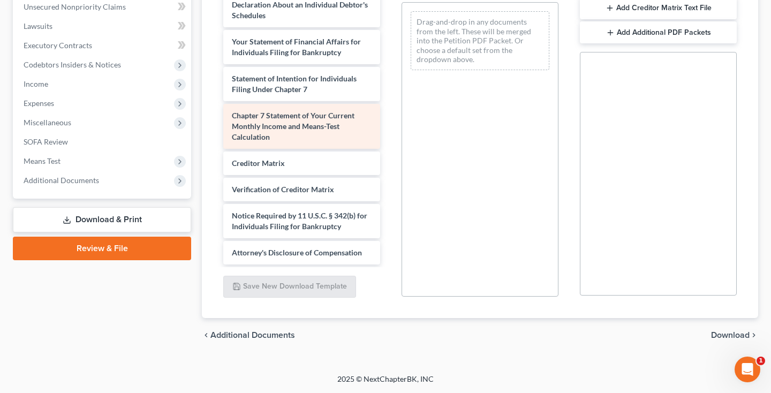
scroll to position [268, 0]
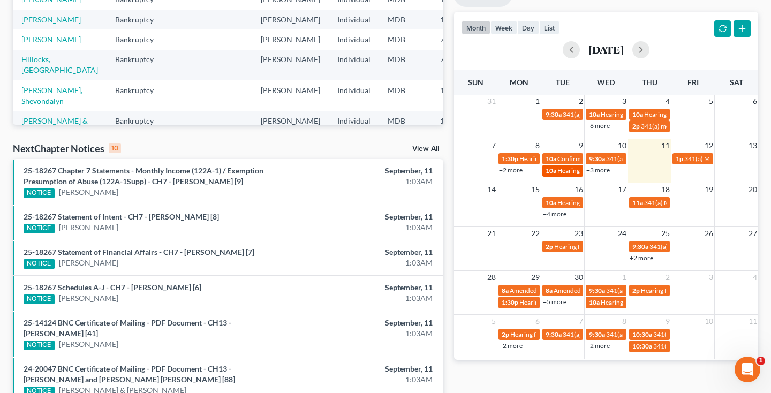
scroll to position [210, 0]
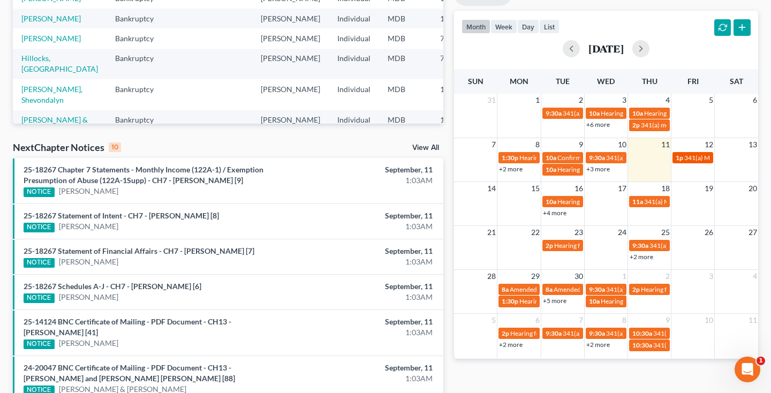
click at [692, 156] on span "341(a) Meeting for [PERSON_NAME]" at bounding box center [736, 158] width 104 height 8
select select "Days"
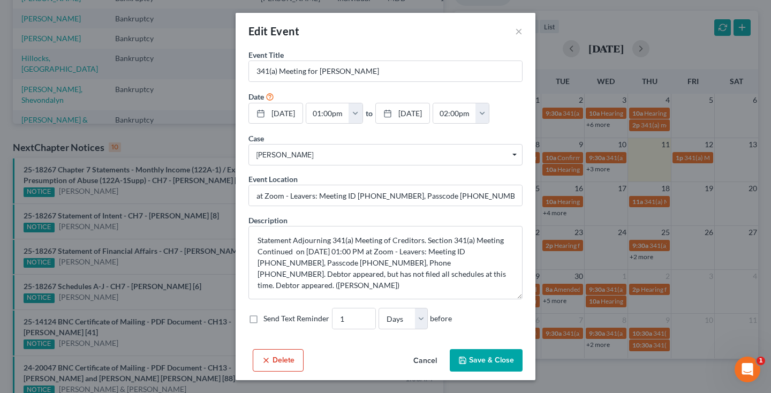
click at [427, 360] on button "Cancel" at bounding box center [425, 360] width 41 height 21
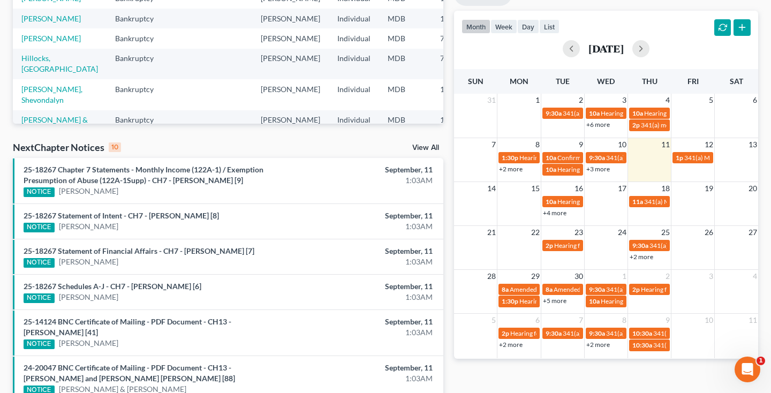
click at [553, 216] on link "+4 more" at bounding box center [555, 213] width 24 height 8
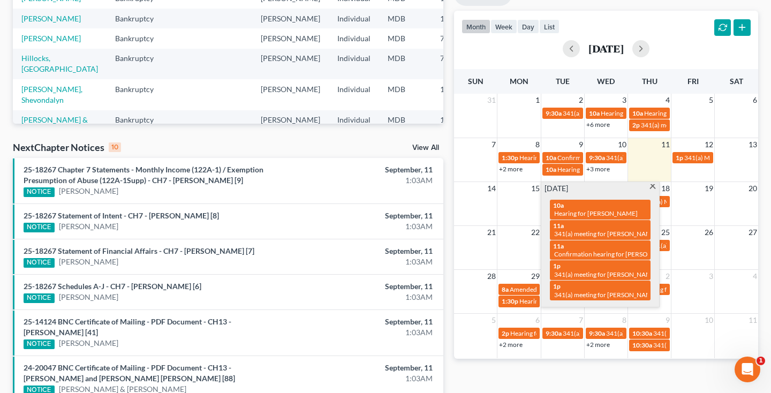
click at [652, 186] on span at bounding box center [652, 187] width 8 height 7
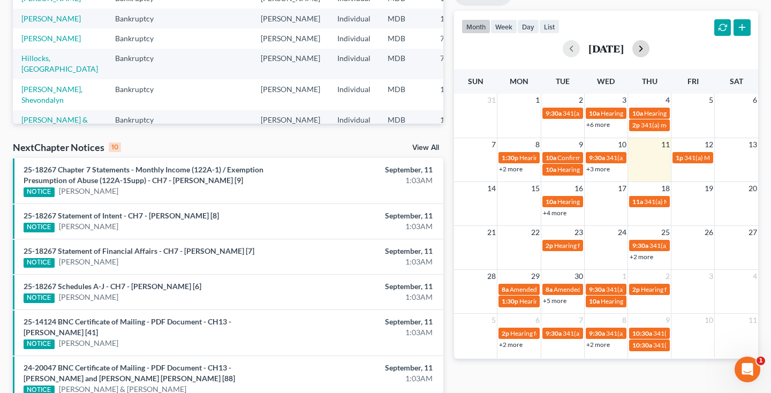
click at [649, 49] on button "button" at bounding box center [640, 48] width 17 height 17
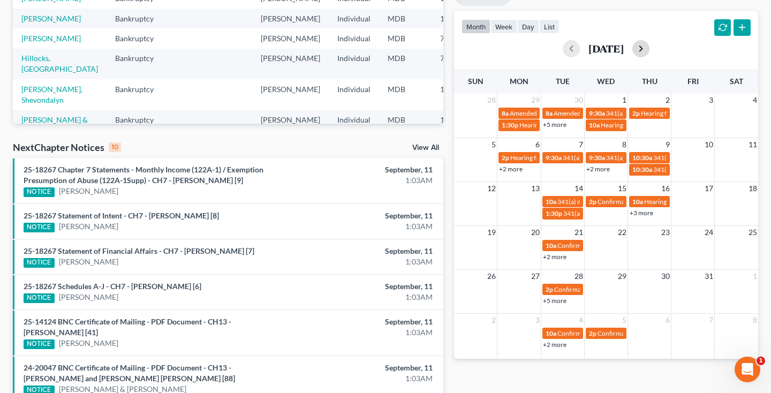
click at [649, 51] on button "button" at bounding box center [640, 48] width 17 height 17
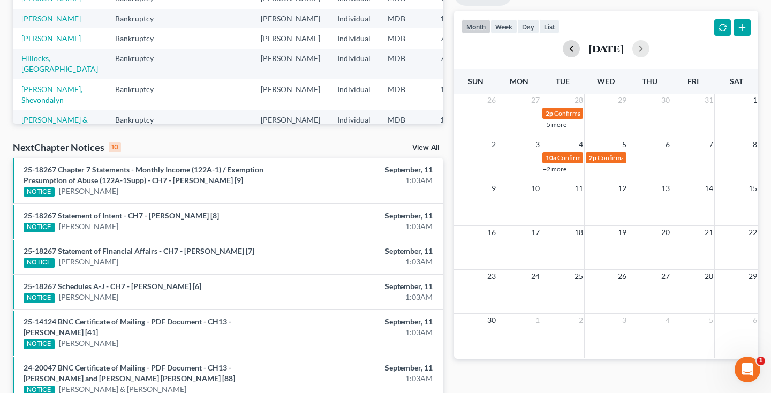
click at [563, 45] on button "button" at bounding box center [571, 48] width 17 height 17
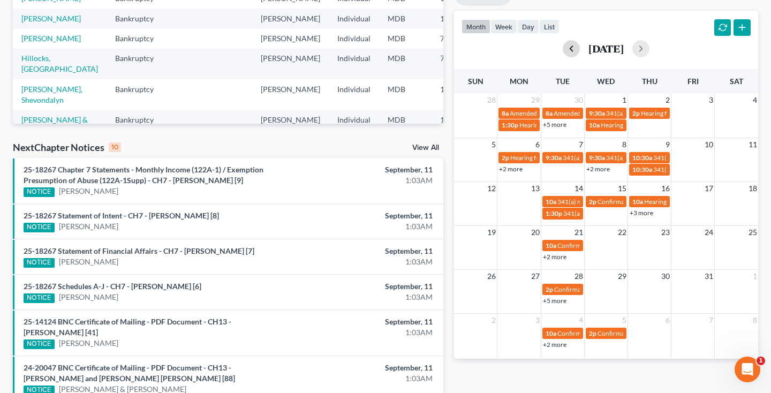
click at [563, 44] on button "button" at bounding box center [571, 48] width 17 height 17
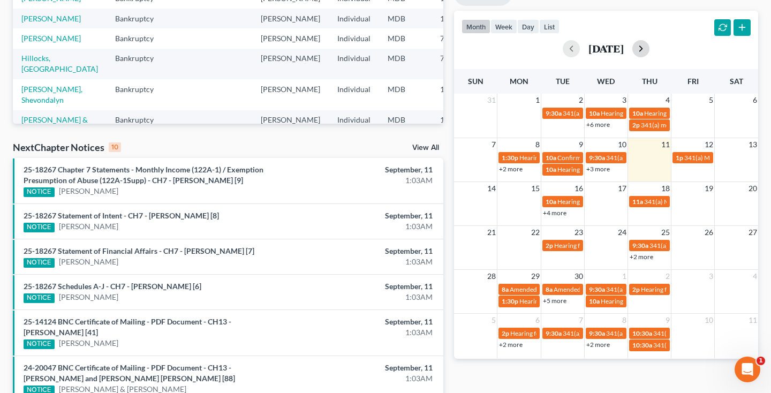
click at [649, 46] on button "button" at bounding box center [640, 48] width 17 height 17
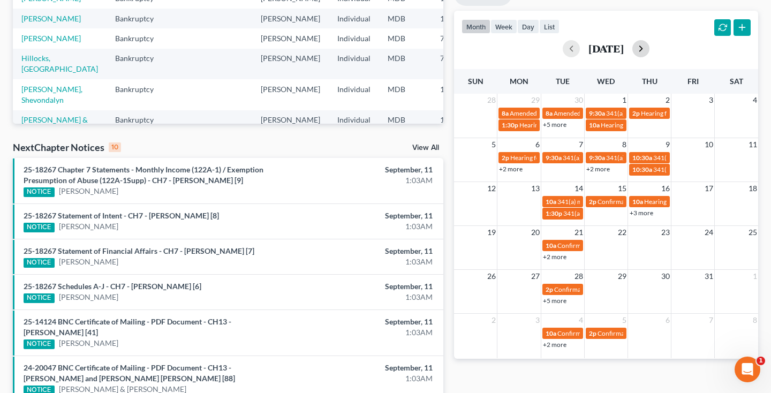
click at [649, 45] on button "button" at bounding box center [640, 48] width 17 height 17
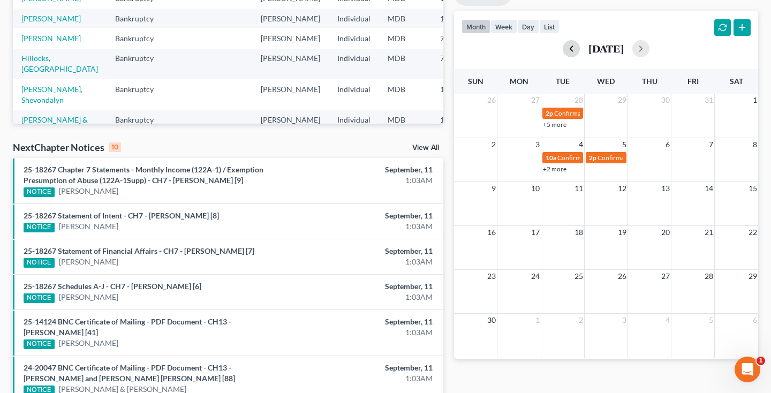
click at [563, 49] on button "button" at bounding box center [571, 48] width 17 height 17
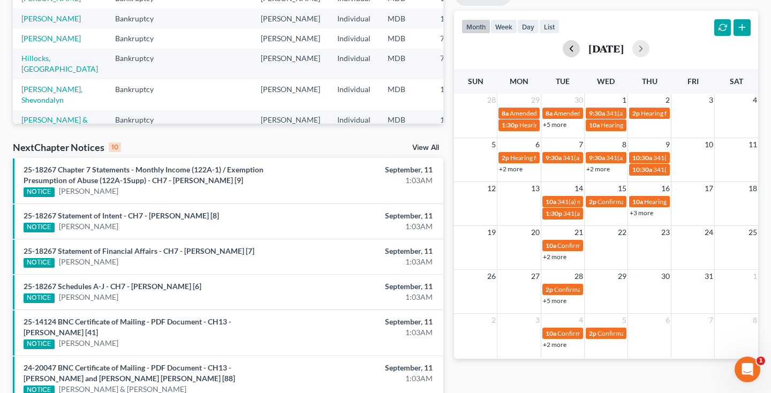
click at [563, 49] on button "button" at bounding box center [571, 48] width 17 height 17
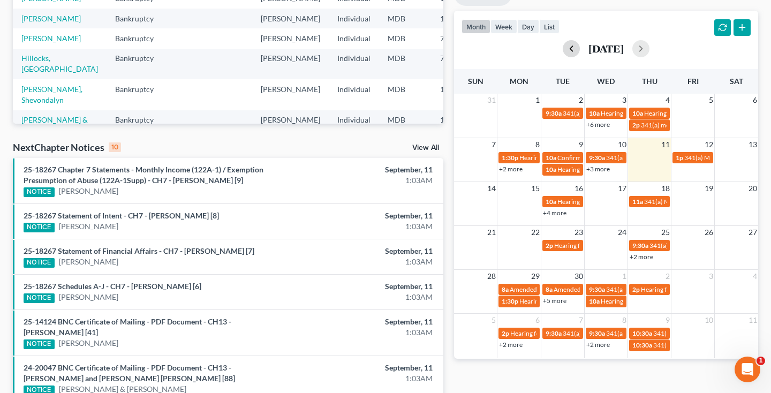
click at [563, 45] on button "button" at bounding box center [571, 48] width 17 height 17
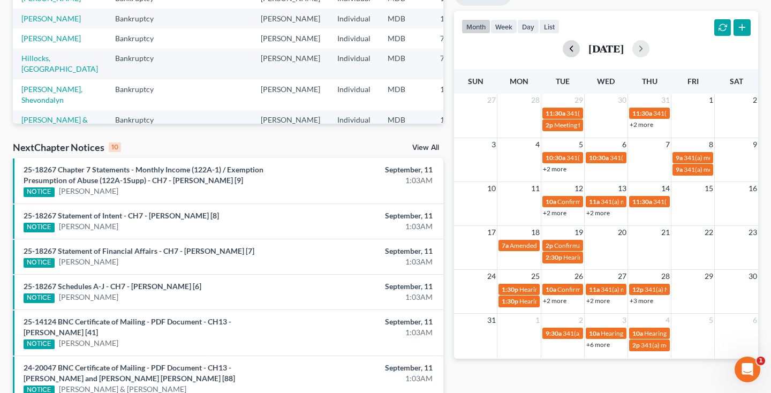
click at [548, 45] on div "August 2025" at bounding box center [605, 48] width 289 height 17
click at [563, 47] on button "button" at bounding box center [571, 48] width 17 height 17
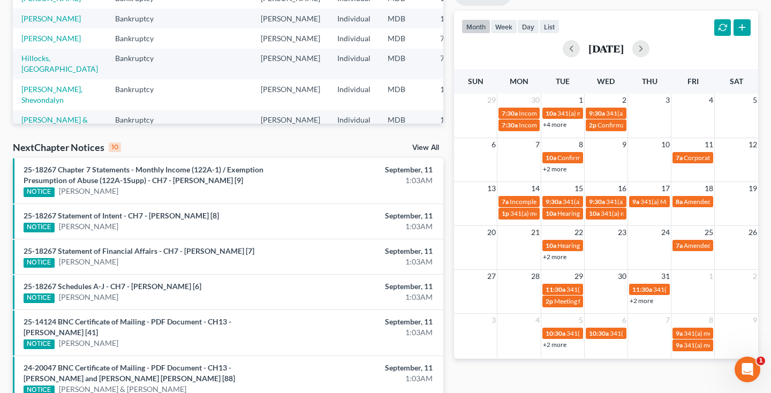
click at [552, 46] on div "July 2025" at bounding box center [605, 48] width 289 height 17
click at [563, 46] on button "button" at bounding box center [571, 48] width 17 height 17
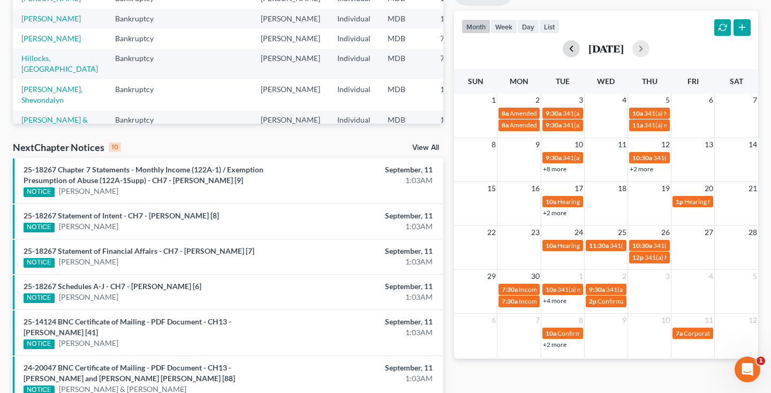
click at [563, 46] on button "button" at bounding box center [571, 48] width 17 height 17
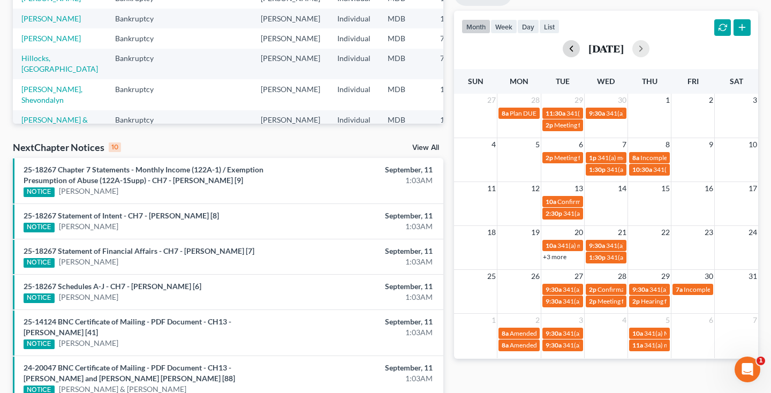
click at [563, 46] on button "button" at bounding box center [571, 48] width 17 height 17
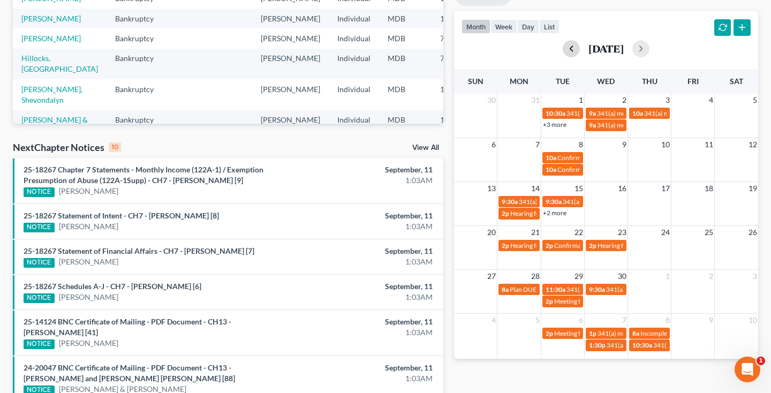
click at [563, 46] on button "button" at bounding box center [571, 48] width 17 height 17
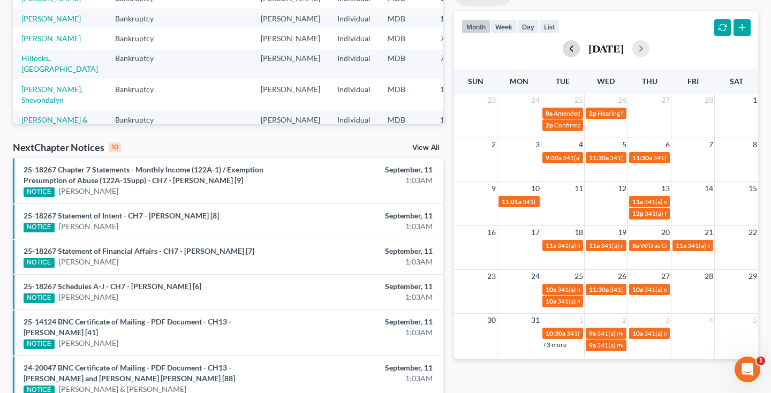
click at [563, 46] on button "button" at bounding box center [571, 48] width 17 height 17
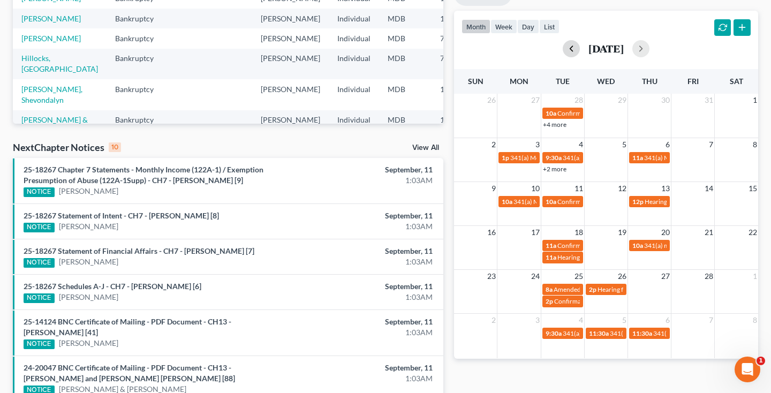
click at [563, 46] on div "February 2025" at bounding box center [605, 48] width 289 height 17
click at [563, 51] on button "button" at bounding box center [571, 48] width 17 height 17
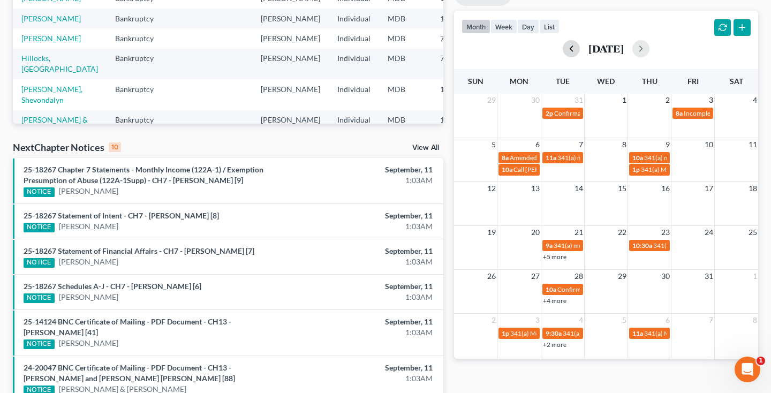
click at [563, 51] on button "button" at bounding box center [571, 48] width 17 height 17
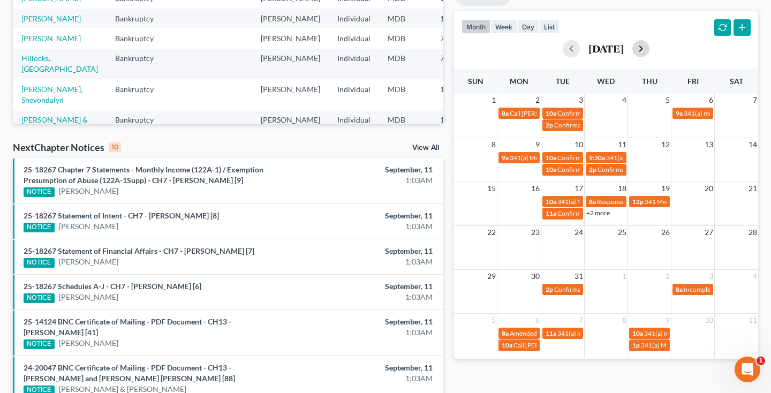
click at [649, 47] on button "button" at bounding box center [640, 48] width 17 height 17
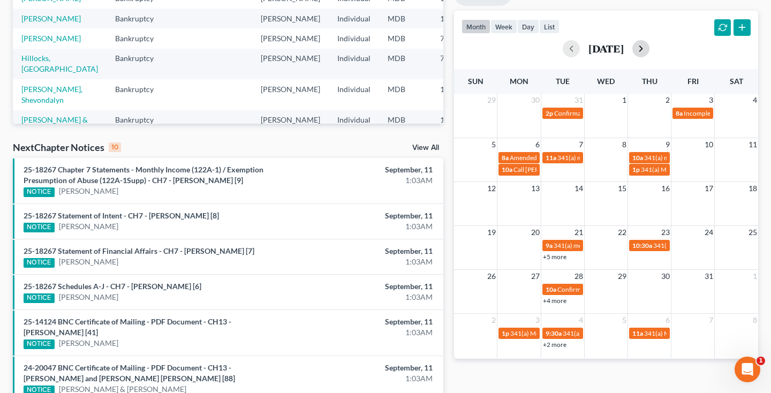
click at [649, 45] on button "button" at bounding box center [640, 48] width 17 height 17
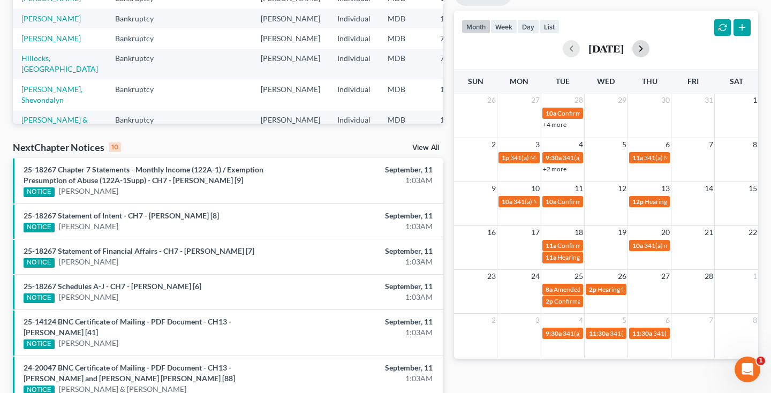
click at [649, 46] on button "button" at bounding box center [640, 48] width 17 height 17
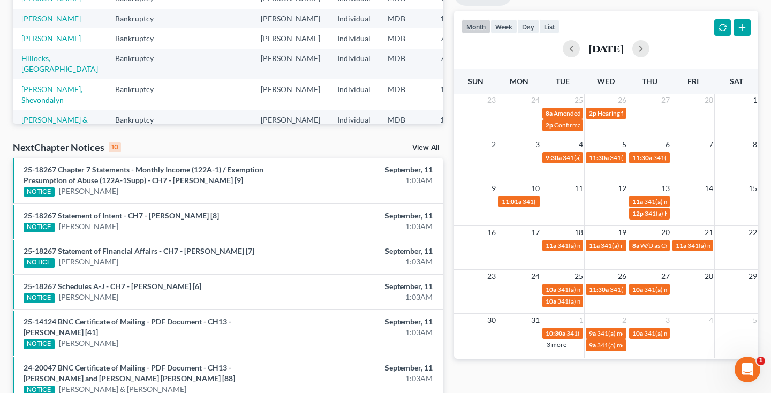
click at [666, 46] on div "March 2025" at bounding box center [605, 48] width 289 height 17
click at [649, 46] on button "button" at bounding box center [640, 48] width 17 height 17
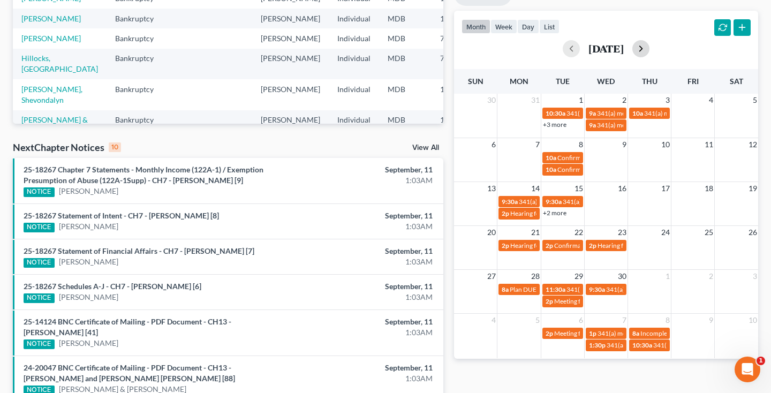
click at [649, 48] on button "button" at bounding box center [640, 48] width 17 height 17
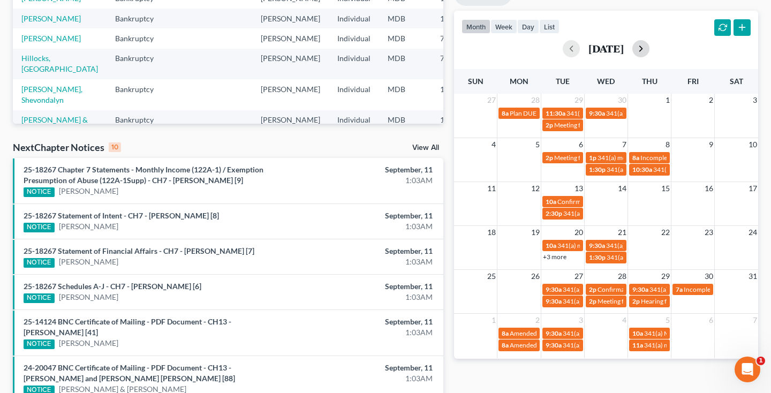
click at [649, 49] on button "button" at bounding box center [640, 48] width 17 height 17
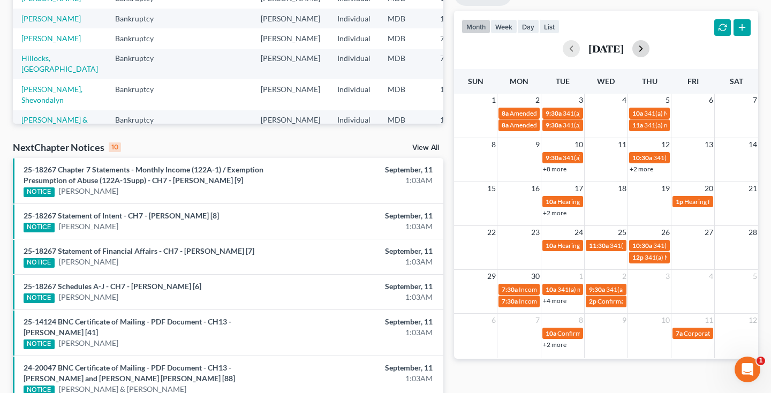
click at [646, 51] on button "button" at bounding box center [640, 48] width 17 height 17
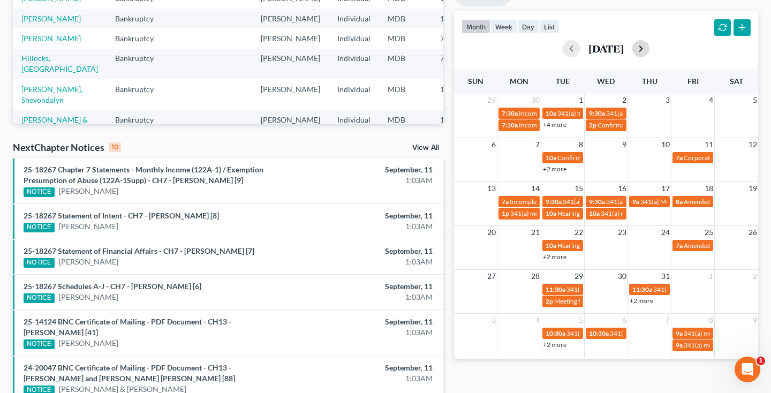
click at [646, 51] on button "button" at bounding box center [640, 48] width 17 height 17
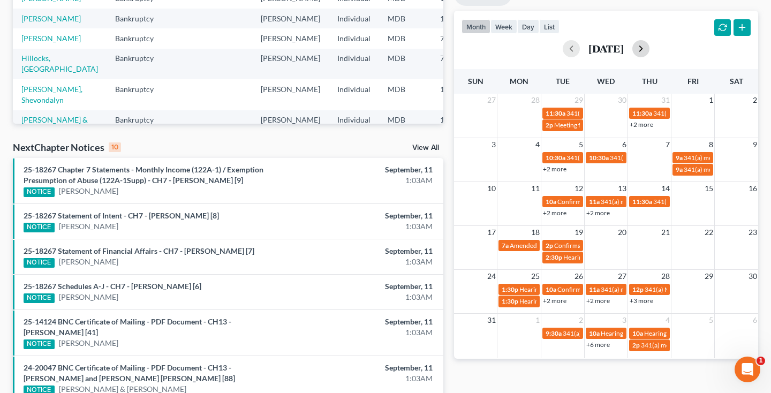
click at [646, 51] on button "button" at bounding box center [640, 48] width 17 height 17
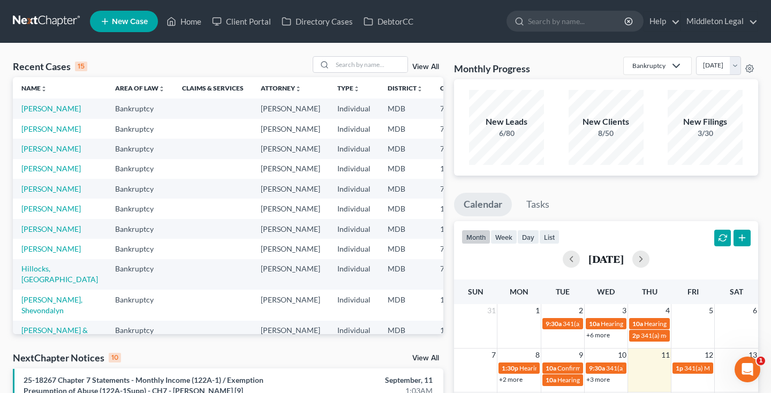
scroll to position [0, 0]
click at [348, 69] on input "search" at bounding box center [369, 65] width 75 height 16
type input "u"
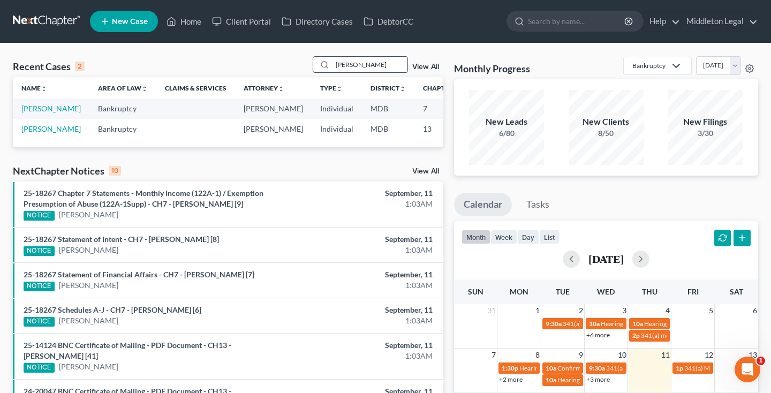
type input "Burnett"
drag, startPoint x: 348, startPoint y: 69, endPoint x: 28, endPoint y: 160, distance: 332.8
click at [28, 133] on link "[PERSON_NAME]" at bounding box center [50, 128] width 59 height 9
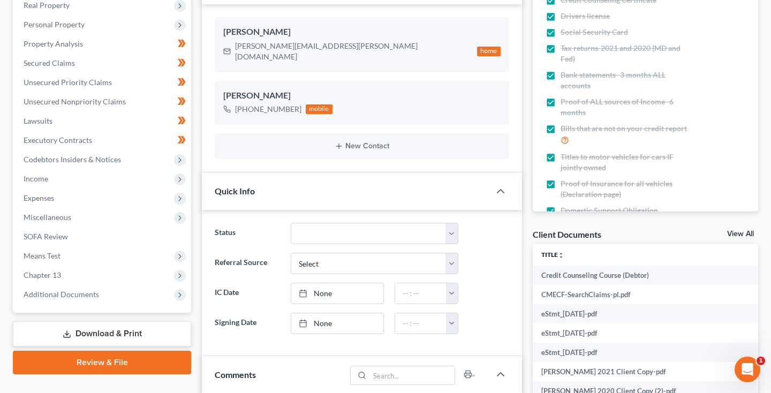
scroll to position [161, 0]
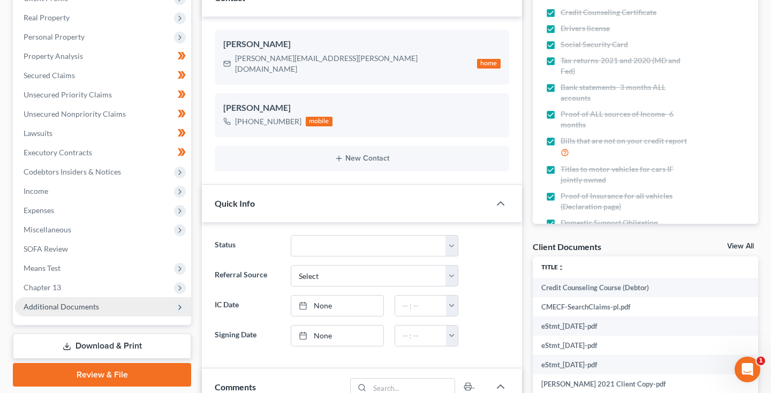
click at [66, 306] on span "Additional Documents" at bounding box center [61, 306] width 75 height 9
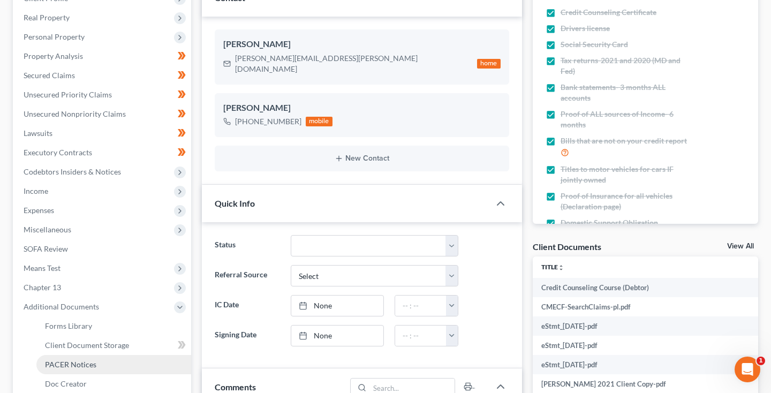
click at [70, 360] on span "PACER Notices" at bounding box center [70, 364] width 51 height 9
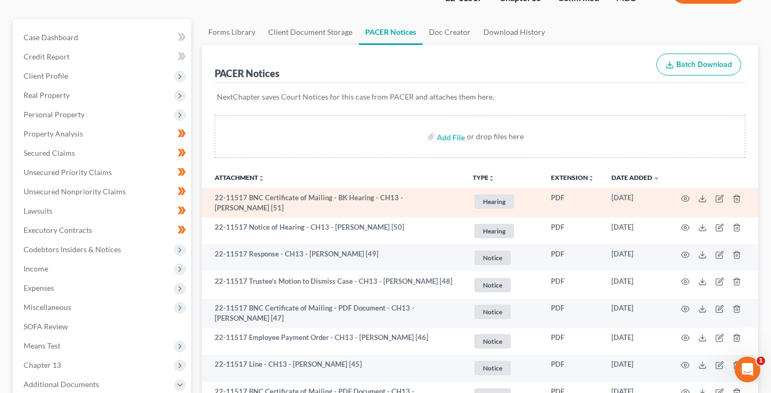
scroll to position [90, 0]
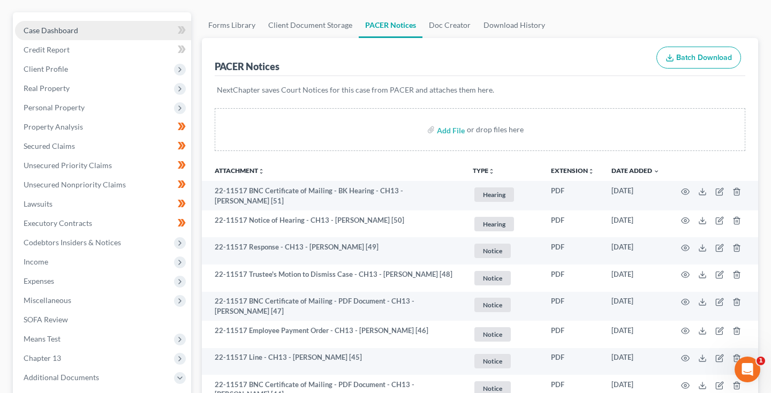
click at [66, 35] on span "Case Dashboard" at bounding box center [51, 30] width 55 height 9
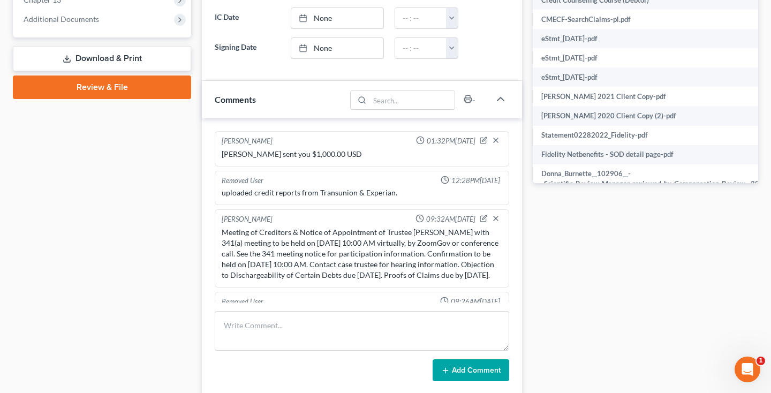
scroll to position [952, 0]
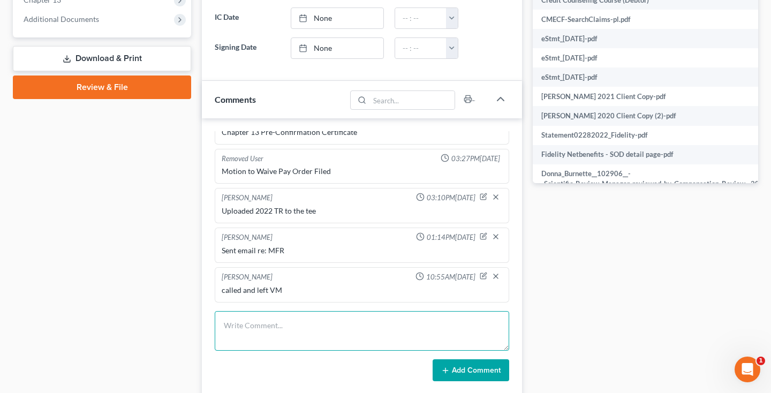
click at [302, 311] on textarea at bounding box center [362, 331] width 294 height 40
paste textarea "Good Afternoon, This is the first hearing on our MTD. We will continue to 11/12…"
type textarea "Good Afternoon, This is the first hearing on our MTD. We will continue to 11/12…"
click at [482, 359] on button "Add Comment" at bounding box center [470, 370] width 77 height 22
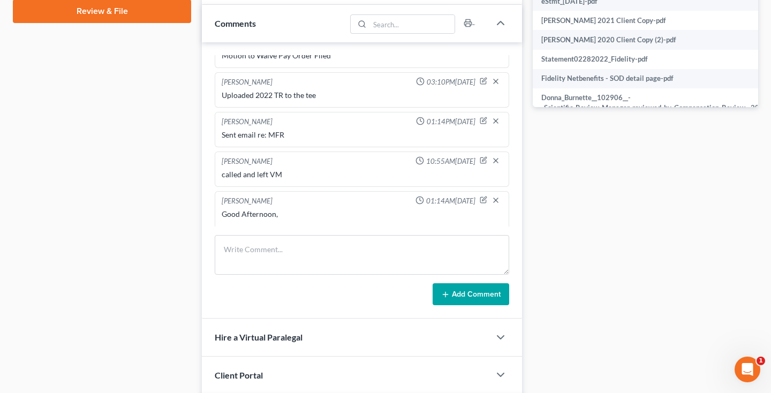
scroll to position [1066, 0]
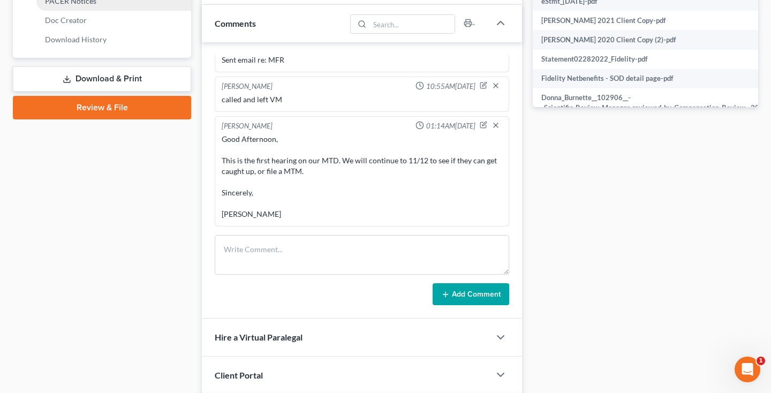
click at [72, 5] on span "PACER Notices" at bounding box center [70, 0] width 51 height 9
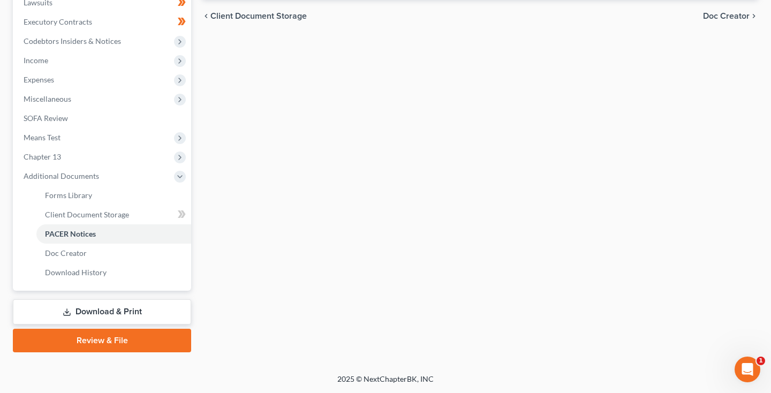
scroll to position [86, 0]
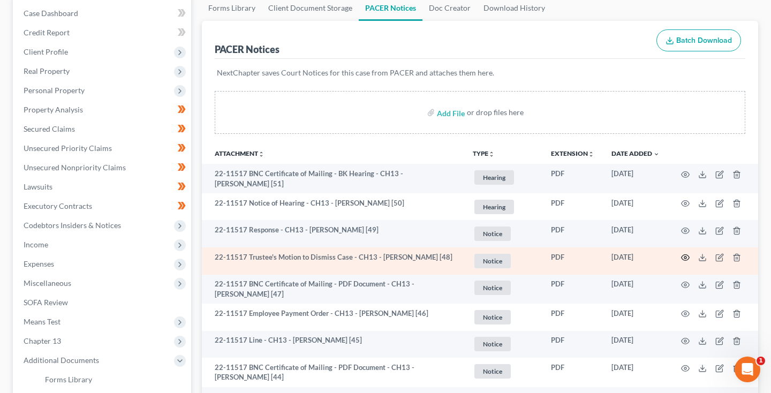
click at [683, 256] on icon "button" at bounding box center [685, 257] width 9 height 9
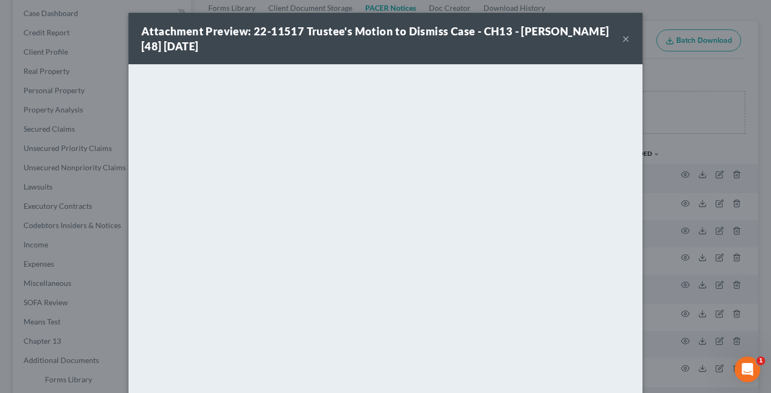
click at [627, 40] on button "×" at bounding box center [625, 38] width 7 height 13
